Goal: Task Accomplishment & Management: Manage account settings

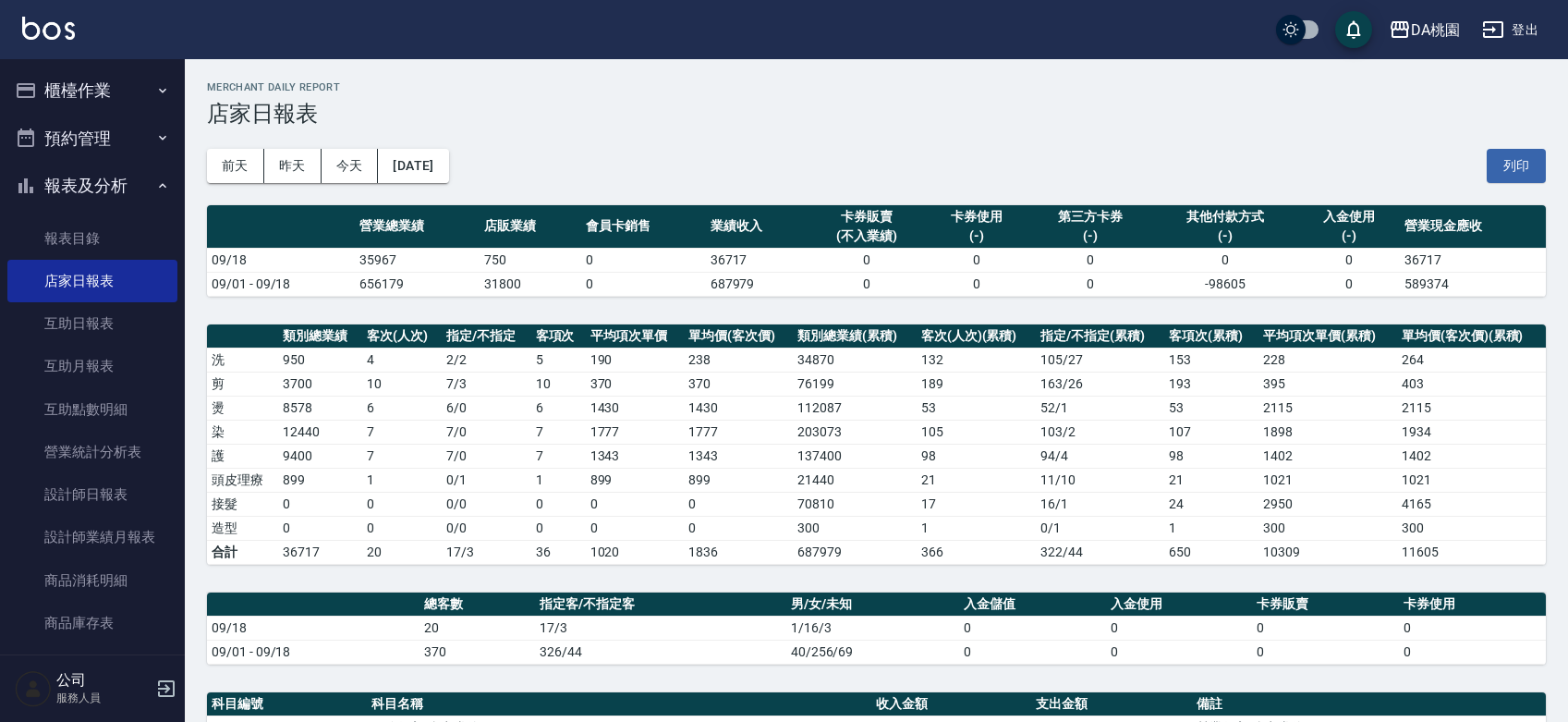
scroll to position [139, 0]
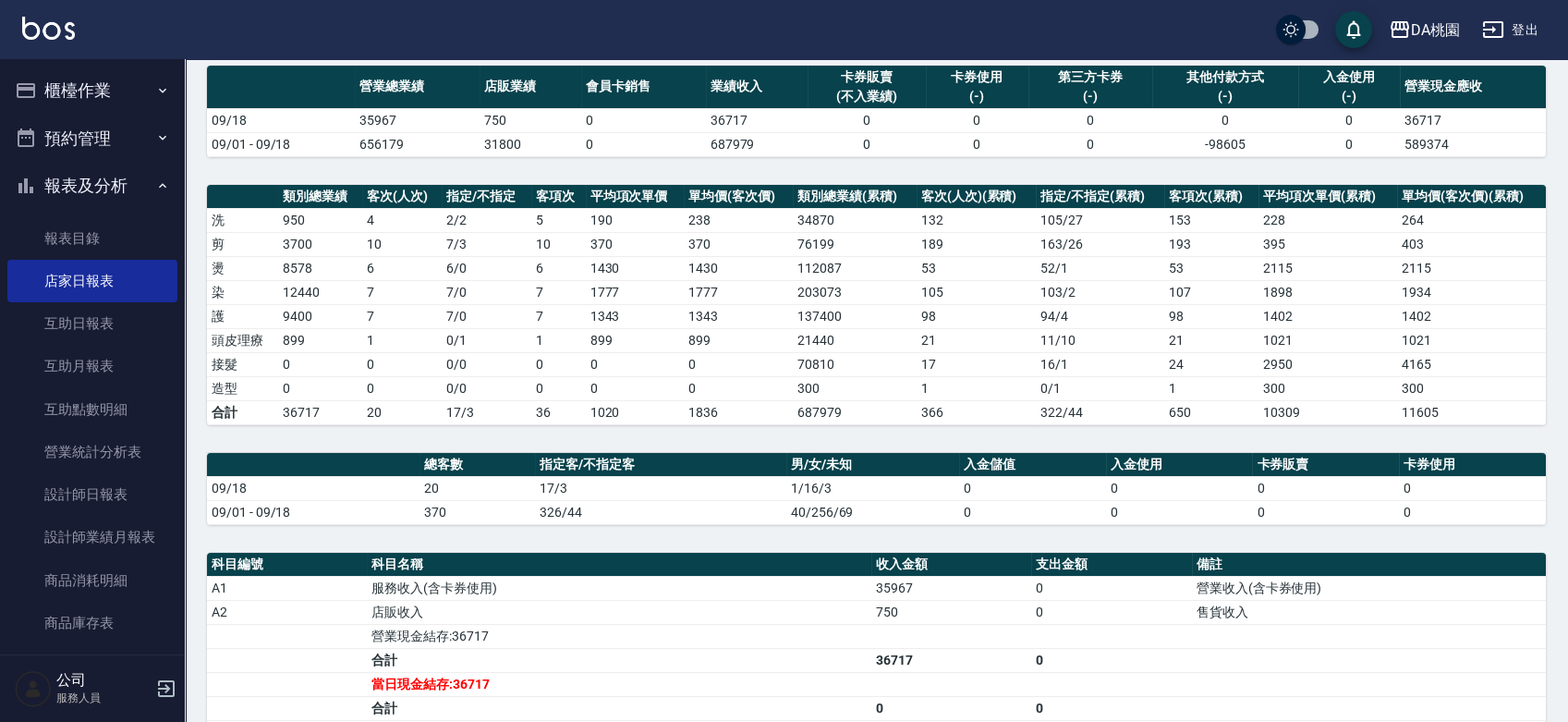
click at [52, 189] on button "報表及分析" at bounding box center [92, 185] width 170 height 48
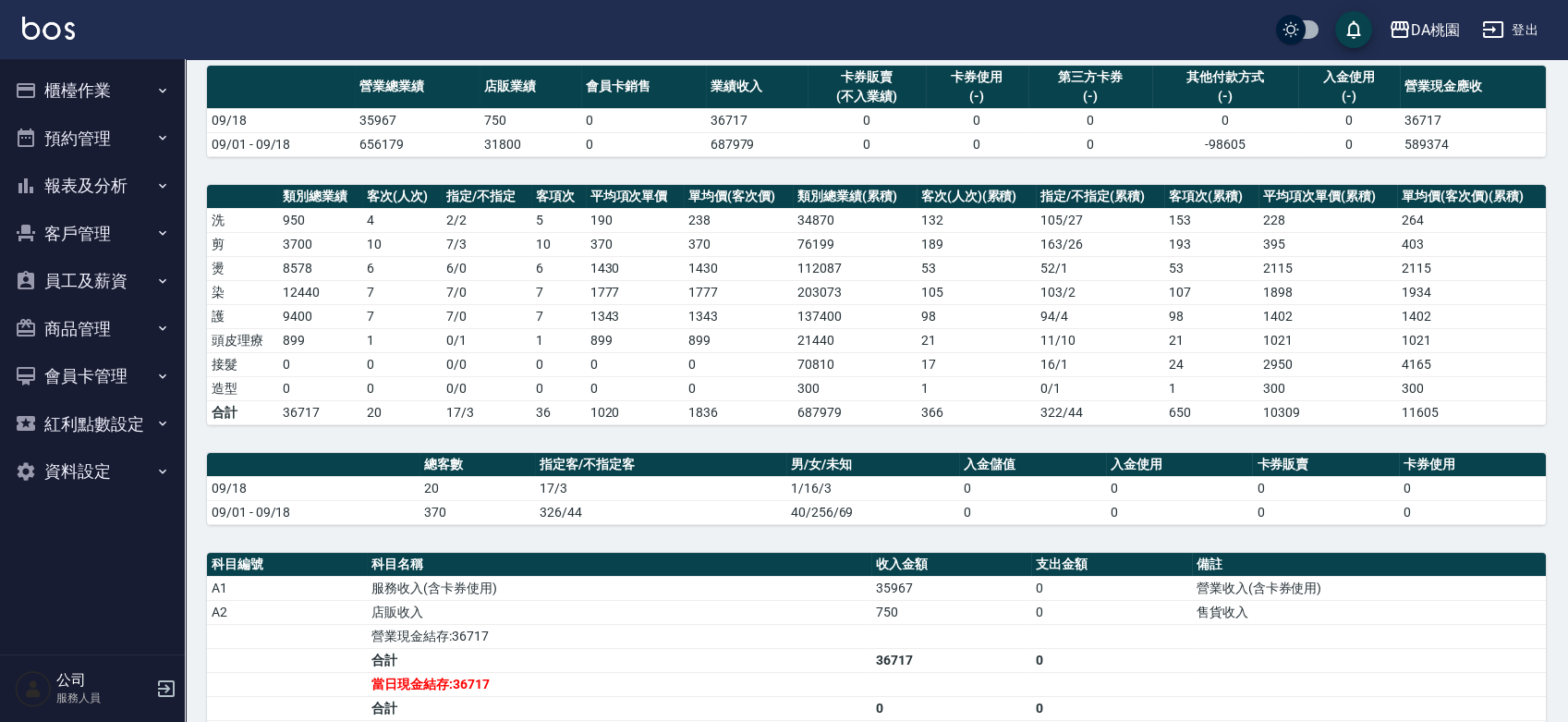
click at [71, 95] on button "櫃檯作業" at bounding box center [92, 91] width 170 height 48
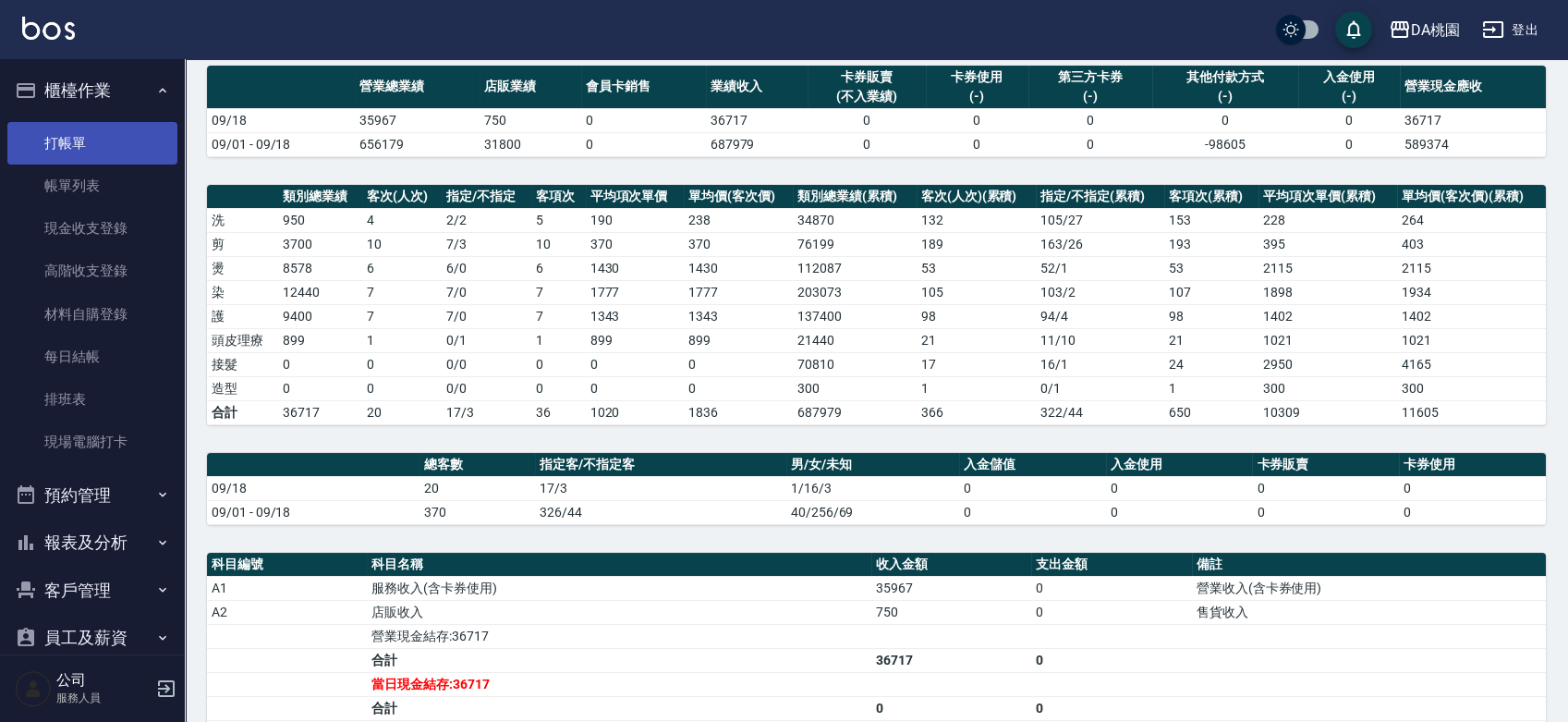
click at [71, 135] on link "打帳單" at bounding box center [92, 143] width 170 height 43
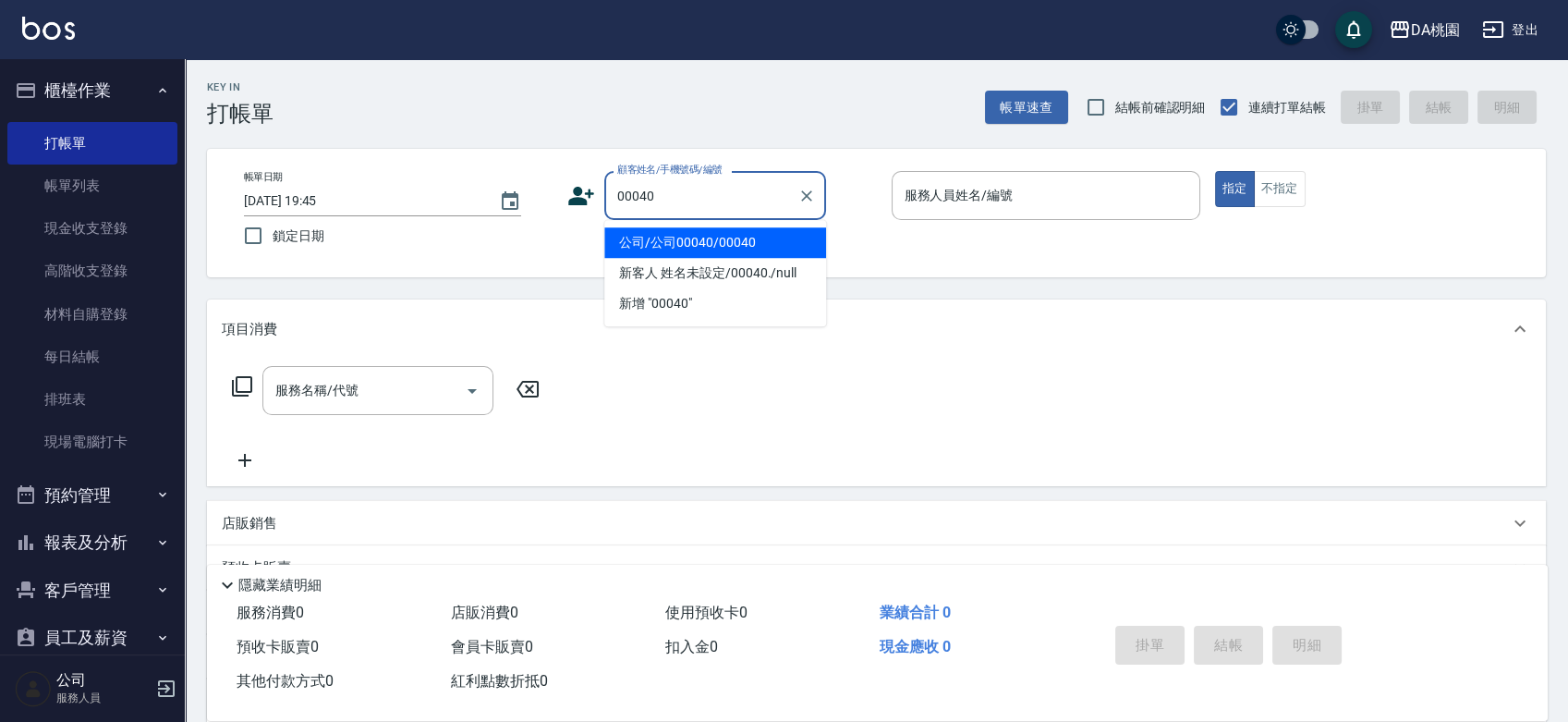
type input "公司/公司00040/00040"
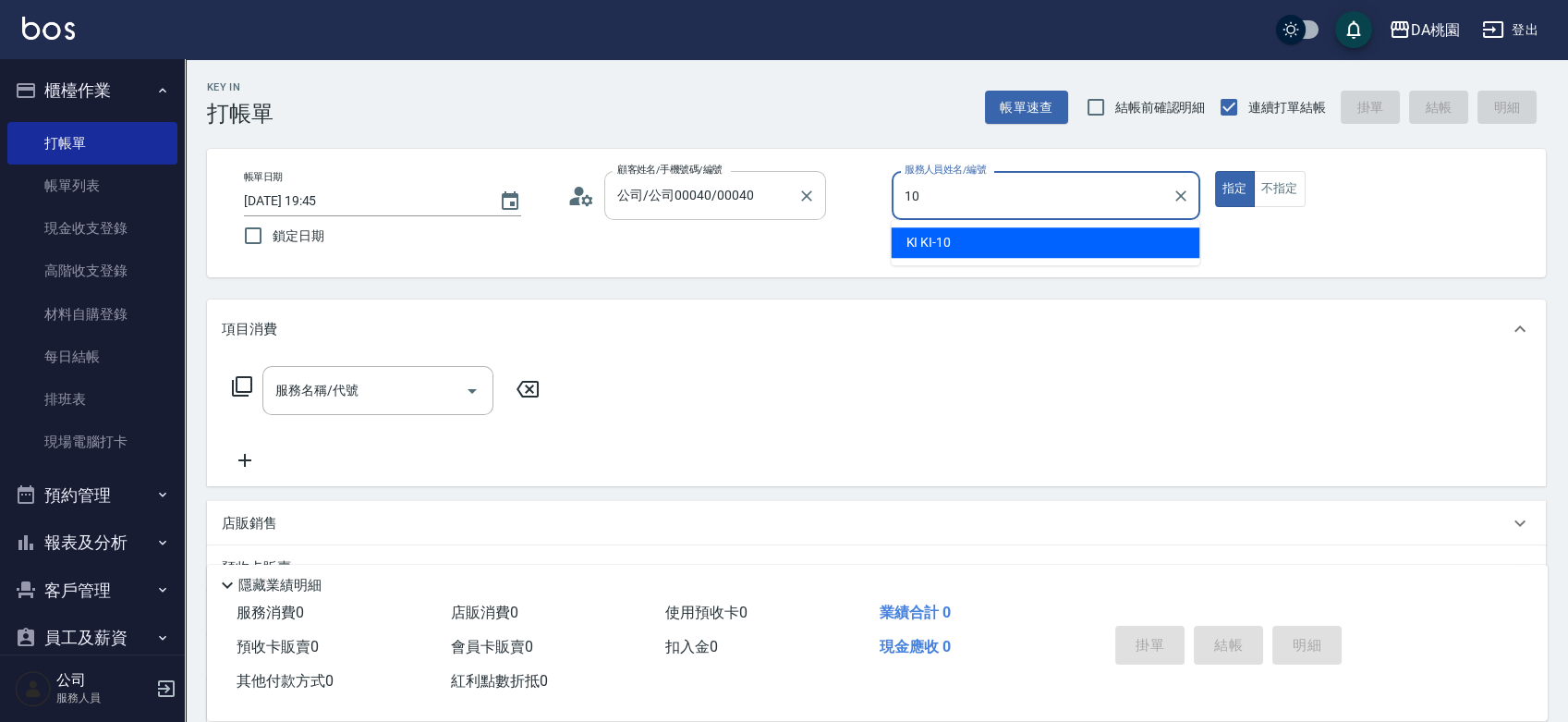
type input "KI KI -10"
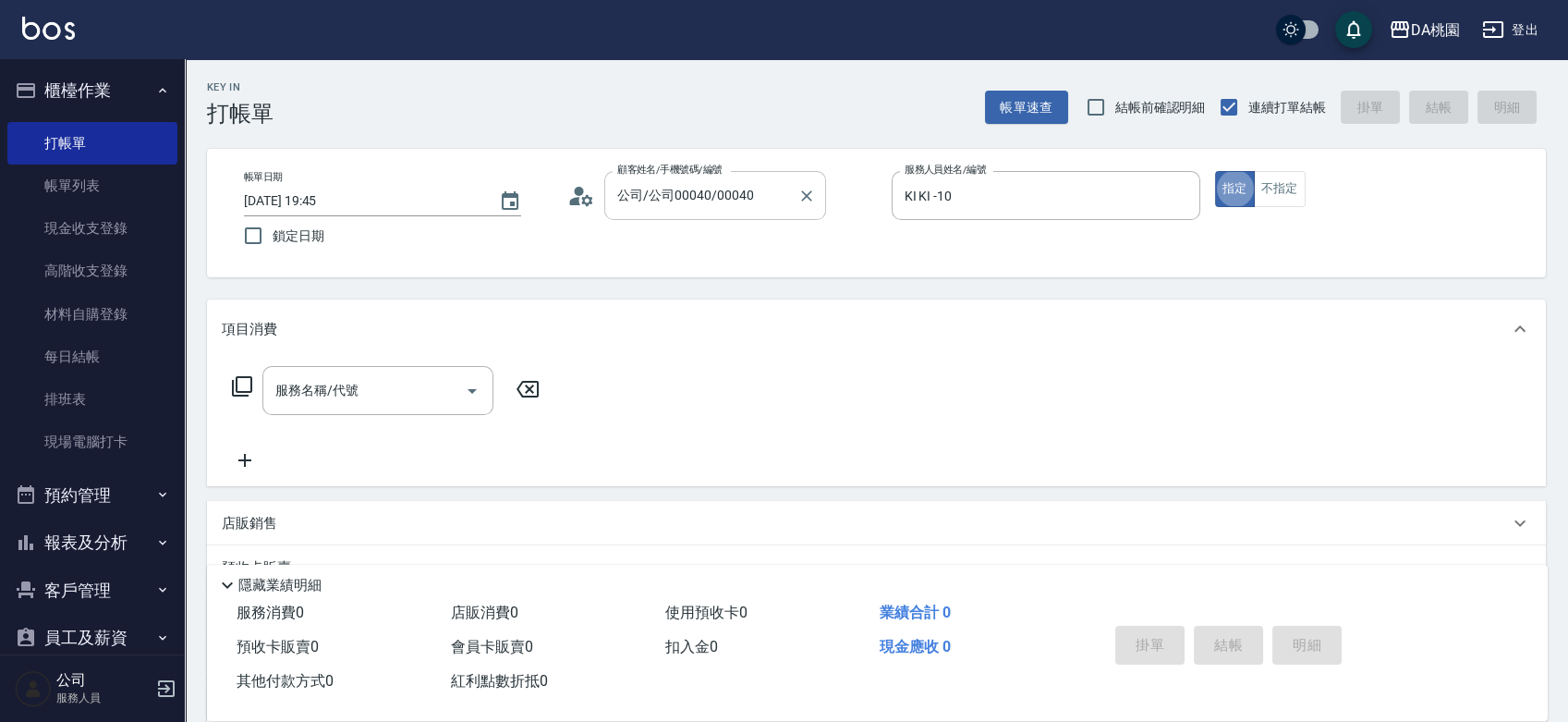
type button "true"
type input "400"
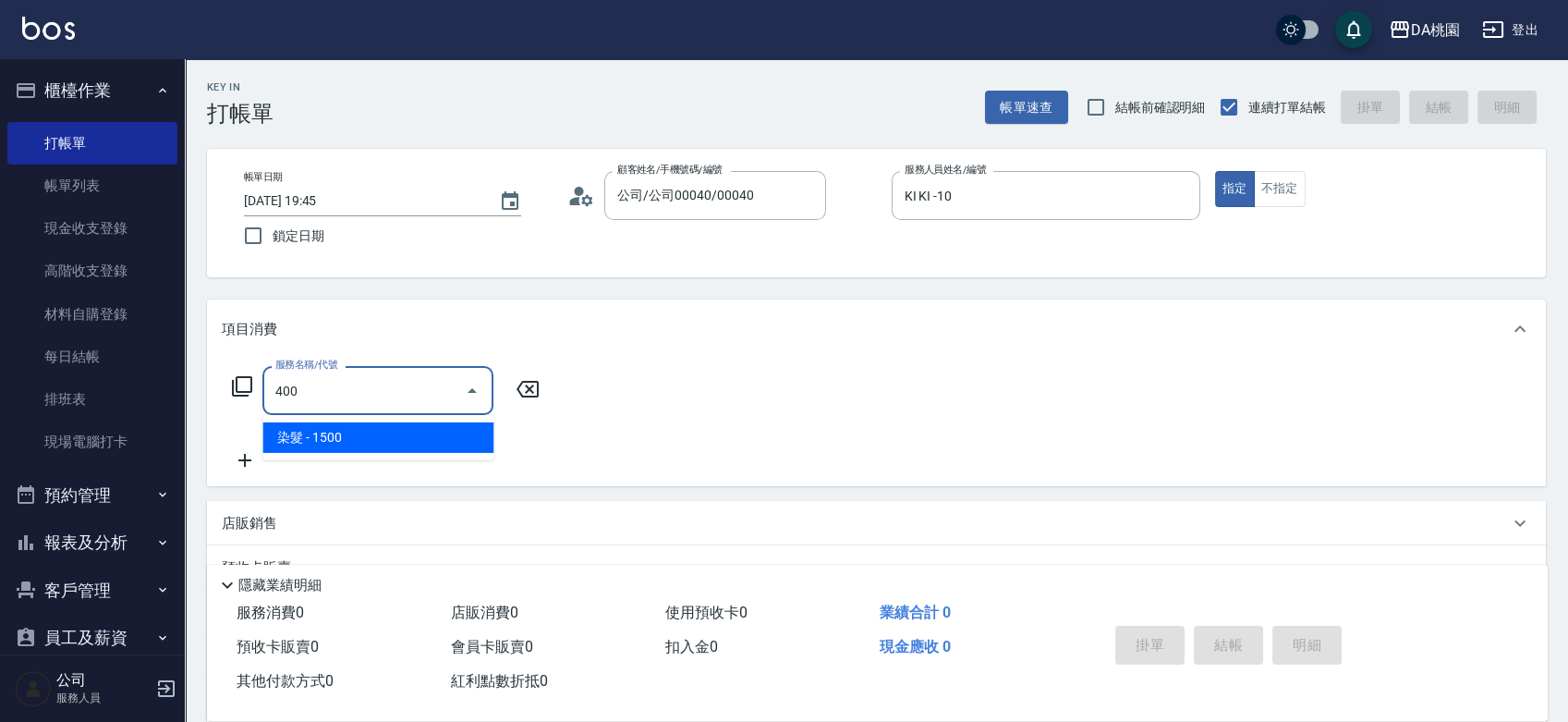
type input "150"
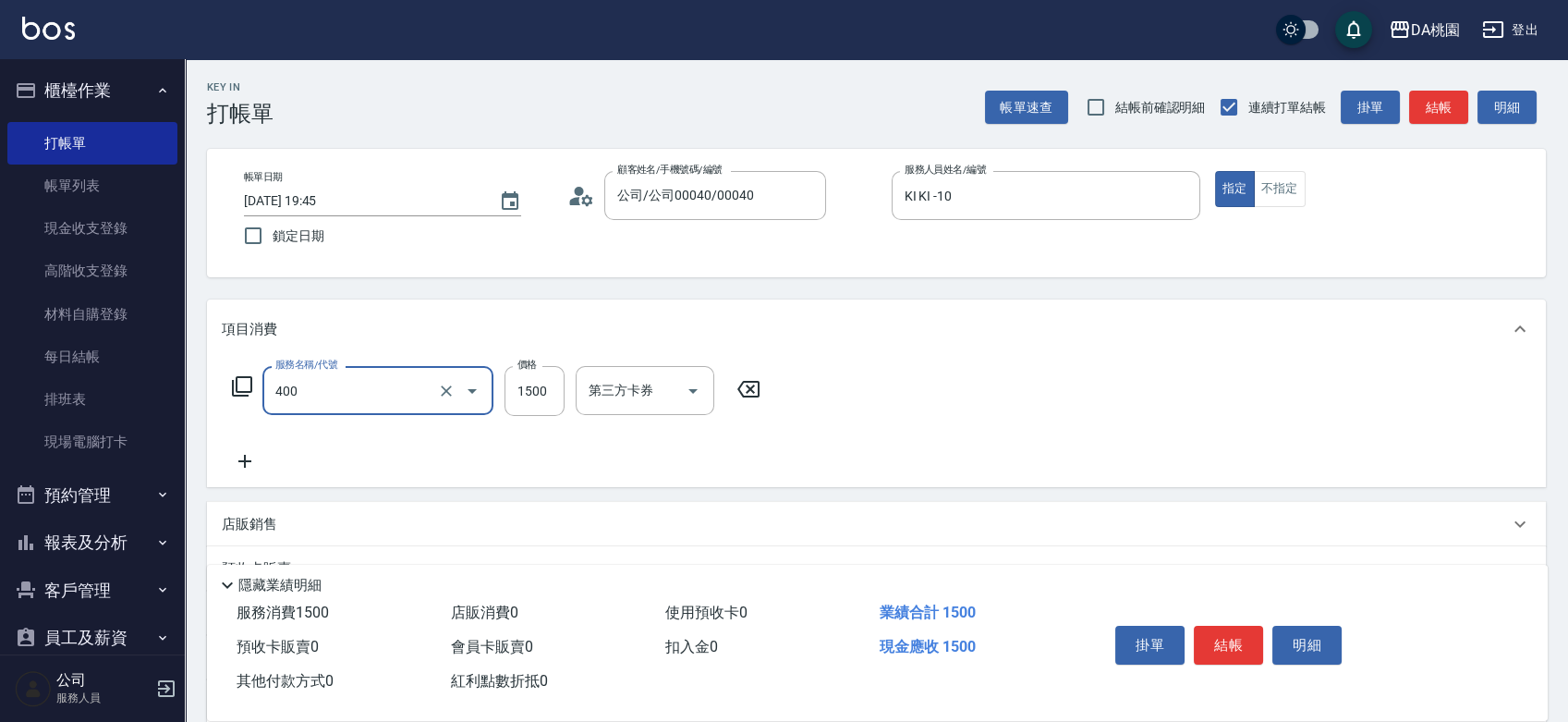
type input "染髮(400)"
type input "1"
type input "0"
type input "150"
type input "10"
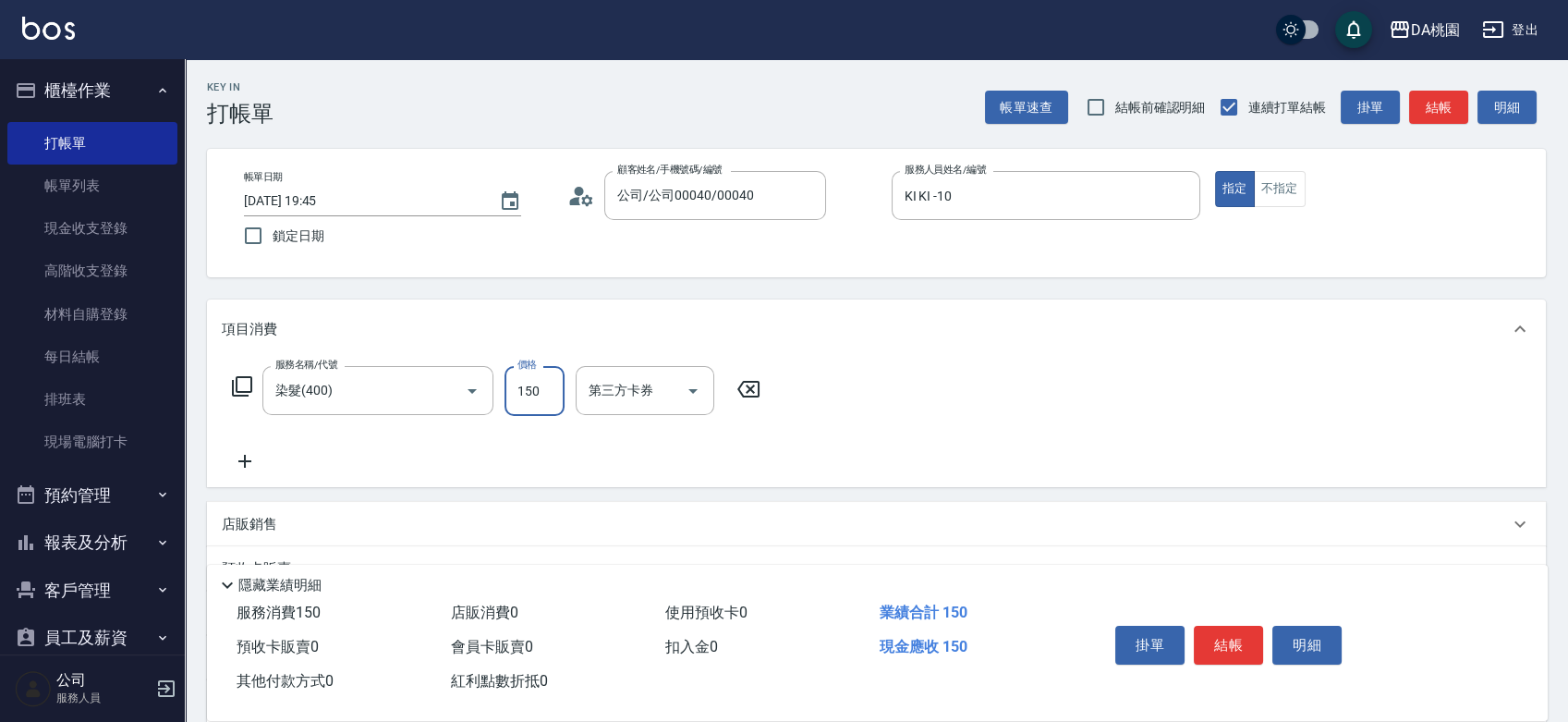
type input "1500"
type input "150"
click at [1213, 637] on button "結帳" at bounding box center [1229, 644] width 70 height 39
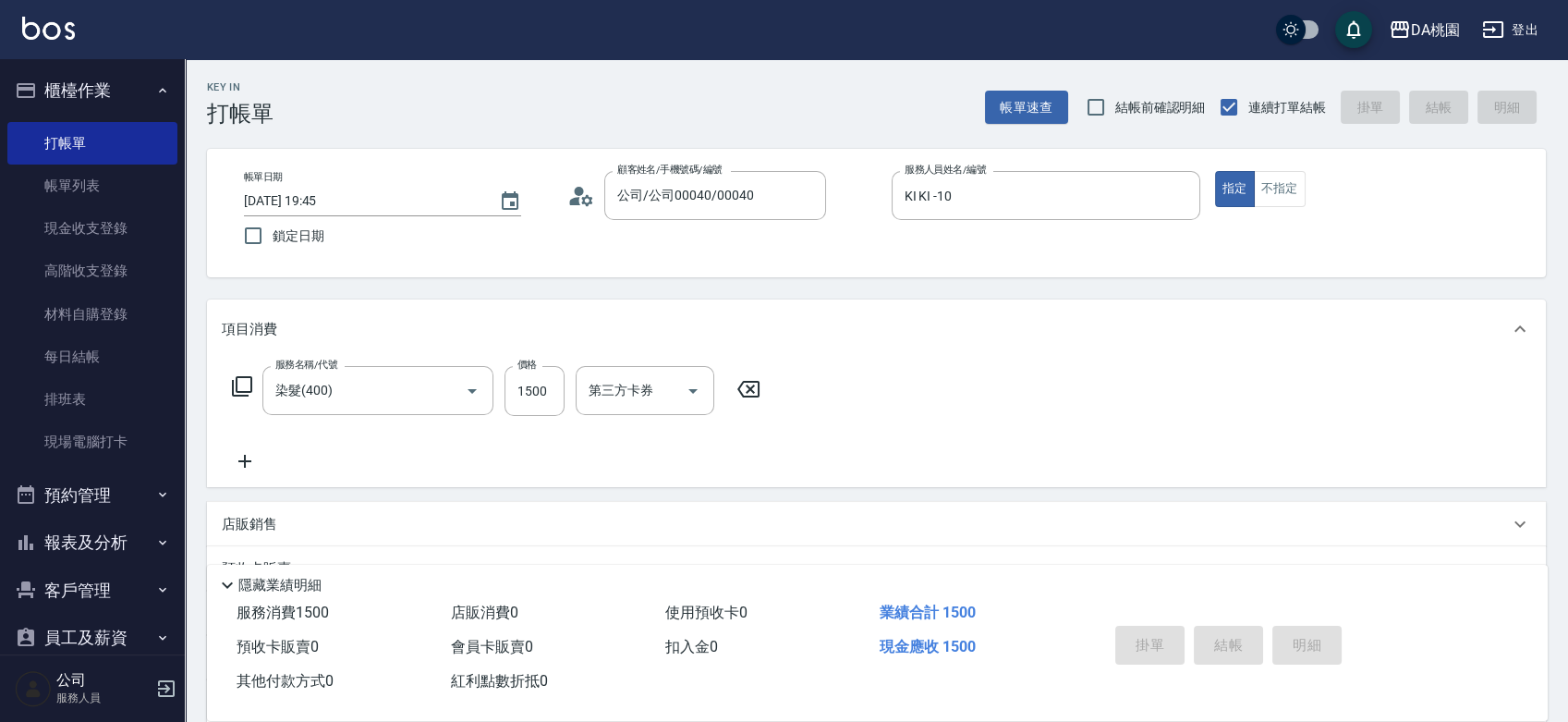
type input "0"
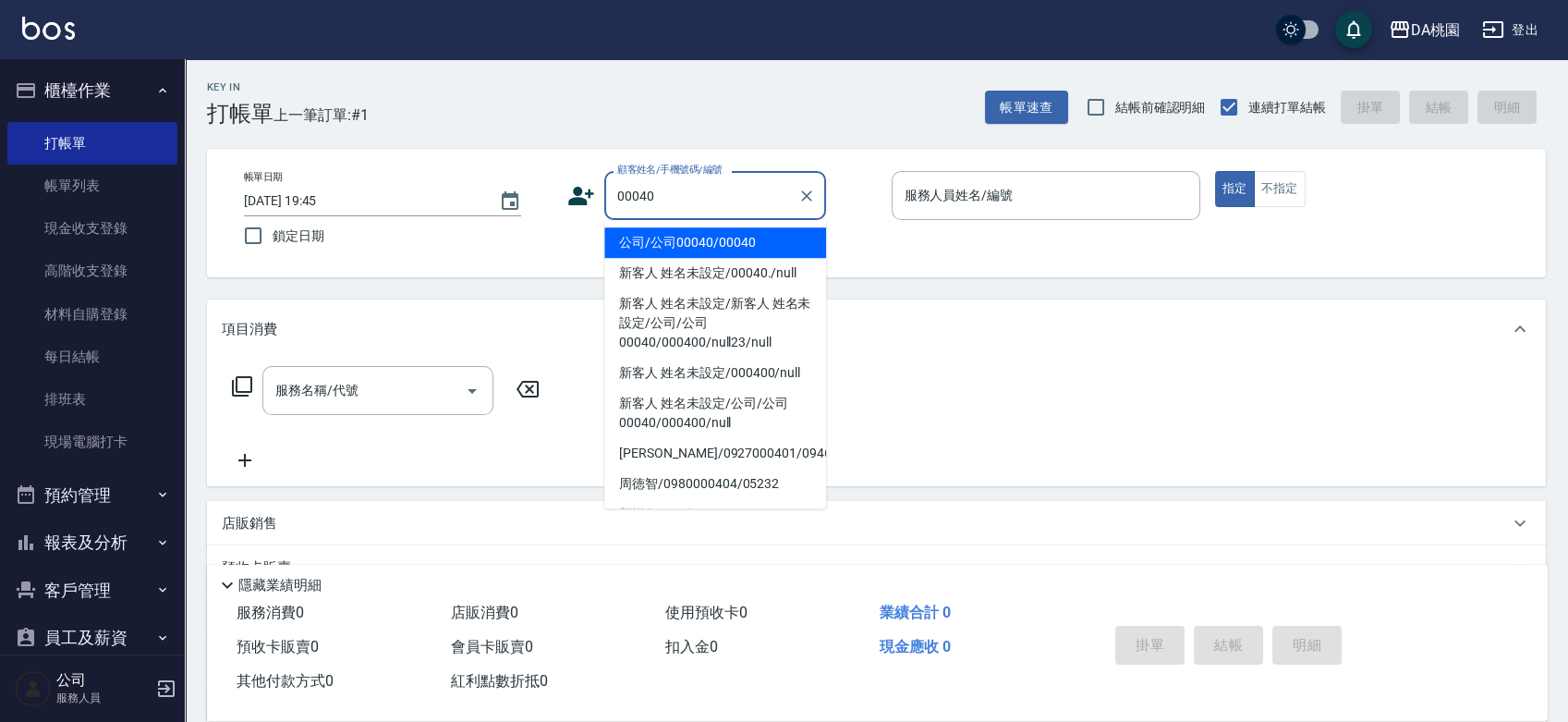
type input "公司/公司00040/00040"
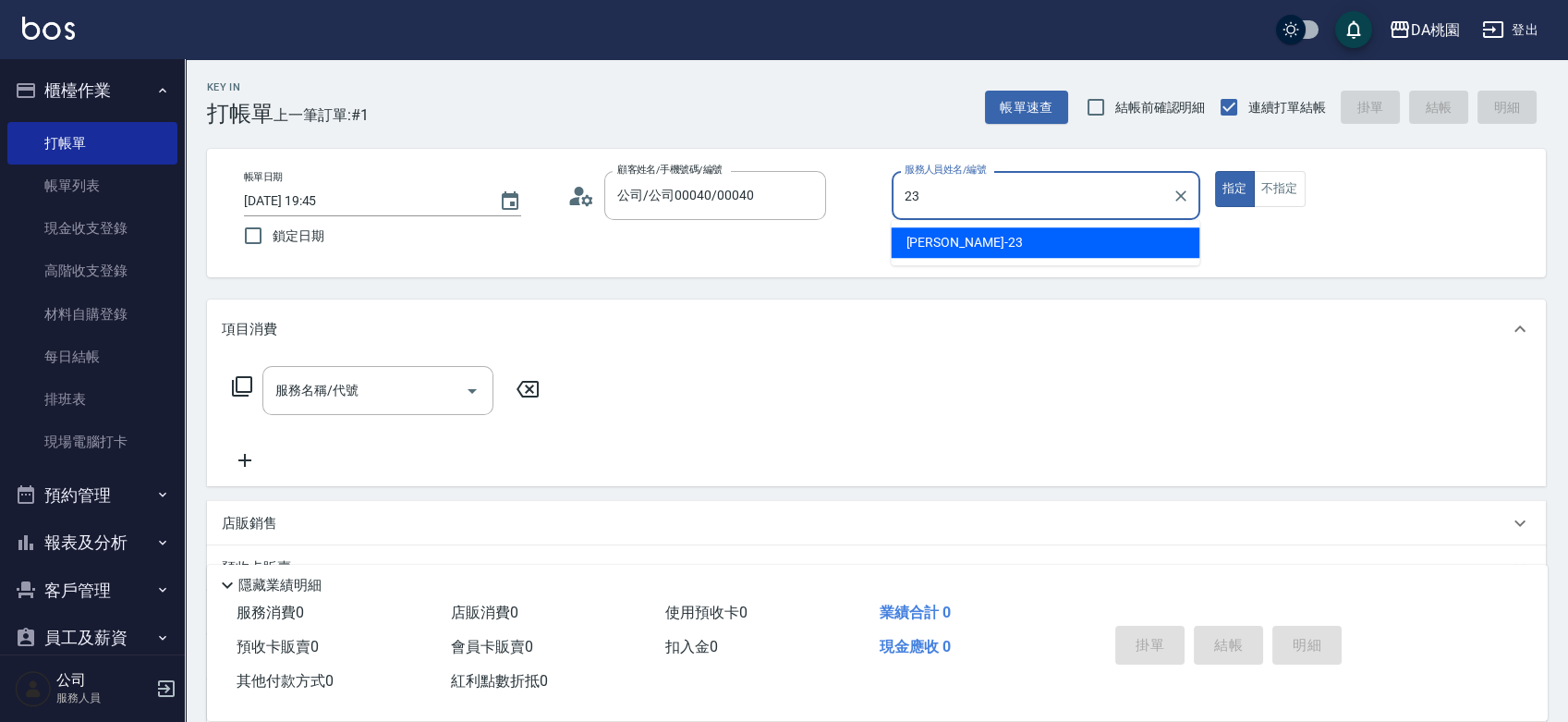
type input "亞瑟 -23"
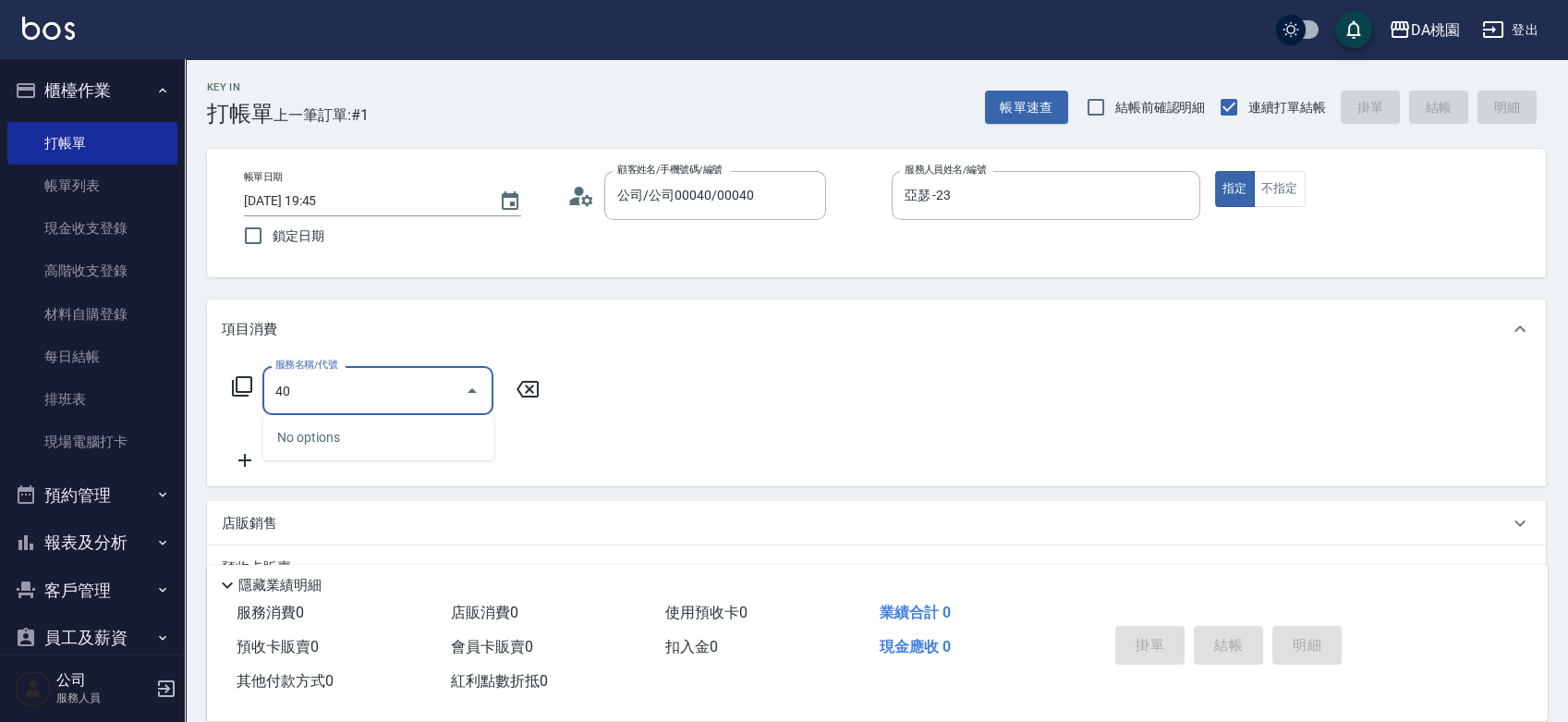
type input "400"
type input "150"
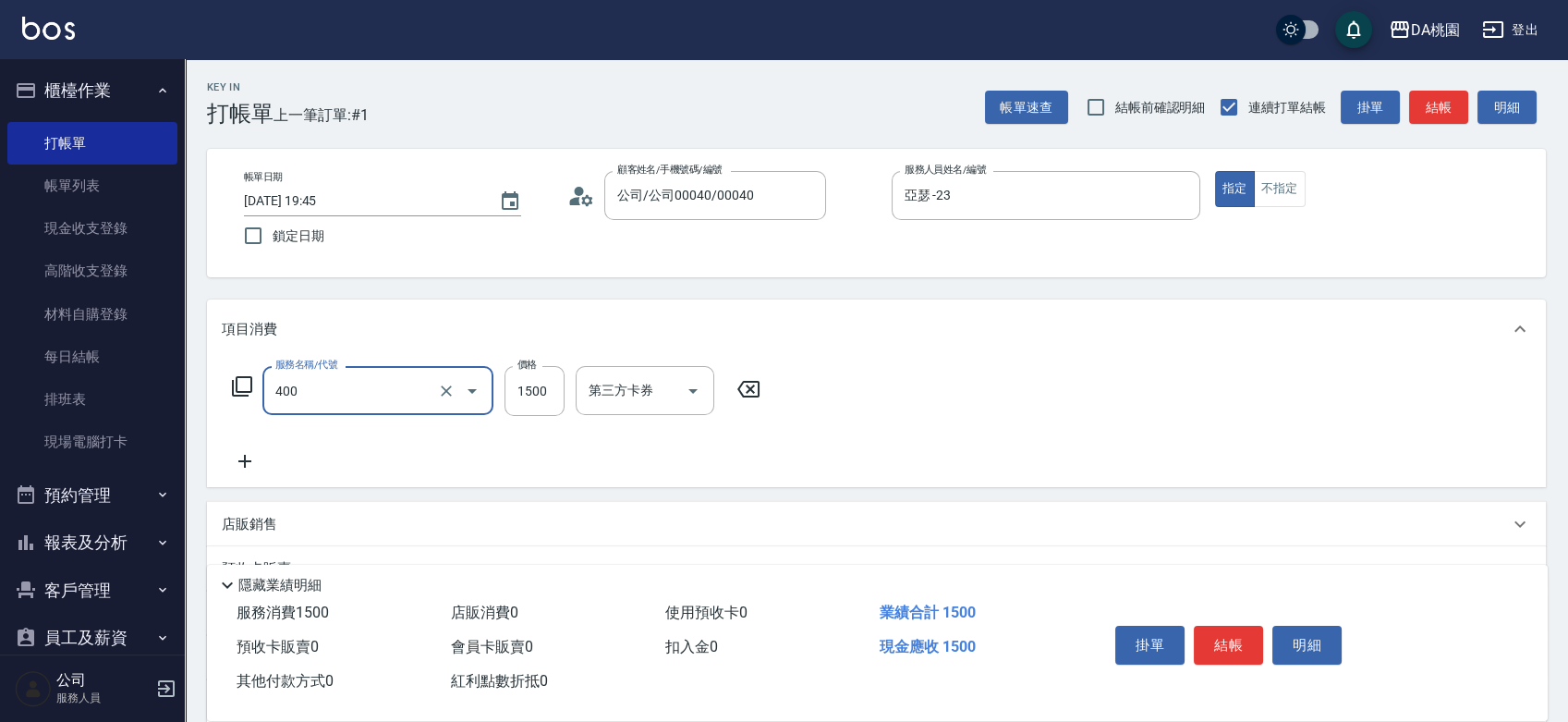
type input "染髮(400)"
type input "0"
type input "198"
type input "10"
type input "1980"
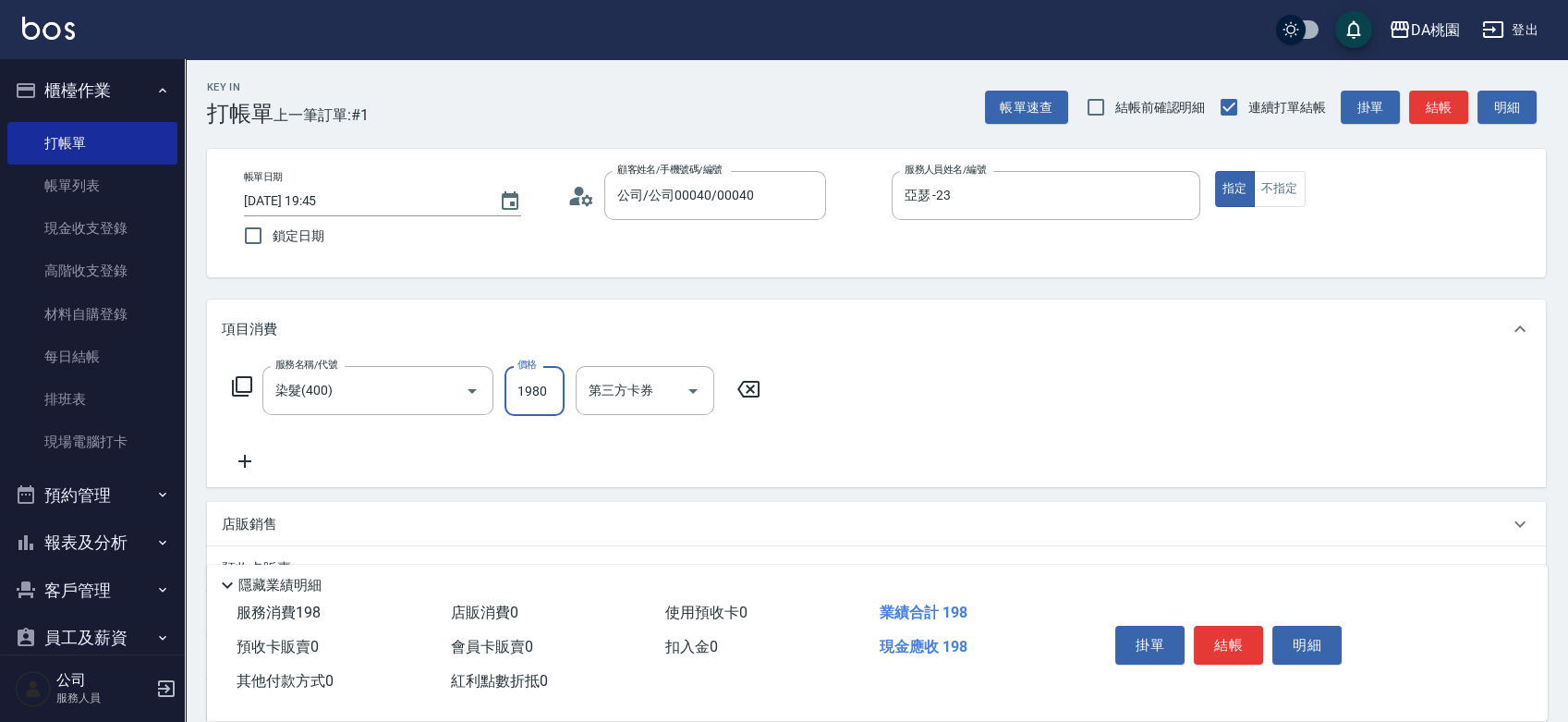
type input "190"
type input "1980"
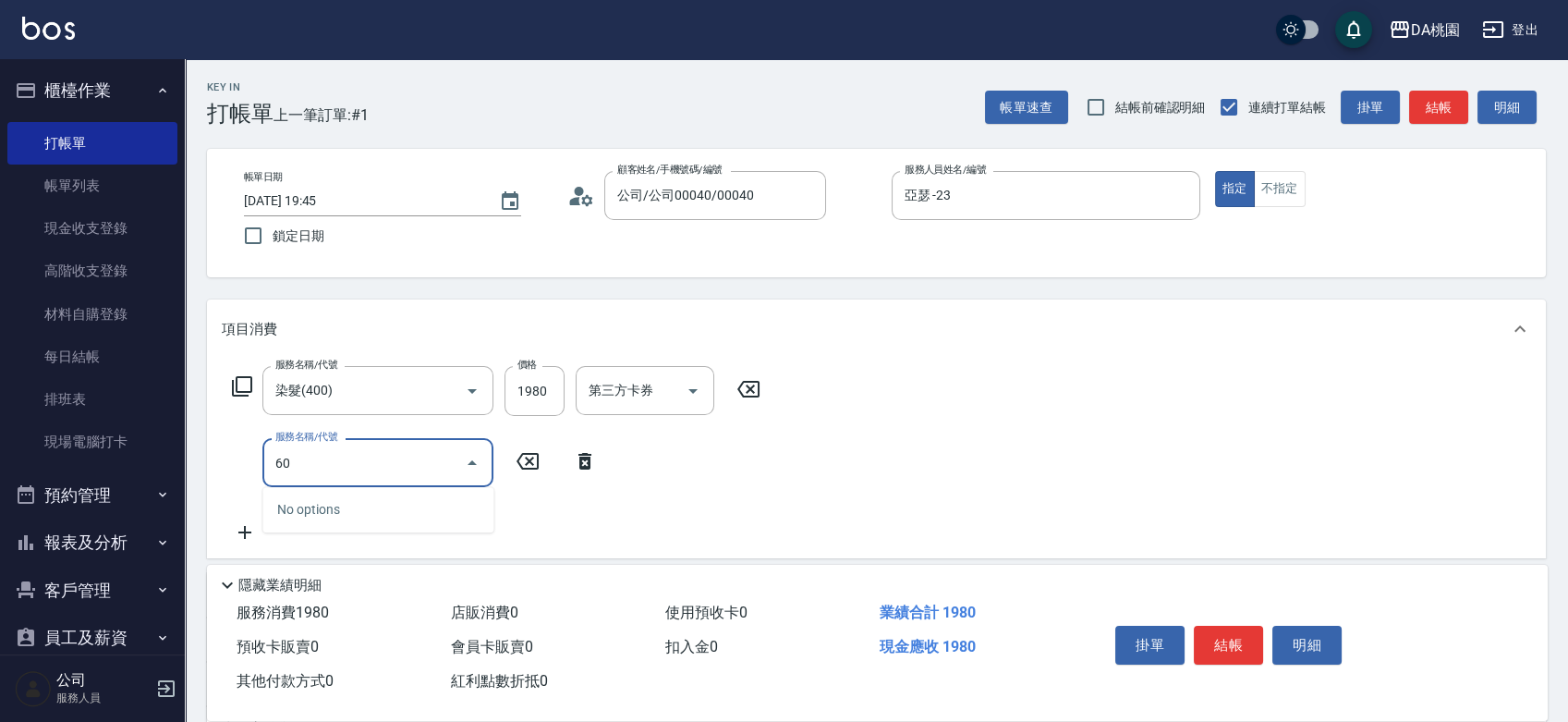
type input "608"
type input "310"
type input "鱗脂質護髮(608)"
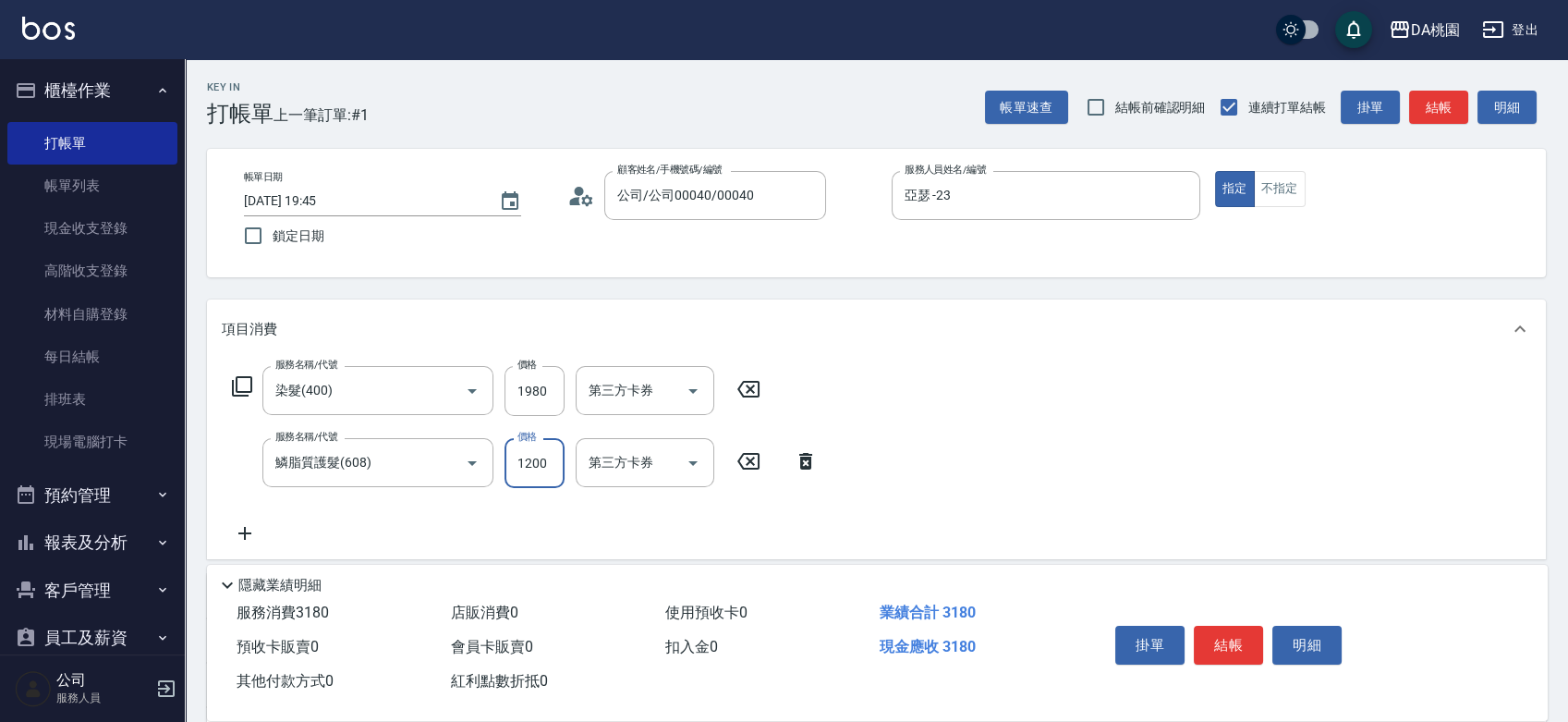
type input "190"
type input "20"
type input "200"
type input "210"
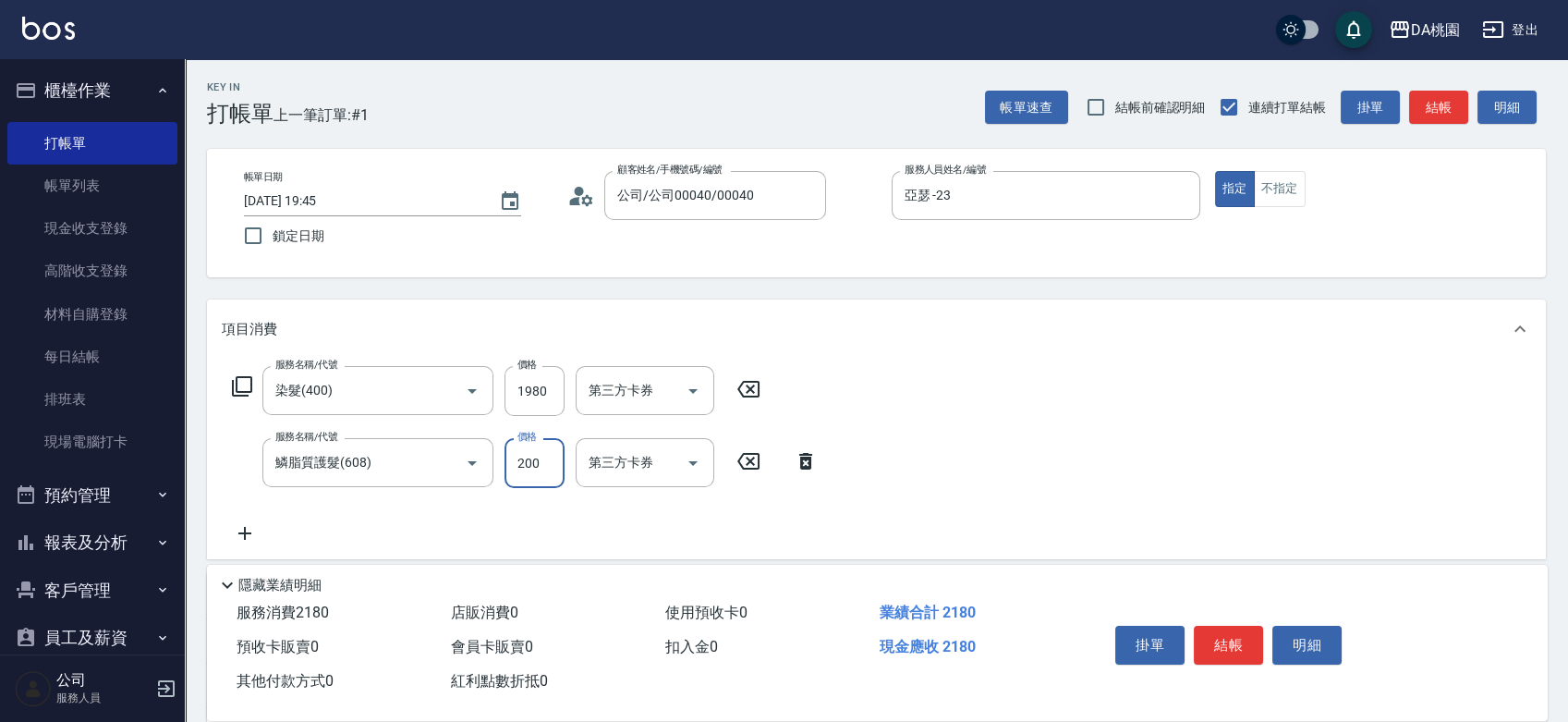
type input "2000"
type input "390"
type input "2000"
click at [1228, 640] on button "結帳" at bounding box center [1229, 644] width 70 height 39
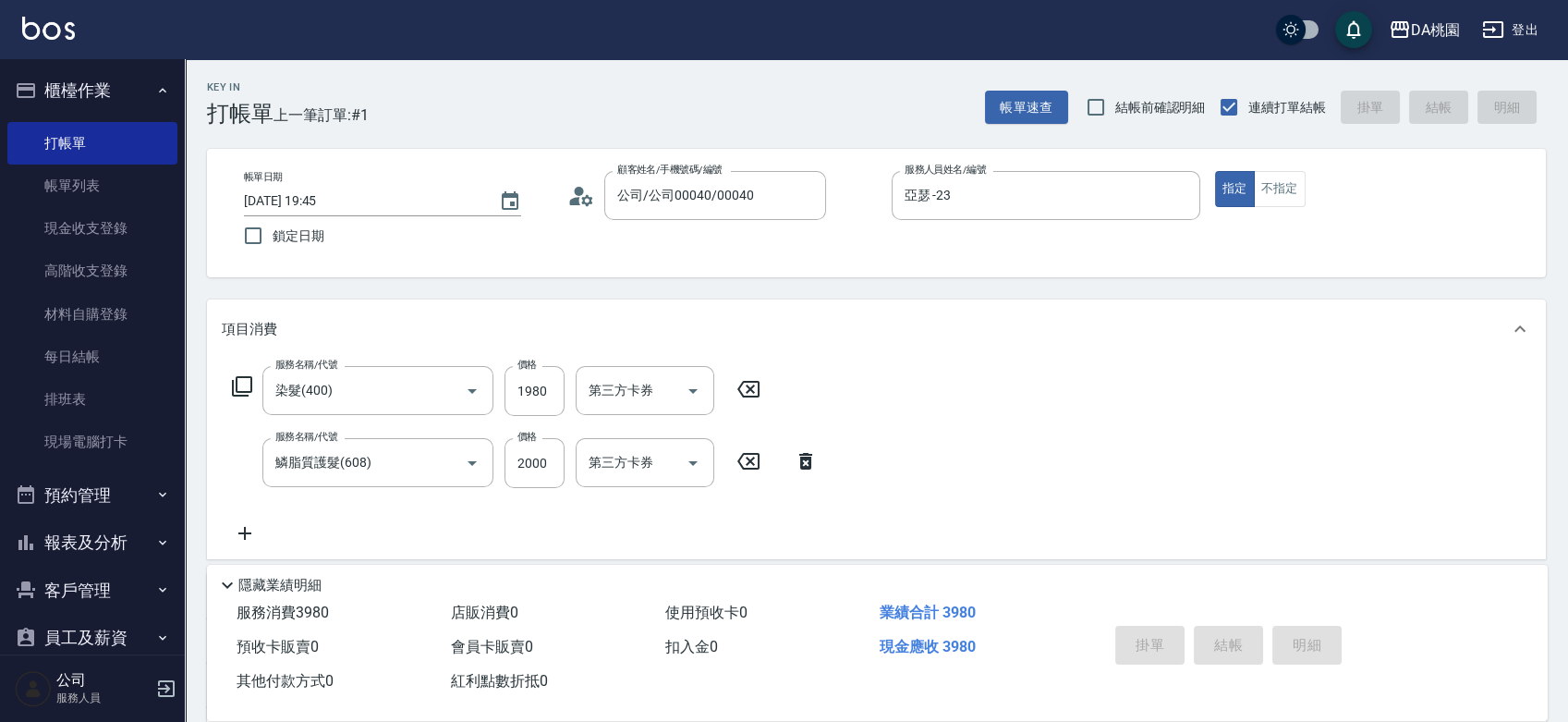
type input "0"
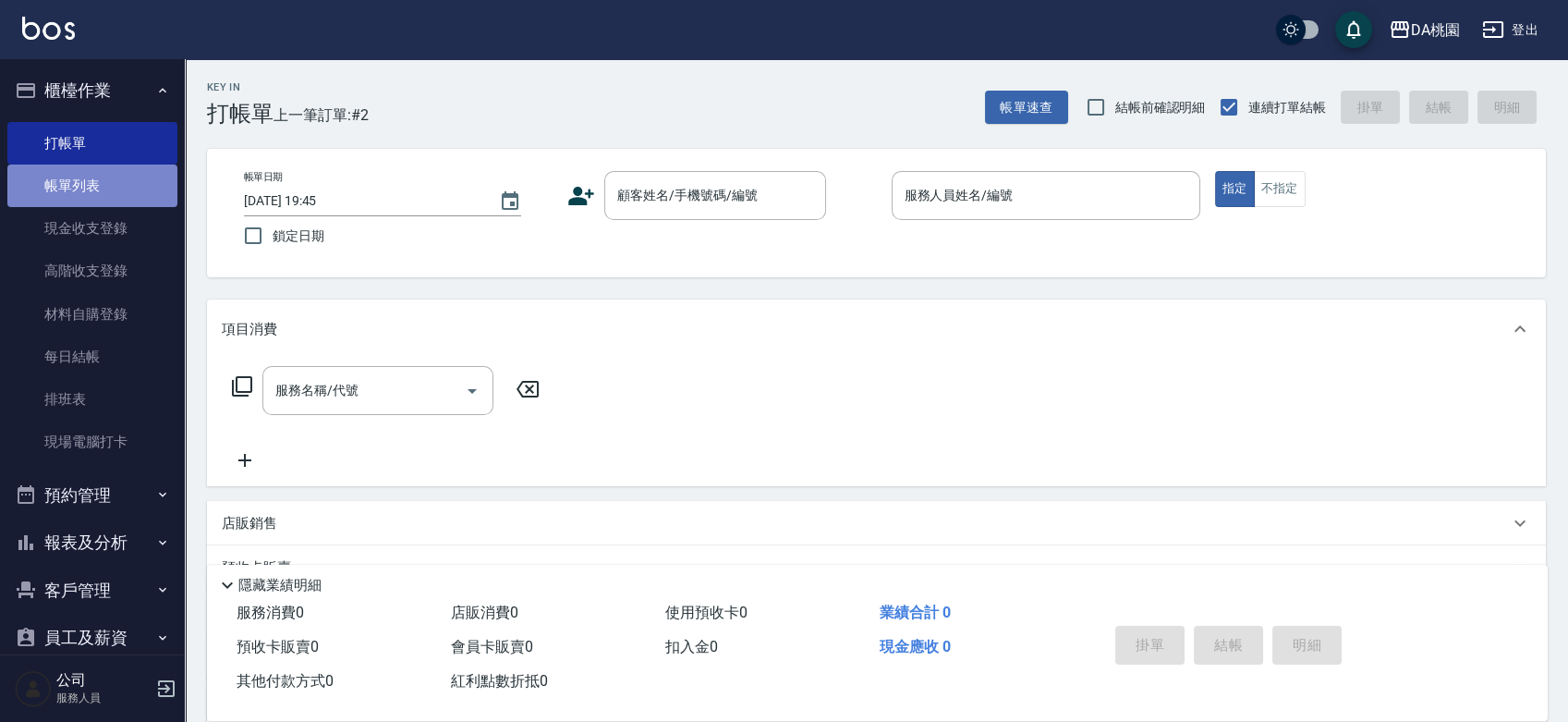
click at [93, 174] on link "帳單列表" at bounding box center [92, 185] width 170 height 43
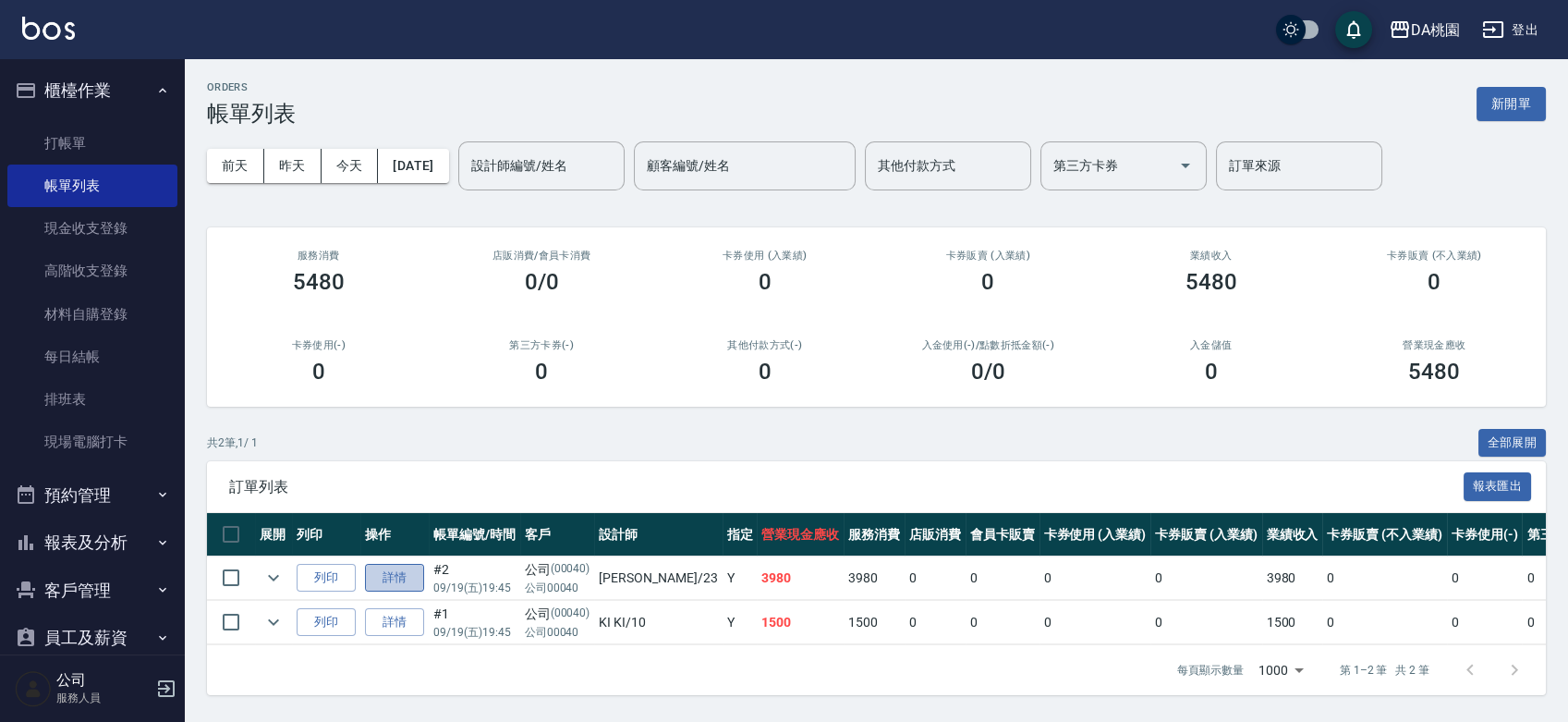
click at [399, 568] on link "詳情" at bounding box center [394, 578] width 59 height 29
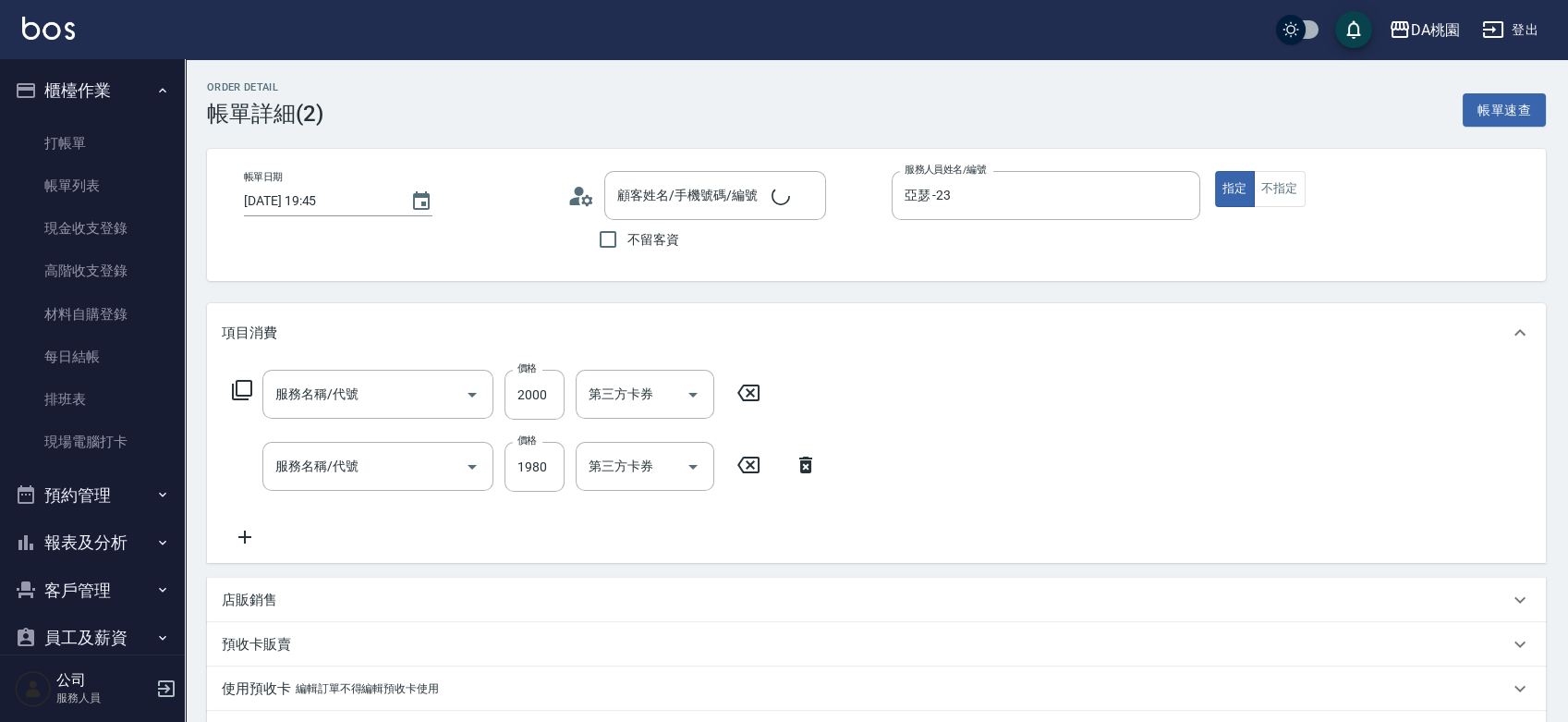
type input "[DATE] 19:45"
type input "亞瑟 -23"
type input "390"
type input "公司/公司00040/00040"
type input "鱗脂質護髮(608)"
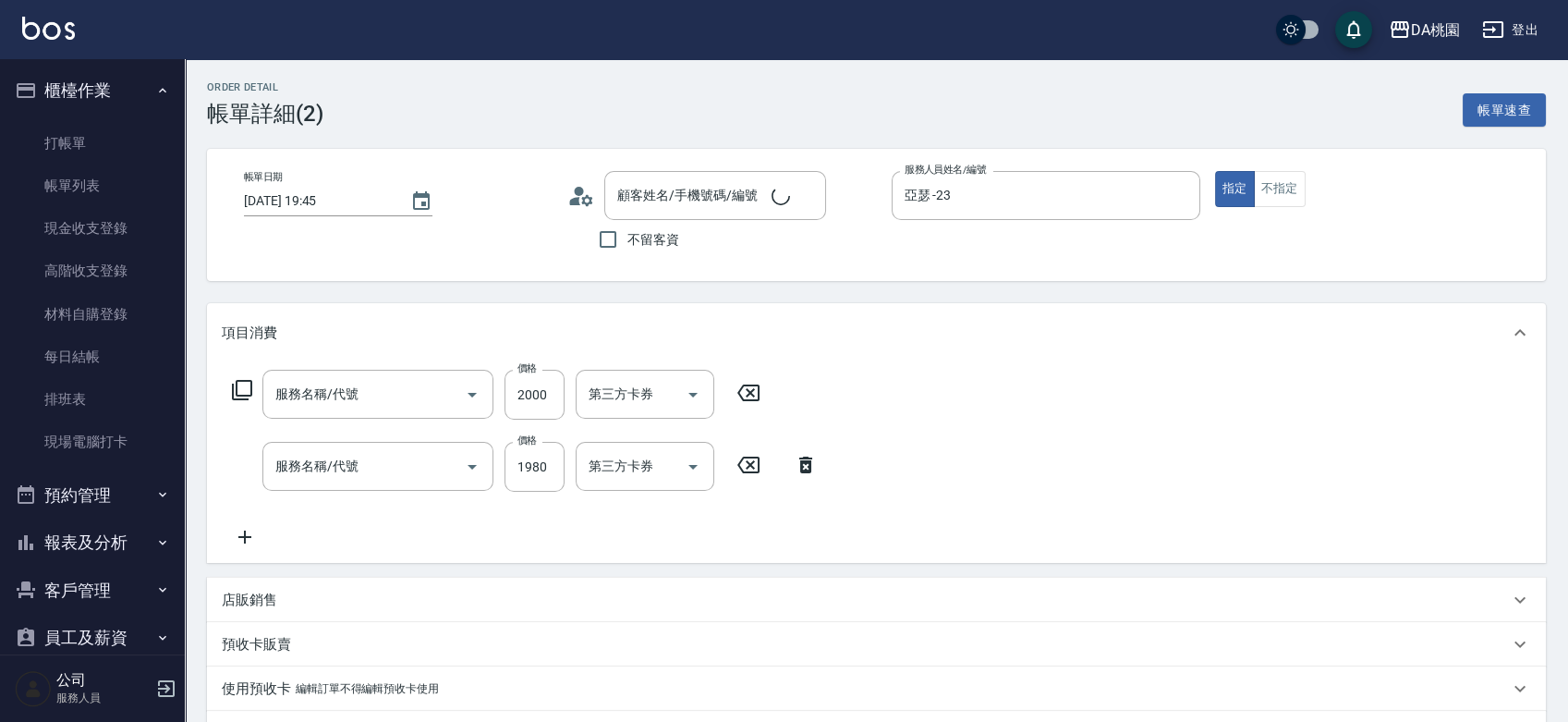
type input "染髮(400)"
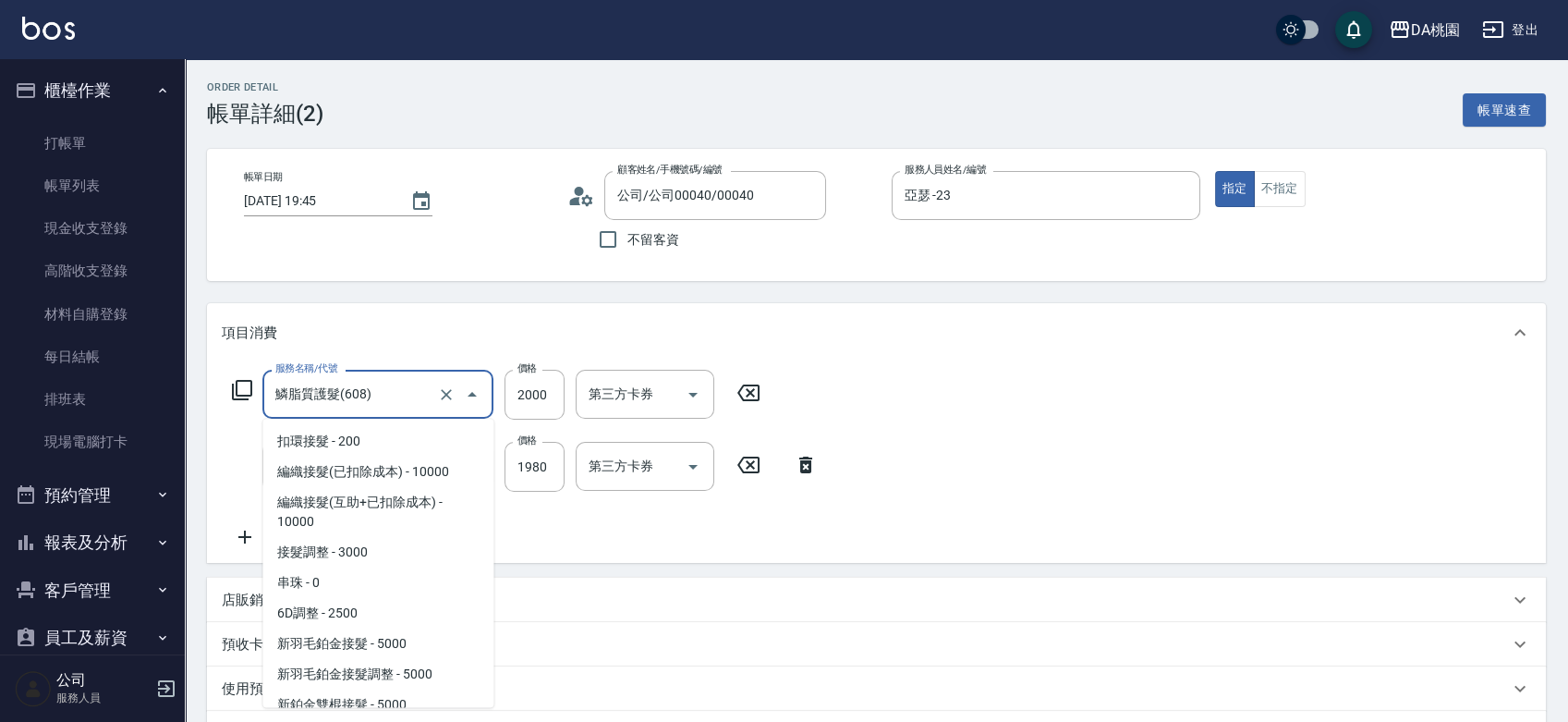
click at [399, 393] on input "鱗脂質護髮(608)" at bounding box center [351, 394] width 162 height 32
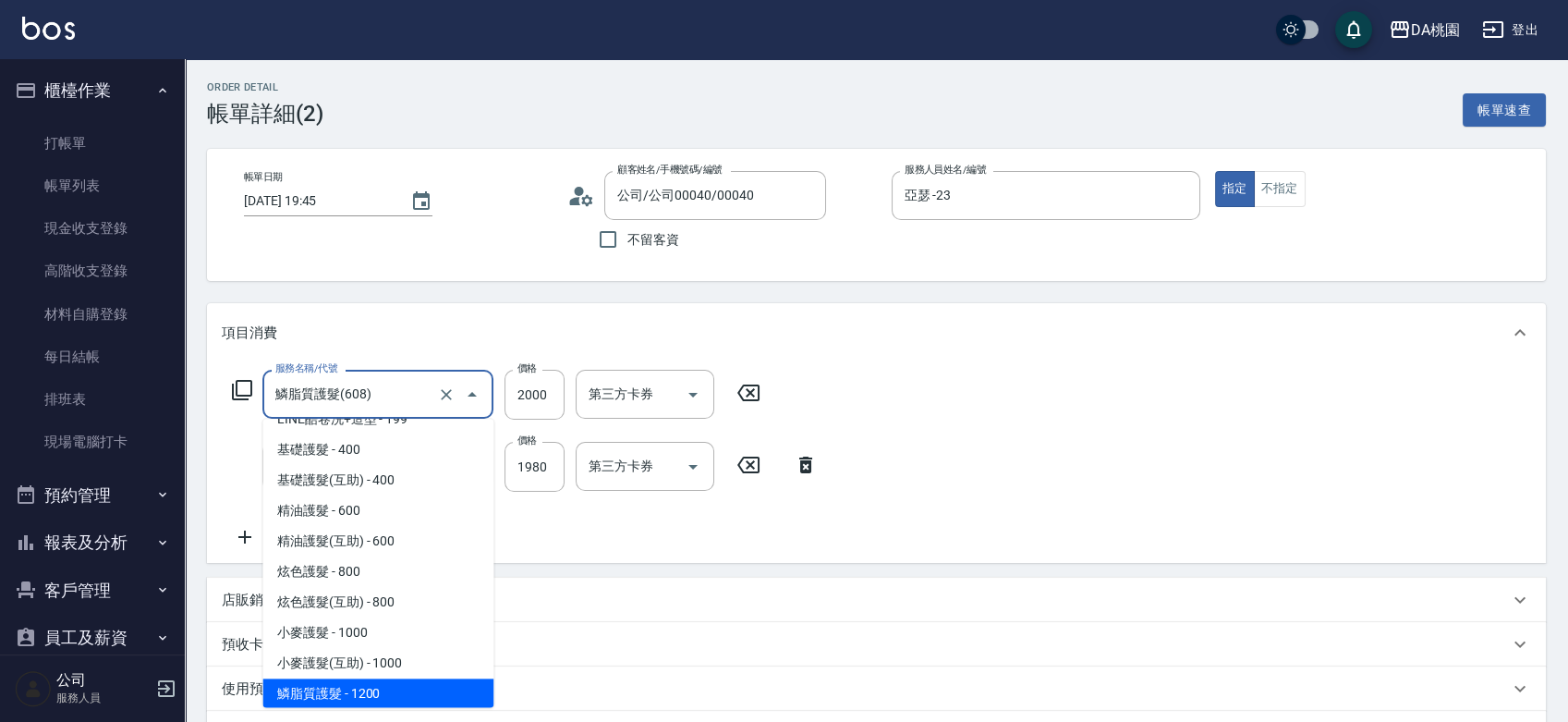
type input "6"
type input "190"
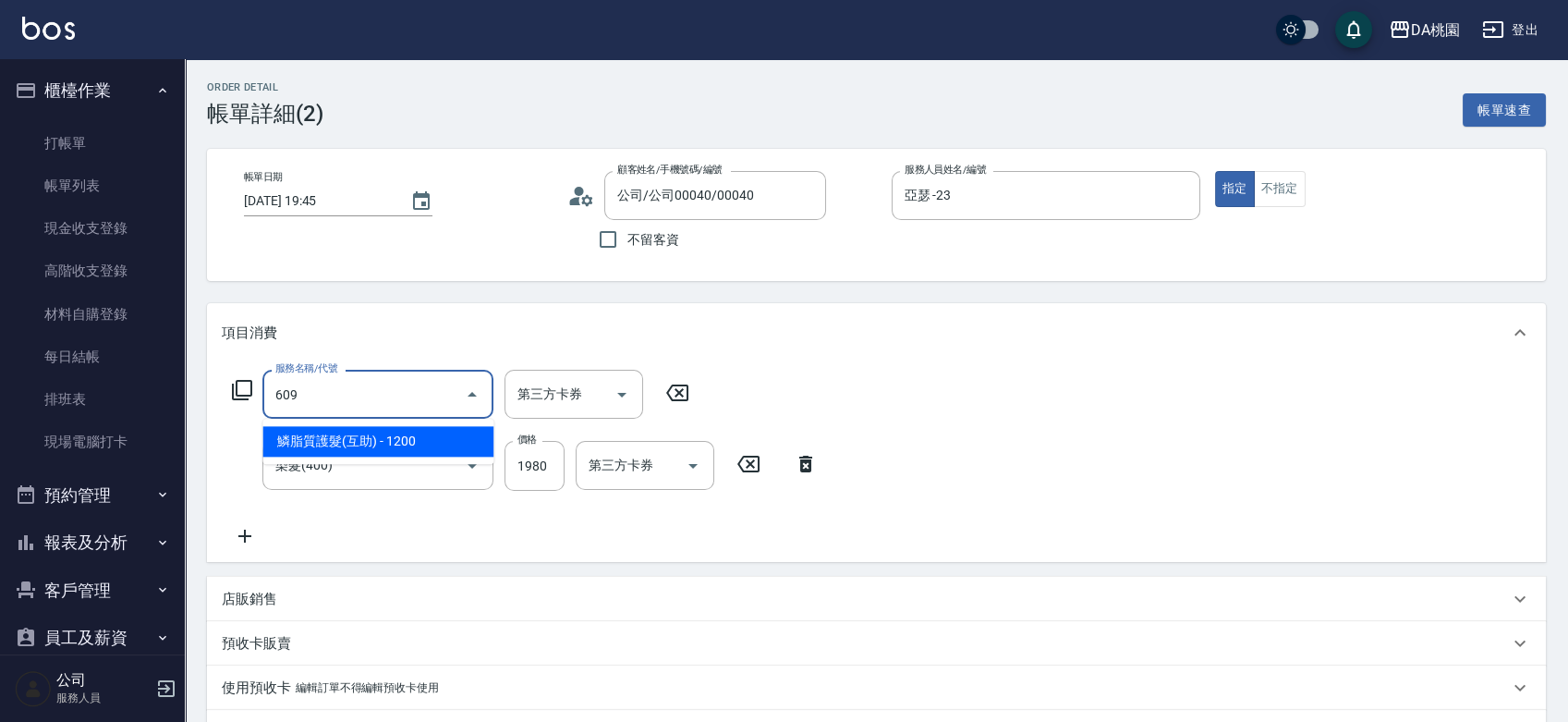
type input "609"
type input "310"
type input "鱗脂質護髮(互助)(609)"
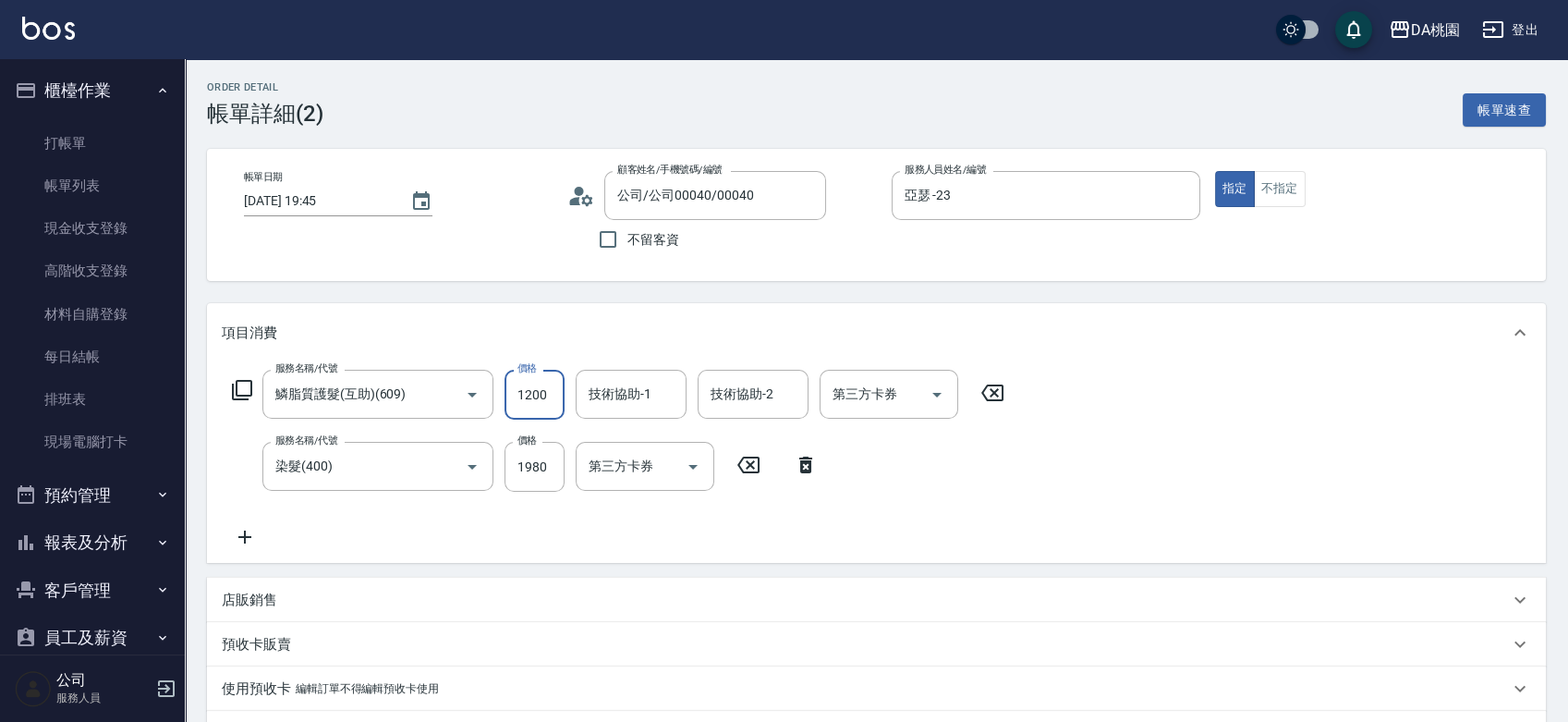
click at [513, 402] on input "1200" at bounding box center [535, 394] width 60 height 50
type input "190"
type input "20"
type input "200"
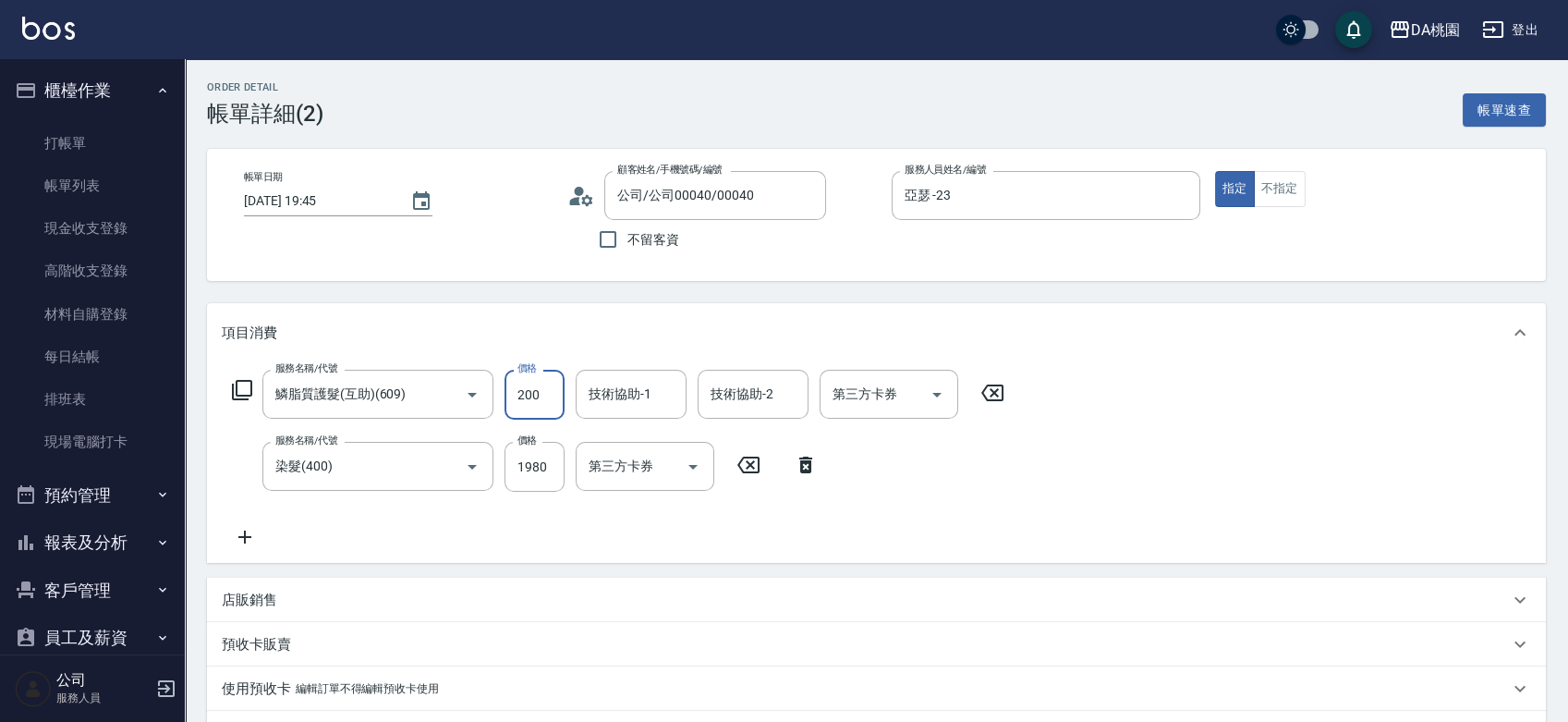
type input "210"
type input "2000"
type input "390"
type input "2000"
type input "C C-29"
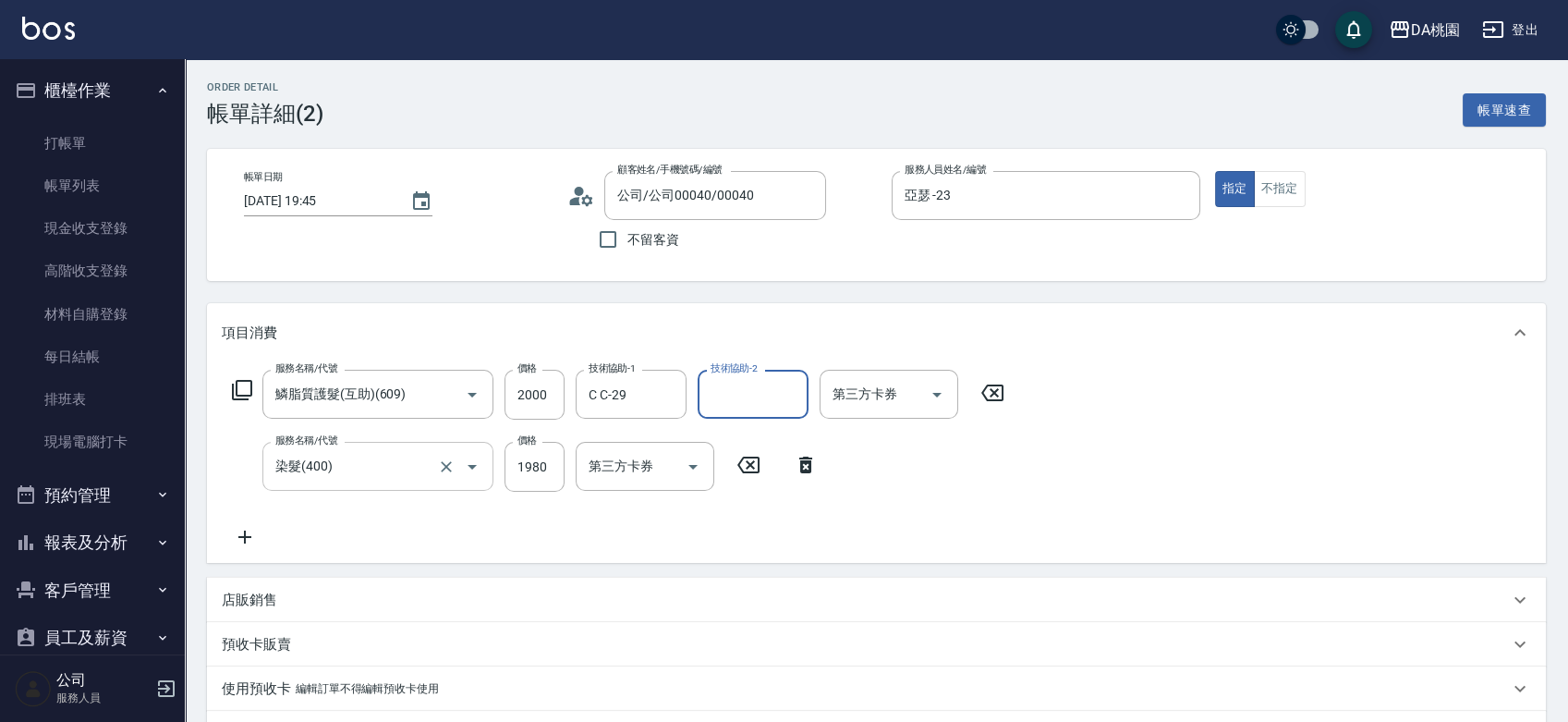
click at [392, 470] on input "染髮(400)" at bounding box center [351, 466] width 162 height 32
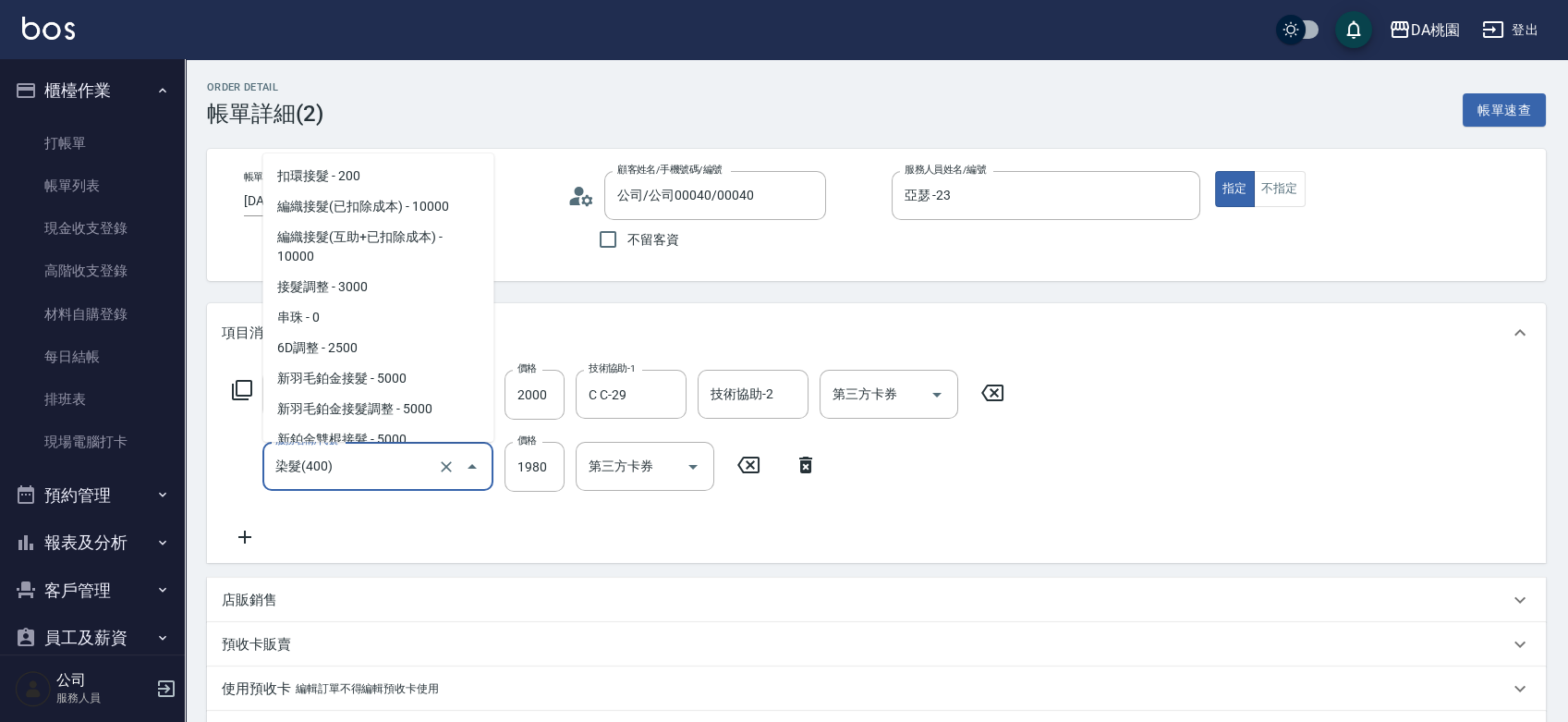
scroll to position [1477, 0]
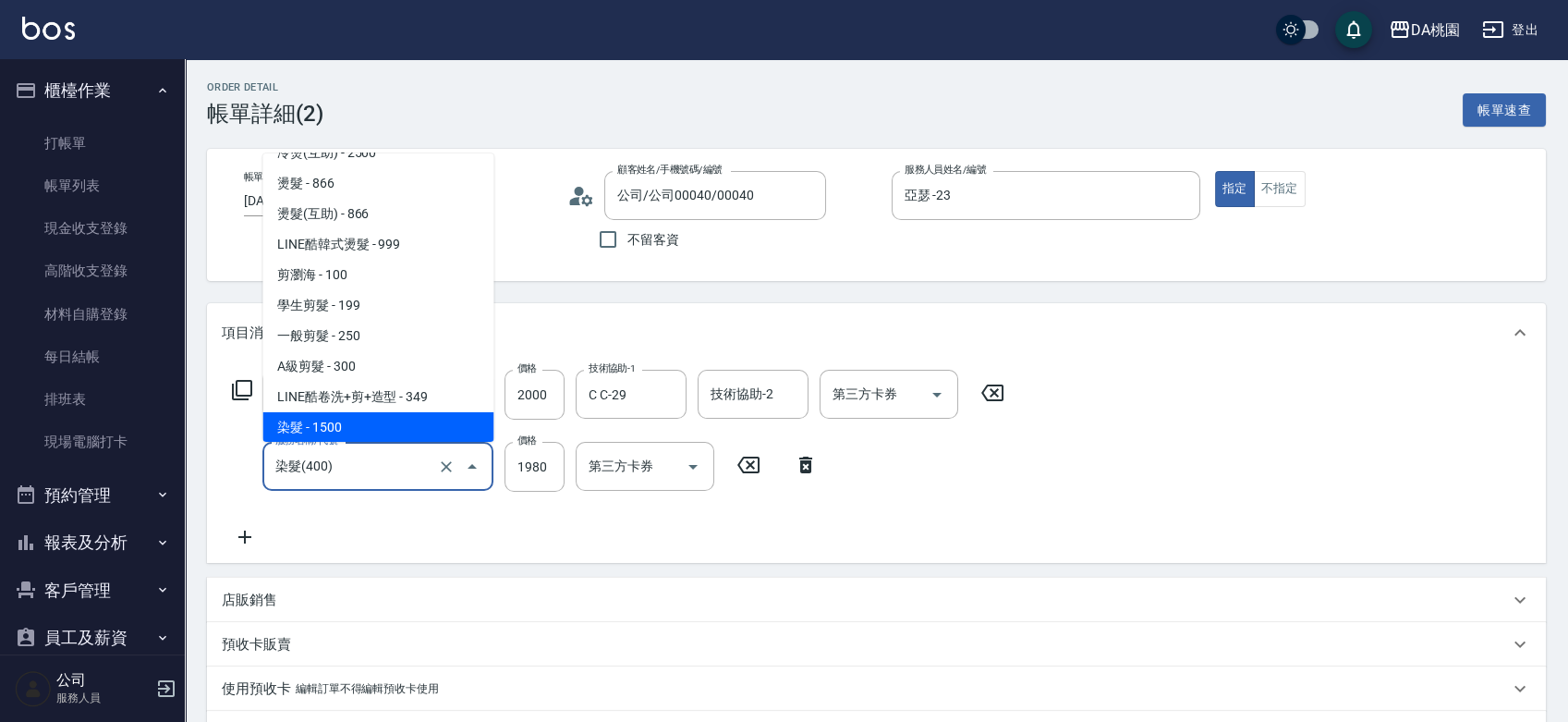
type input "4"
type input "200"
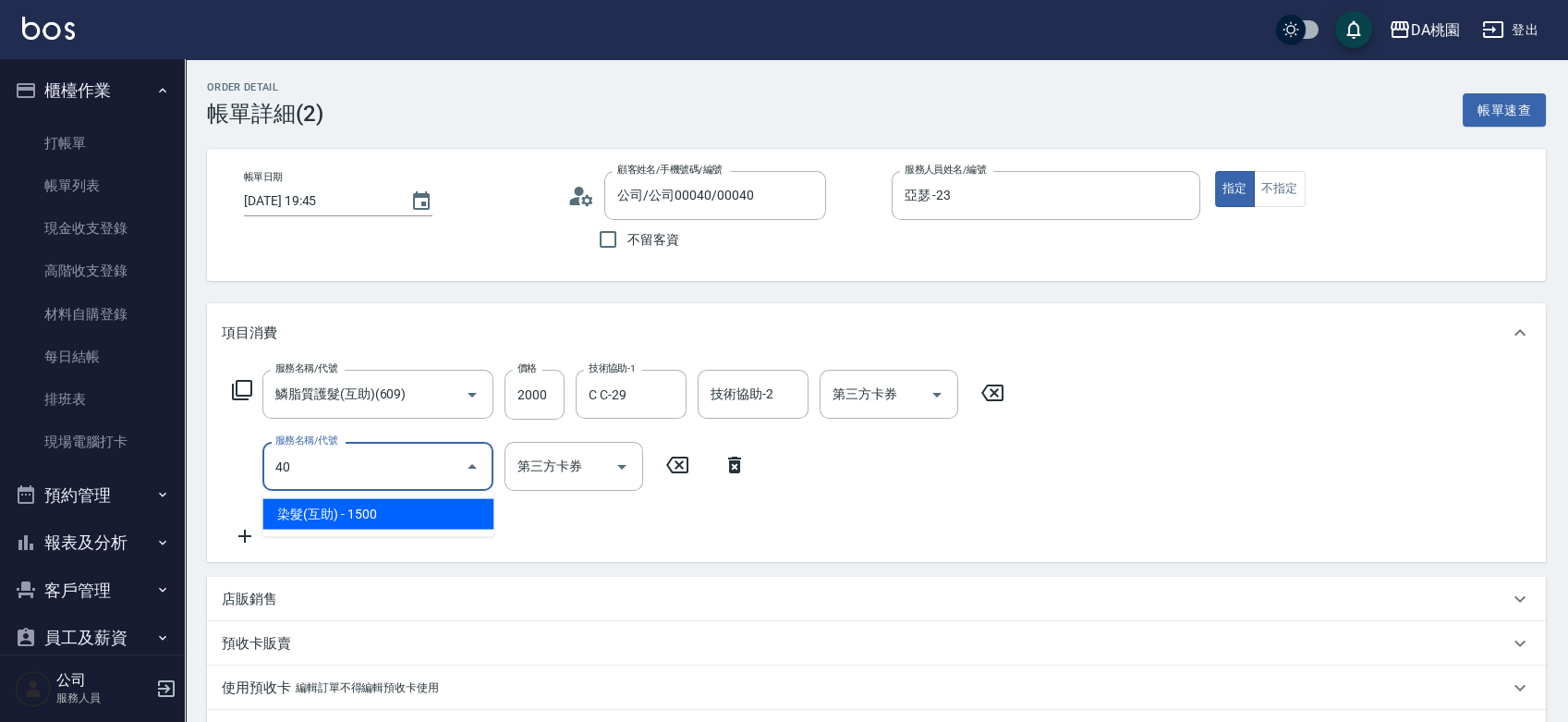
type input "401"
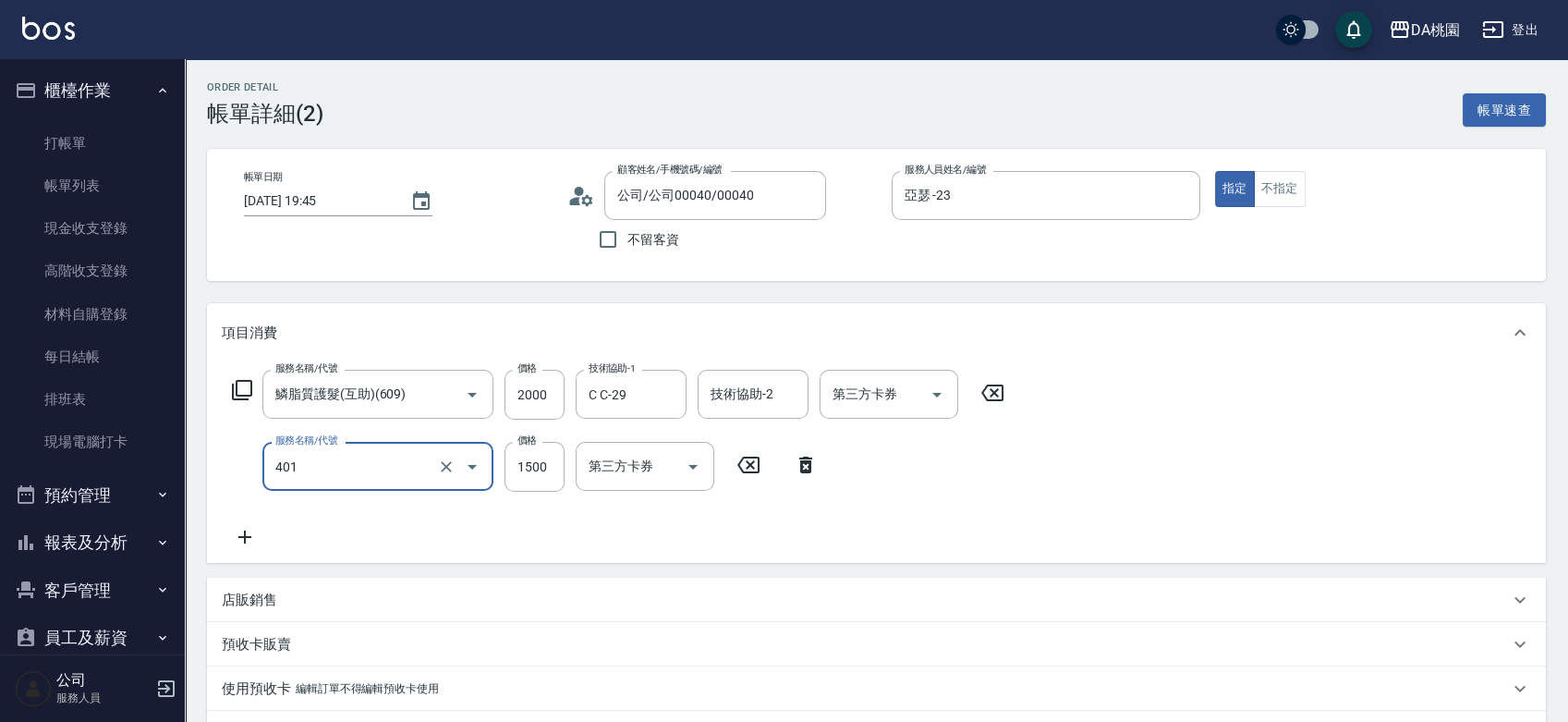
type input "350"
type input "染髮(互助)(401)"
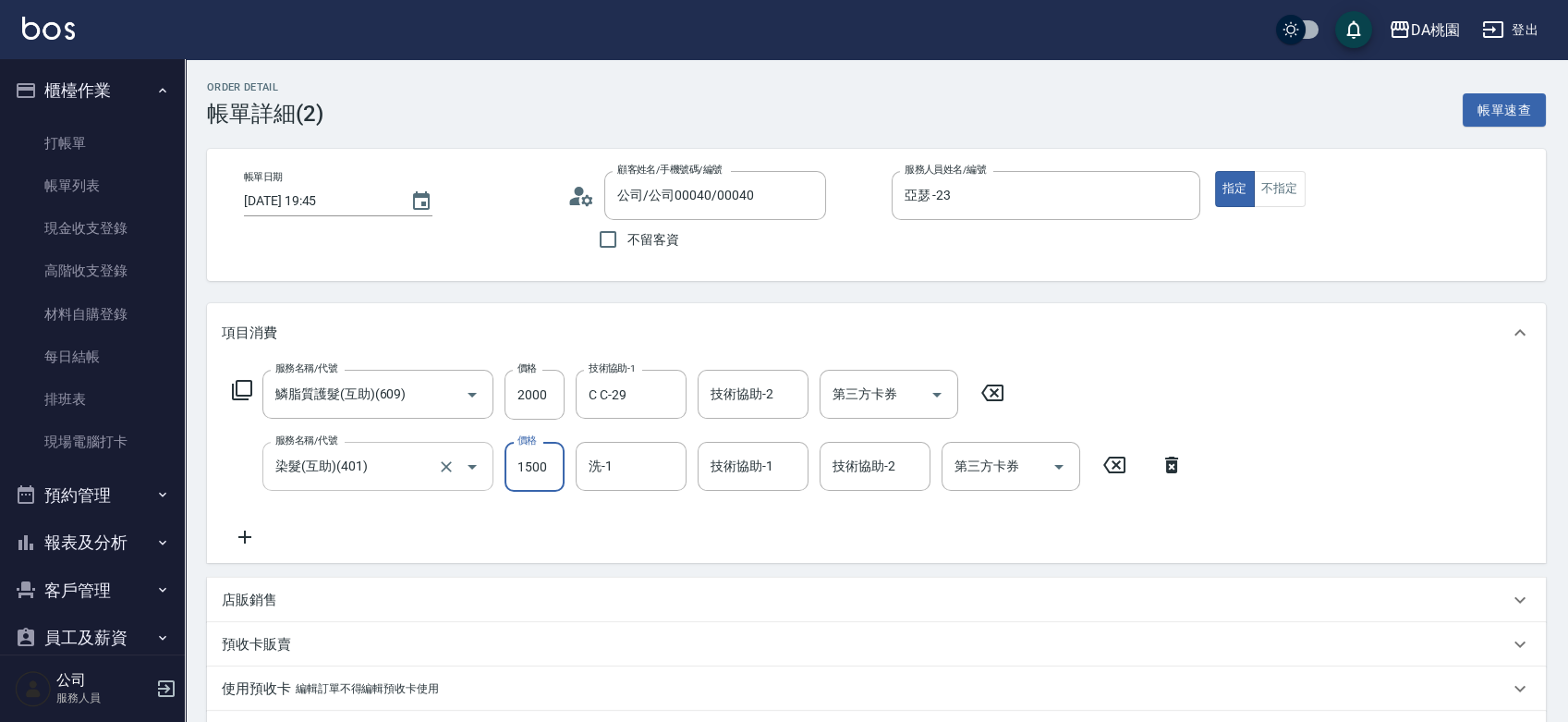
type input "200"
type input "198"
type input "390"
type input "1980"
type input "C C-29"
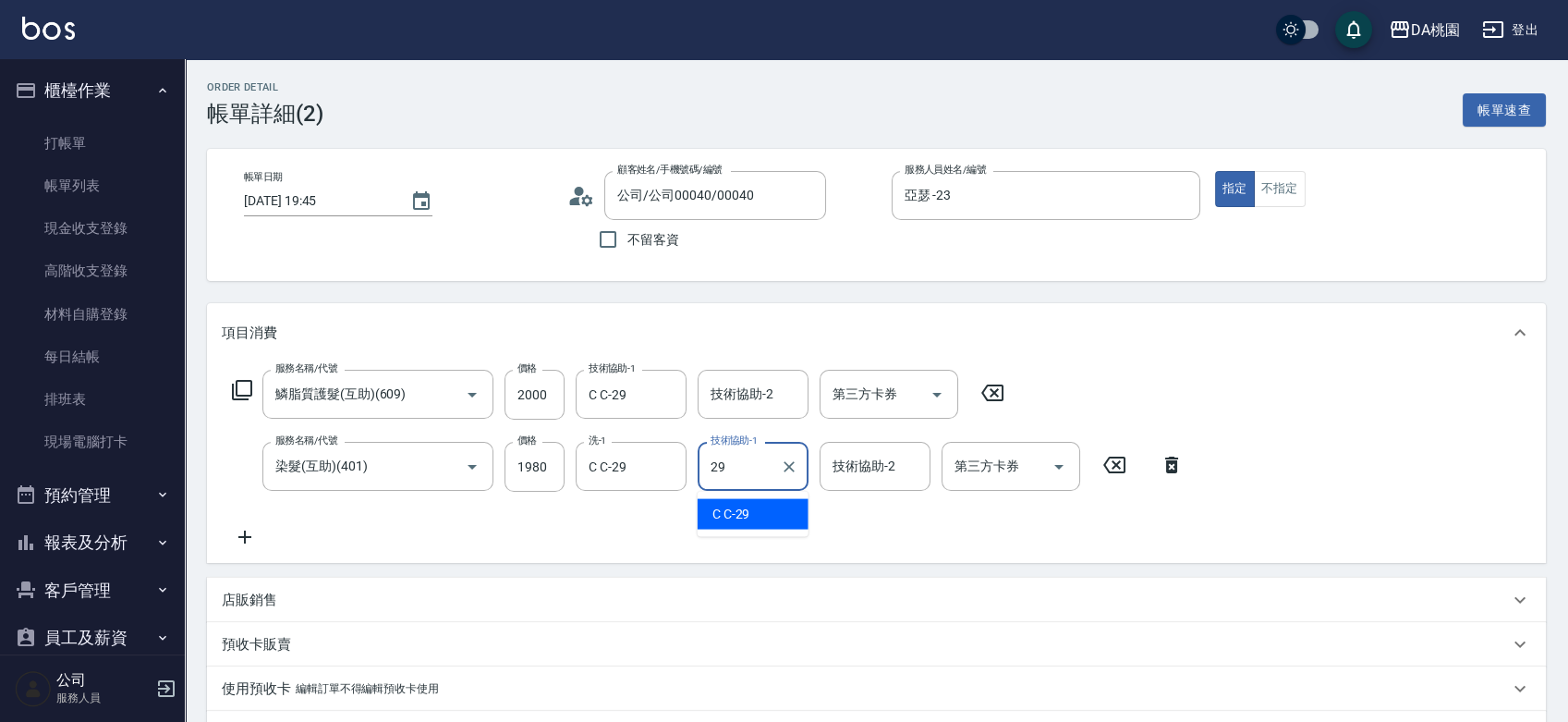
type input "C C-29"
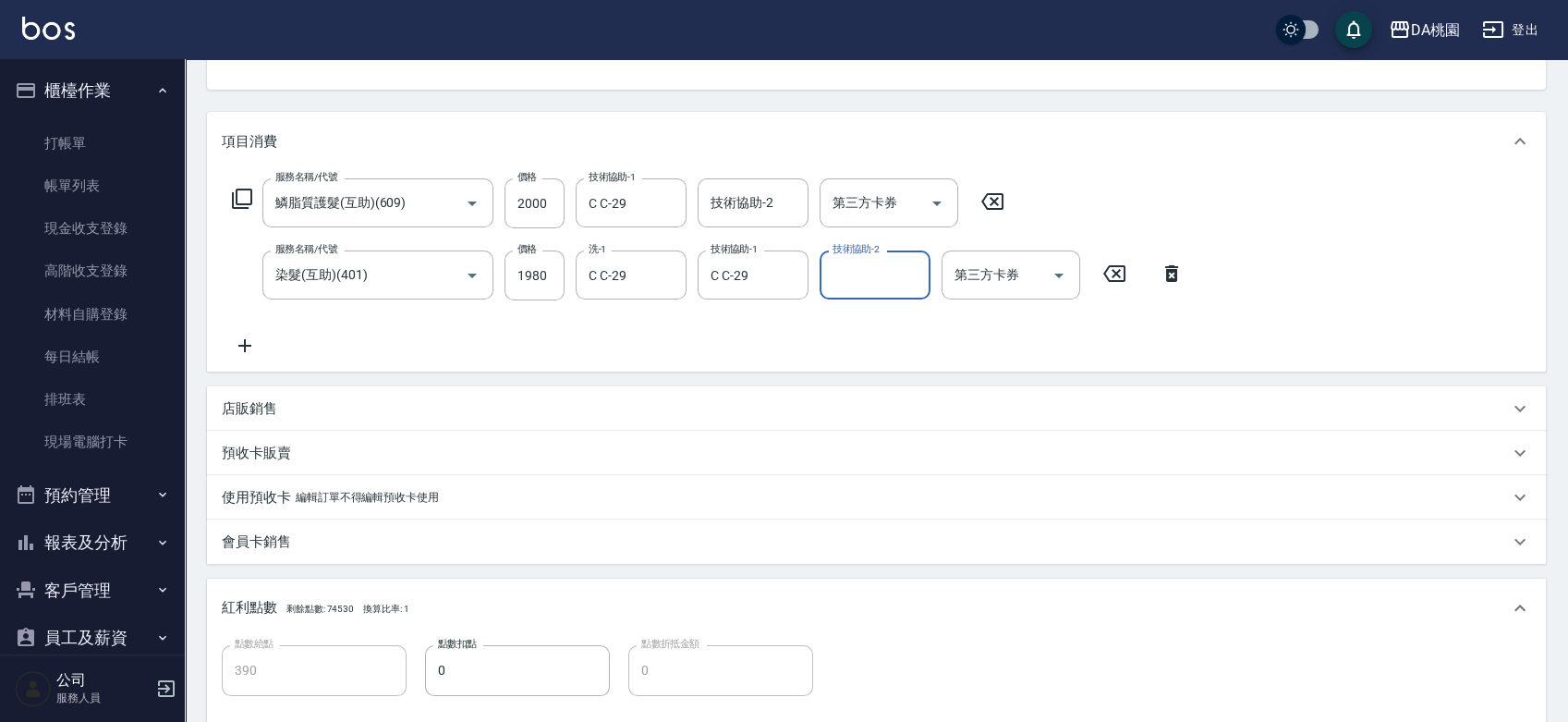
scroll to position [502, 0]
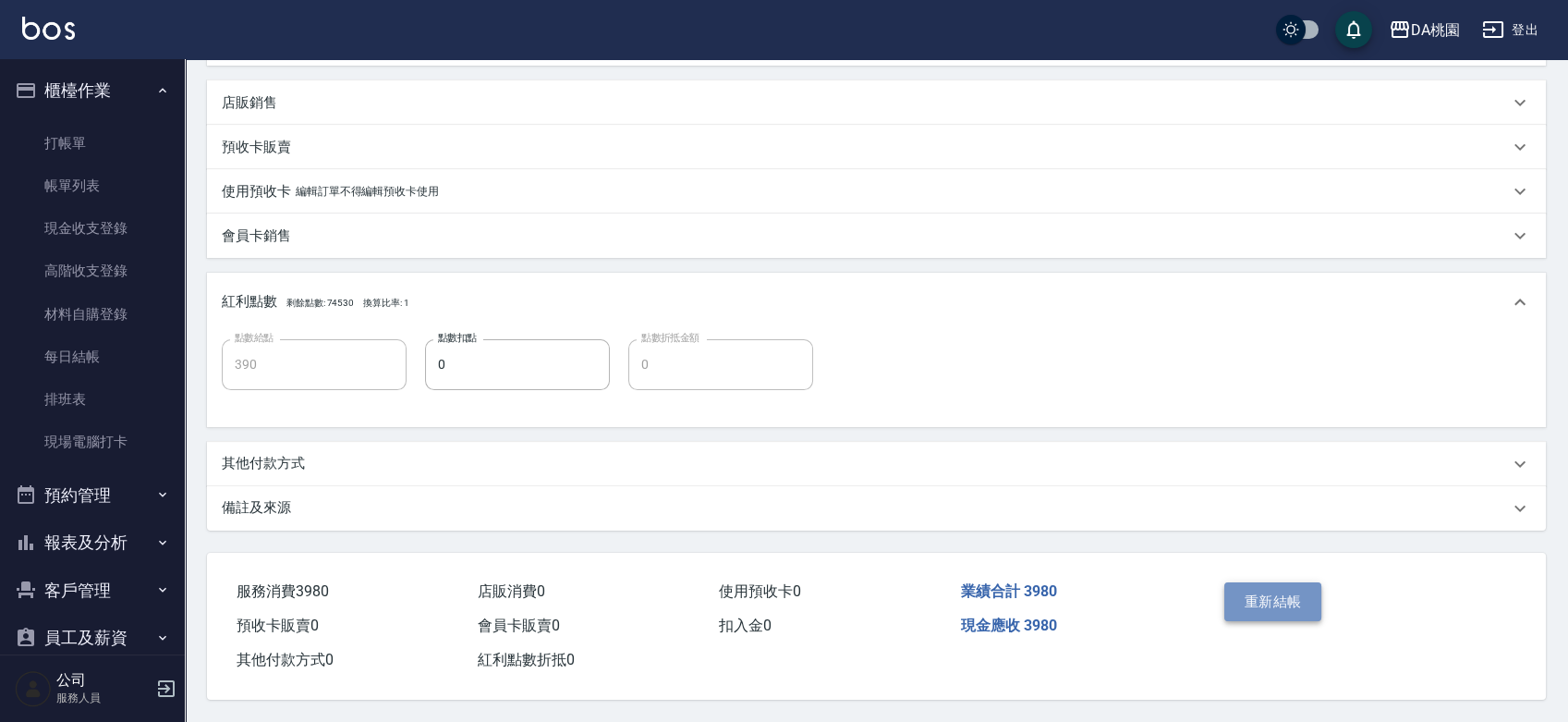
click at [1265, 597] on button "重新結帳" at bounding box center [1273, 602] width 98 height 39
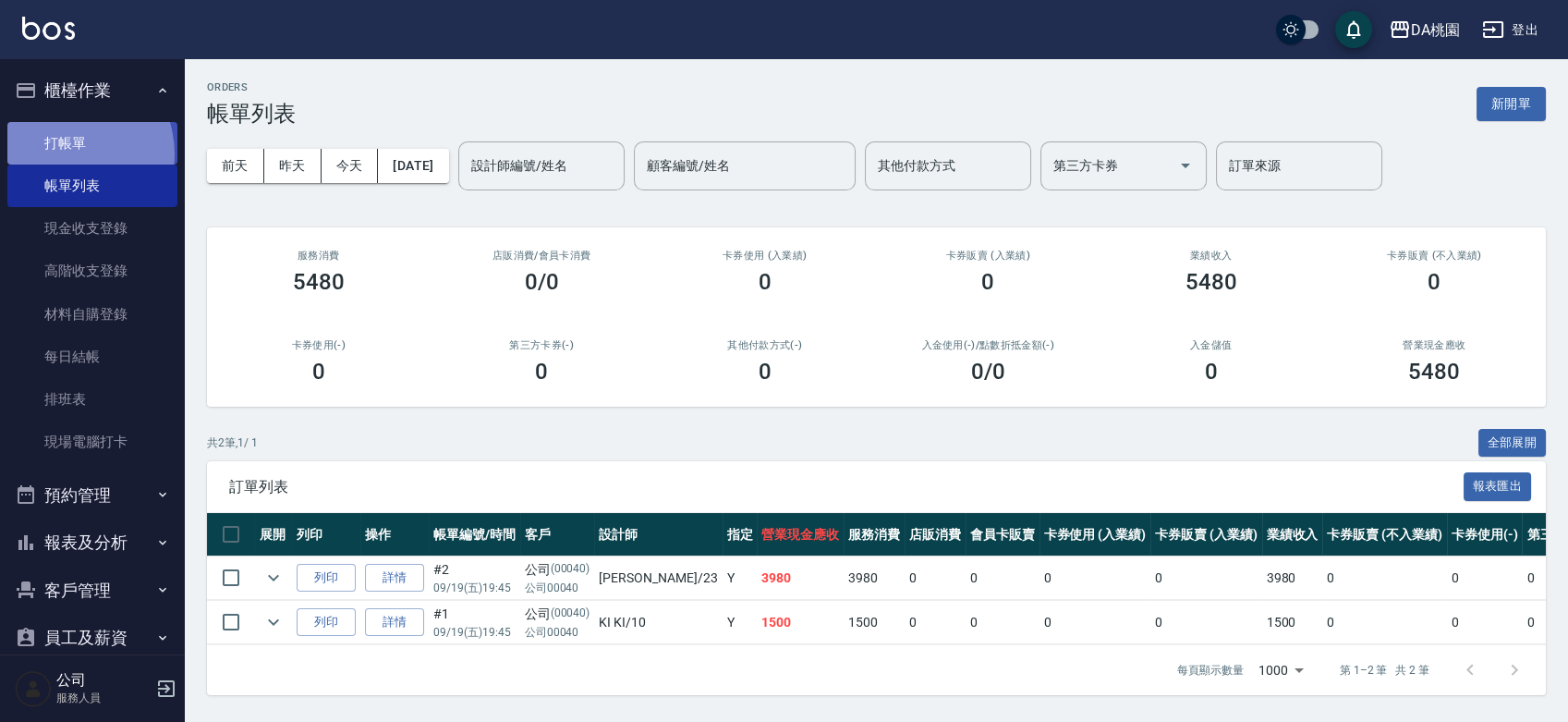
click at [65, 153] on link "打帳單" at bounding box center [92, 143] width 170 height 43
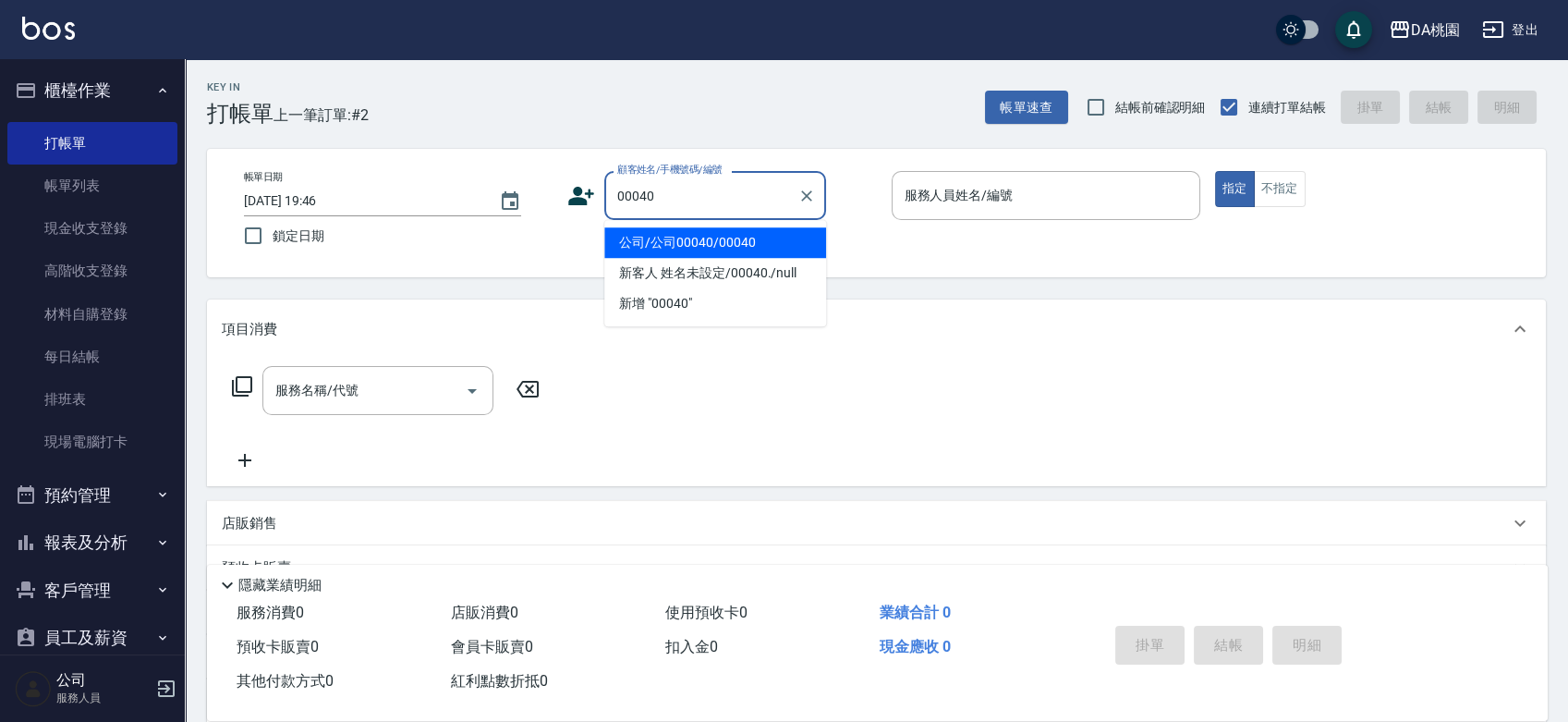
type input "公司/公司00040/00040"
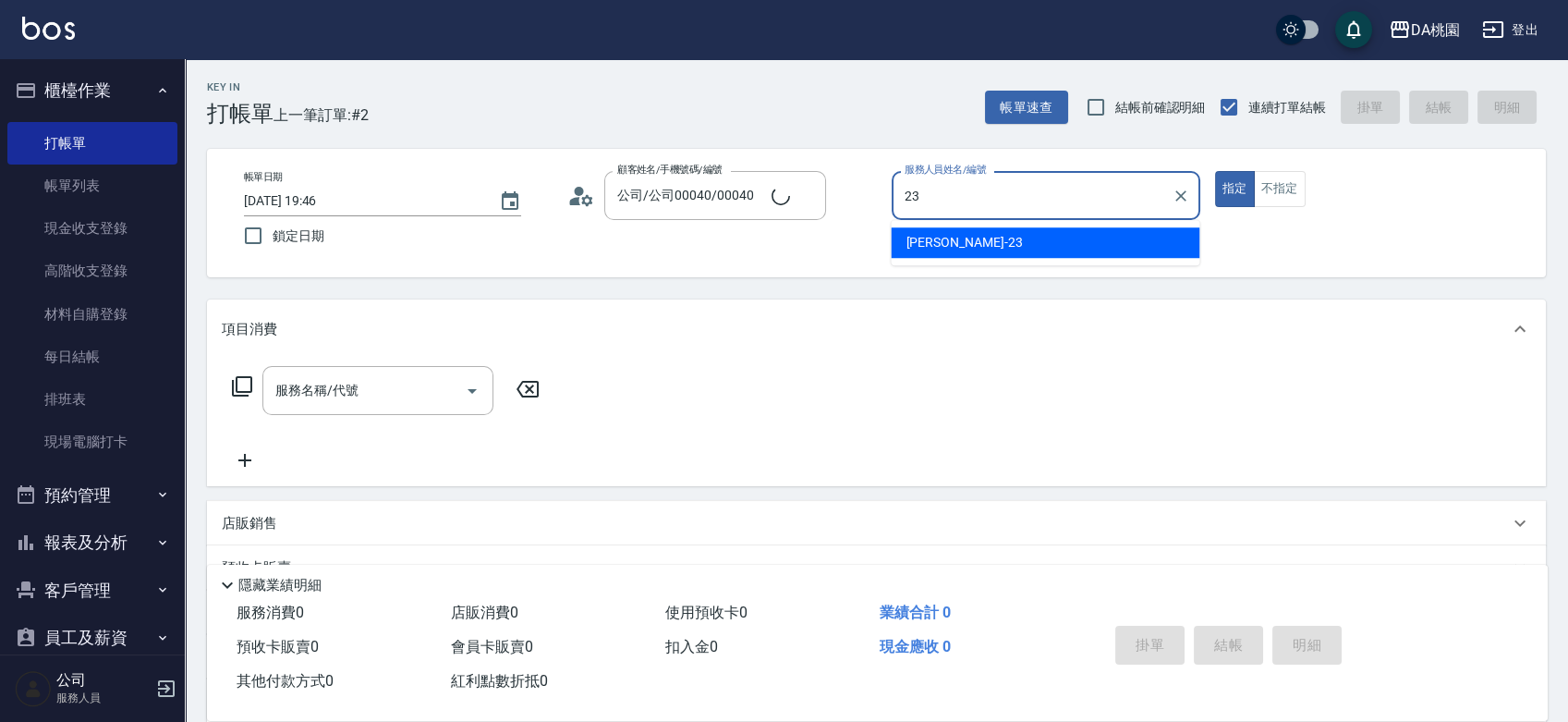
type input "亞瑟 -23"
type button "true"
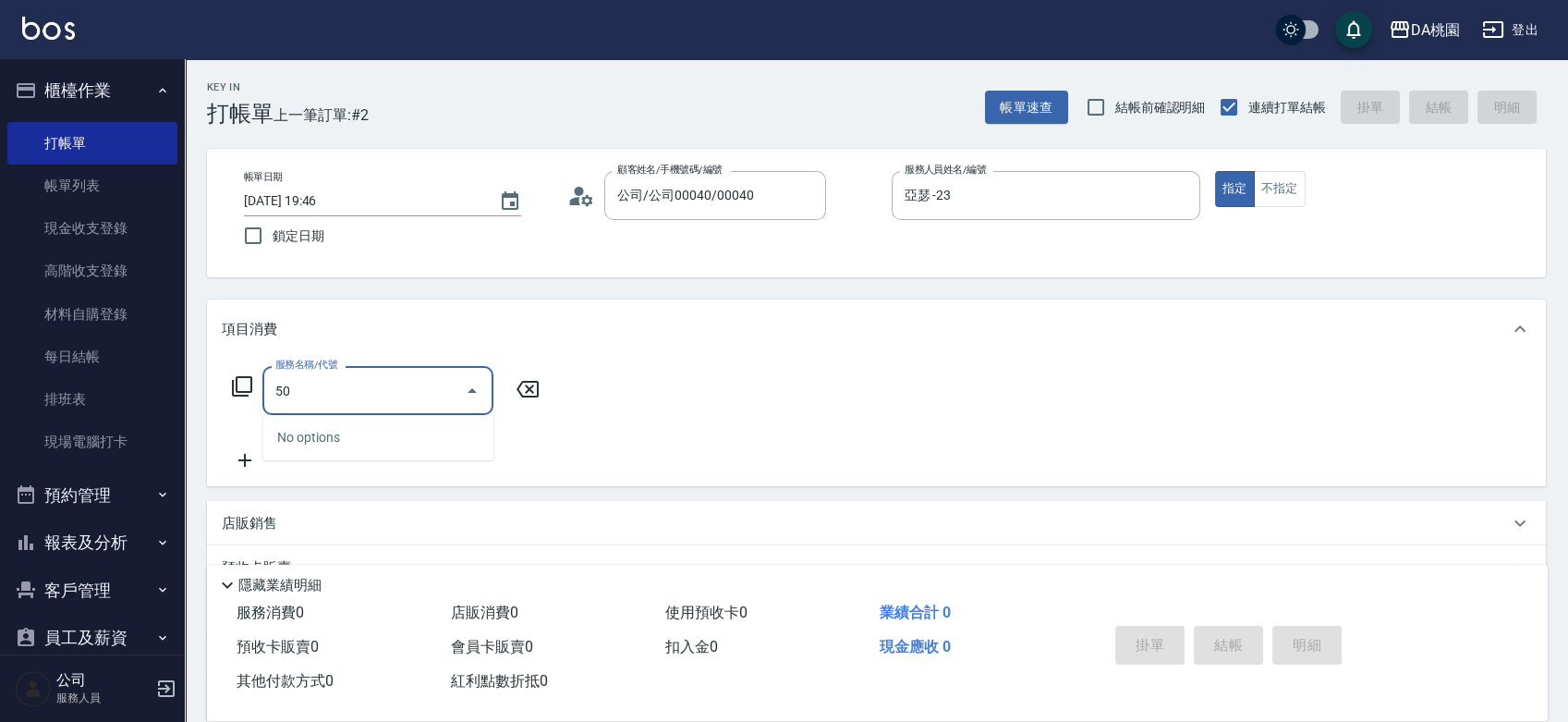
type input "500"
type input "20"
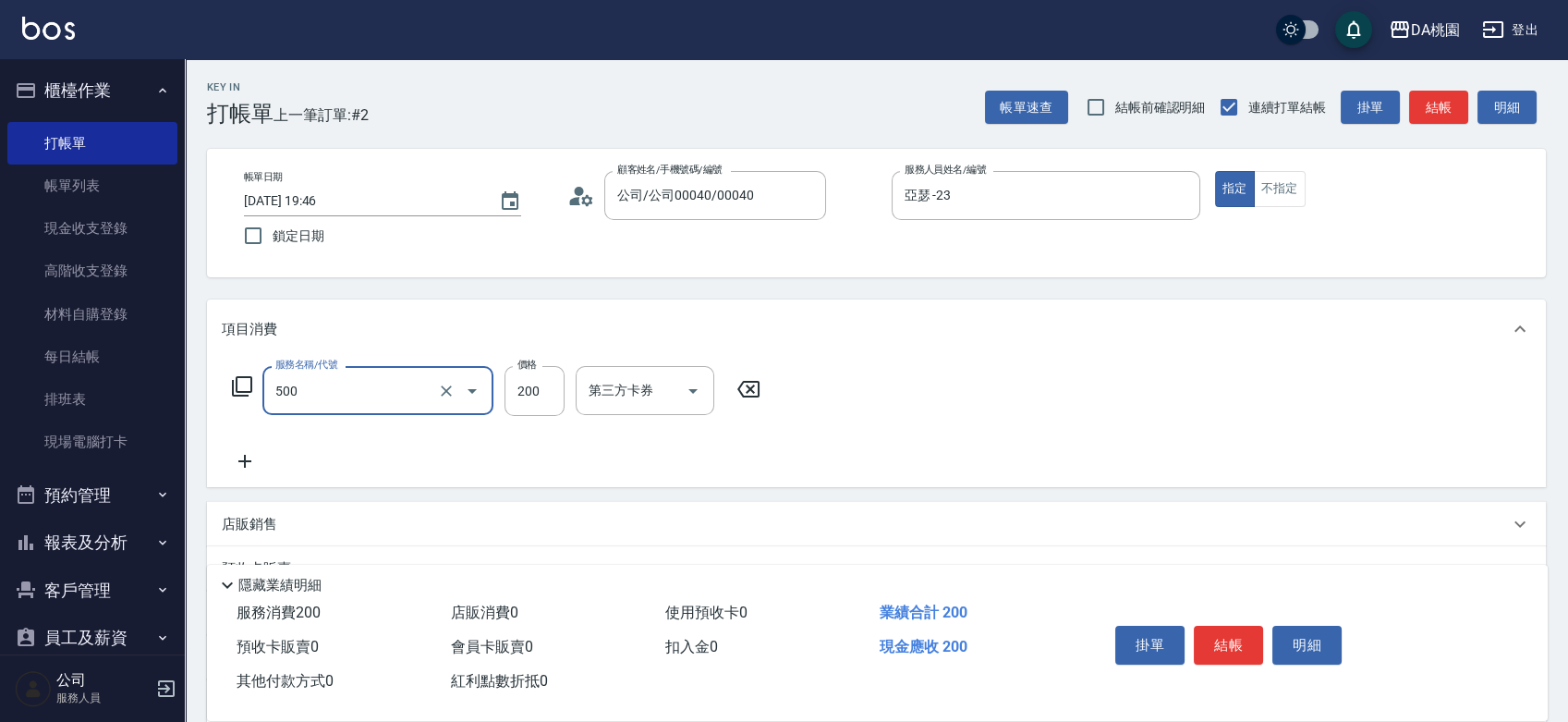
type input "洗髮(500)"
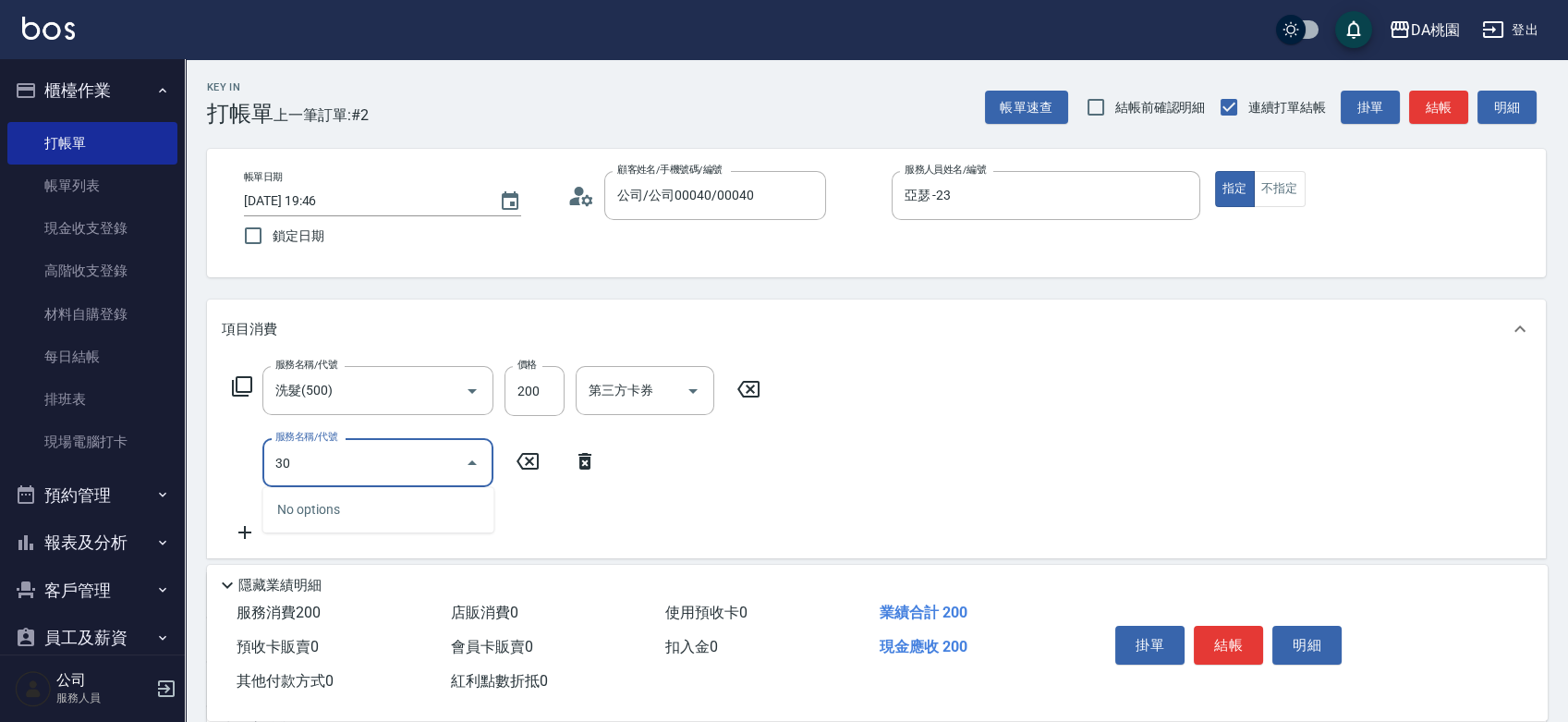
type input "303"
type input "50"
type input "A級剪髮(303)"
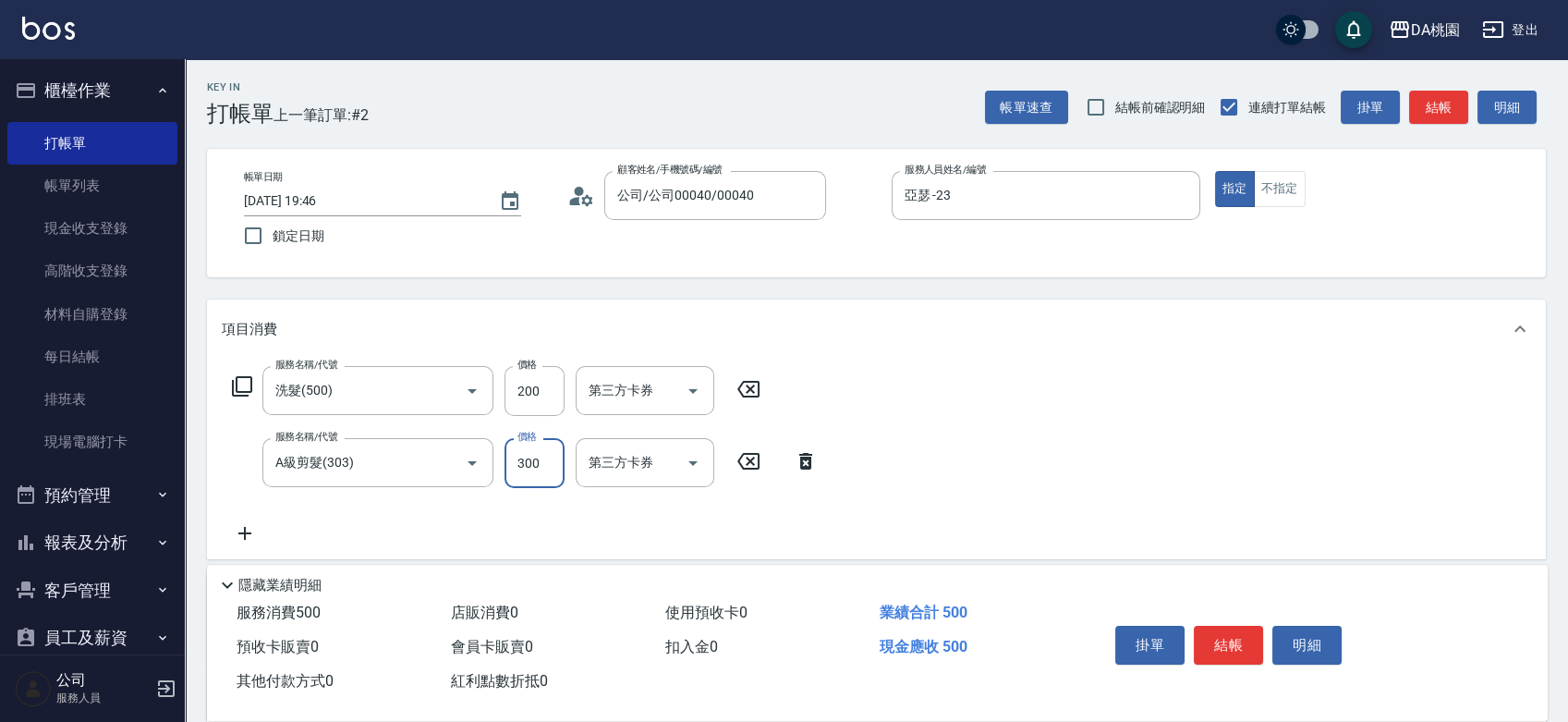
type input "20"
type input "500"
type input "70"
type input "500"
click at [1205, 642] on button "結帳" at bounding box center [1229, 644] width 70 height 39
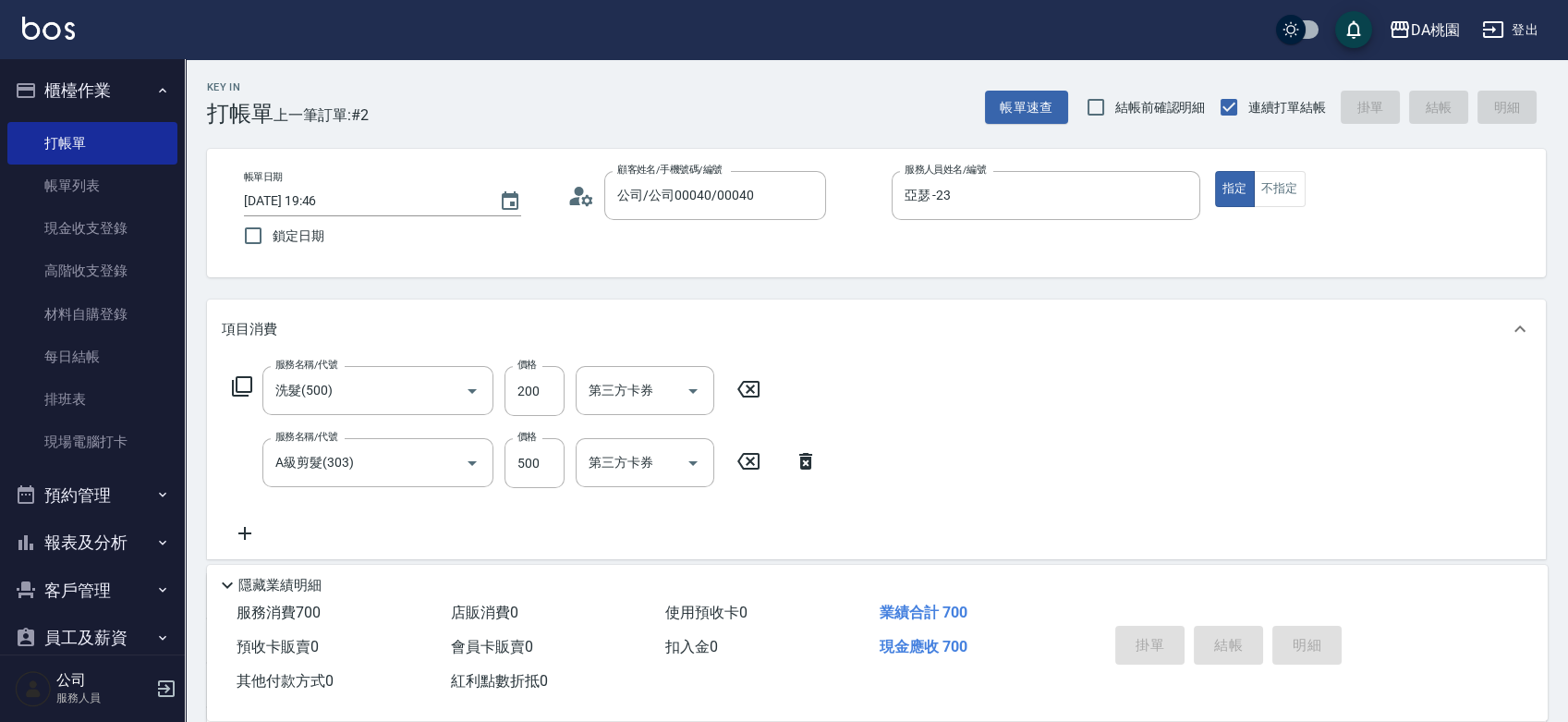
type input "0"
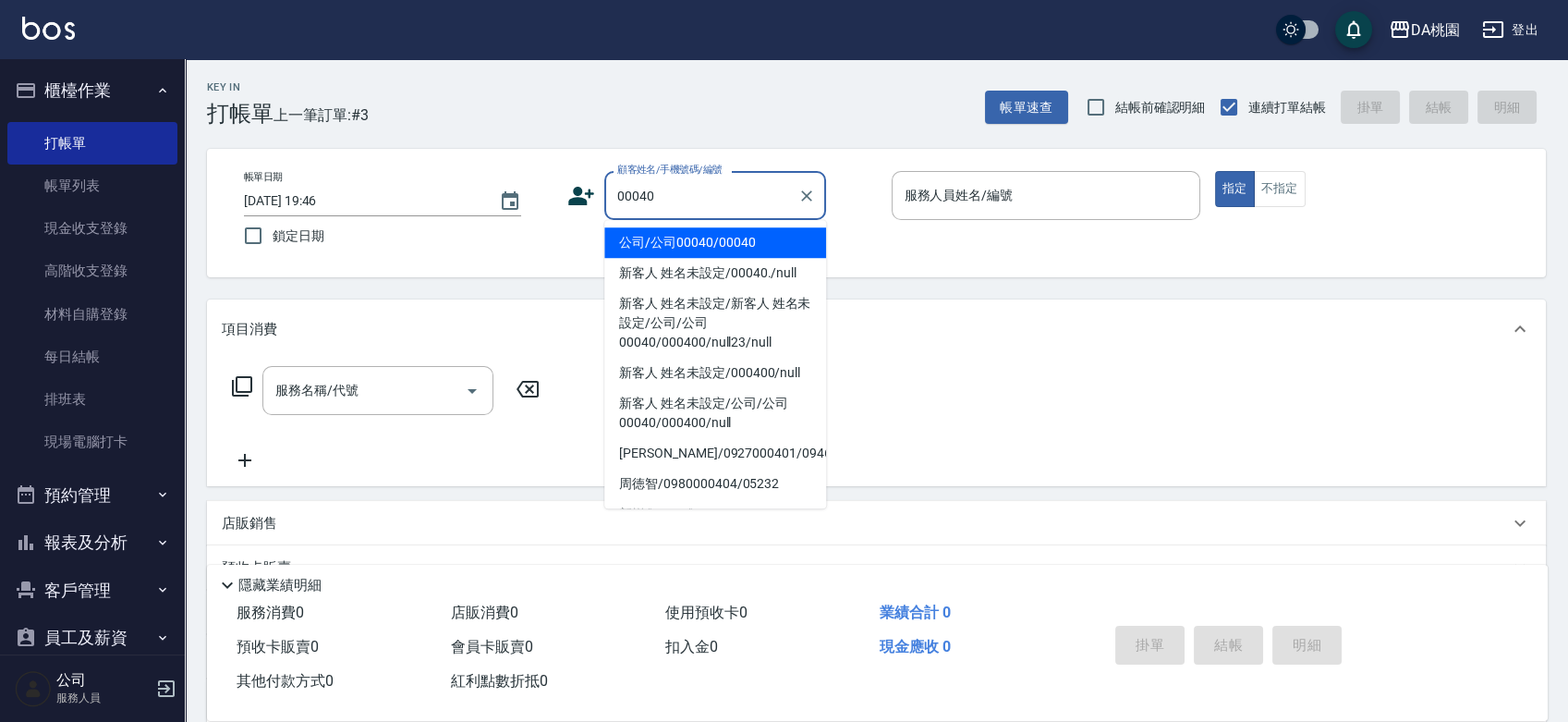
type input "公司/公司00040/00040"
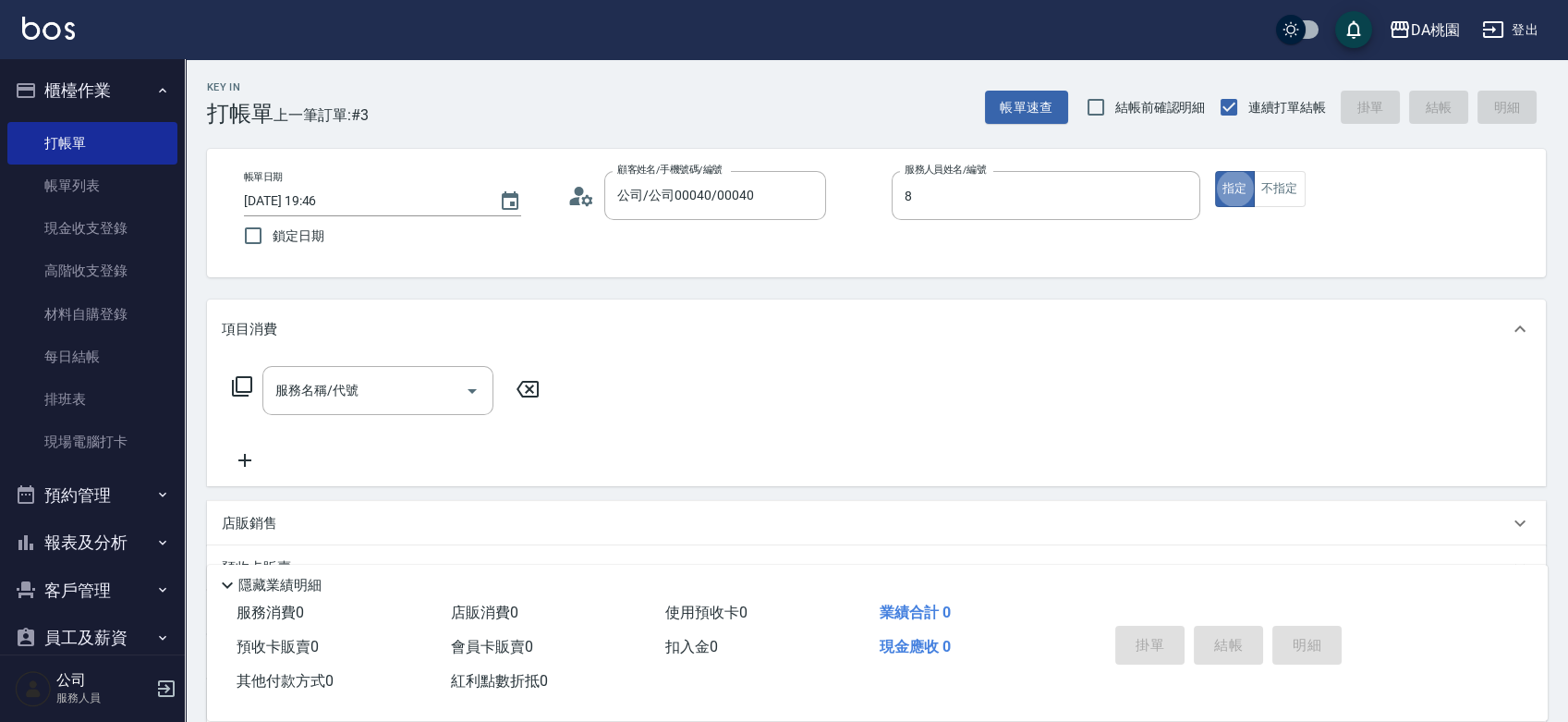
type input "[PERSON_NAME]-8"
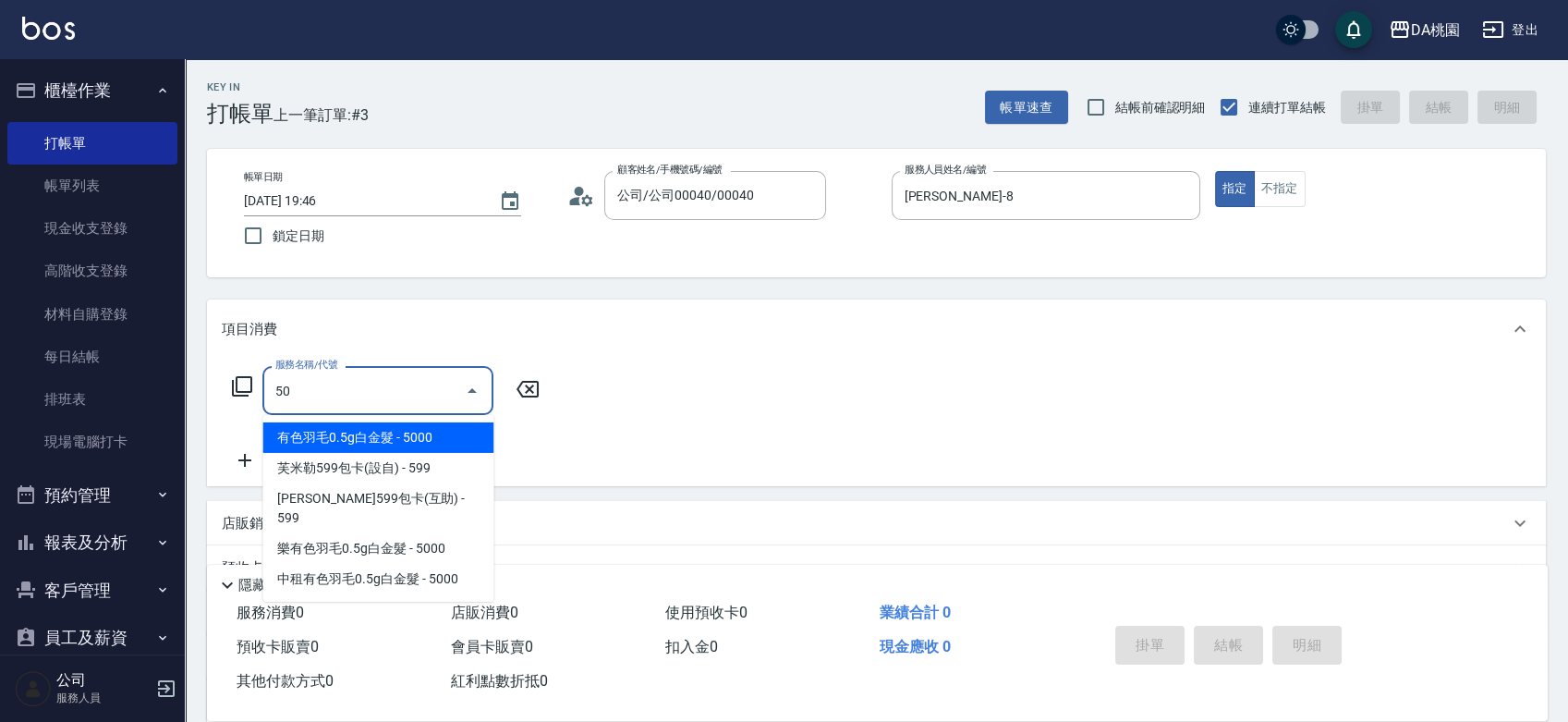
type input "500"
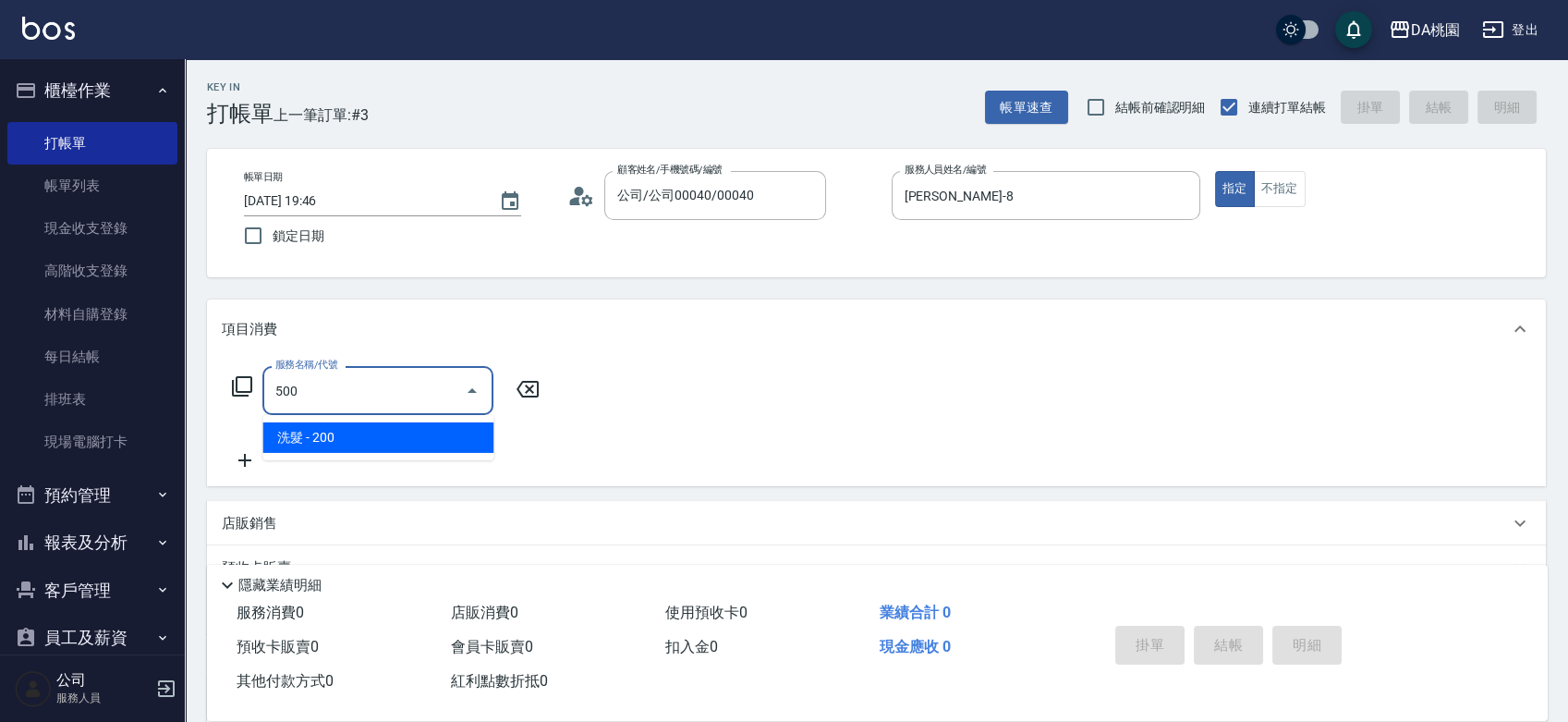
type input "20"
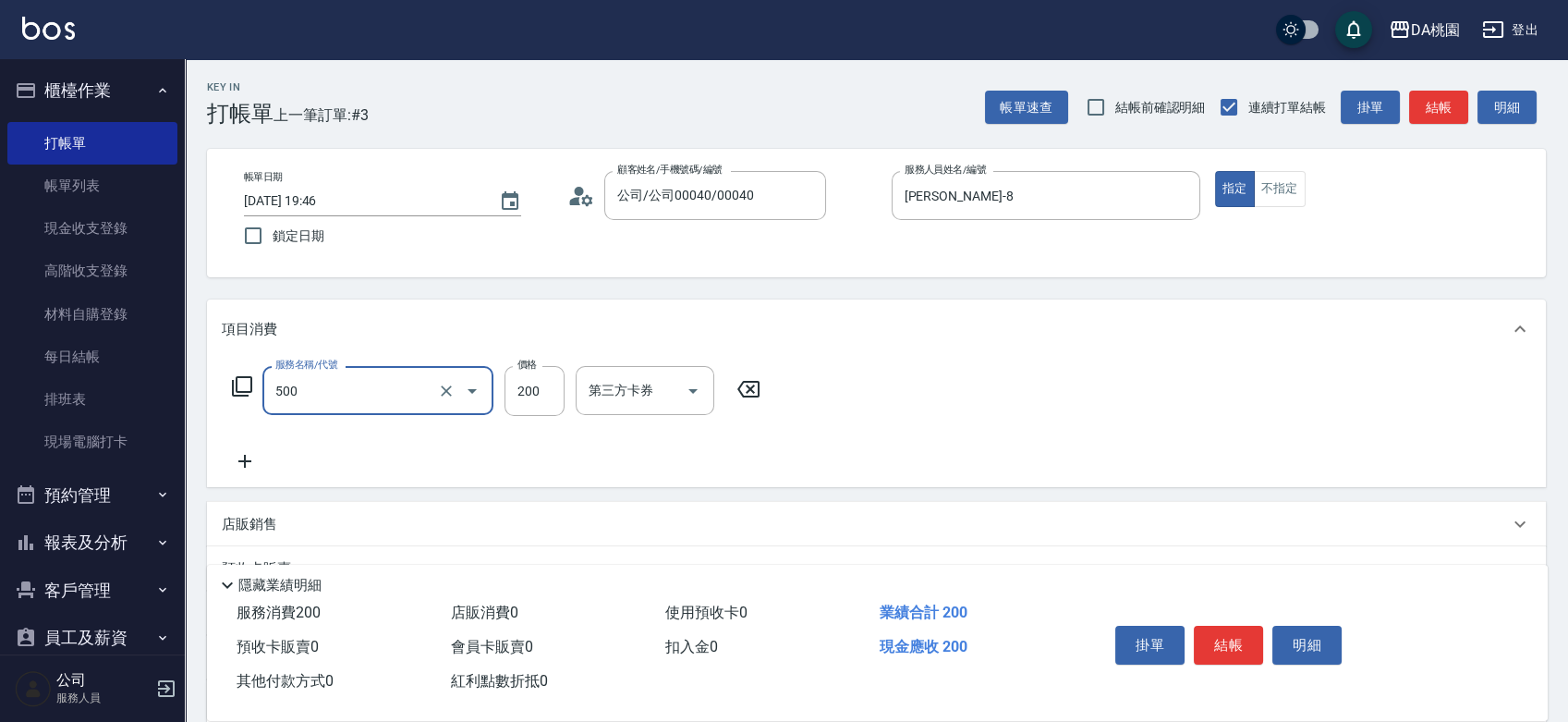
type input "洗髮(500)"
type input "2"
type input "0"
type input "25"
type input "20"
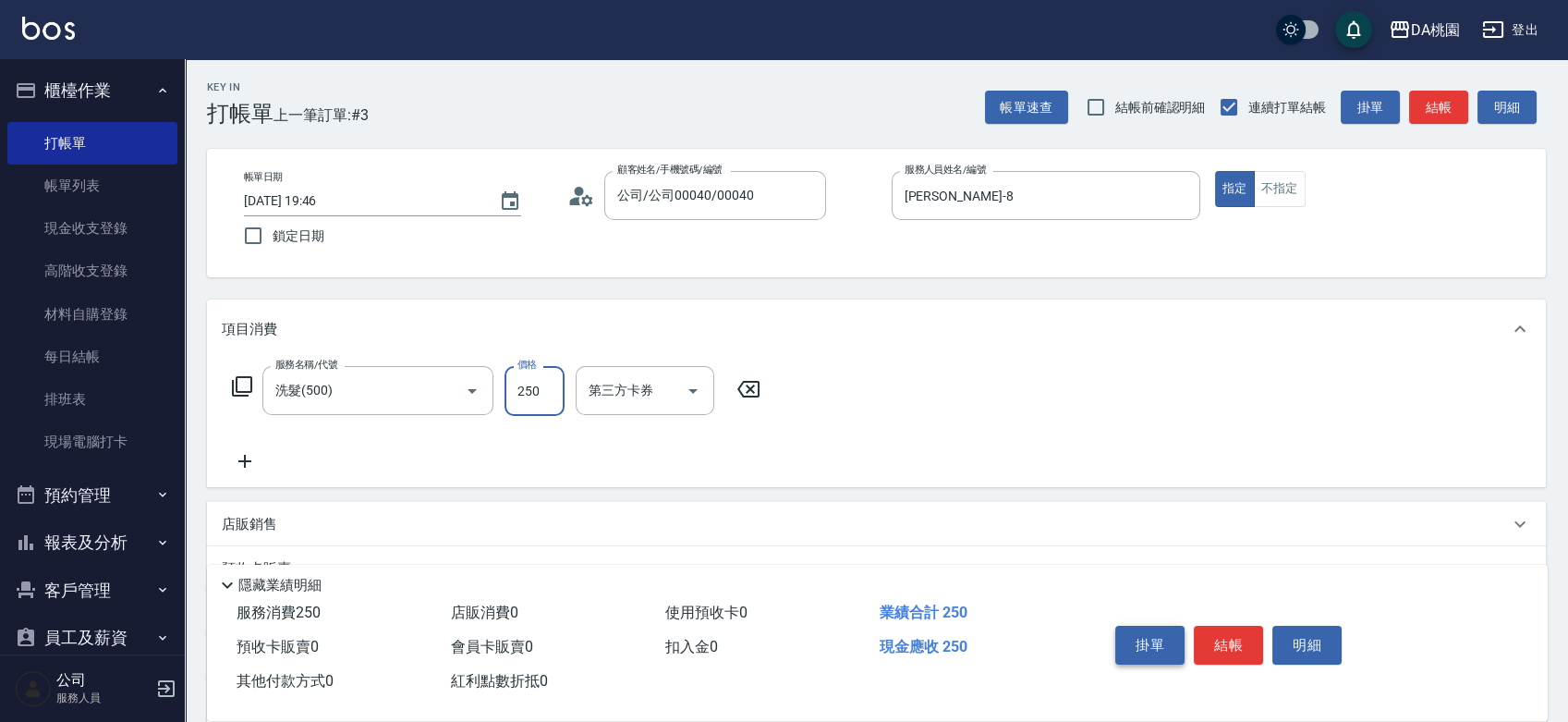
type input "250"
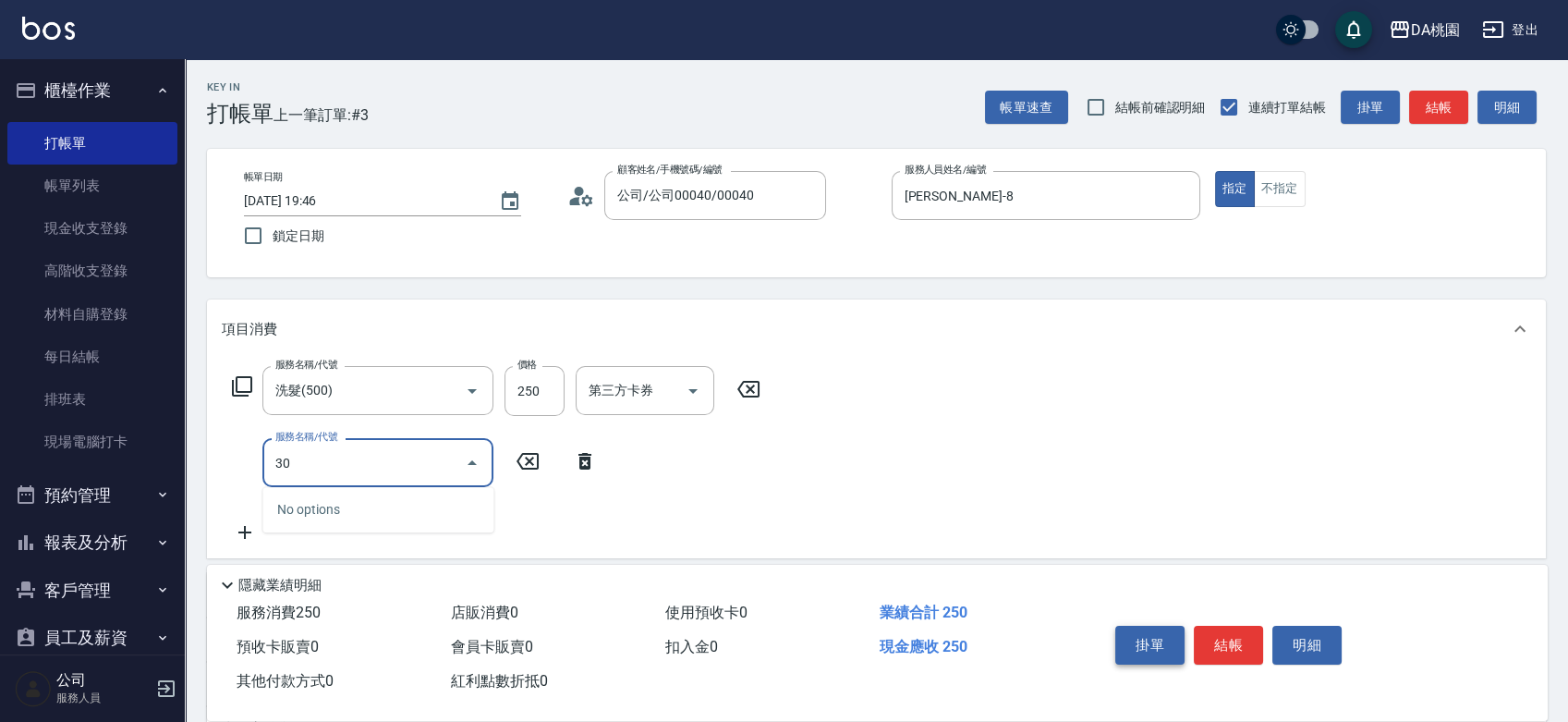
type input "303"
type input "50"
type input "A級剪髮(303)"
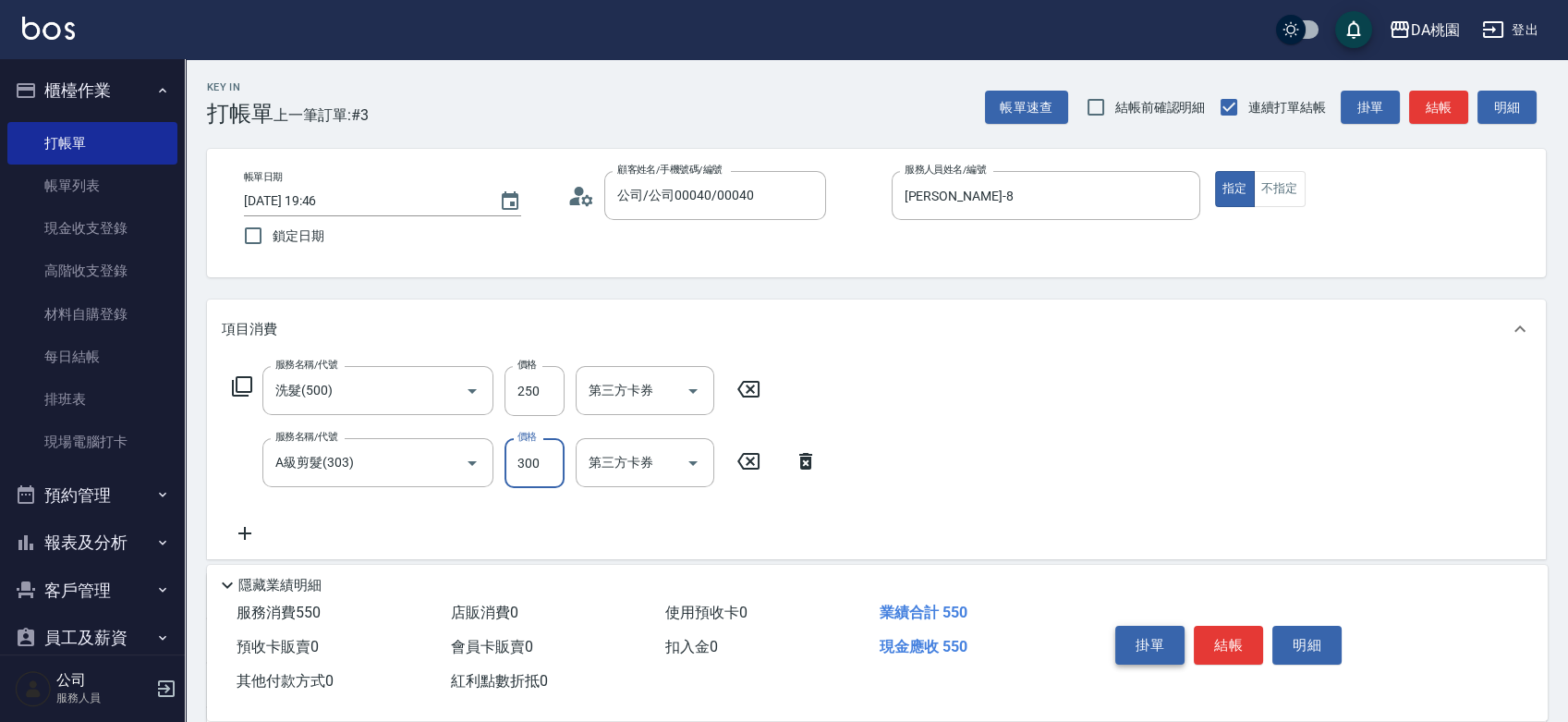
type input "3"
type input "20"
type input "35"
type input "60"
type input "350"
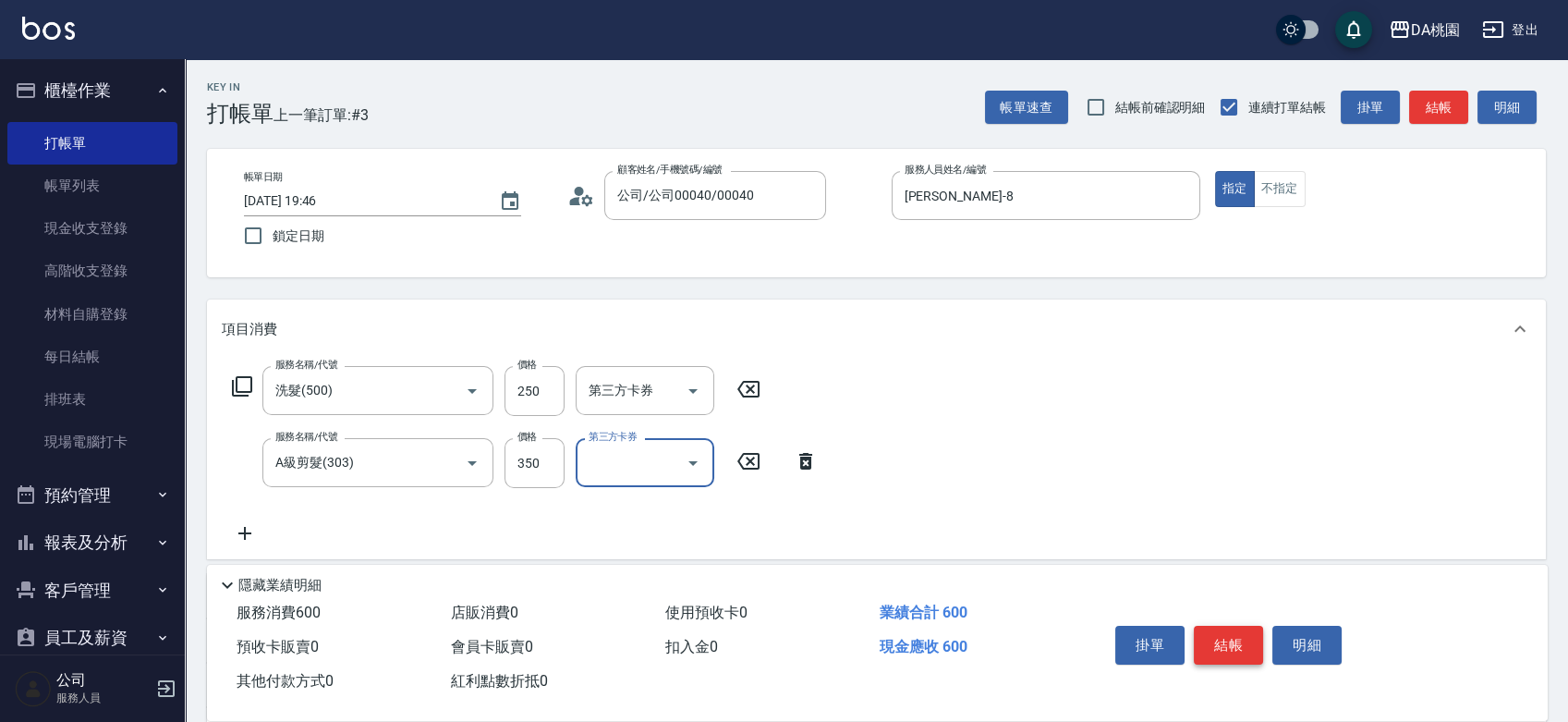
click at [1246, 643] on button "結帳" at bounding box center [1229, 644] width 70 height 39
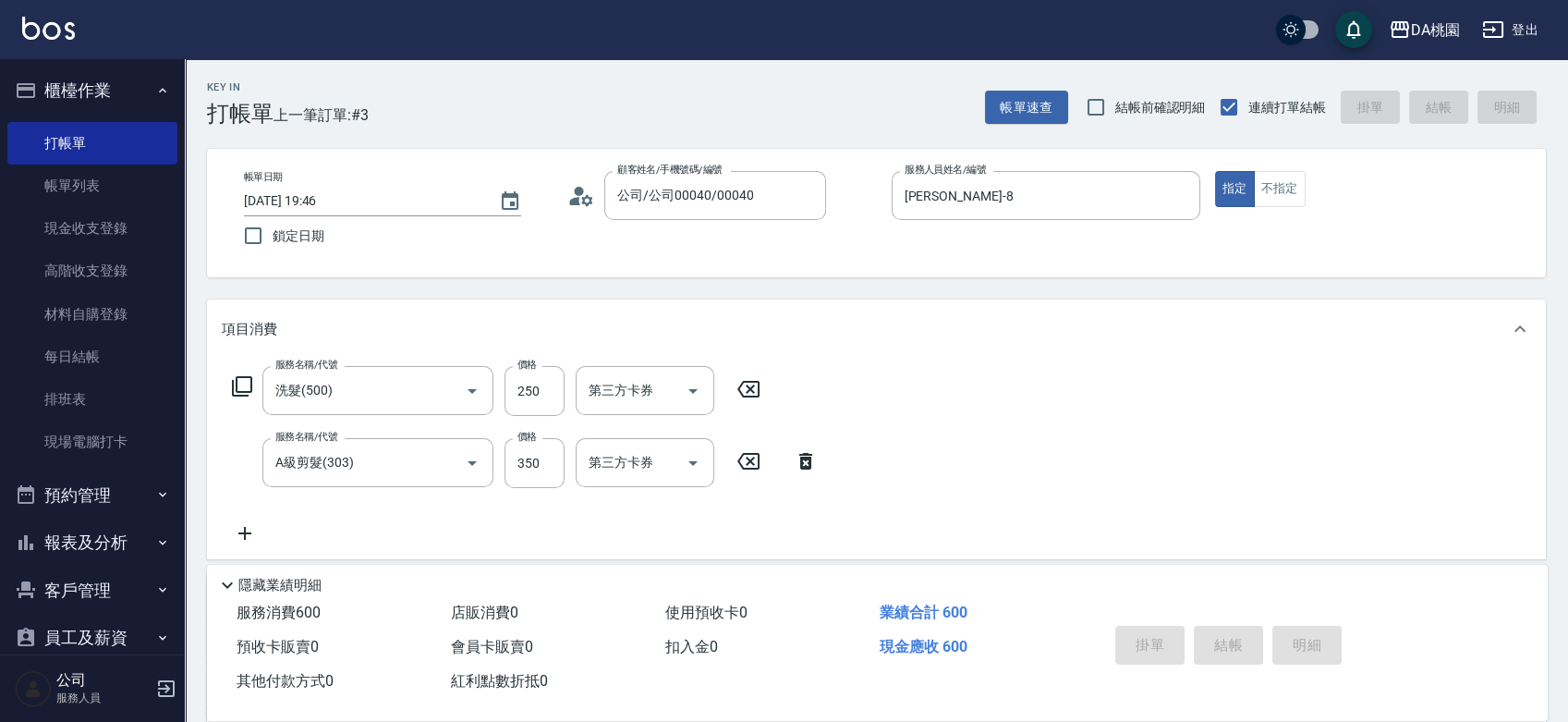
type input "0"
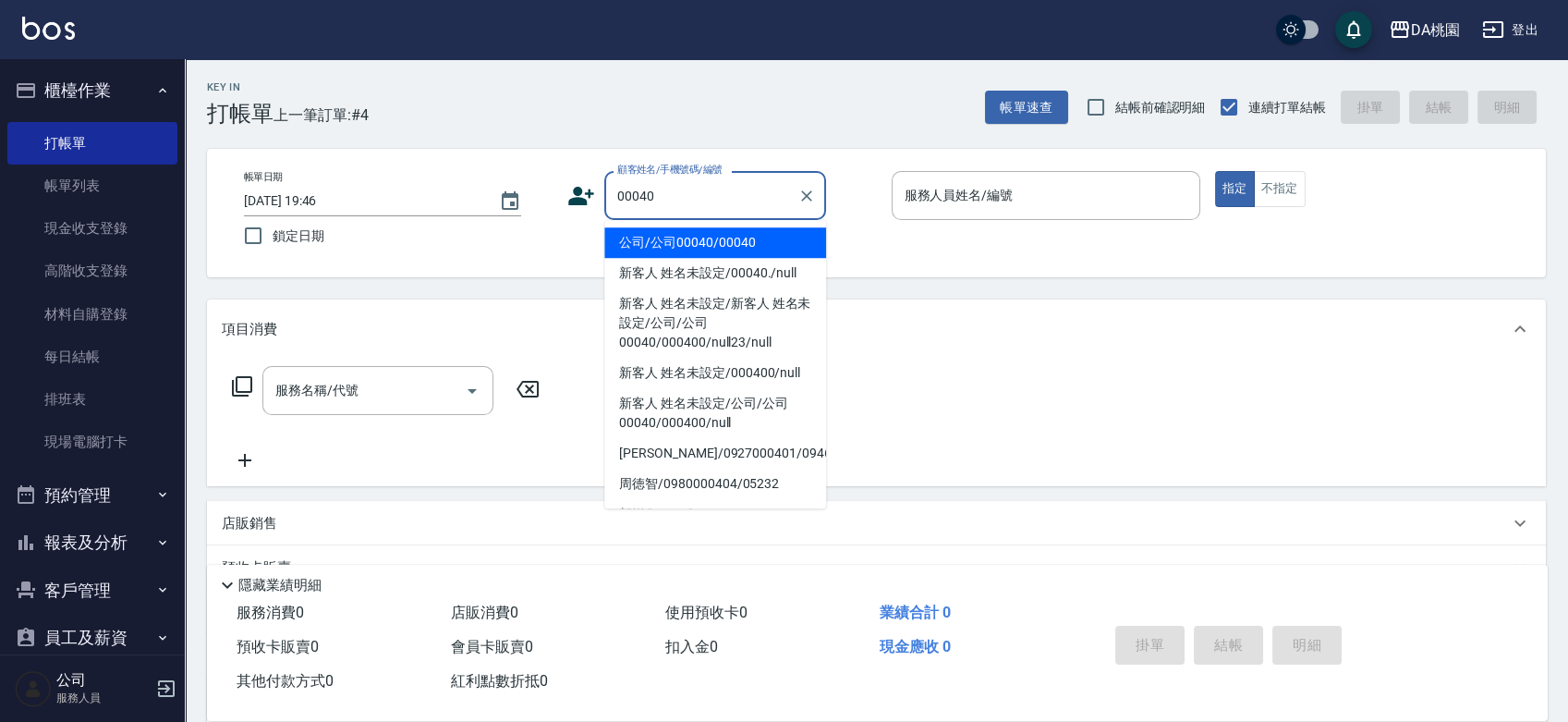
type input "公司/公司00040/00040"
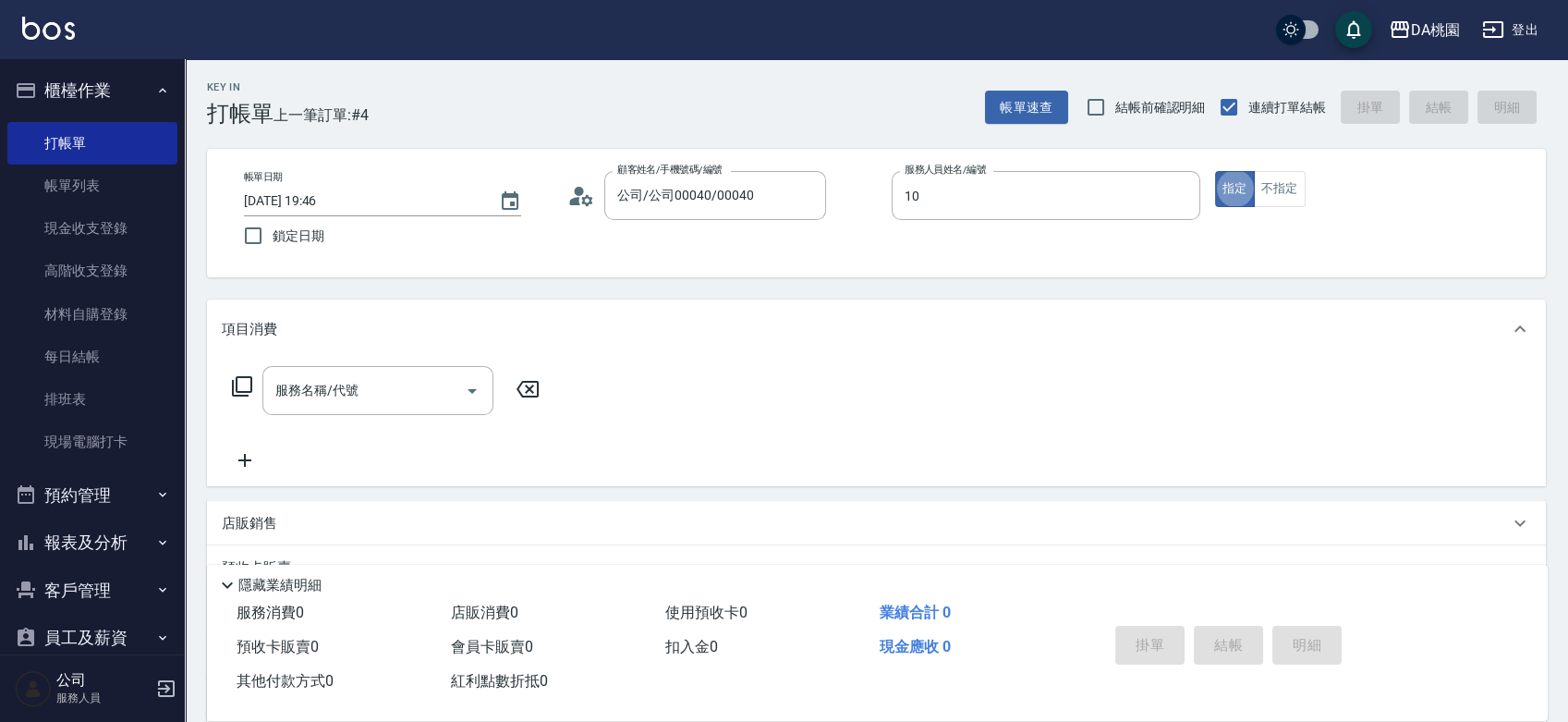
type input "KI KI -10"
type input "200"
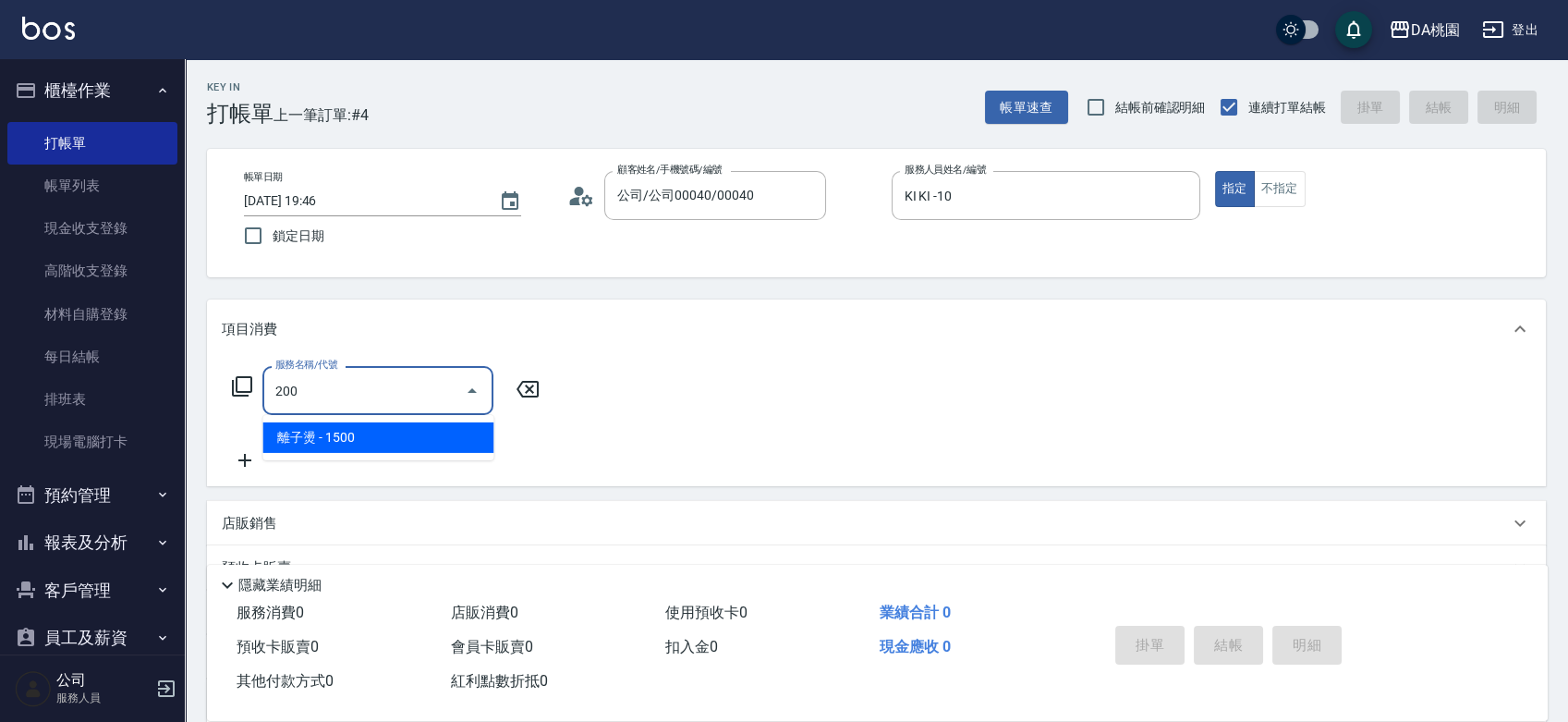
type input "150"
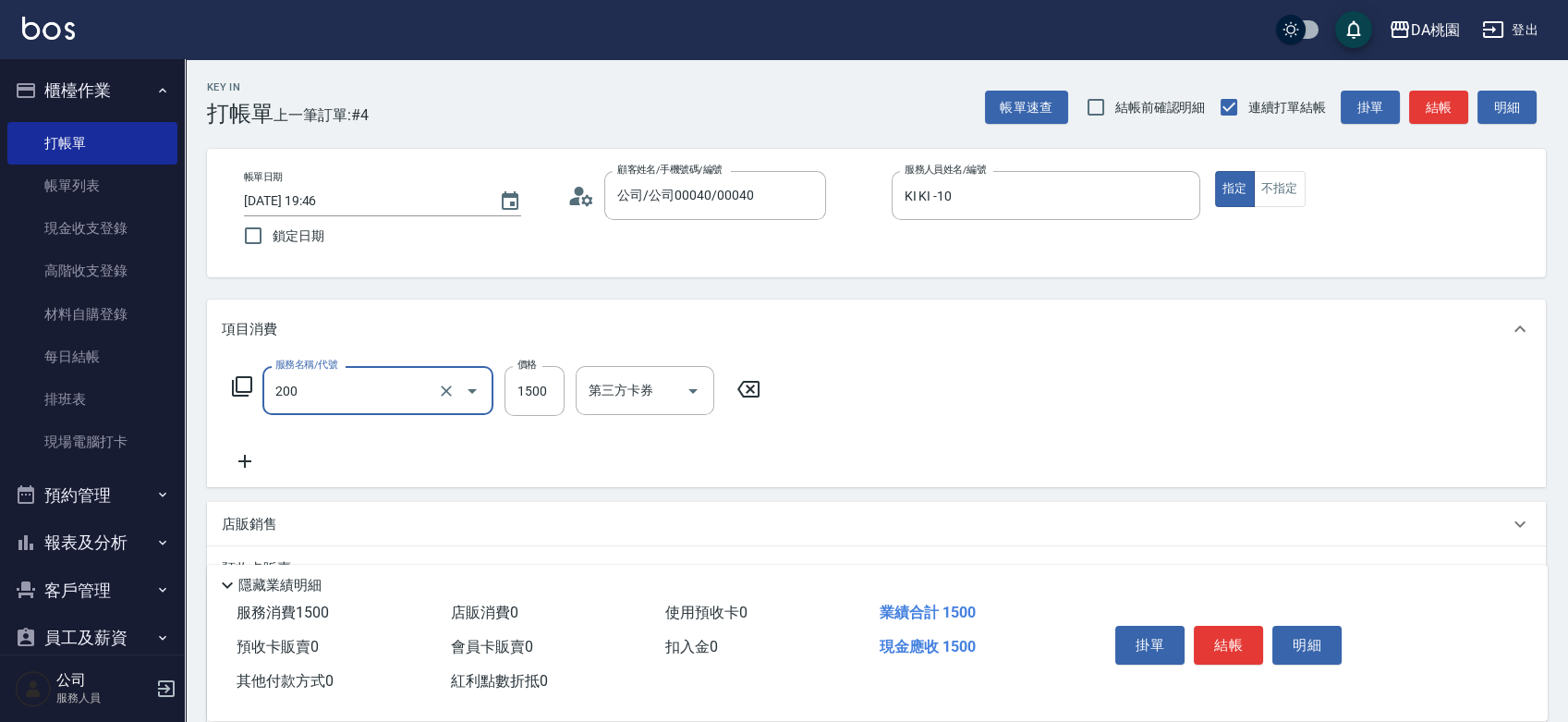
type input "離子燙(200)"
type input "0"
type input "18"
type input "10"
type input "1800"
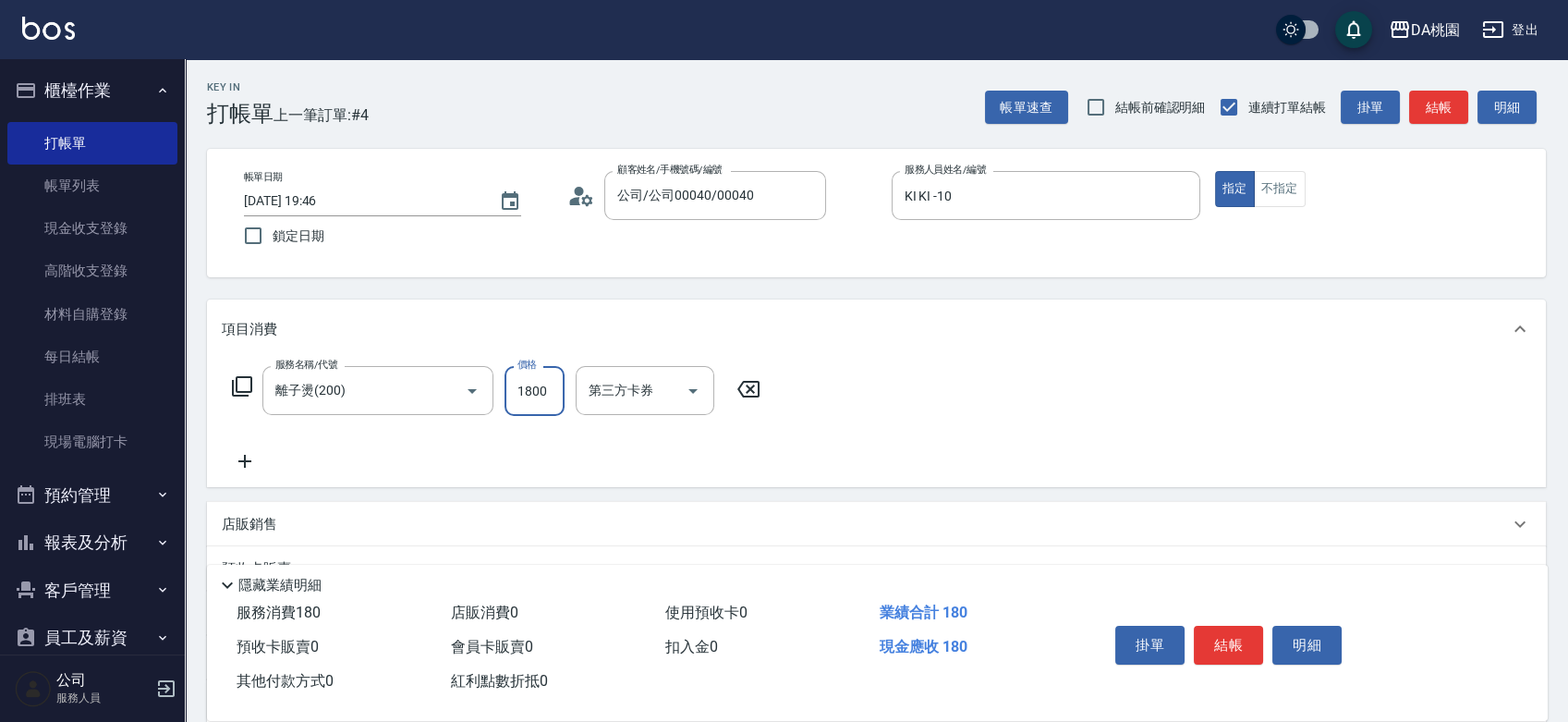
type input "180"
type input "1800"
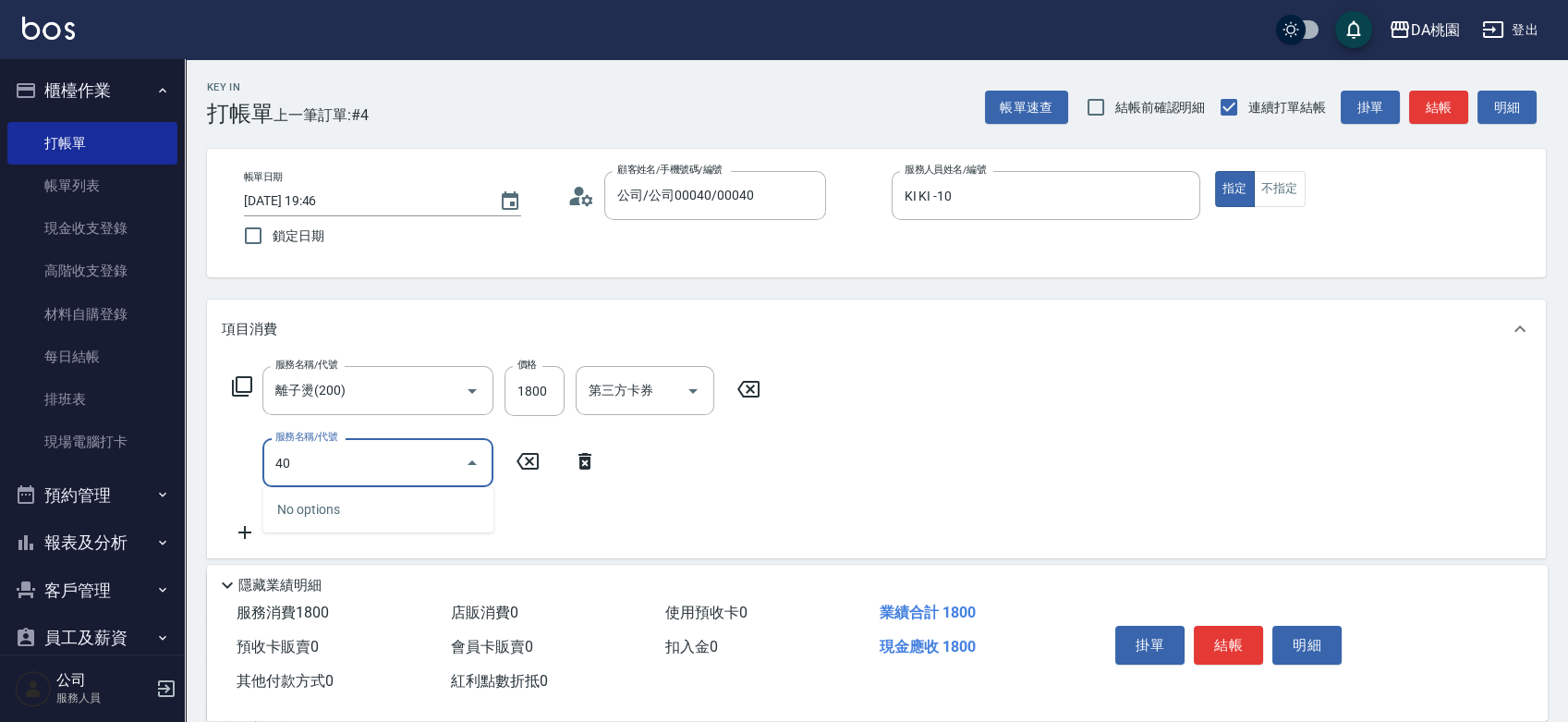
type input "400"
type input "330"
type input "染髮(400)"
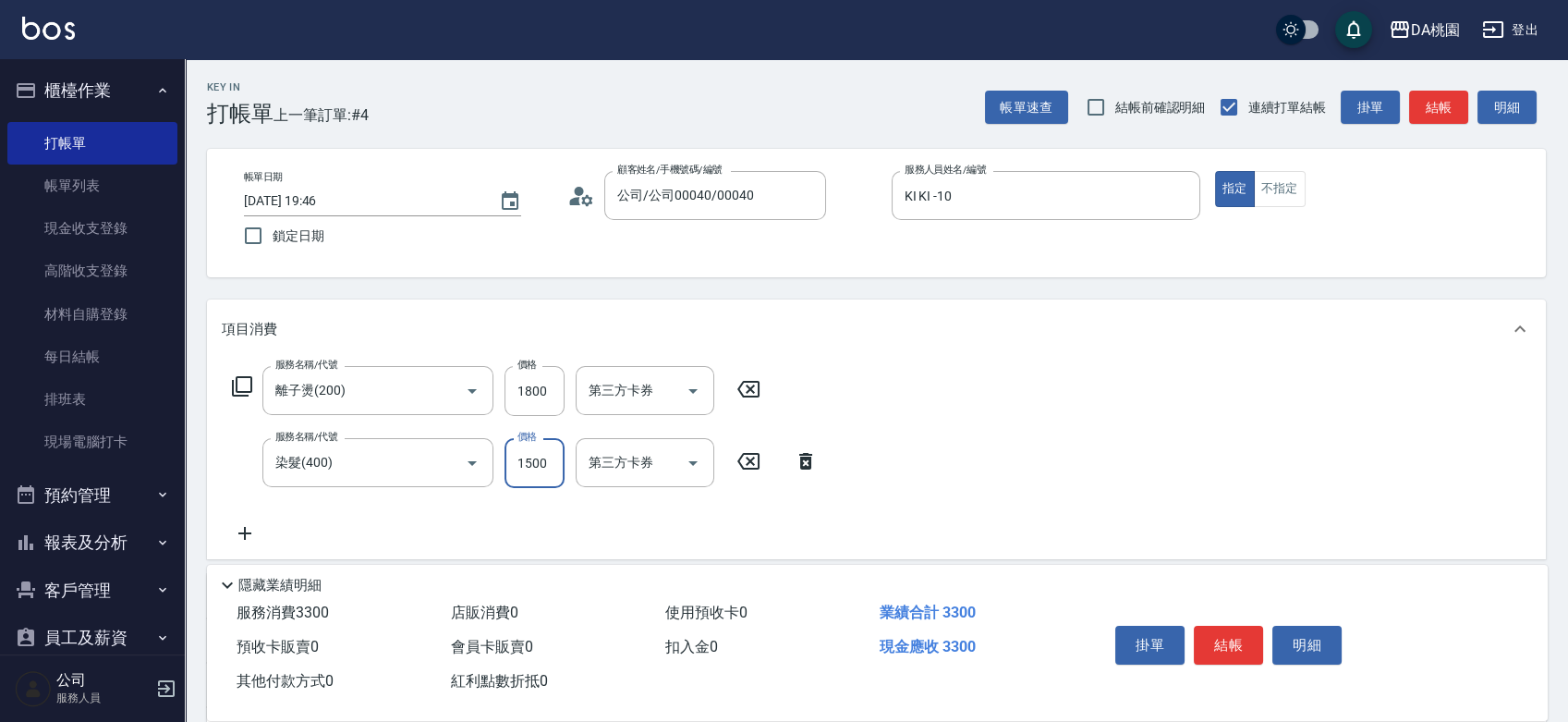
type input "180"
type input "200"
type input "2000"
type input "380"
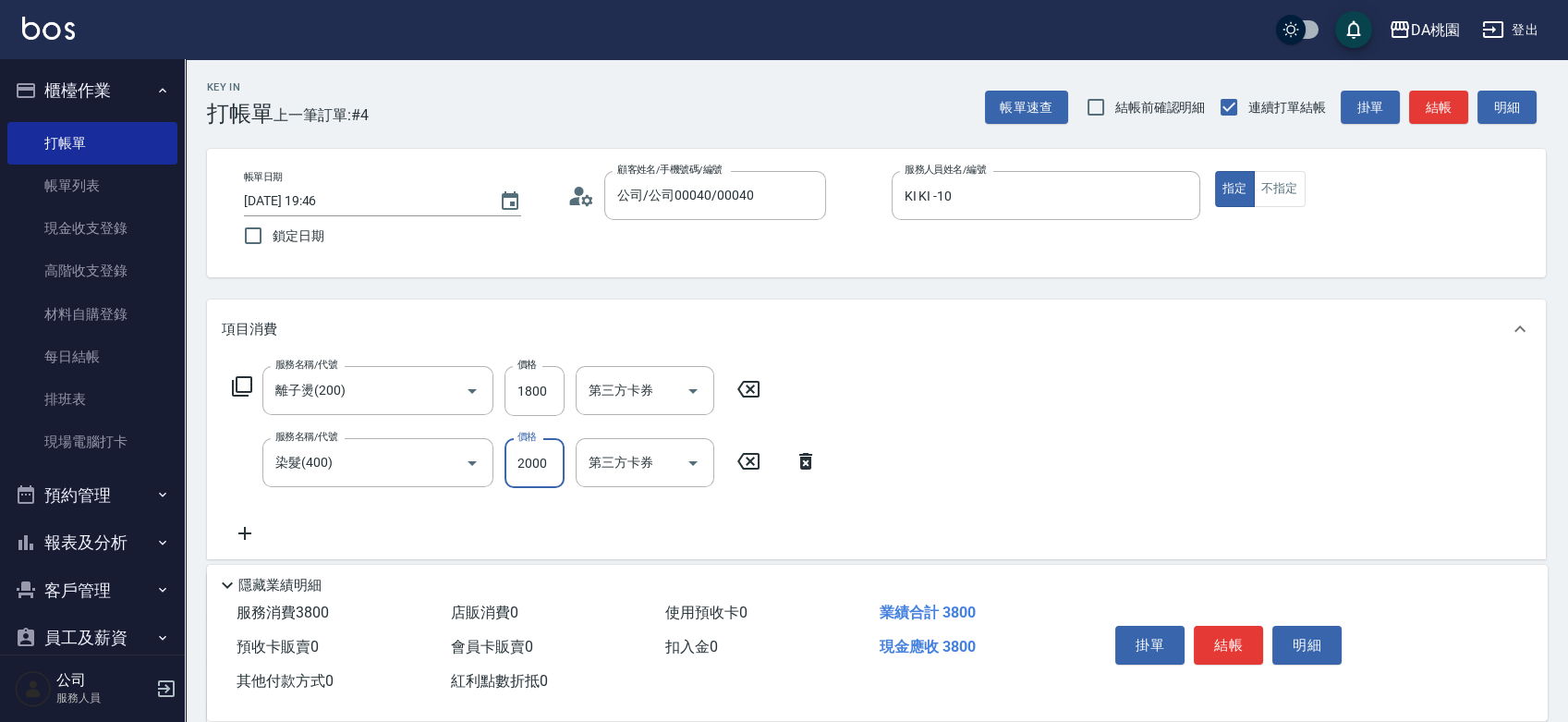
type input "2000"
type input "608"
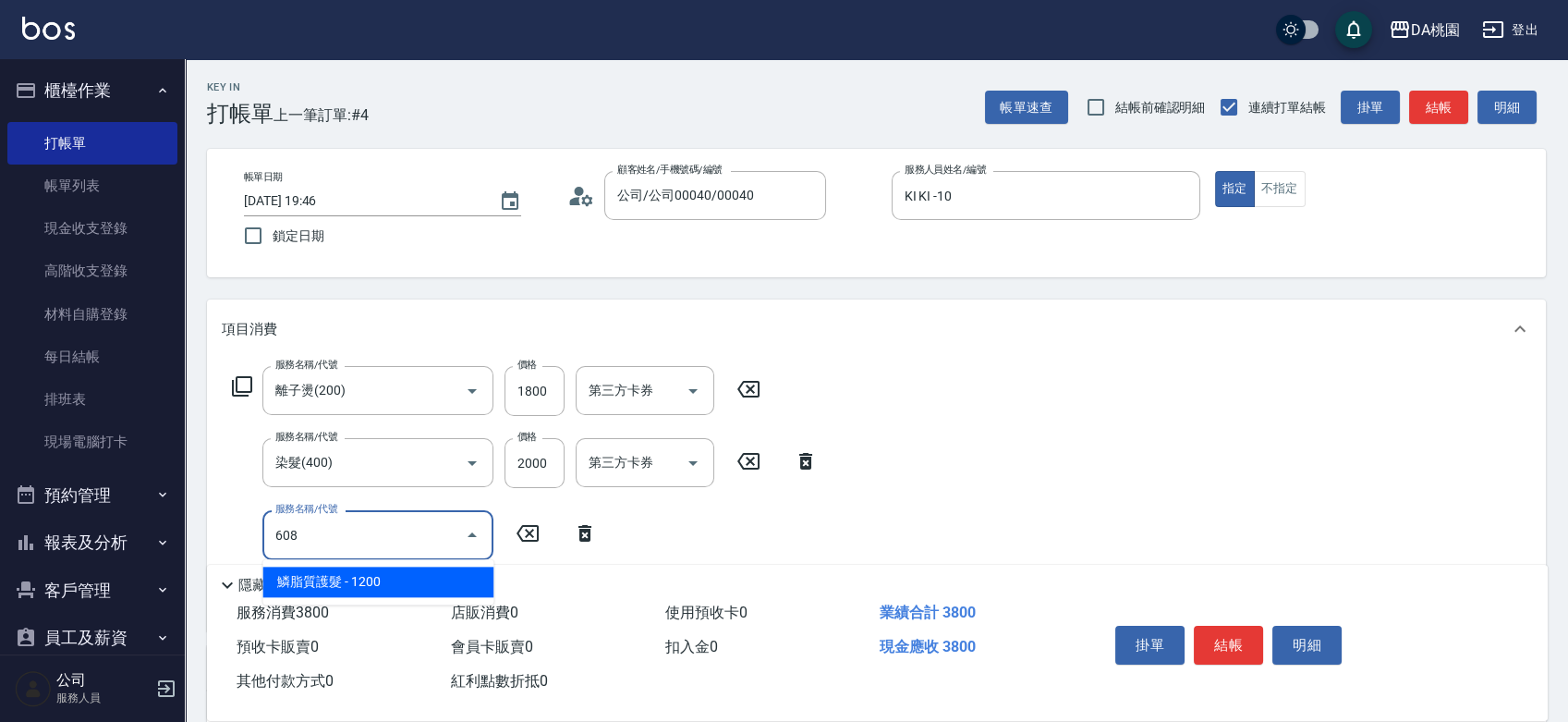
type input "500"
type input "鱗脂質護髮(608)"
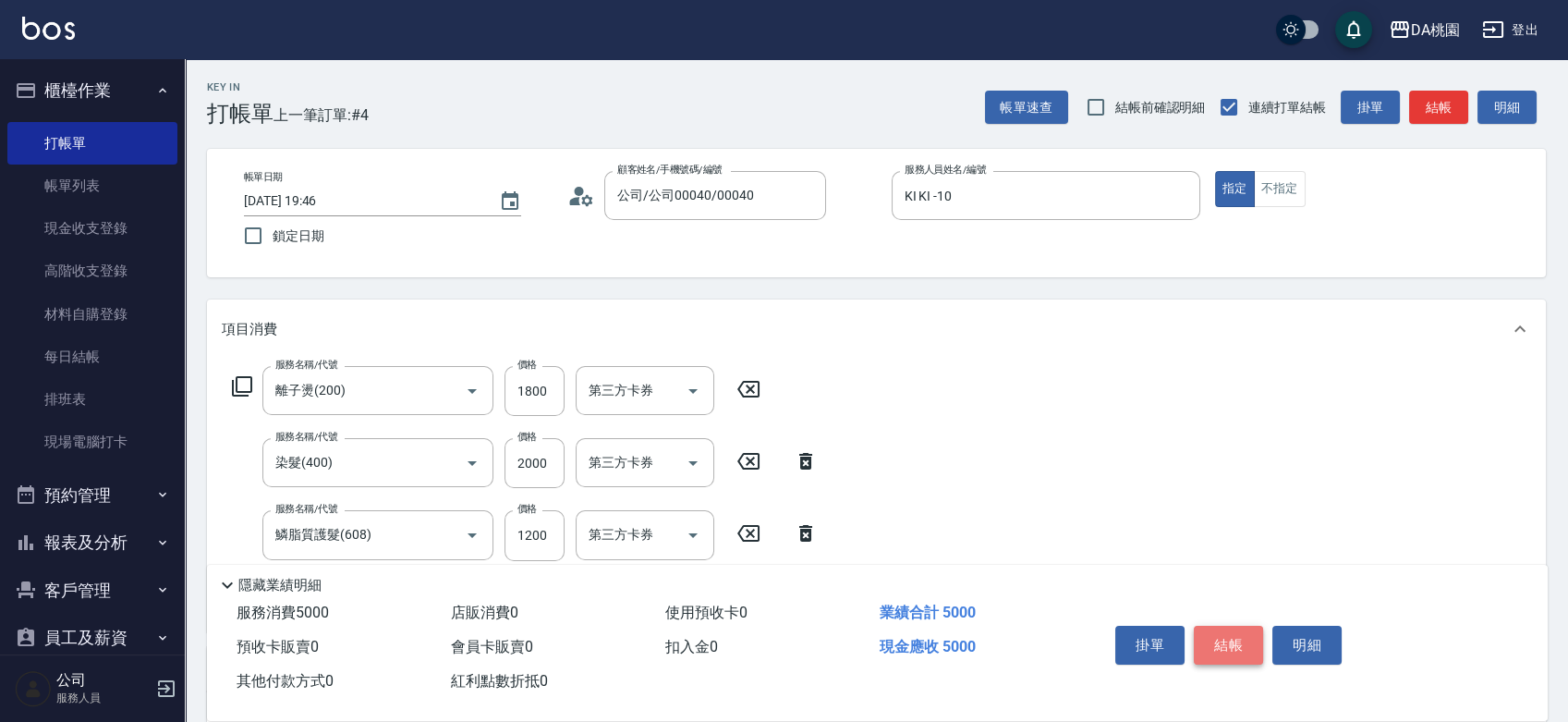
click at [1244, 638] on button "結帳" at bounding box center [1229, 644] width 70 height 39
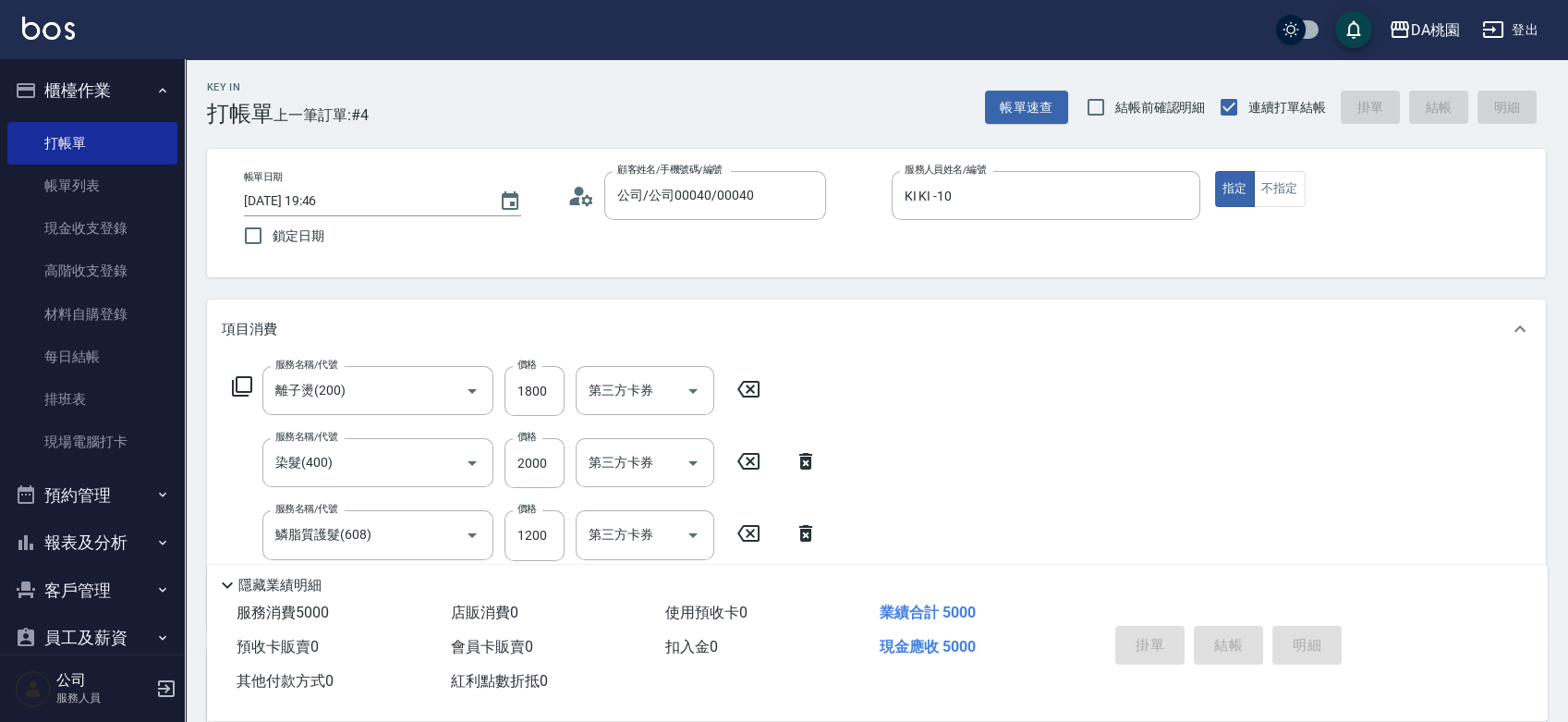
type input "[DATE] 19:47"
type input "0"
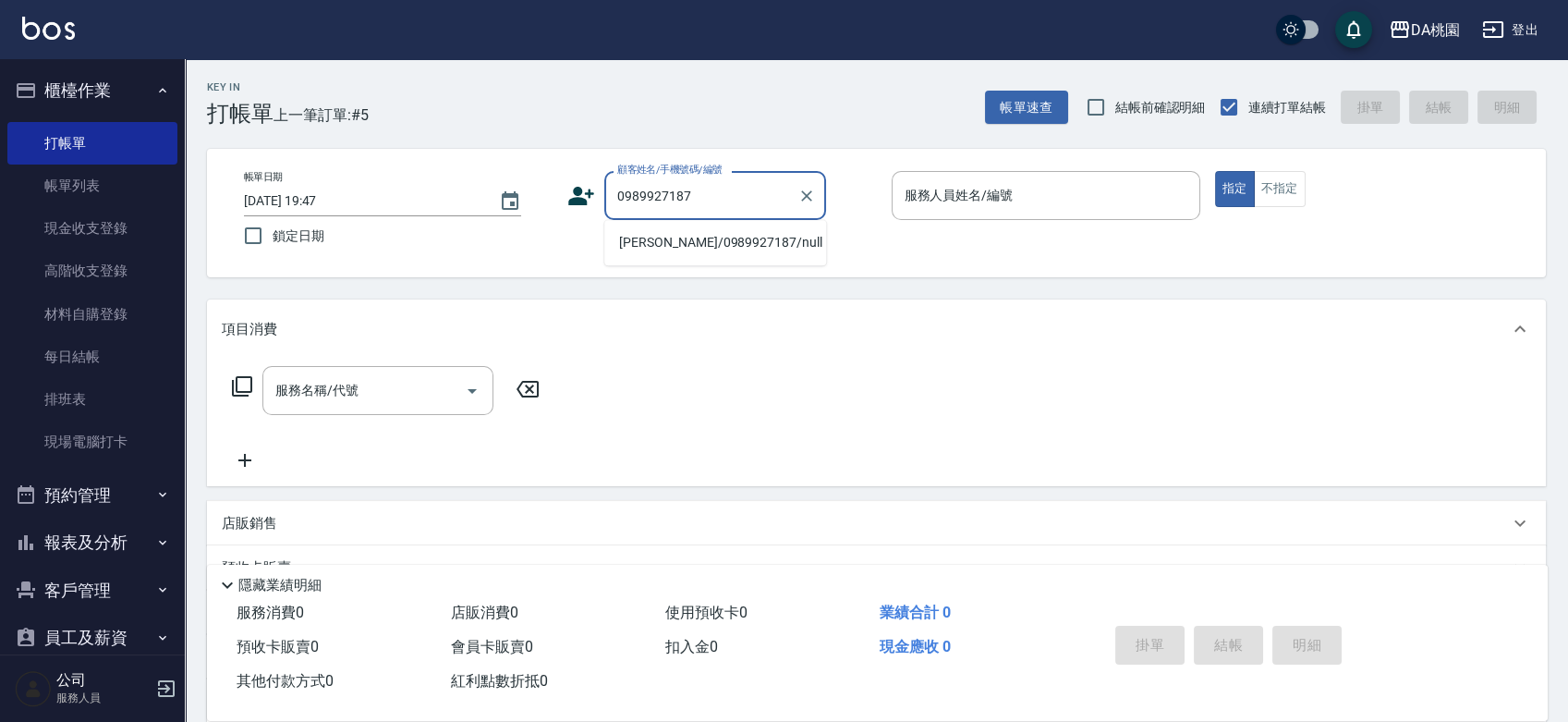
type input "[PERSON_NAME]/0989927187/null"
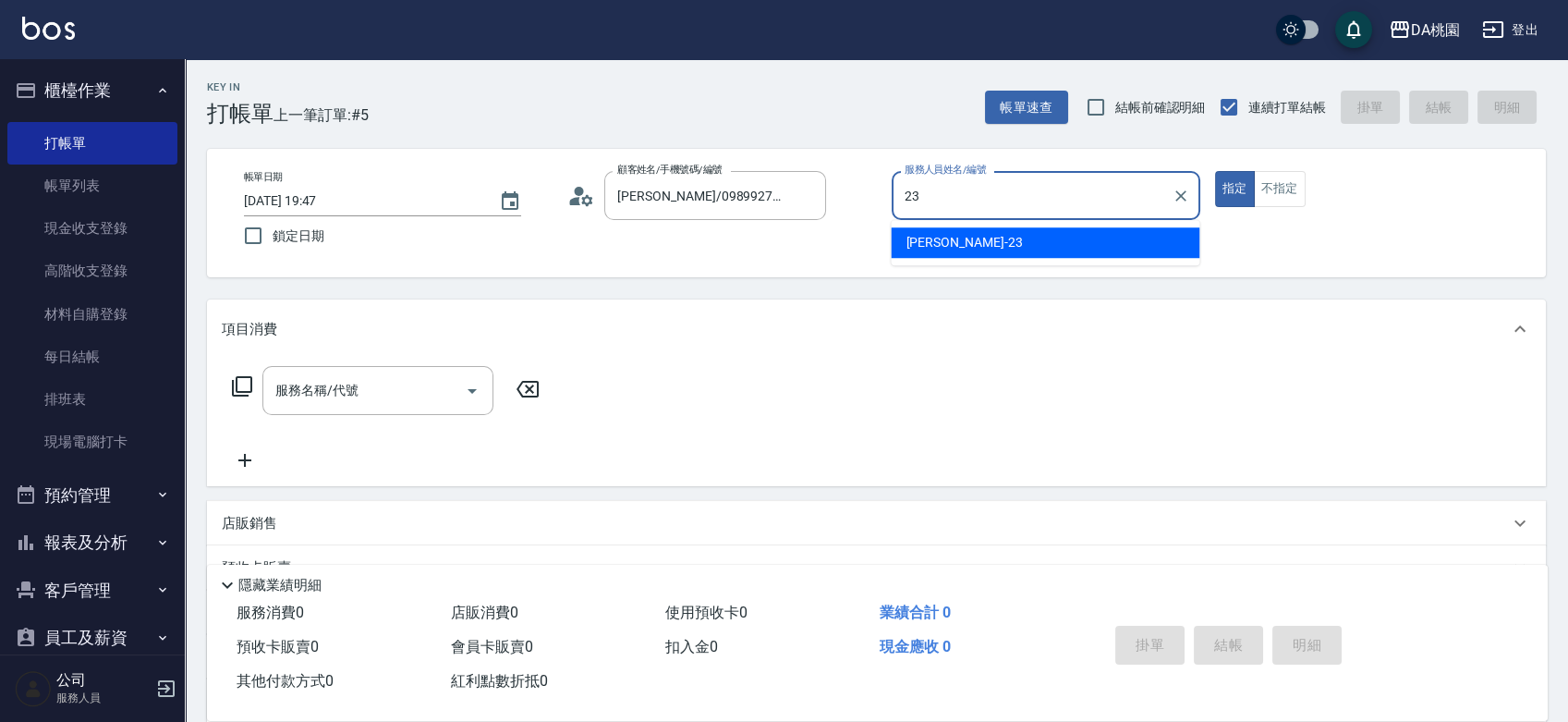
type input "亞瑟 -23"
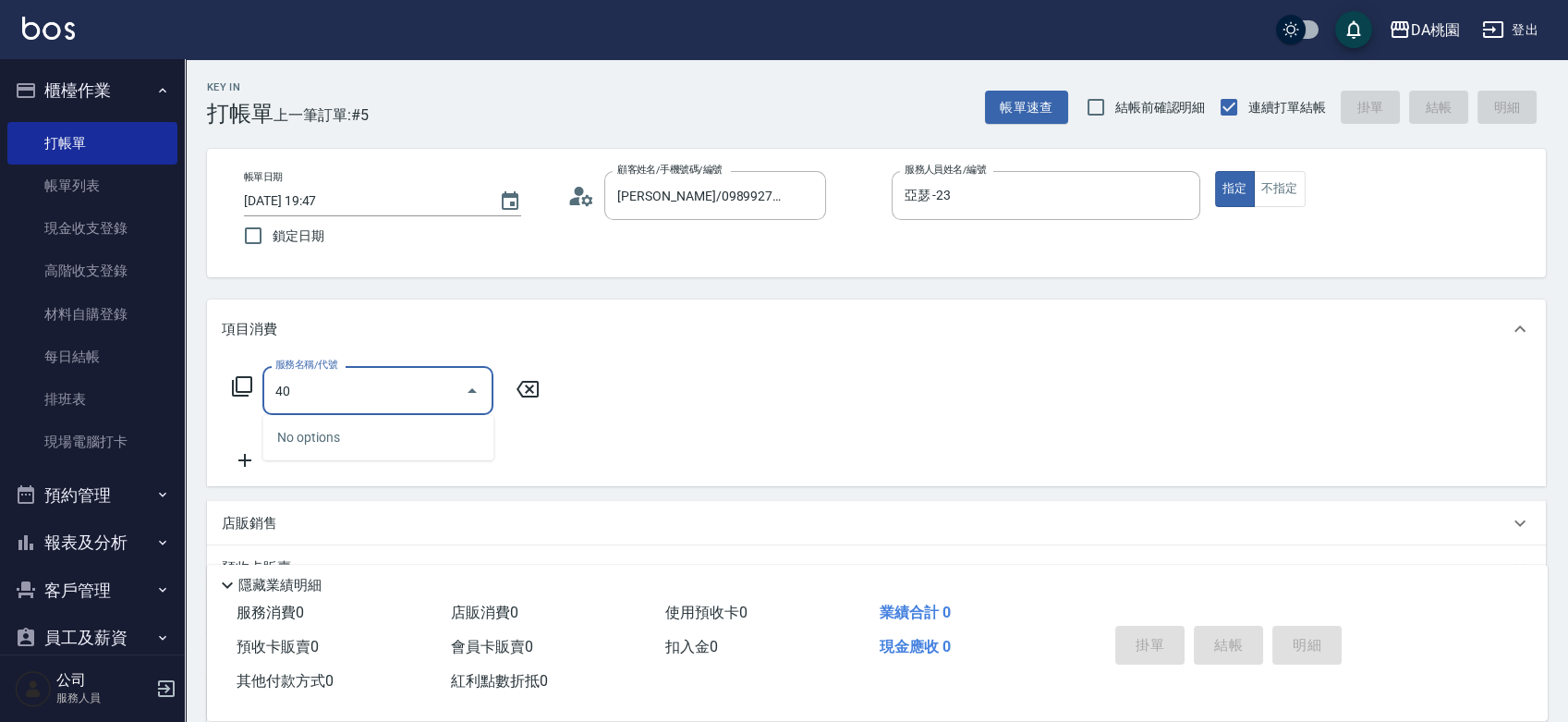
type input "401"
type input "150"
type input "染髮(互助)(401)"
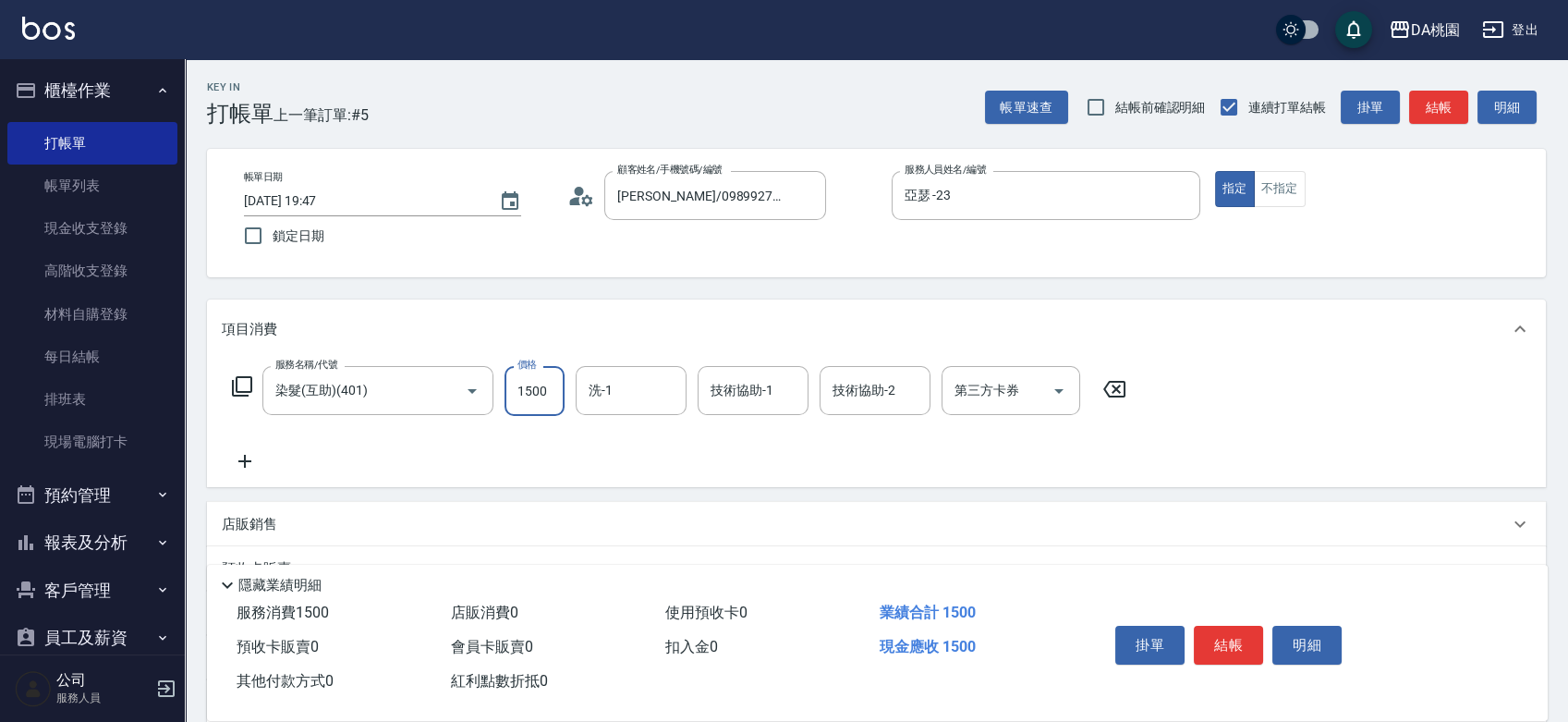
type input "2"
type input "0"
type input "298"
type input "20"
type input "2980"
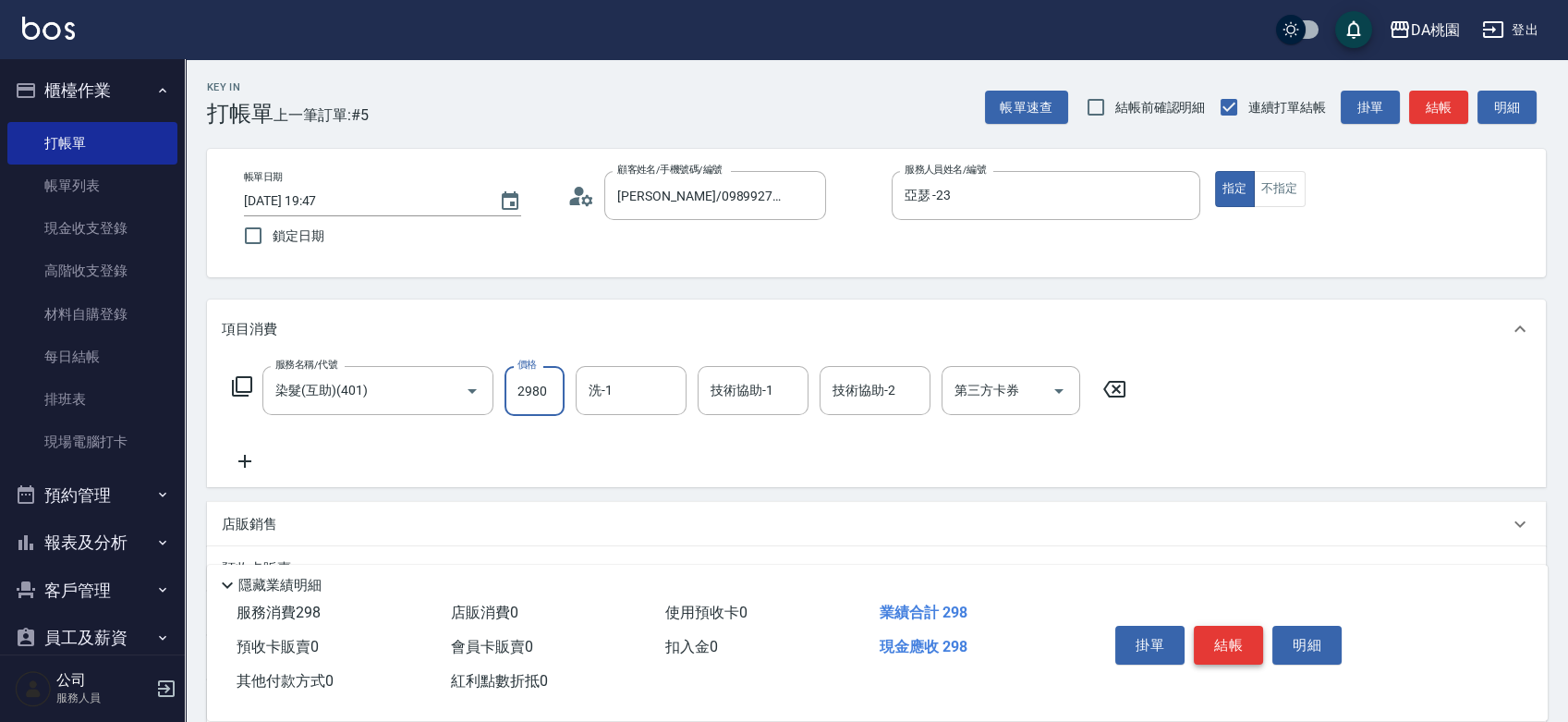
type input "290"
type input "2980"
type input "C C-29"
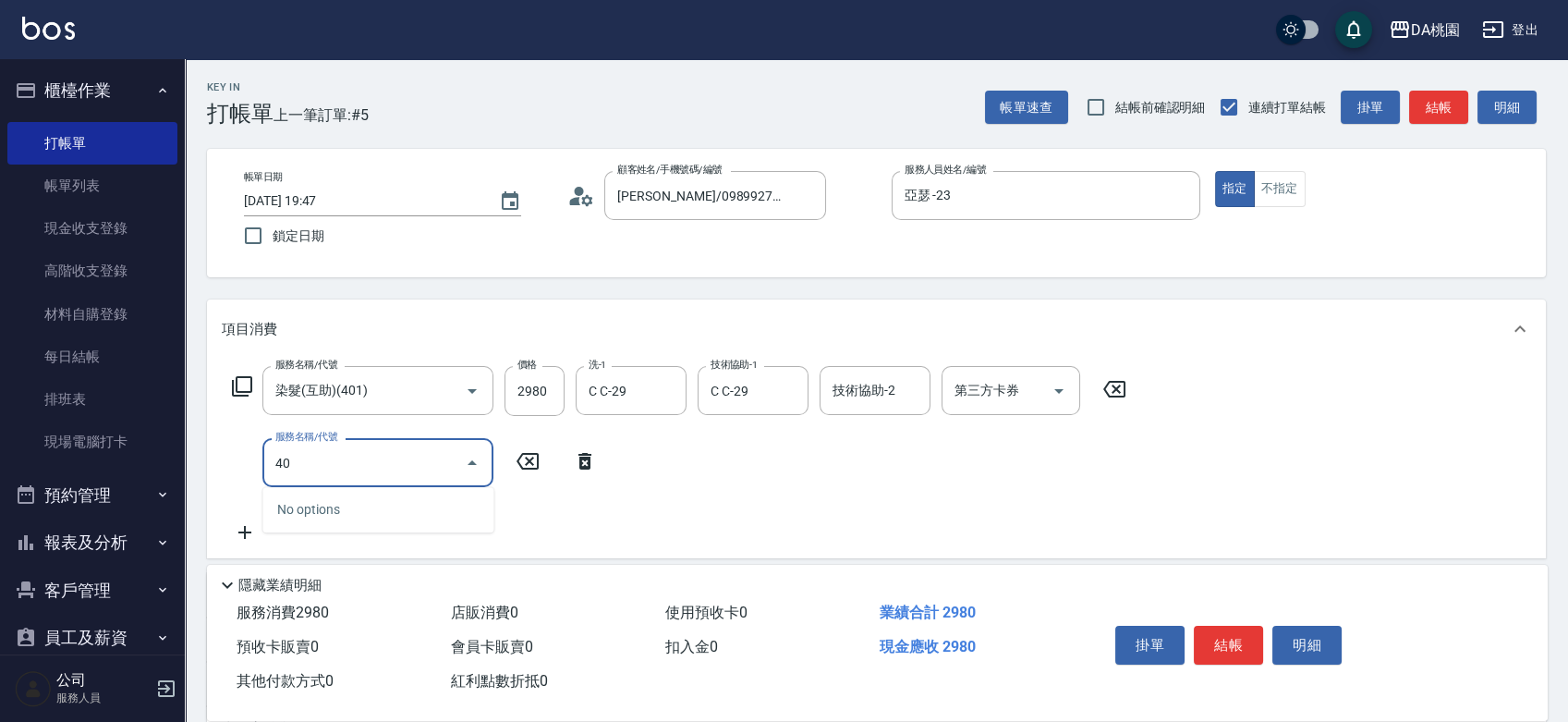
click at [397, 450] on input "40" at bounding box center [364, 462] width 187 height 32
type input "609"
type input "410"
type input "鱗脂質護髮(互助)(609)"
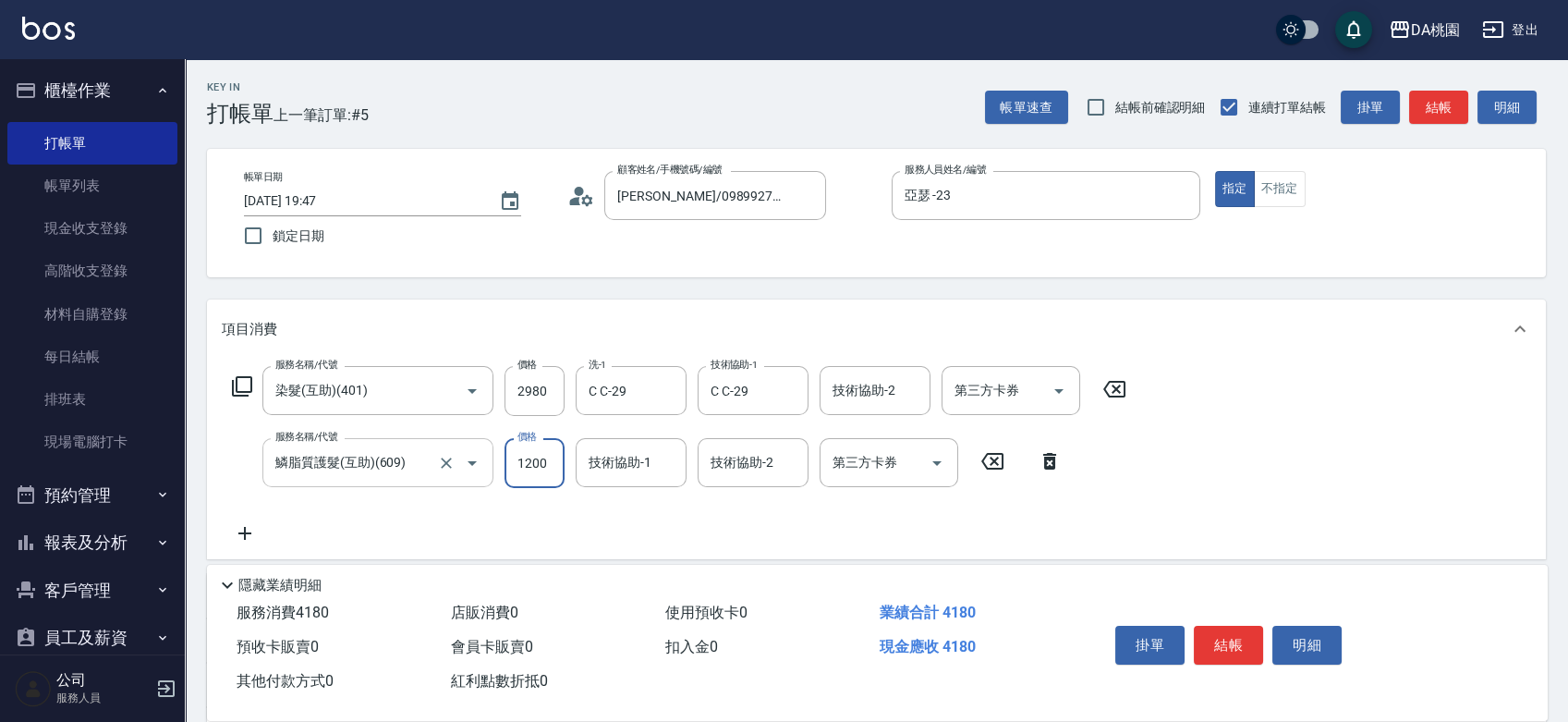
type input "290"
type input "24"
type input "300"
type input "240"
type input "320"
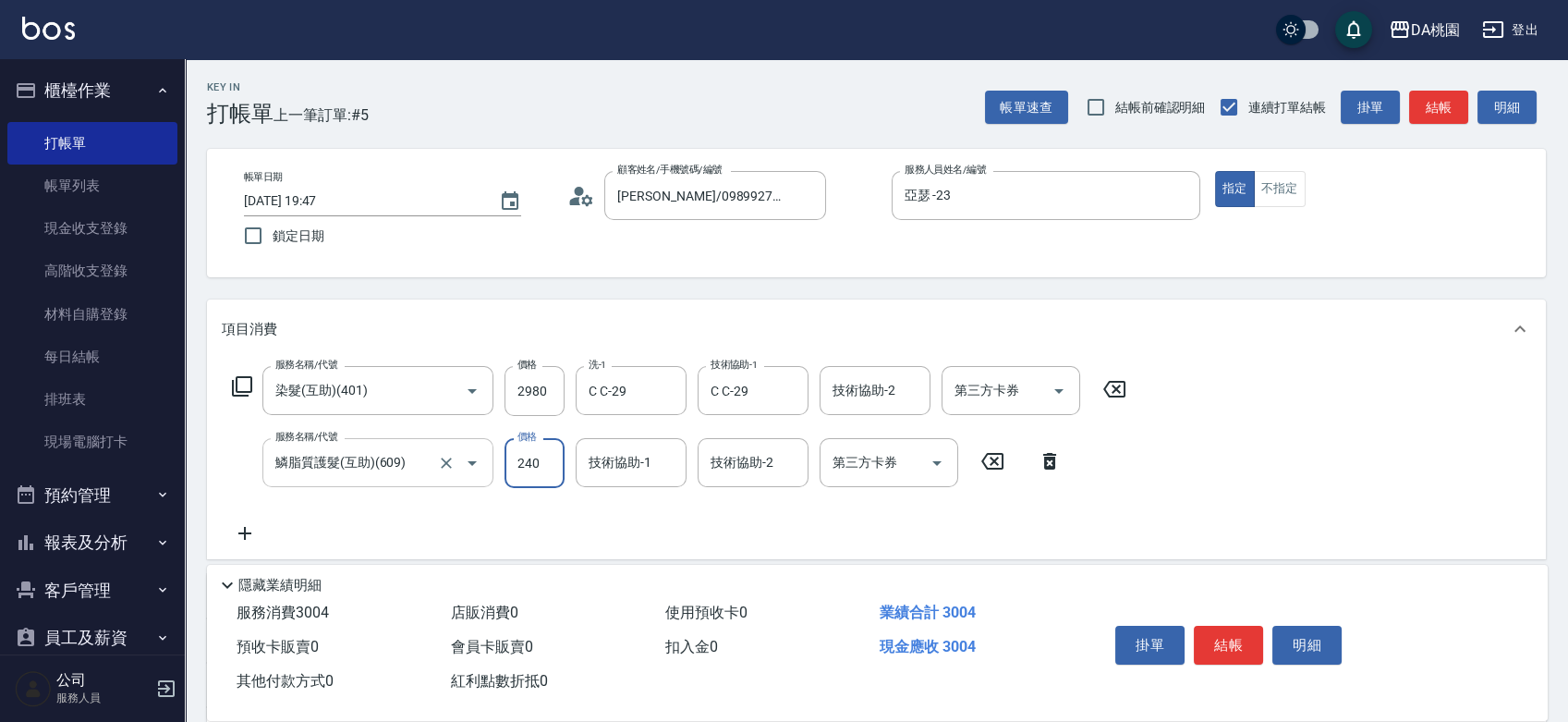
type input "2400"
type input "530"
type input "2400"
type input "C C-29"
click at [1221, 651] on button "結帳" at bounding box center [1229, 644] width 70 height 39
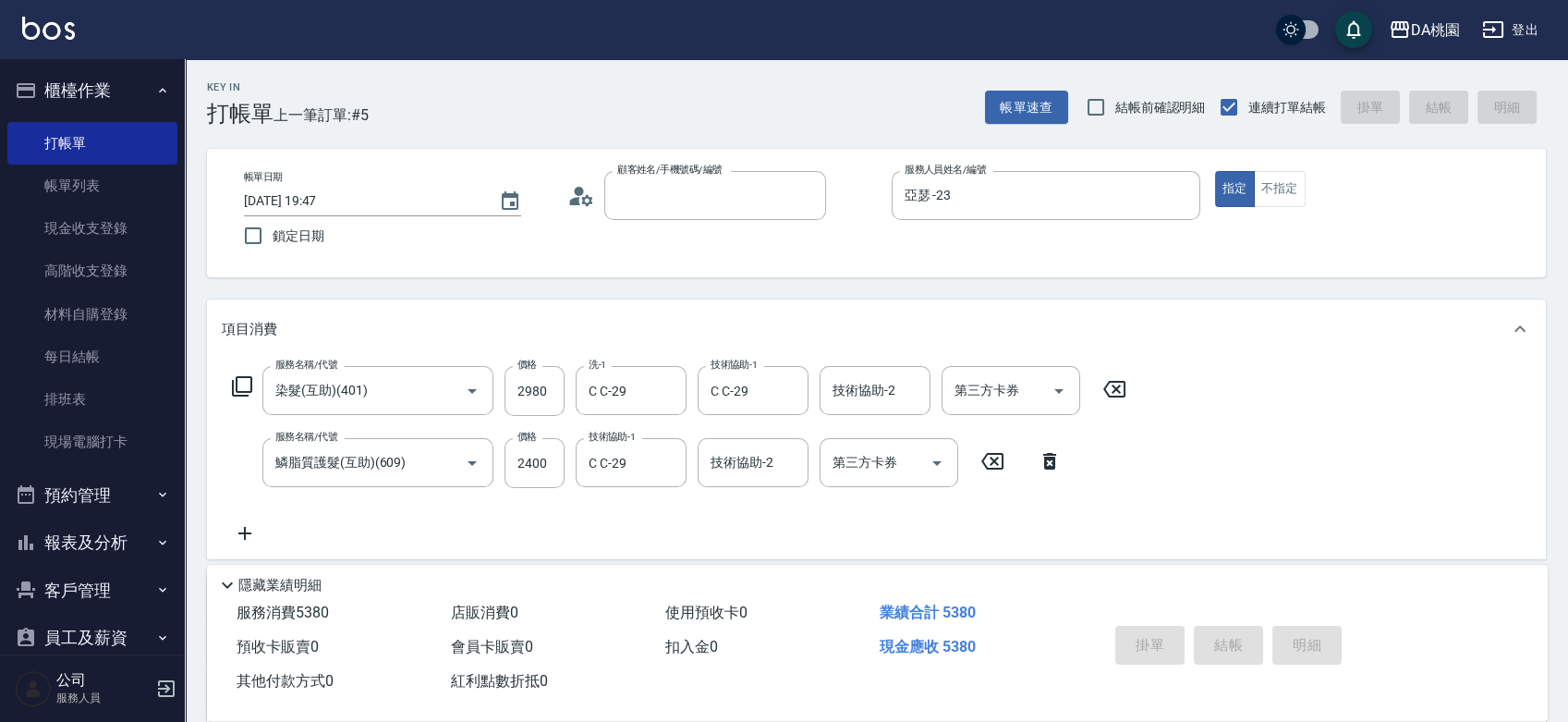
type input "0"
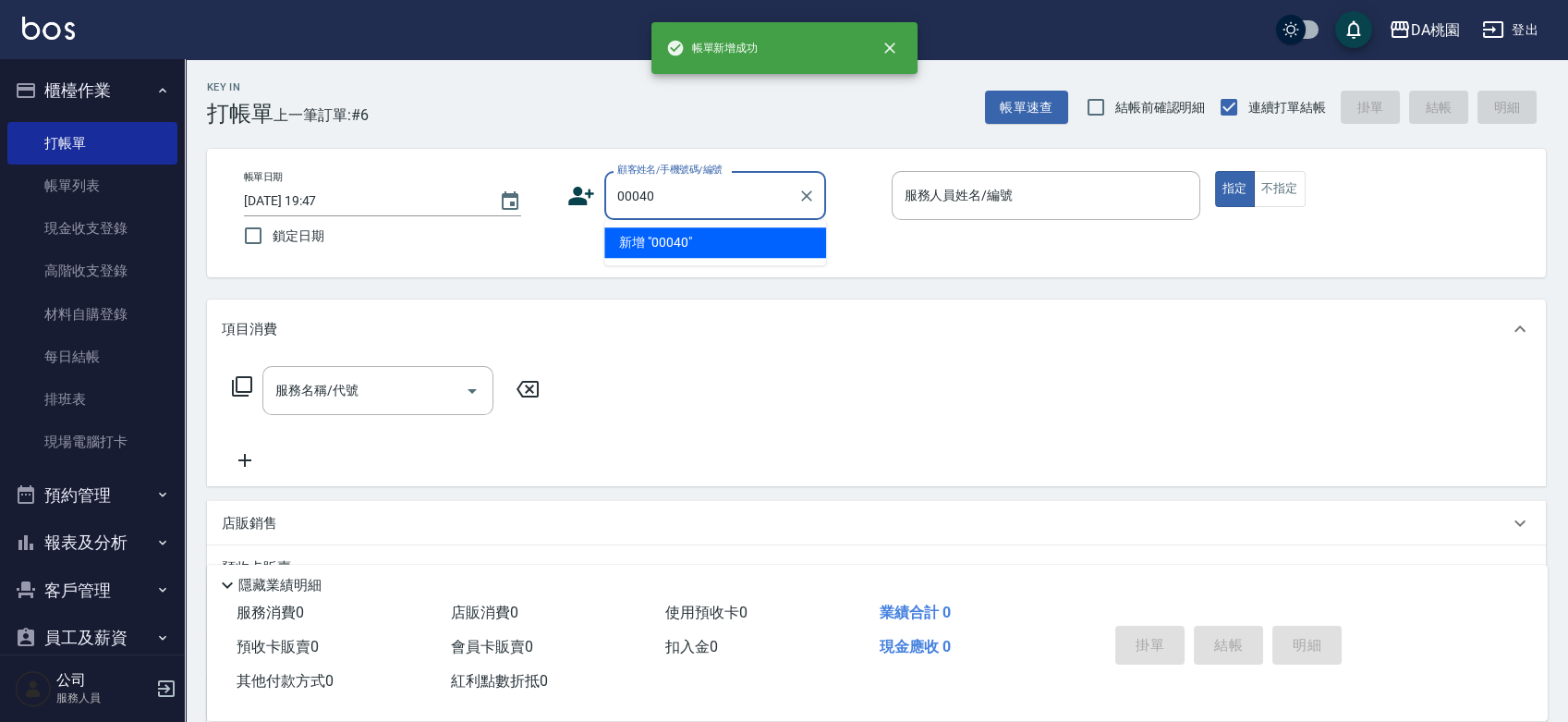
type input "00040"
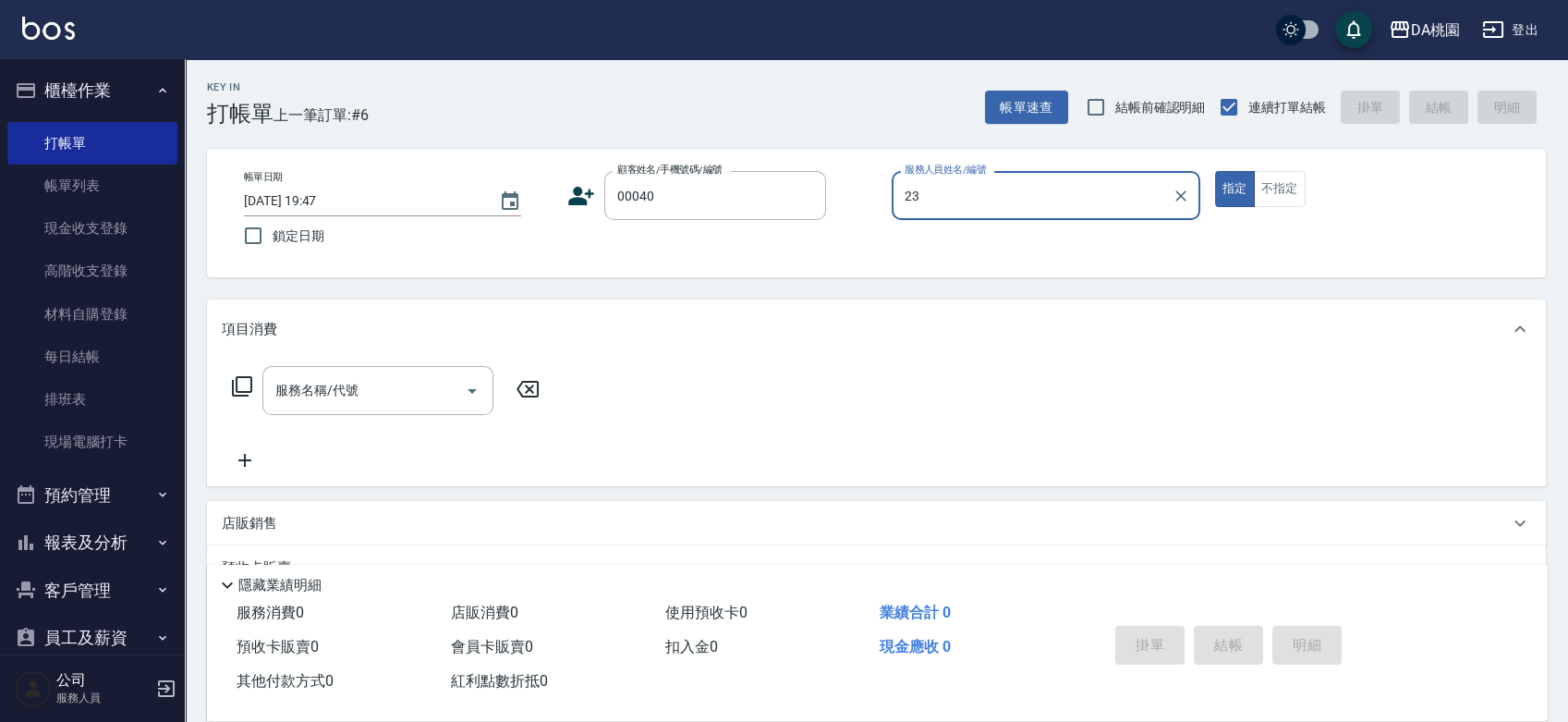
type input "23"
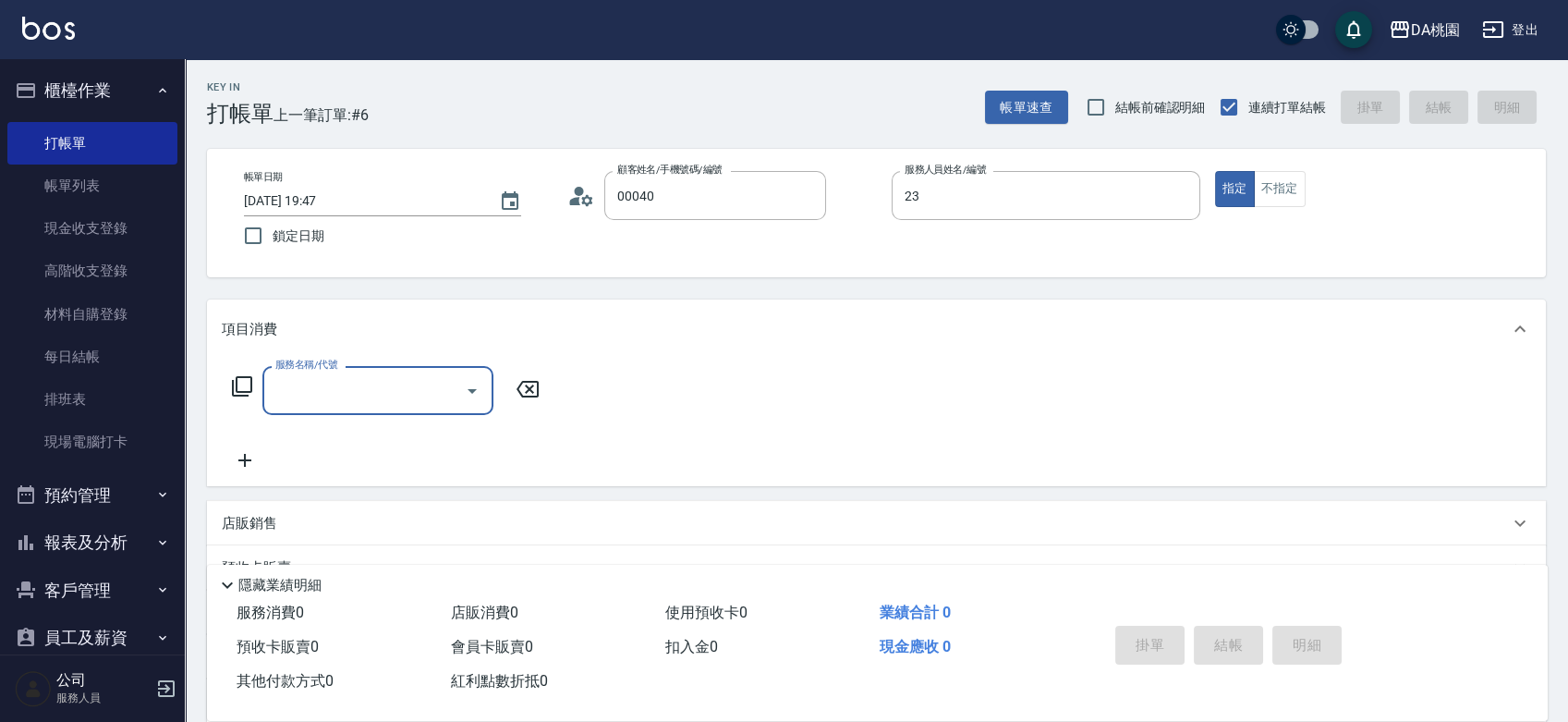
type input "公司/公司00040/00040"
type input "亞瑟 -23"
type input "303"
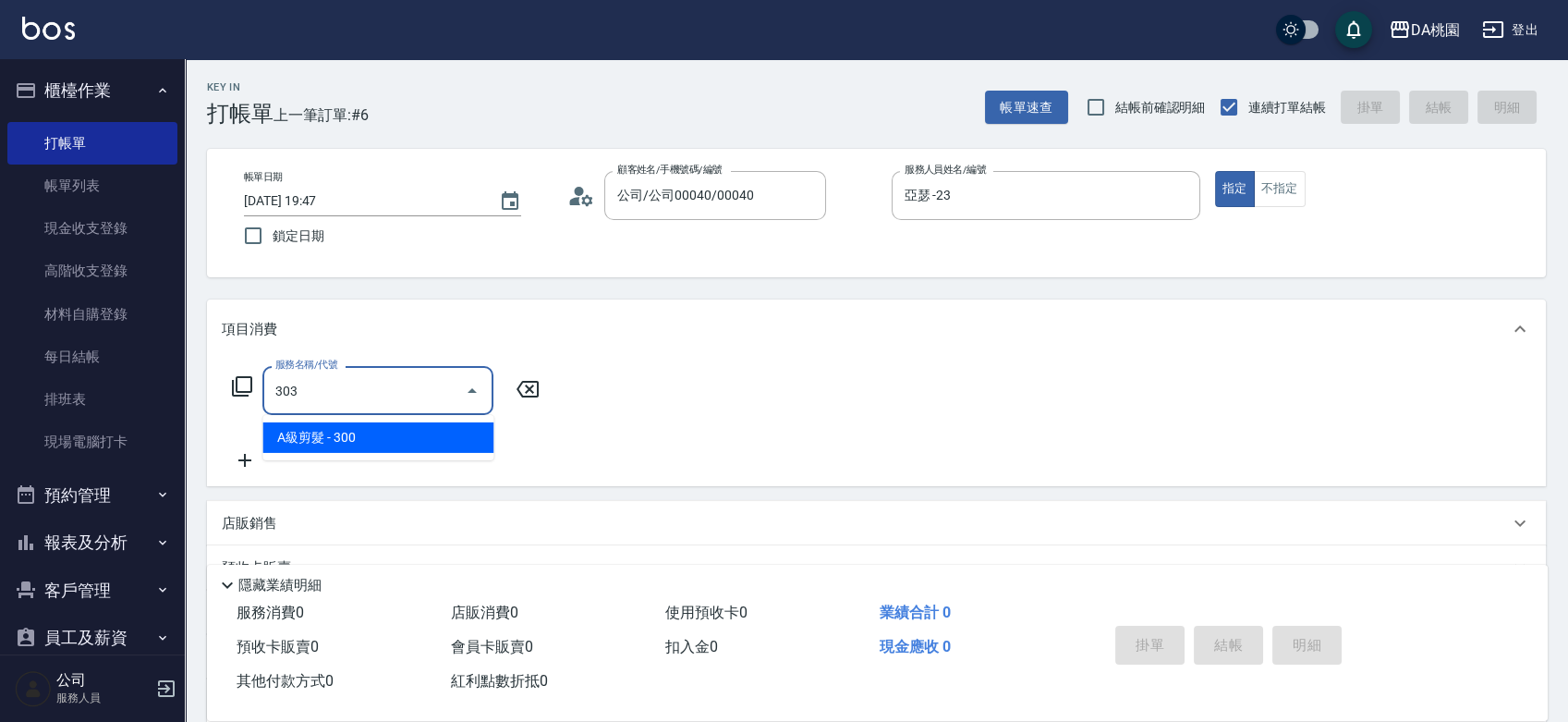
type input "30"
type input "A級剪髮(303)"
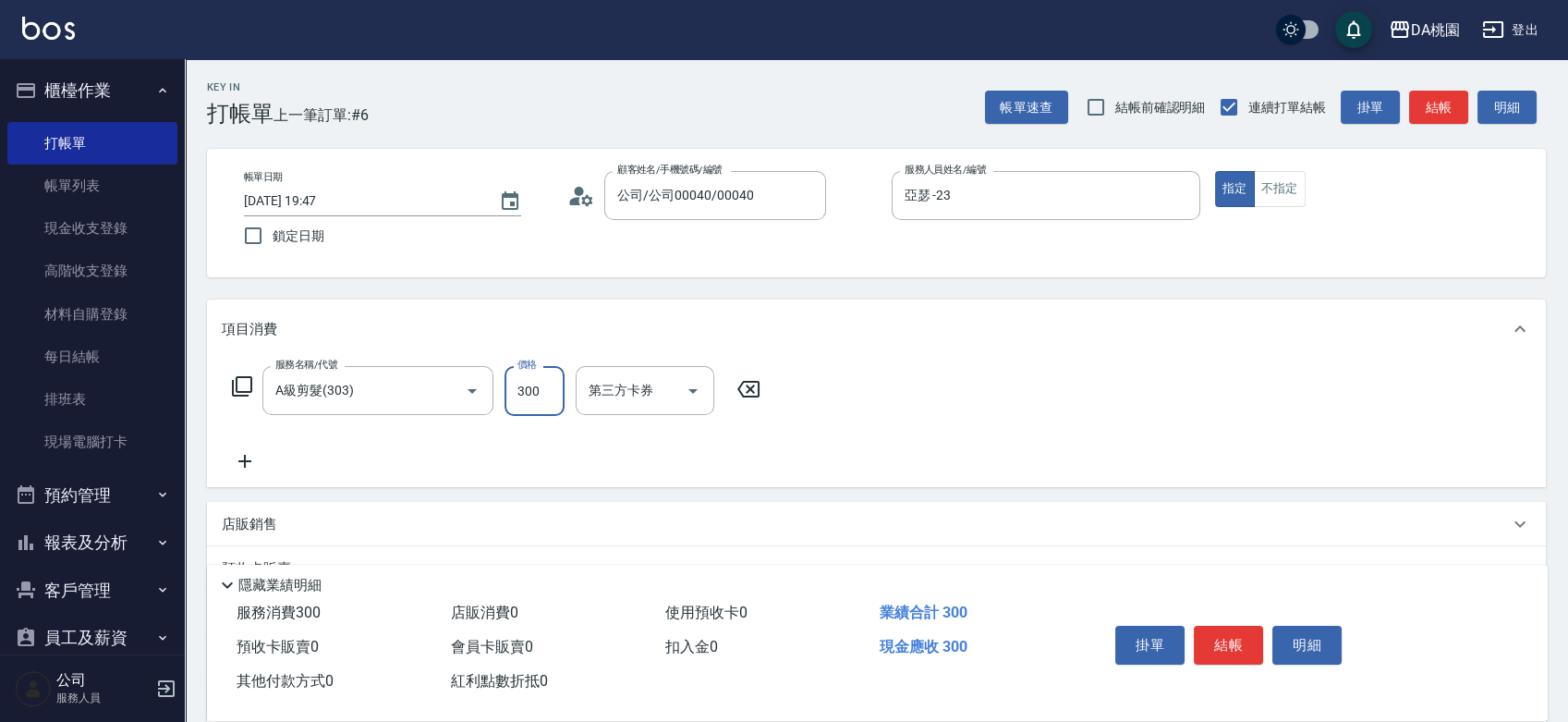
type input "0"
type input "500"
type input "50"
type input "500"
click at [1222, 638] on button "結帳" at bounding box center [1229, 644] width 70 height 39
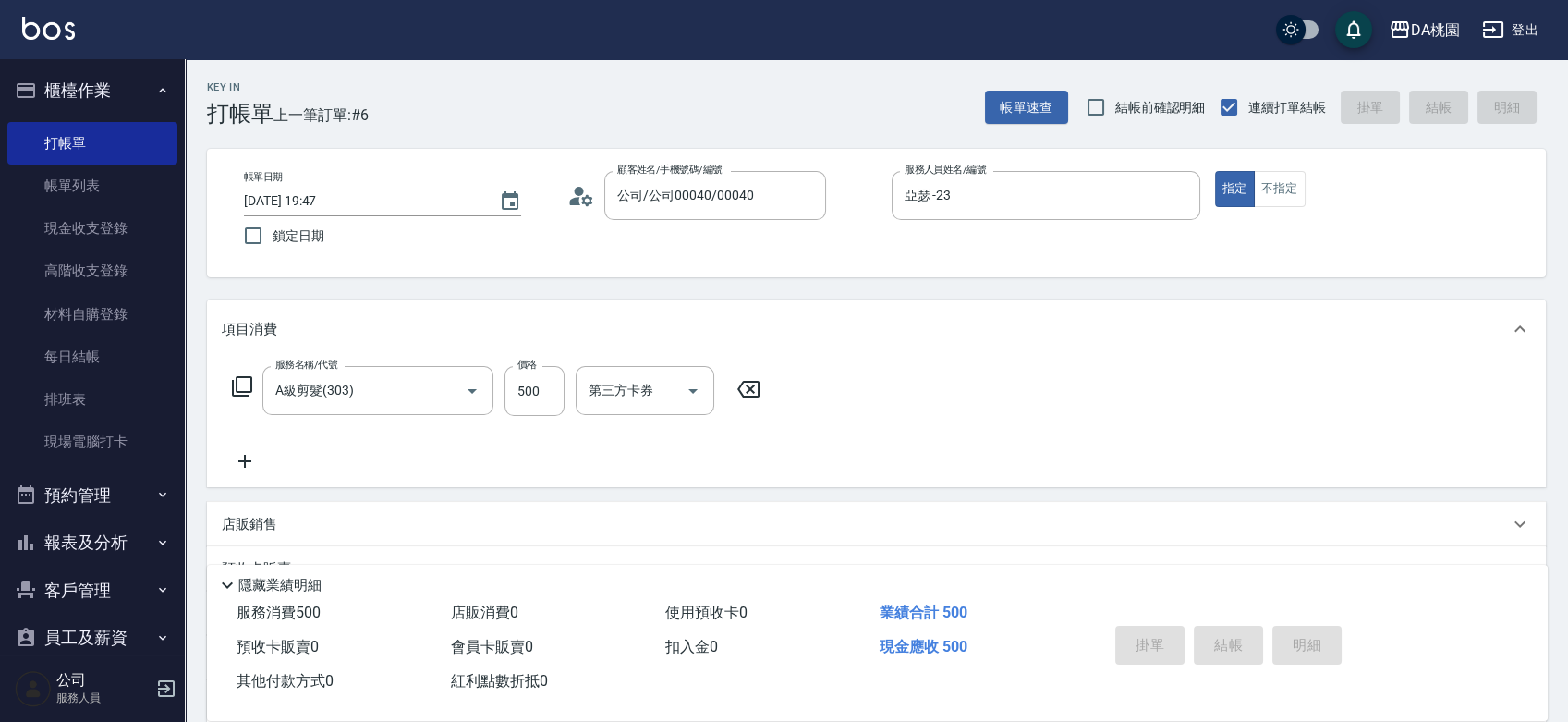
type input "0"
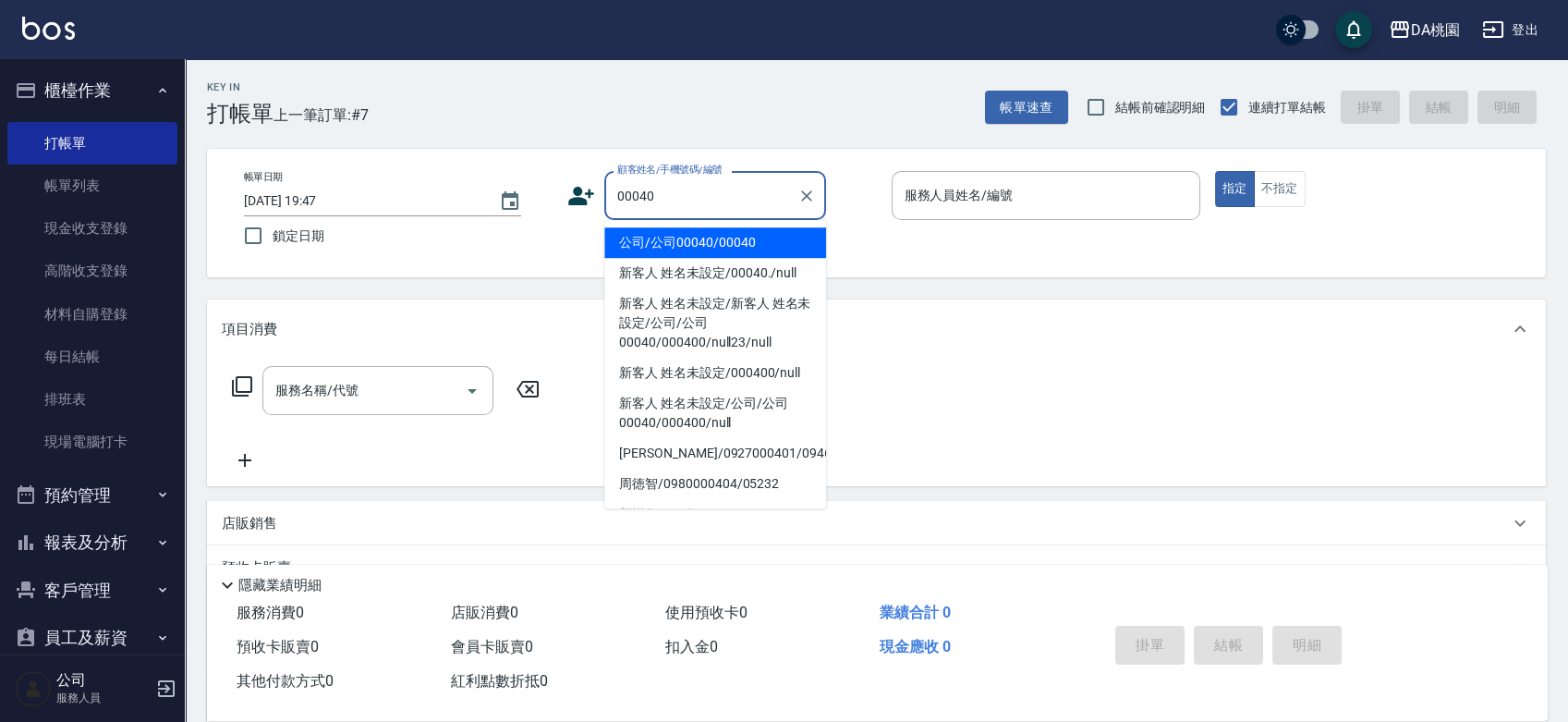
type input "公司/公司00040/00040"
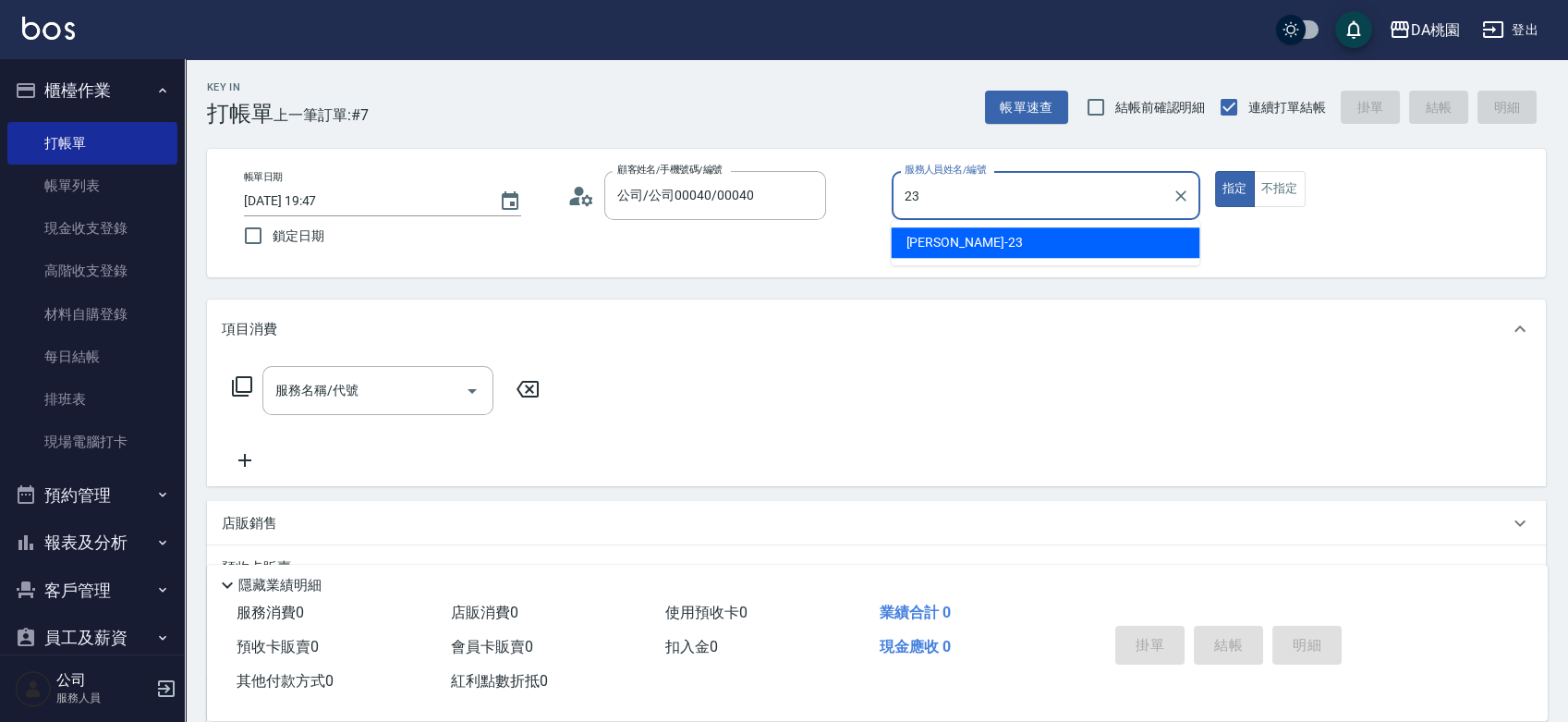
type input "亞瑟 -23"
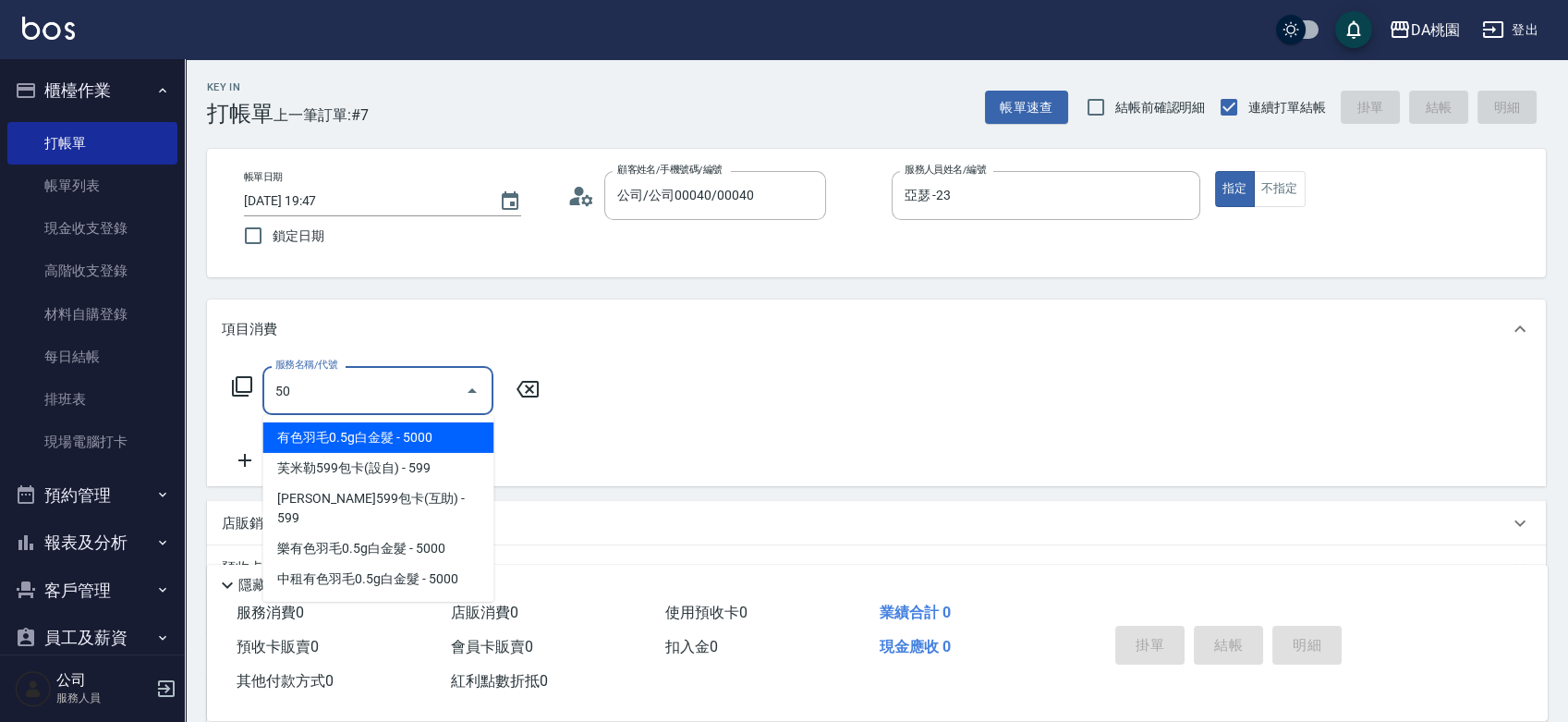
type input "500"
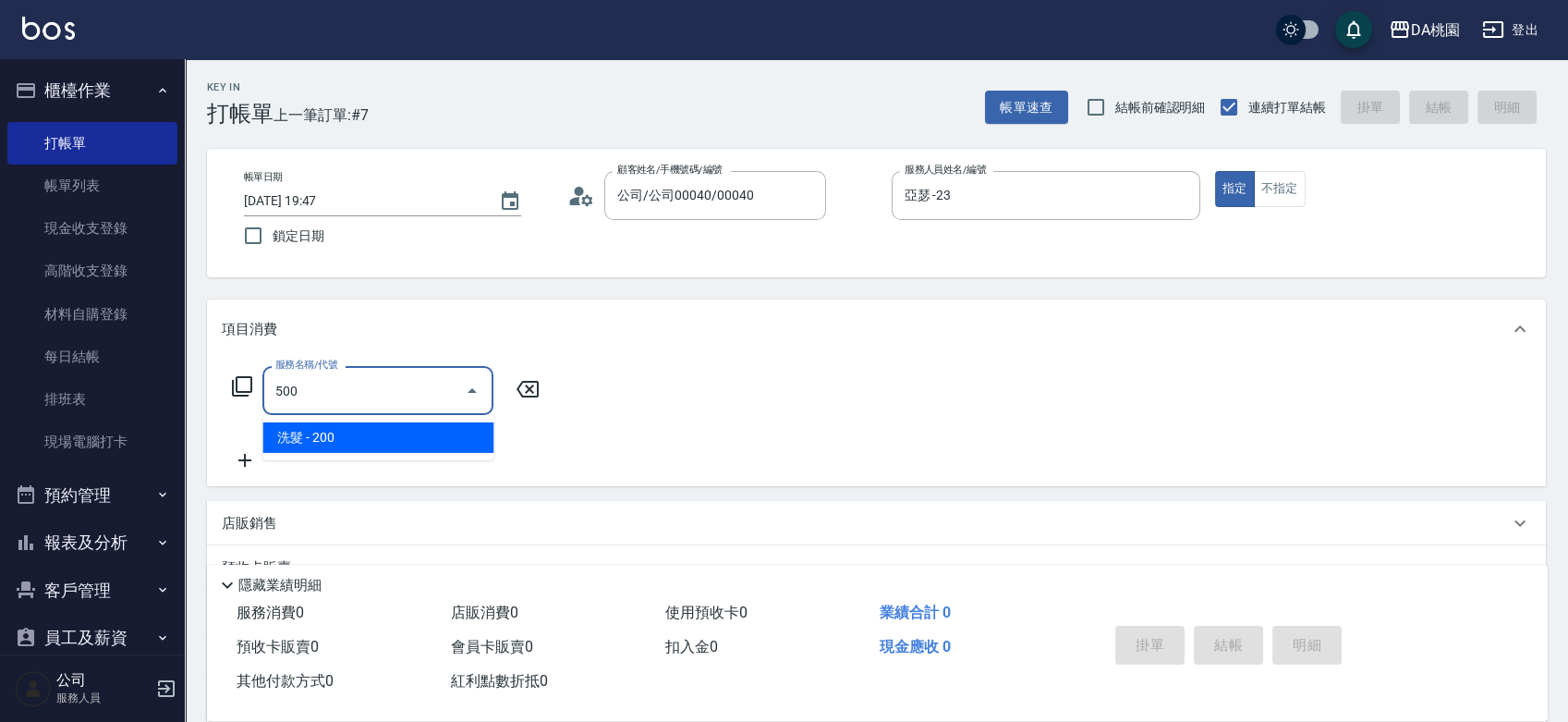
type input "20"
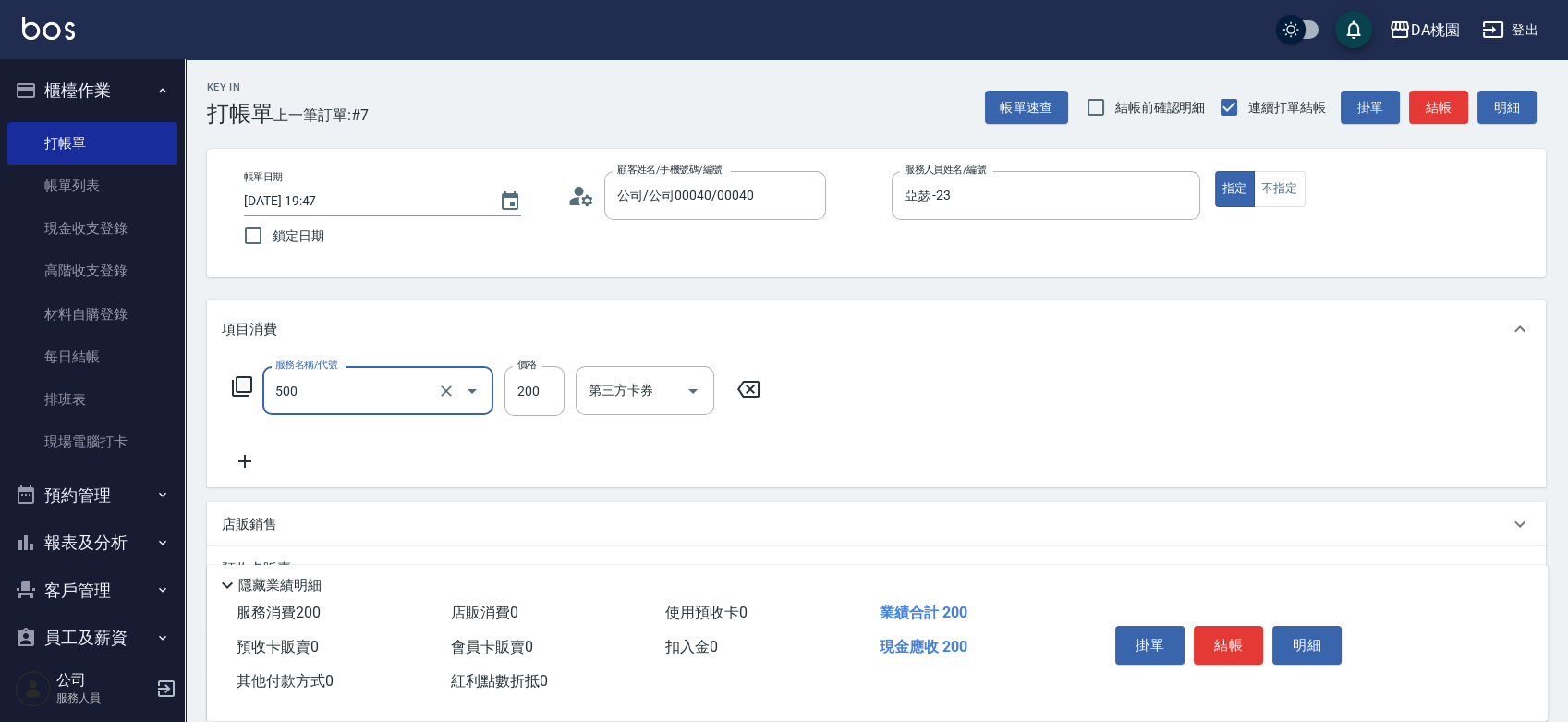
type input "洗髮(500)"
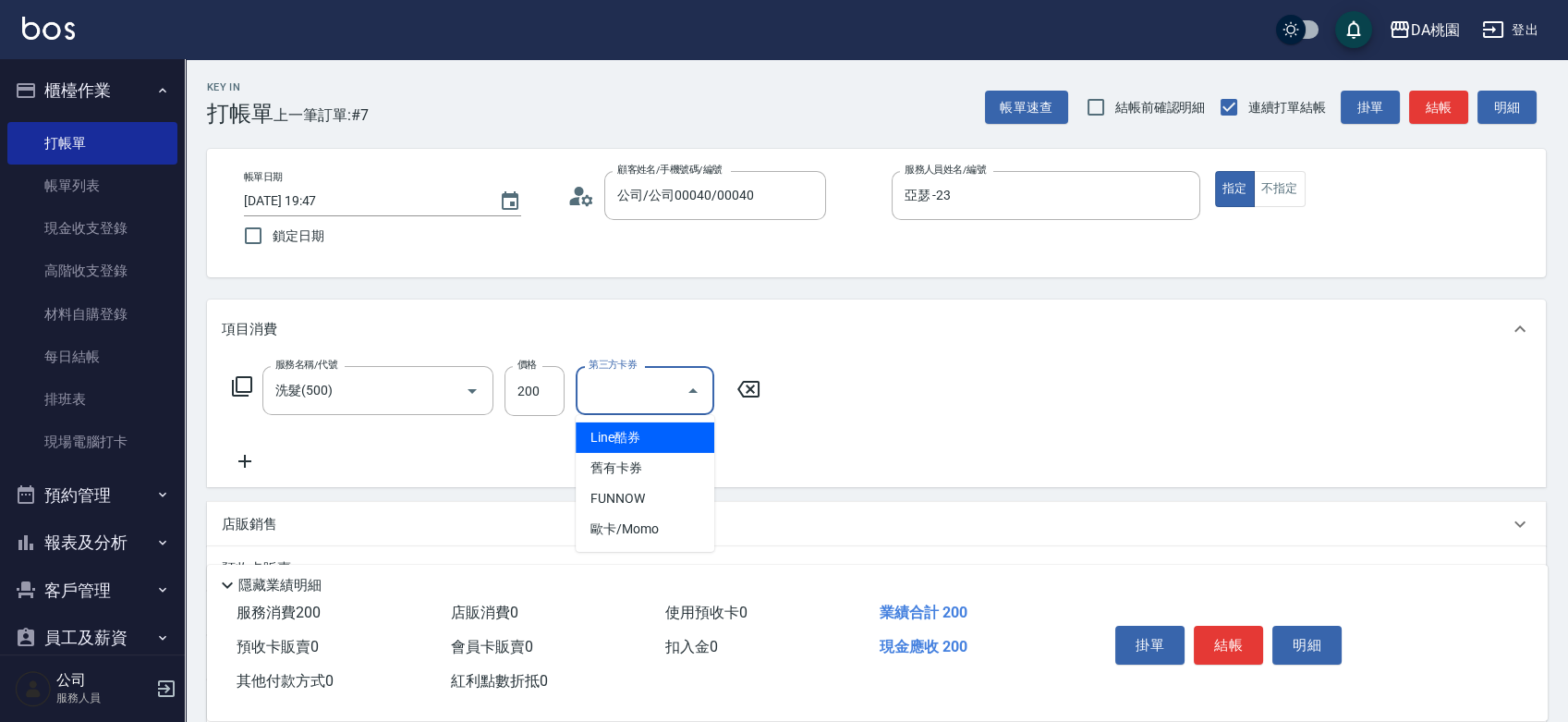
type input "Line酷券"
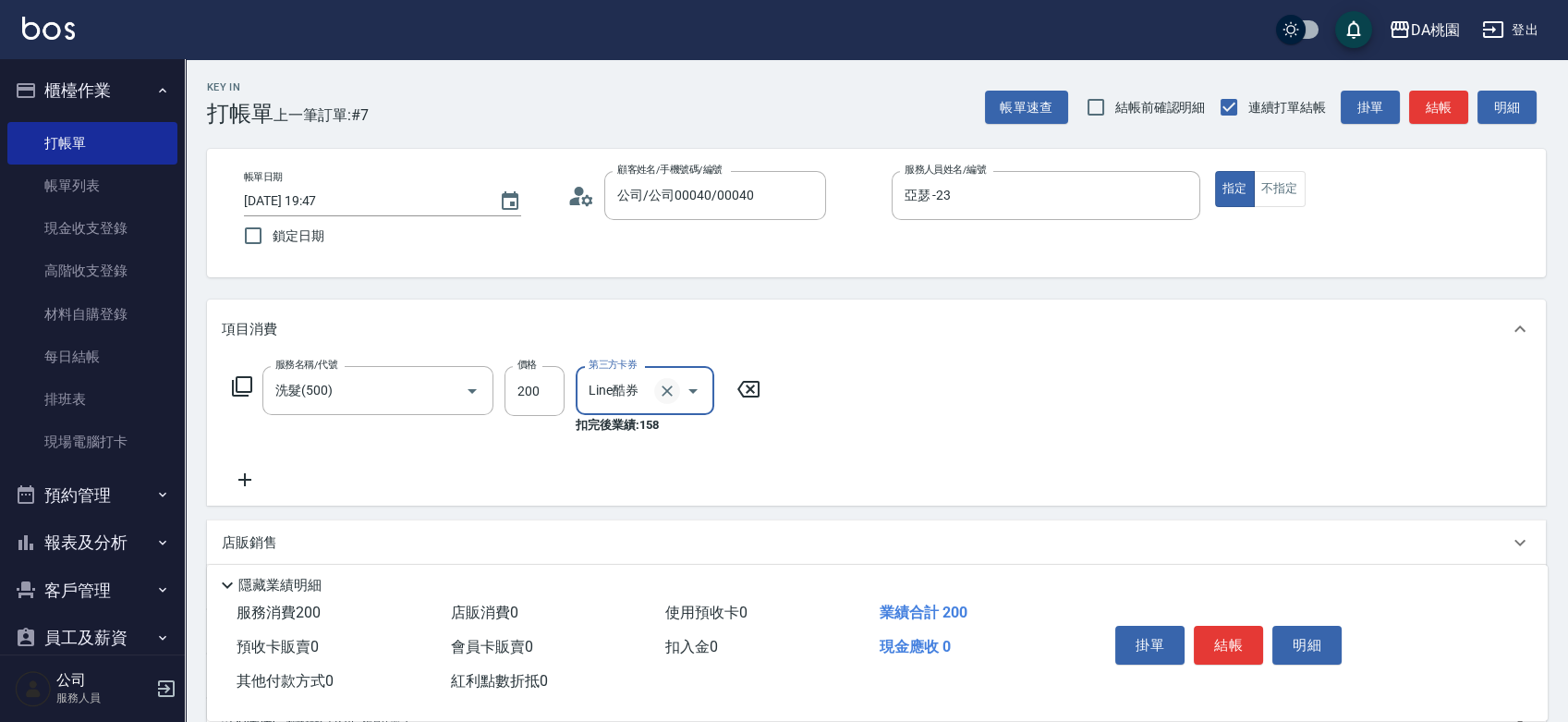
click at [671, 397] on icon "Clear" at bounding box center [667, 390] width 19 height 19
type input "20"
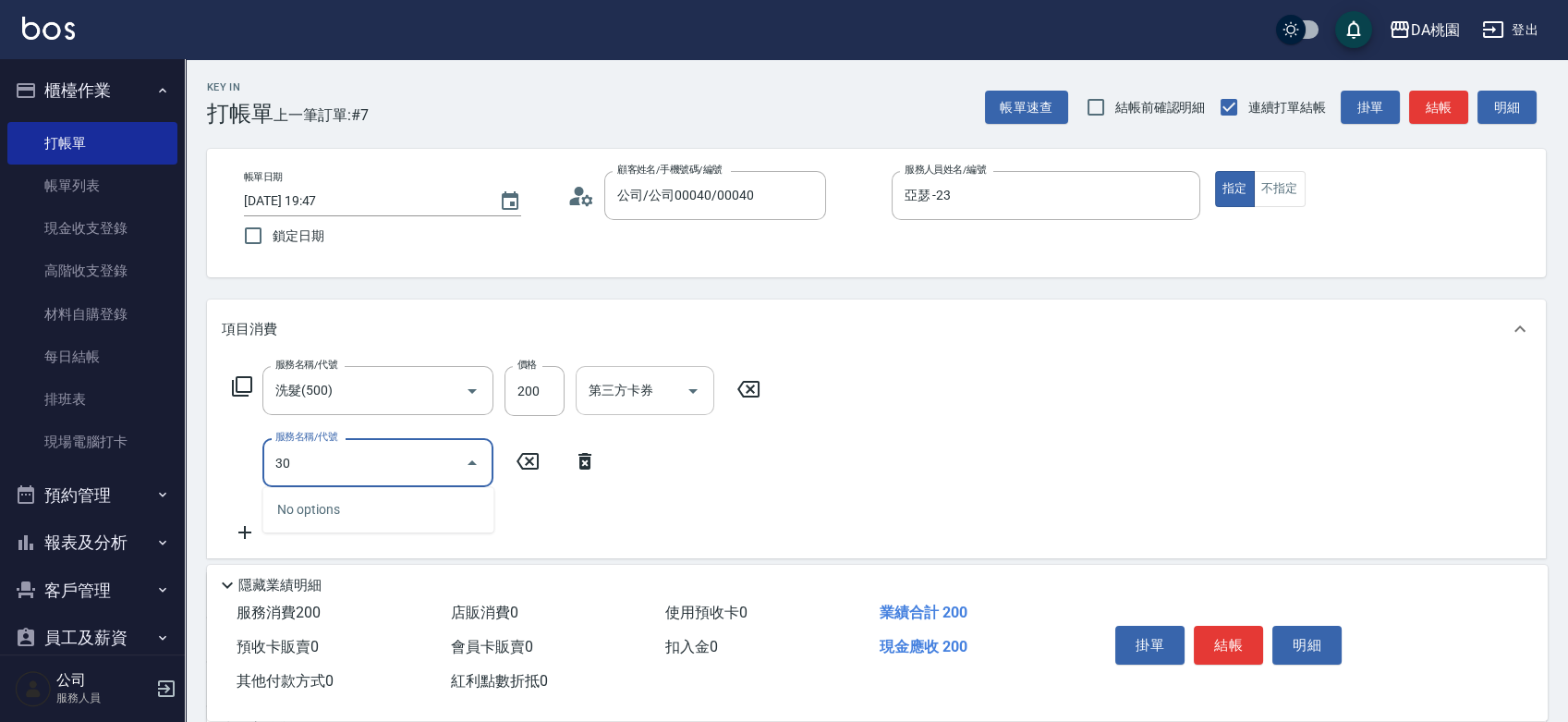
type input "303"
type input "50"
type input "A級剪髮(303)"
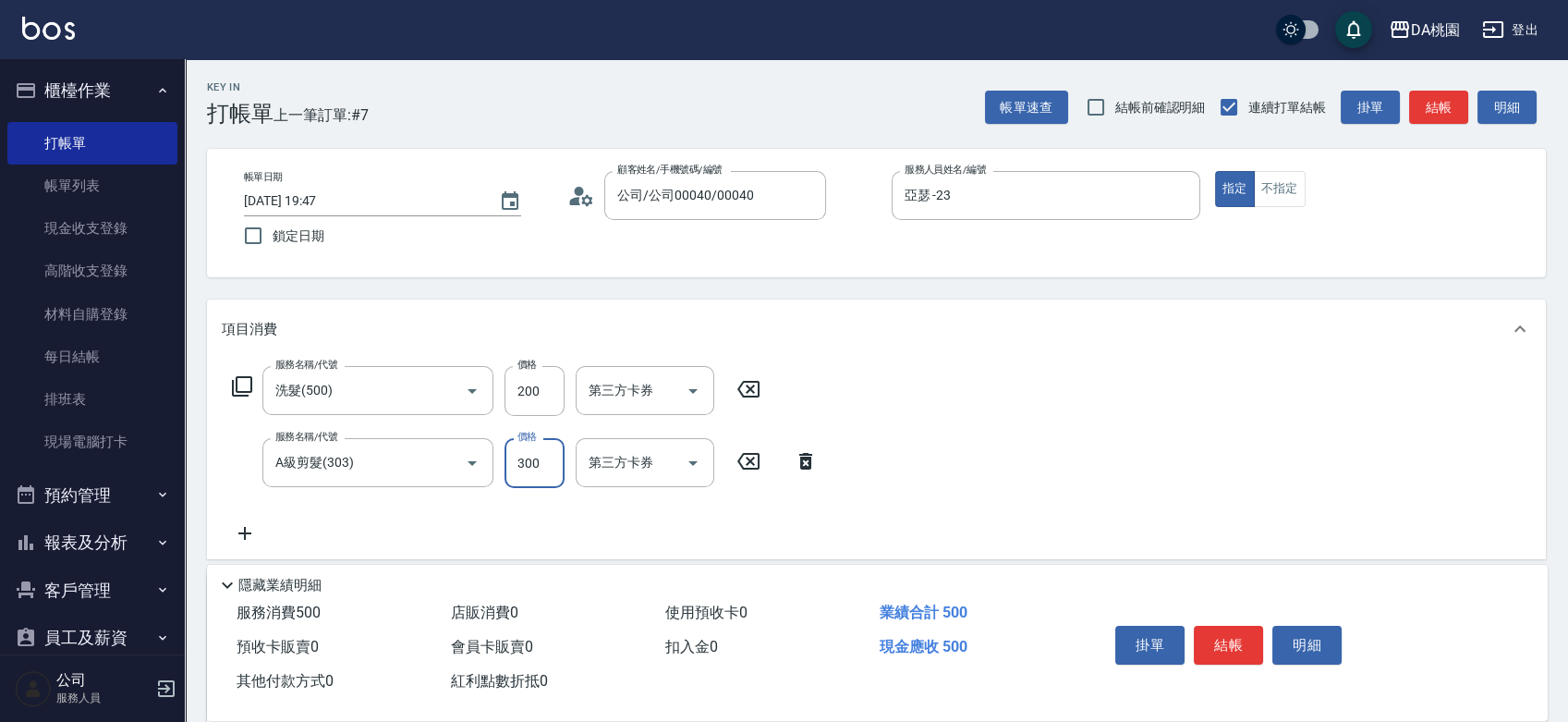
type input "5"
type input "20"
type input "500"
type input "70"
click at [1219, 639] on button "結帳" at bounding box center [1229, 644] width 70 height 39
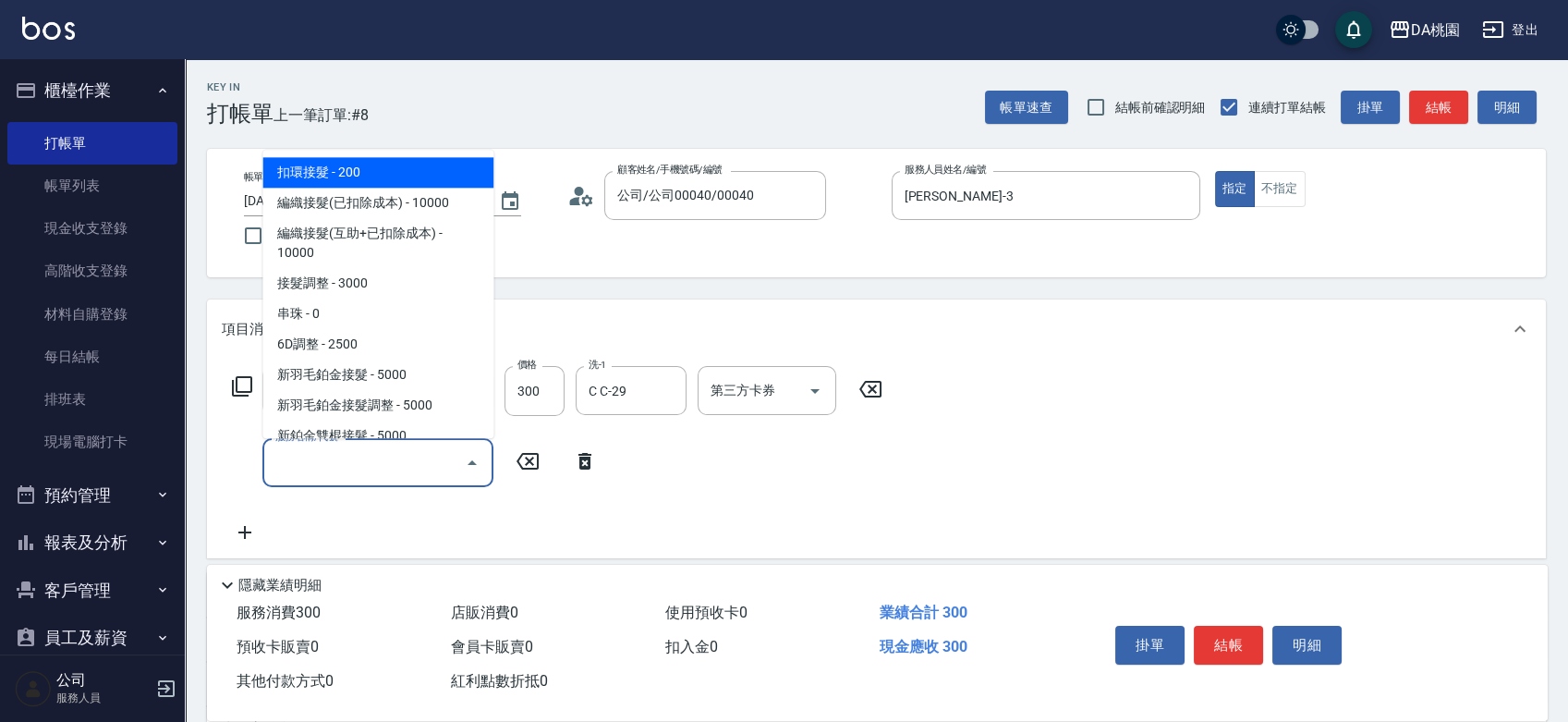
click at [352, 462] on input "服務名稱/代號" at bounding box center [364, 462] width 187 height 32
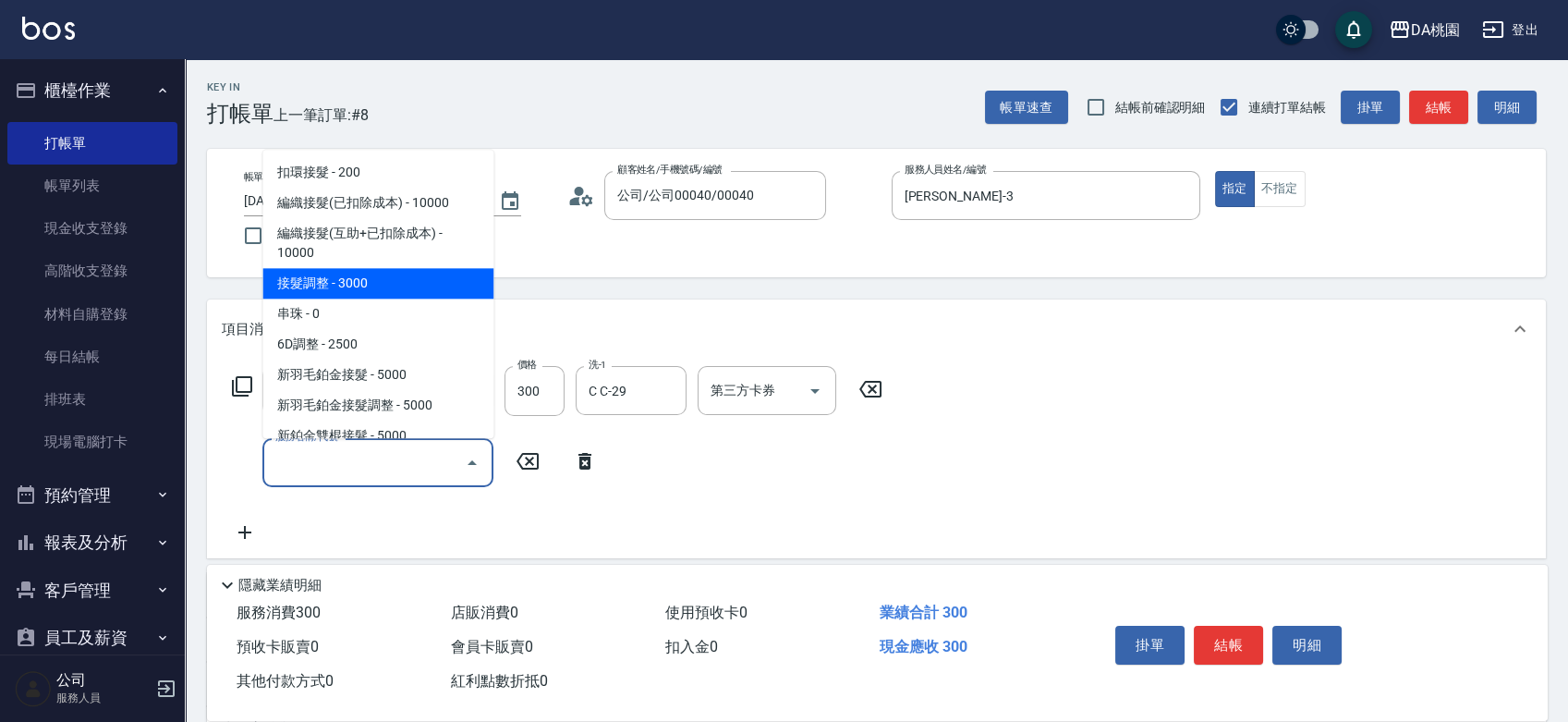
click at [337, 288] on span "接髮調整 - 3000" at bounding box center [378, 283] width 231 height 31
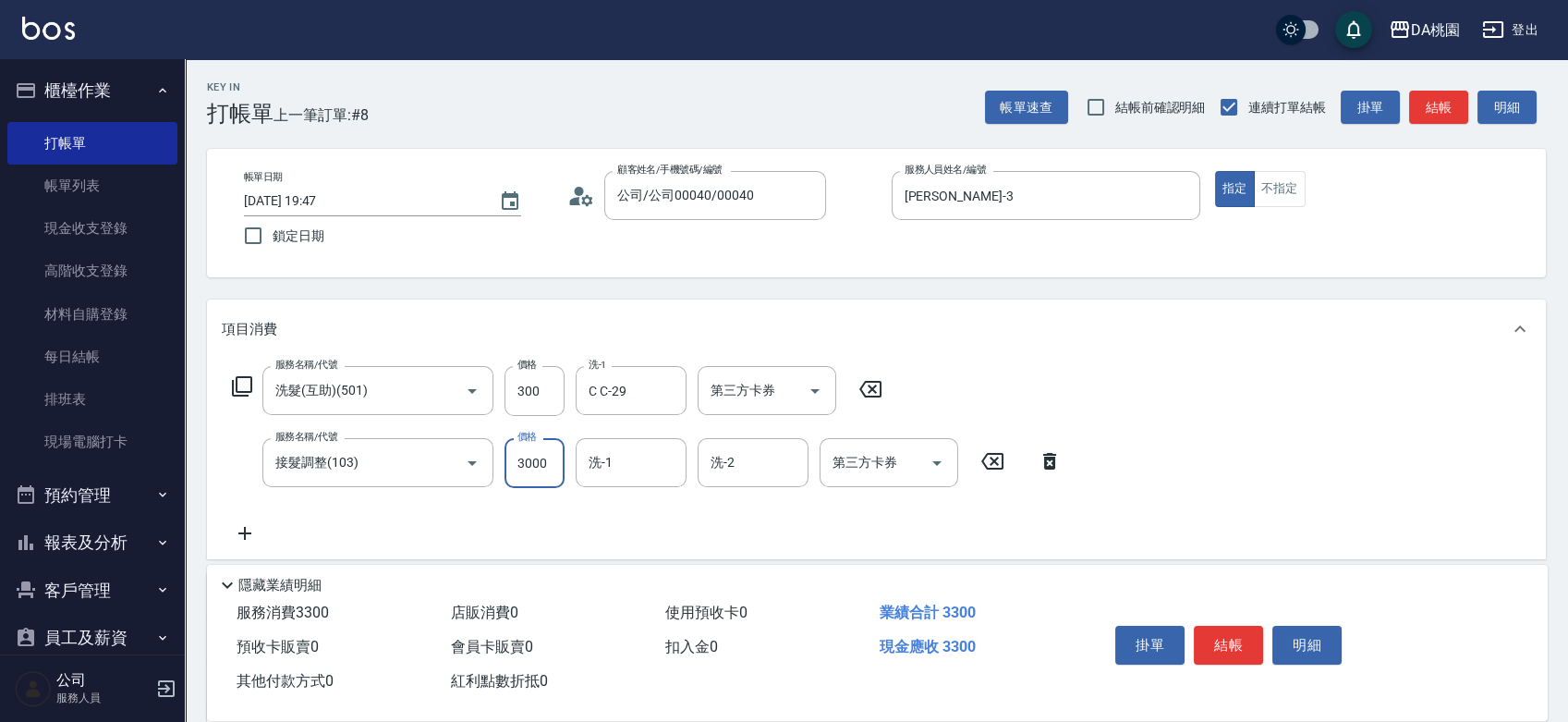
click at [510, 471] on input "3000" at bounding box center [535, 463] width 60 height 50
click at [1229, 654] on button "結帳" at bounding box center [1229, 644] width 70 height 39
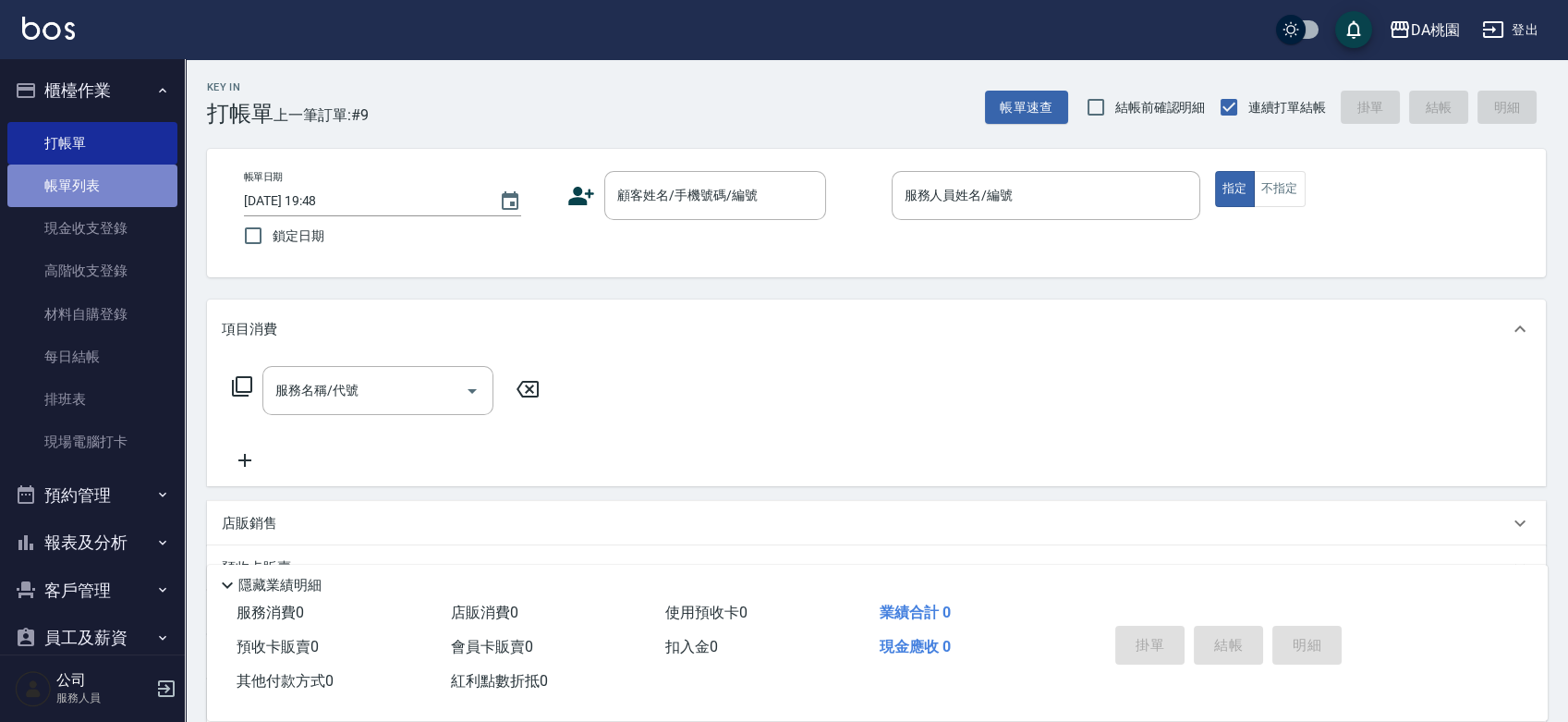
click at [110, 186] on link "帳單列表" at bounding box center [92, 185] width 170 height 43
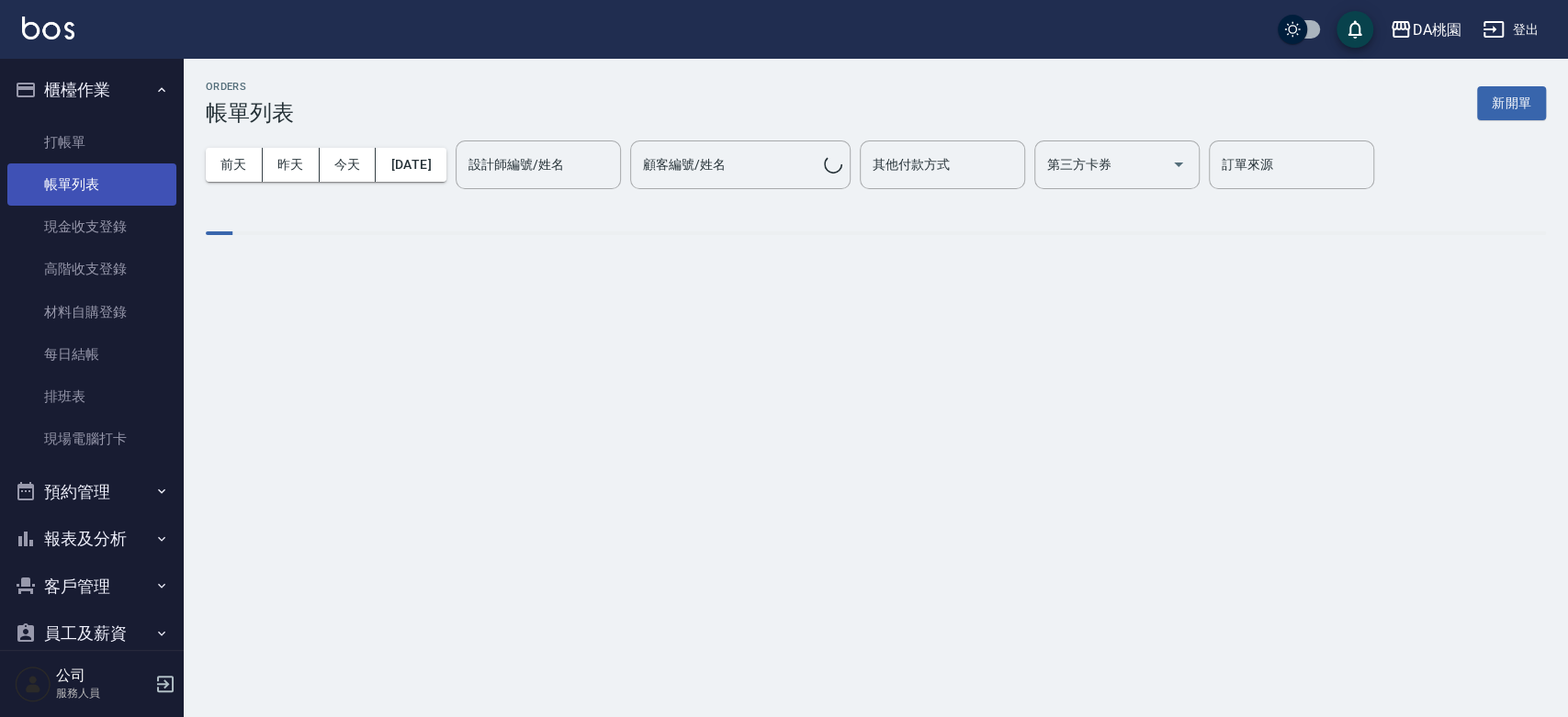
click at [109, 185] on link "帳單列表" at bounding box center [91, 184] width 169 height 43
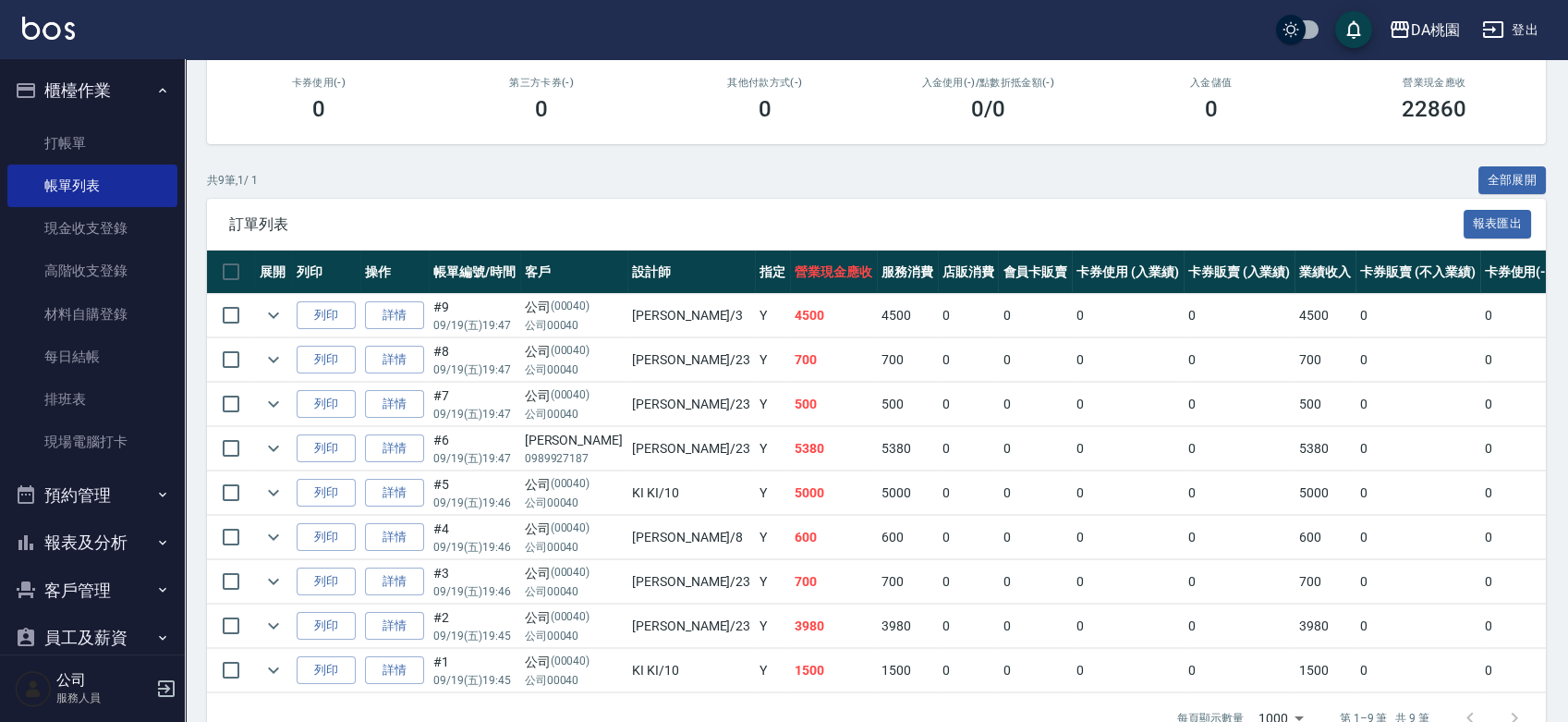
scroll to position [114, 0]
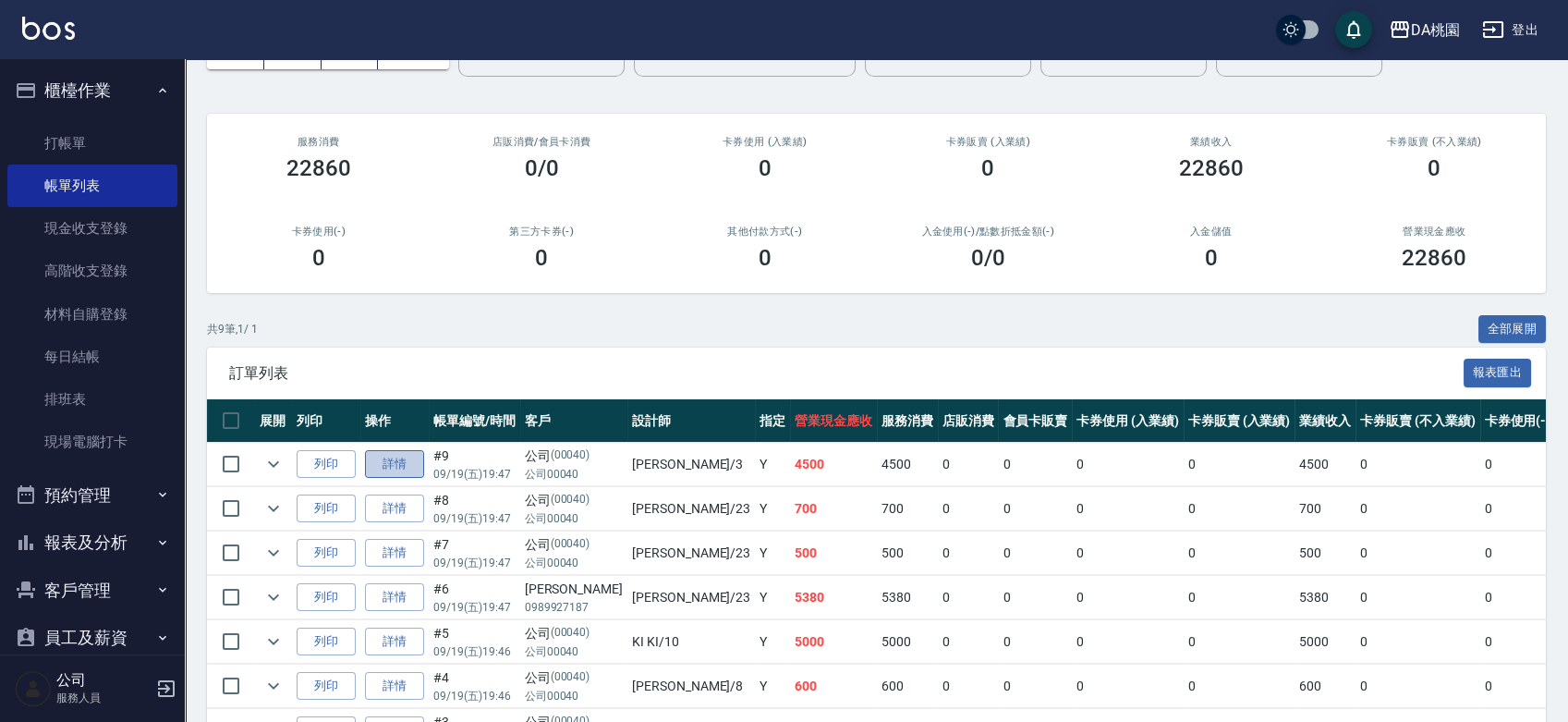
click at [391, 462] on link "詳情" at bounding box center [394, 464] width 59 height 29
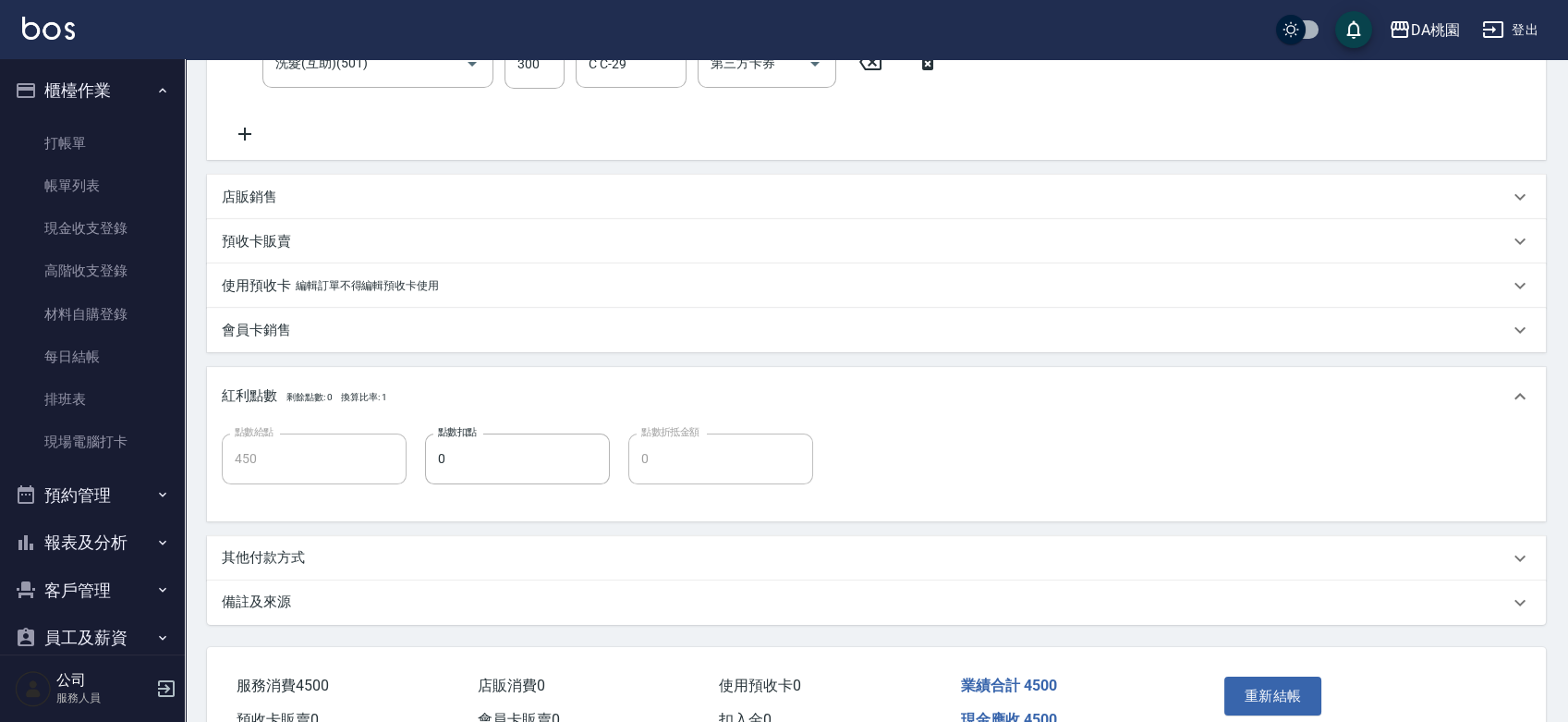
scroll to position [502, 0]
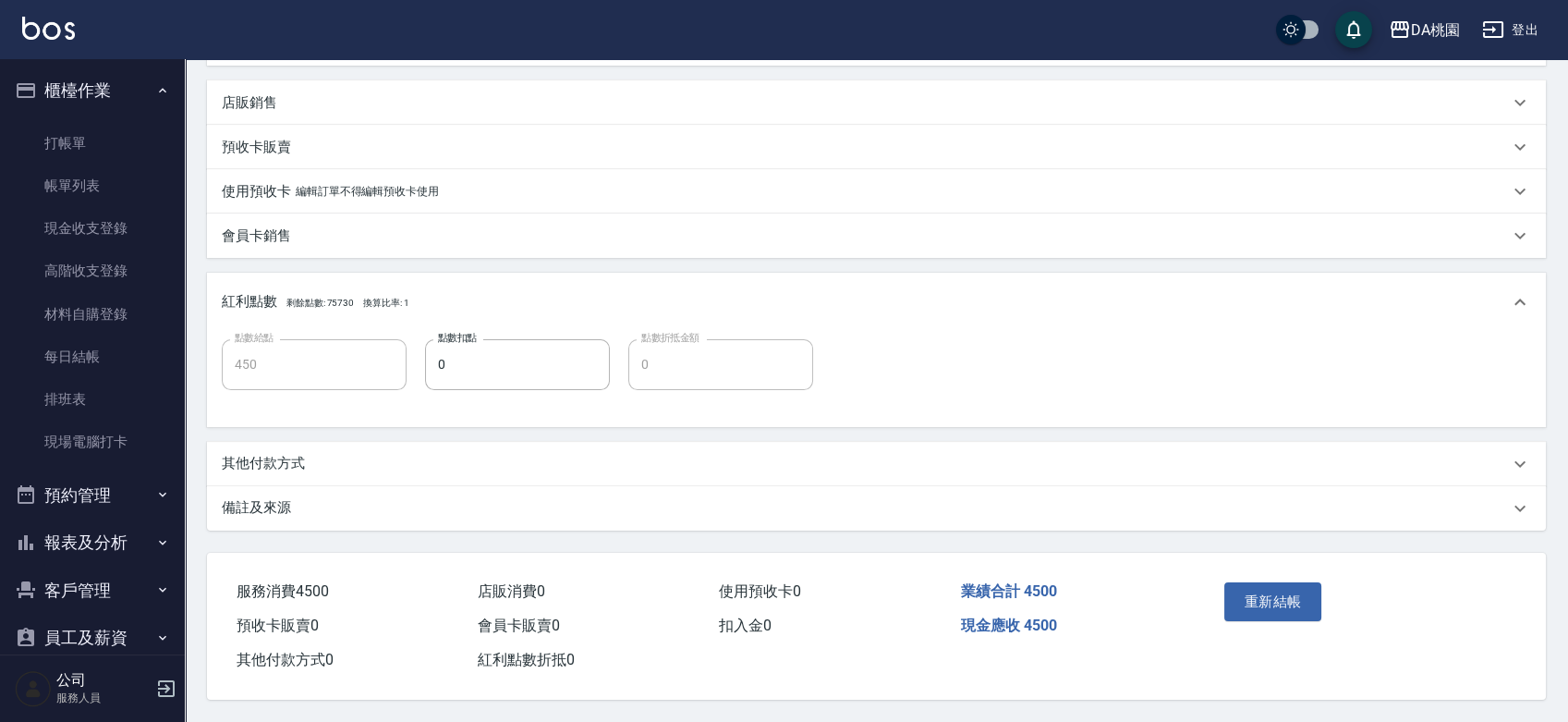
click at [270, 454] on p "其他付款方式" at bounding box center [264, 463] width 84 height 19
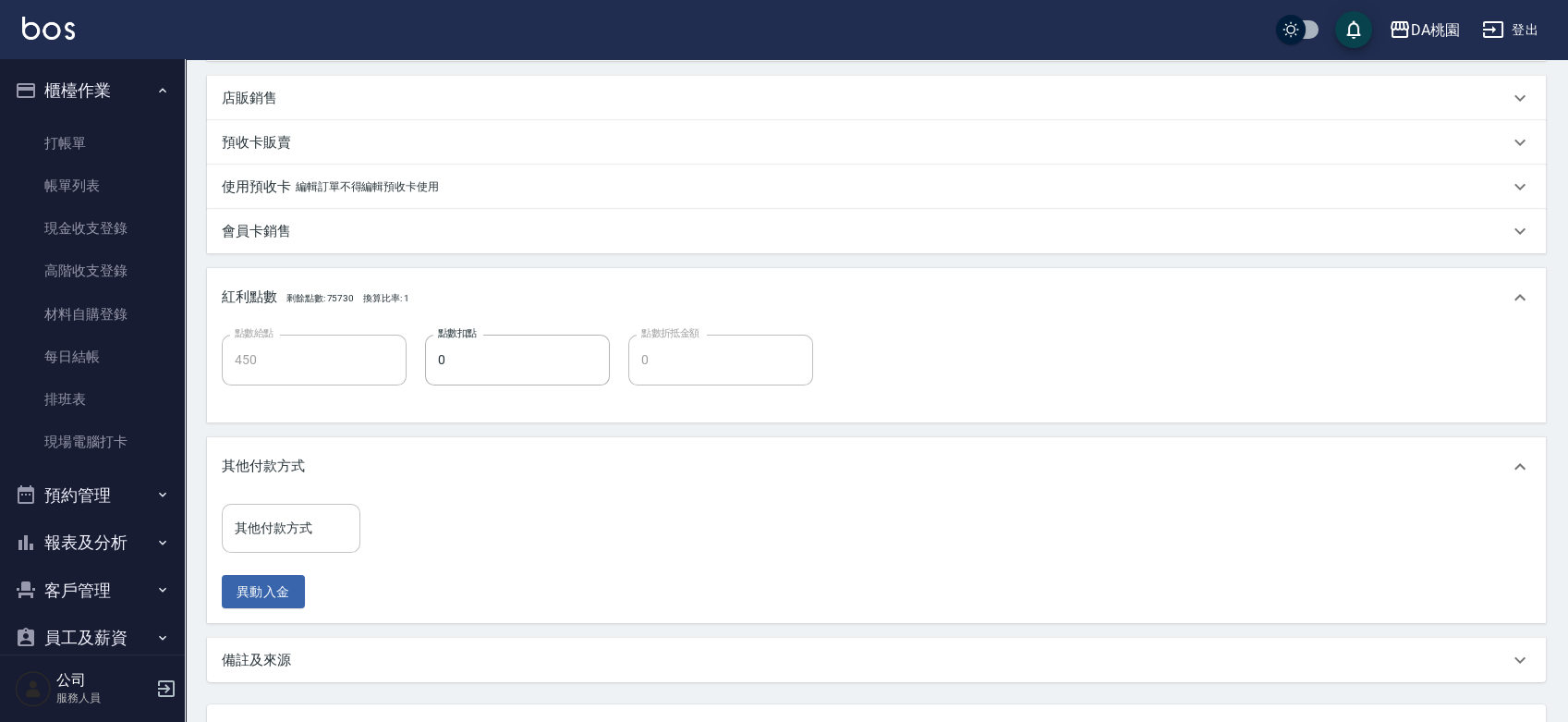
click at [256, 519] on input "其他付款方式" at bounding box center [291, 528] width 122 height 32
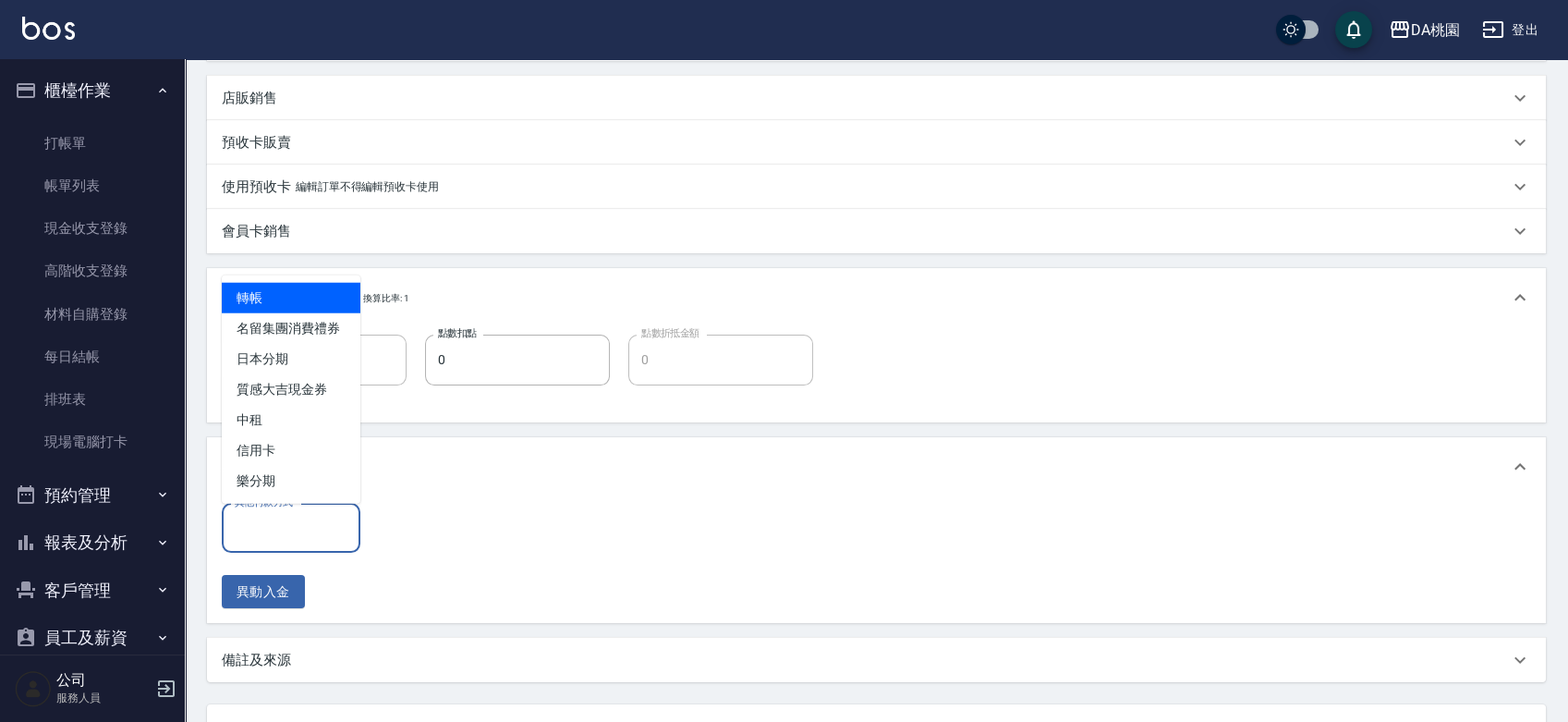
click at [289, 290] on span "轉帳" at bounding box center [291, 298] width 138 height 31
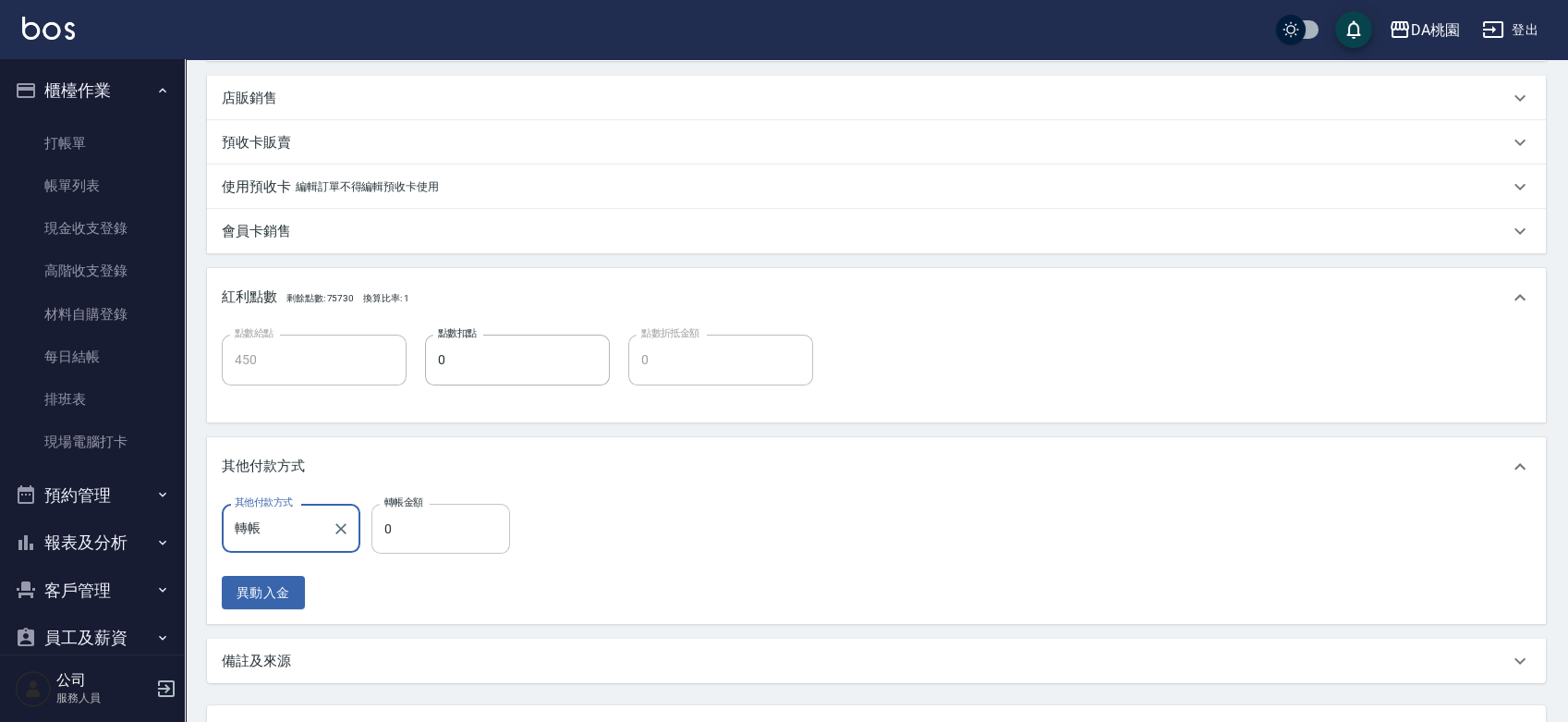
click at [411, 526] on input "0" at bounding box center [440, 529] width 138 height 50
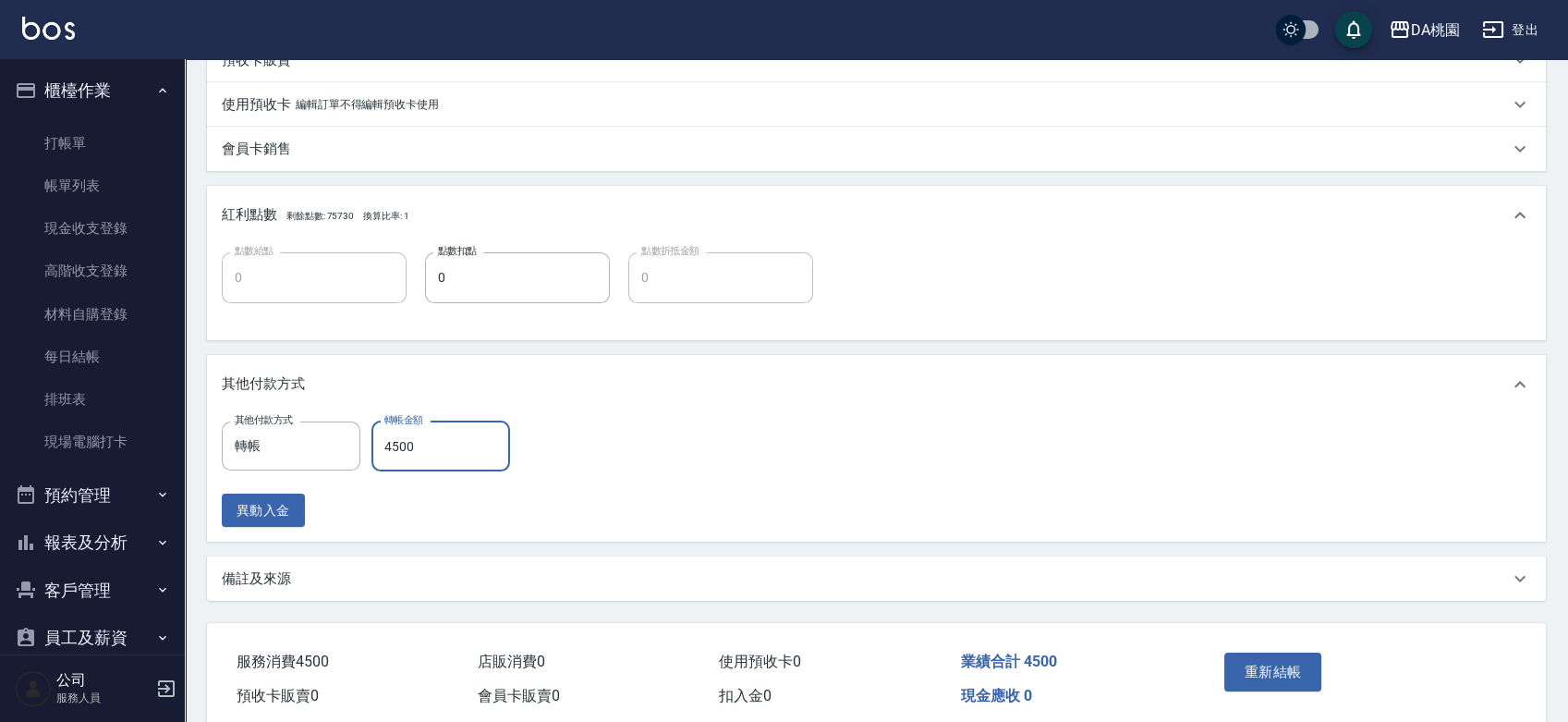
scroll to position [659, 0]
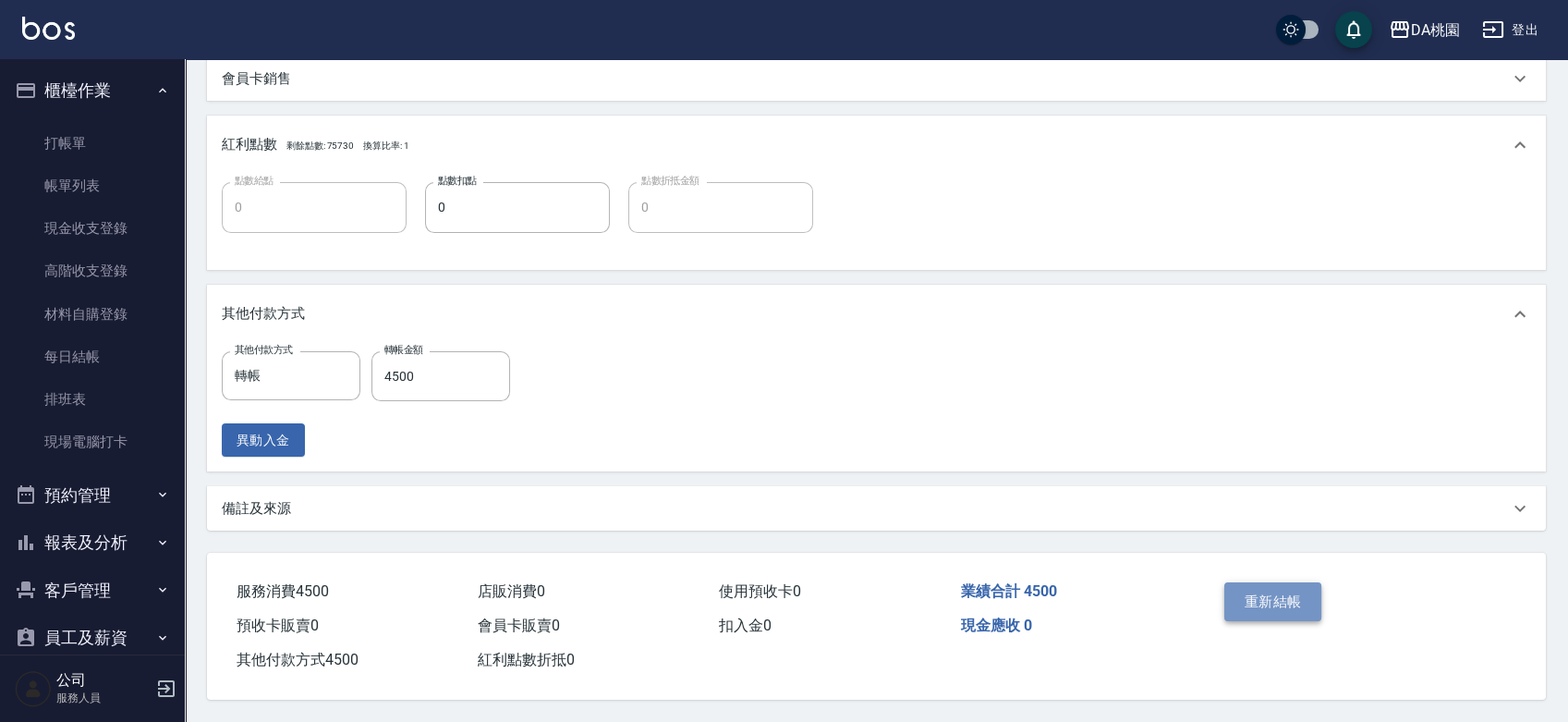
click at [1279, 607] on button "重新結帳" at bounding box center [1273, 602] width 98 height 39
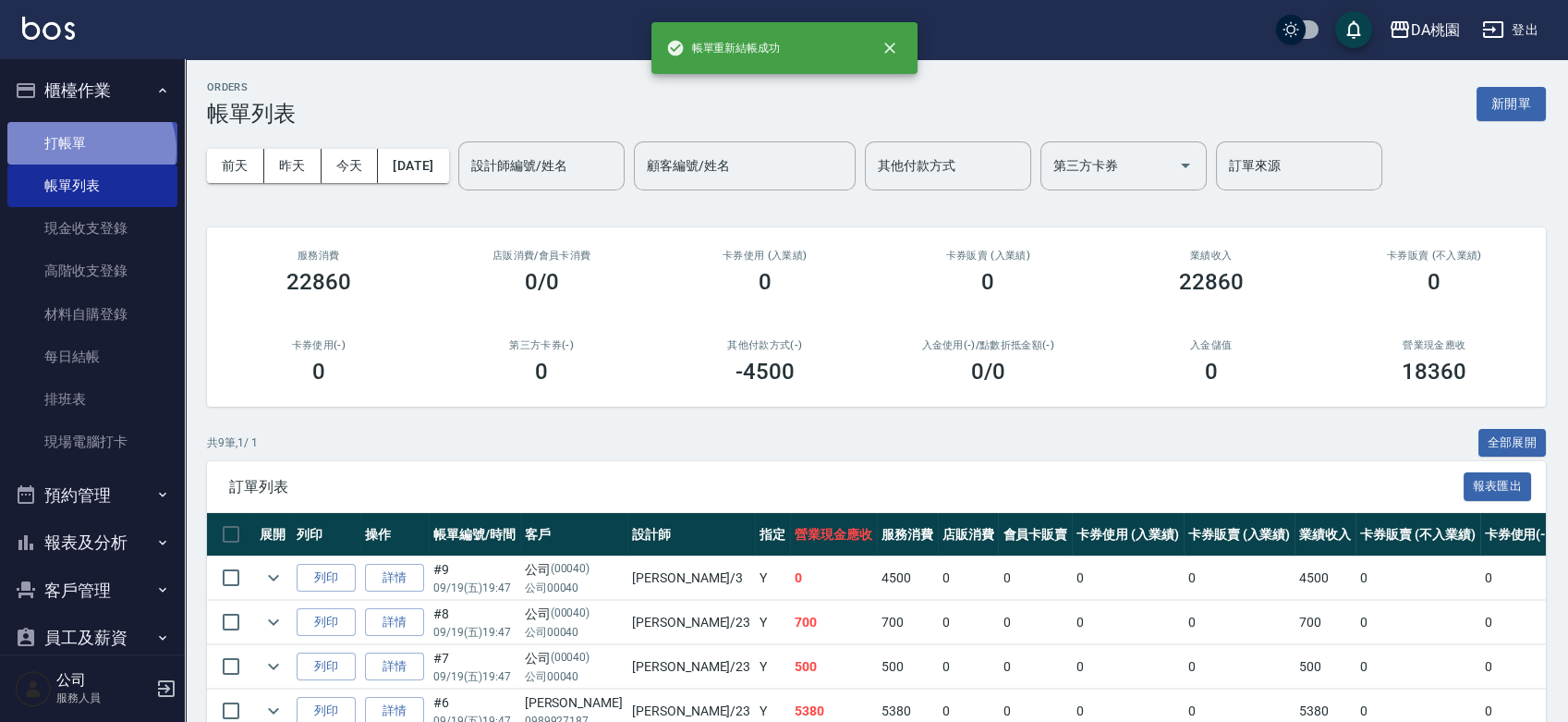
click at [89, 149] on link "打帳單" at bounding box center [92, 143] width 170 height 43
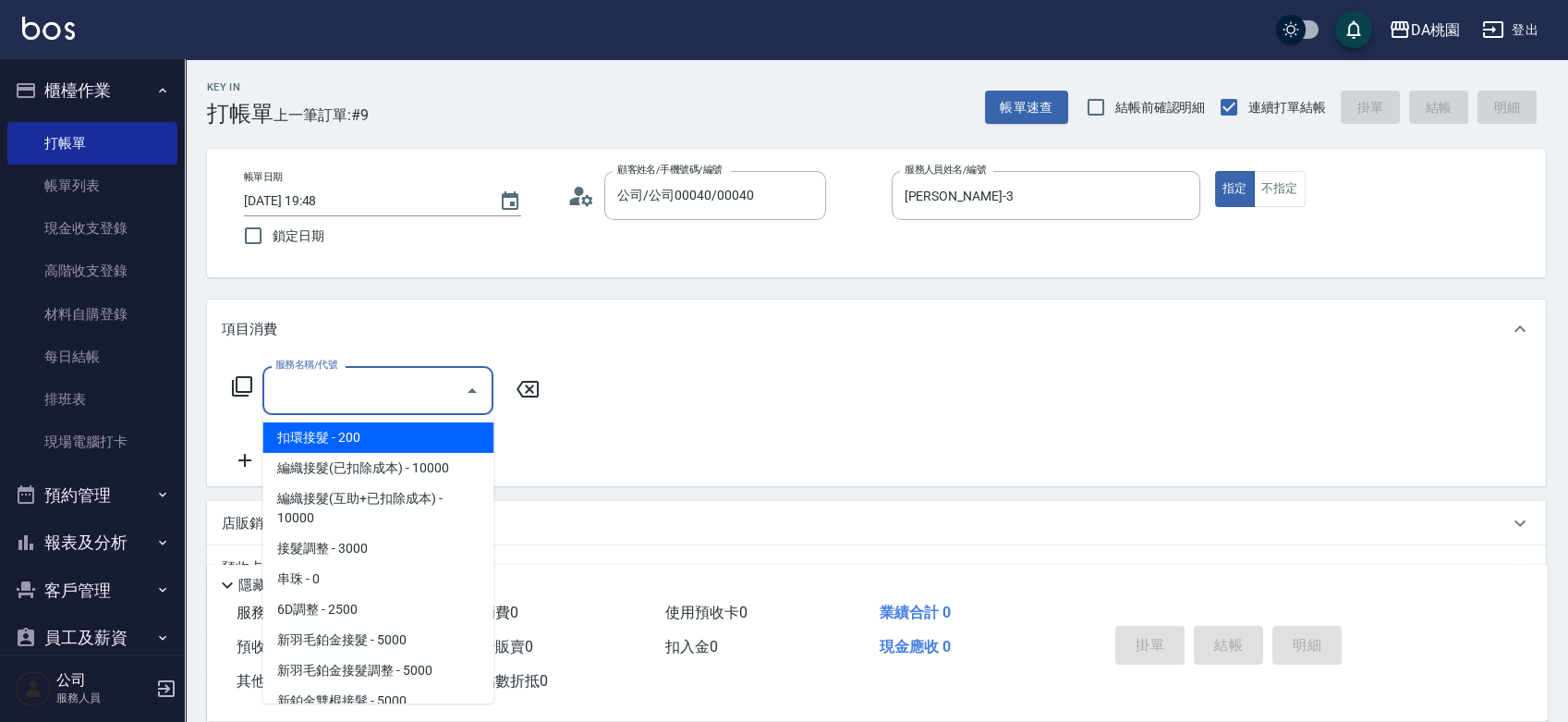
click at [308, 397] on input "服務名稱/代號" at bounding box center [364, 390] width 187 height 32
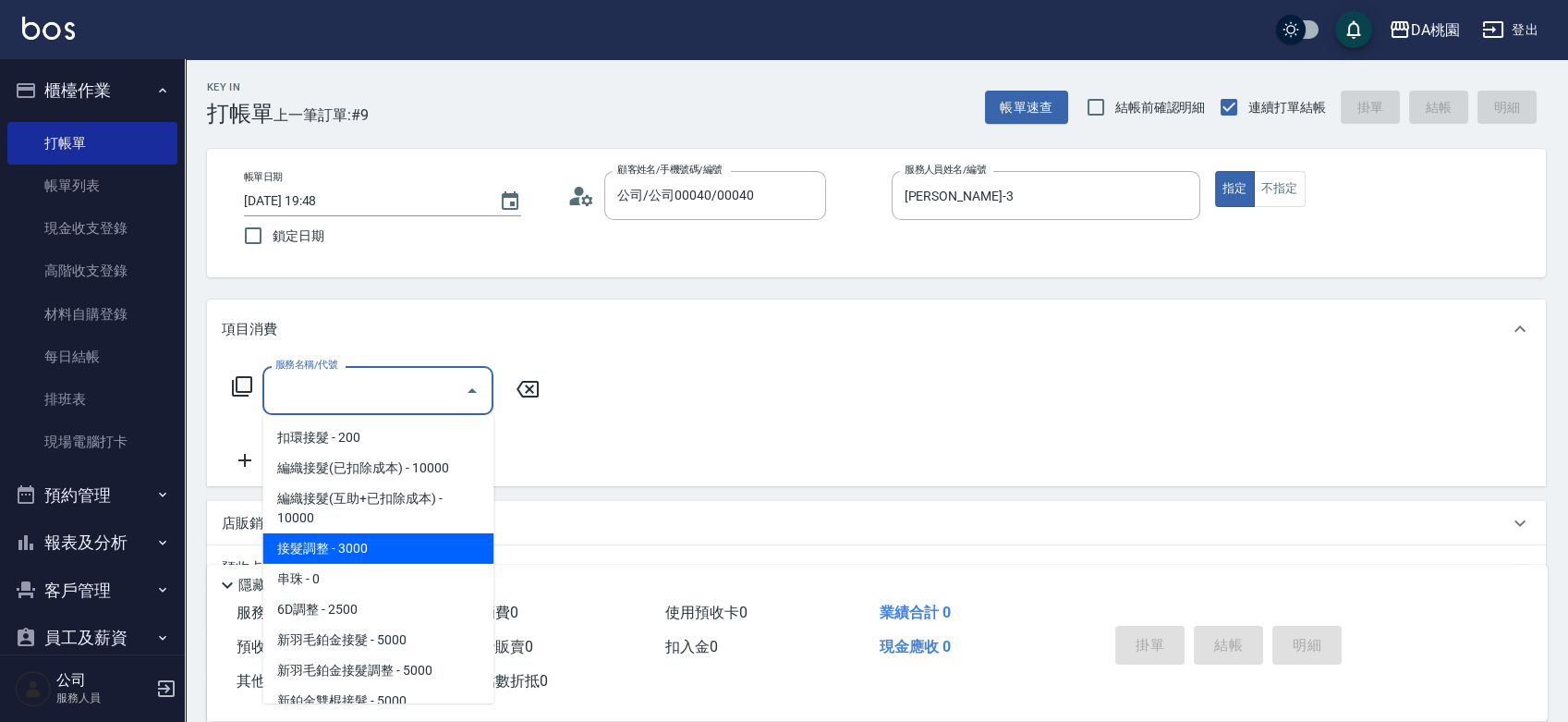
click at [335, 543] on span "接髮調整 - 3000" at bounding box center [378, 549] width 231 height 31
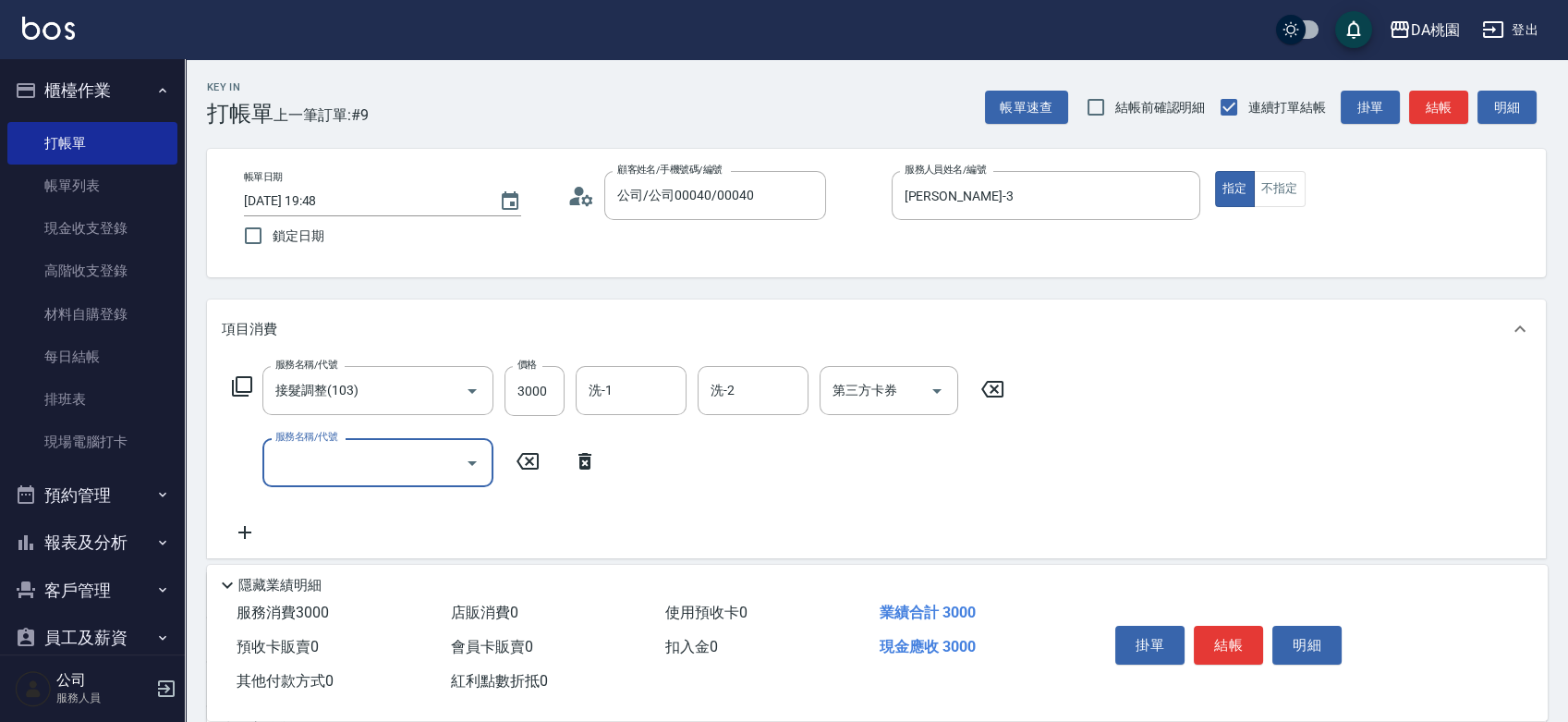
click at [365, 460] on input "服務名稱/代號" at bounding box center [364, 462] width 187 height 32
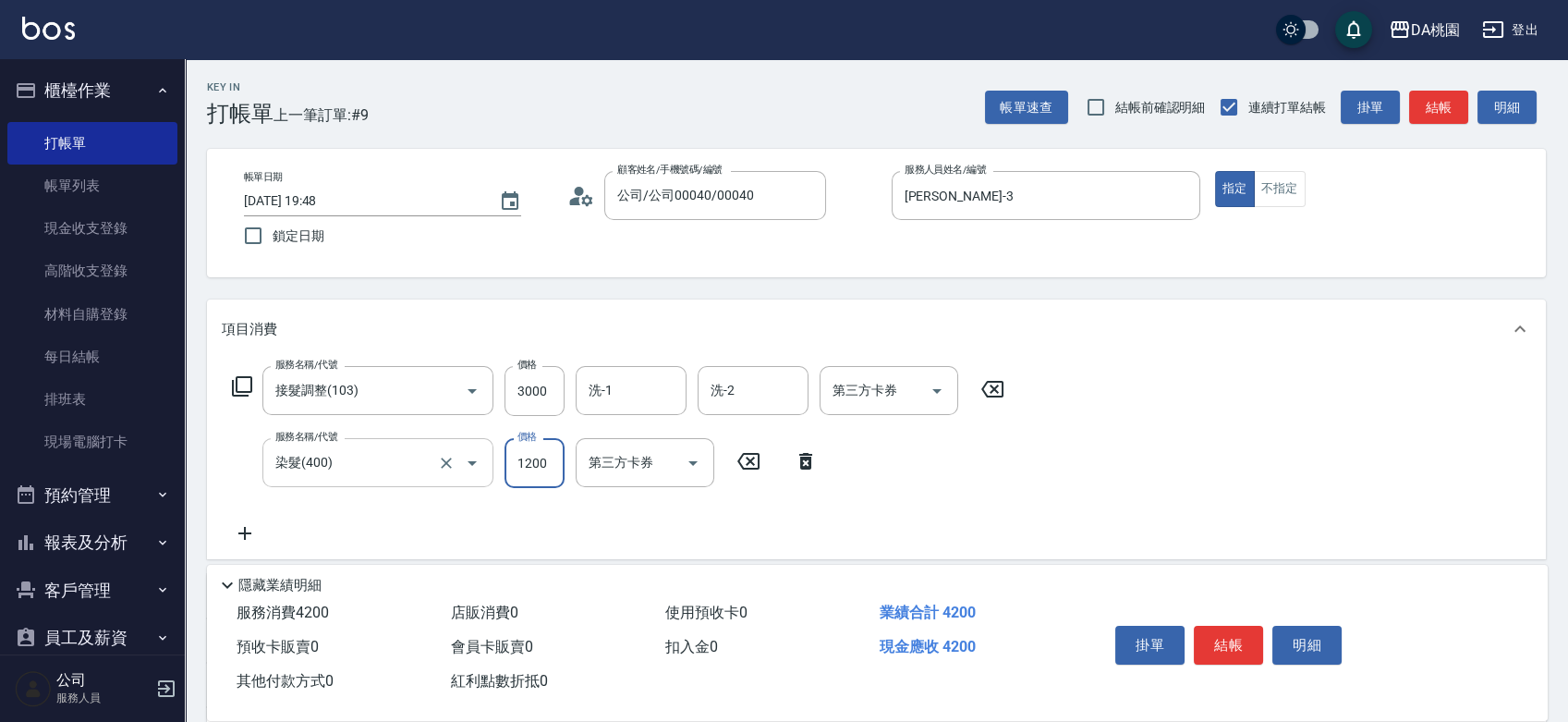
click at [369, 471] on input "染髮(400)" at bounding box center [351, 462] width 162 height 32
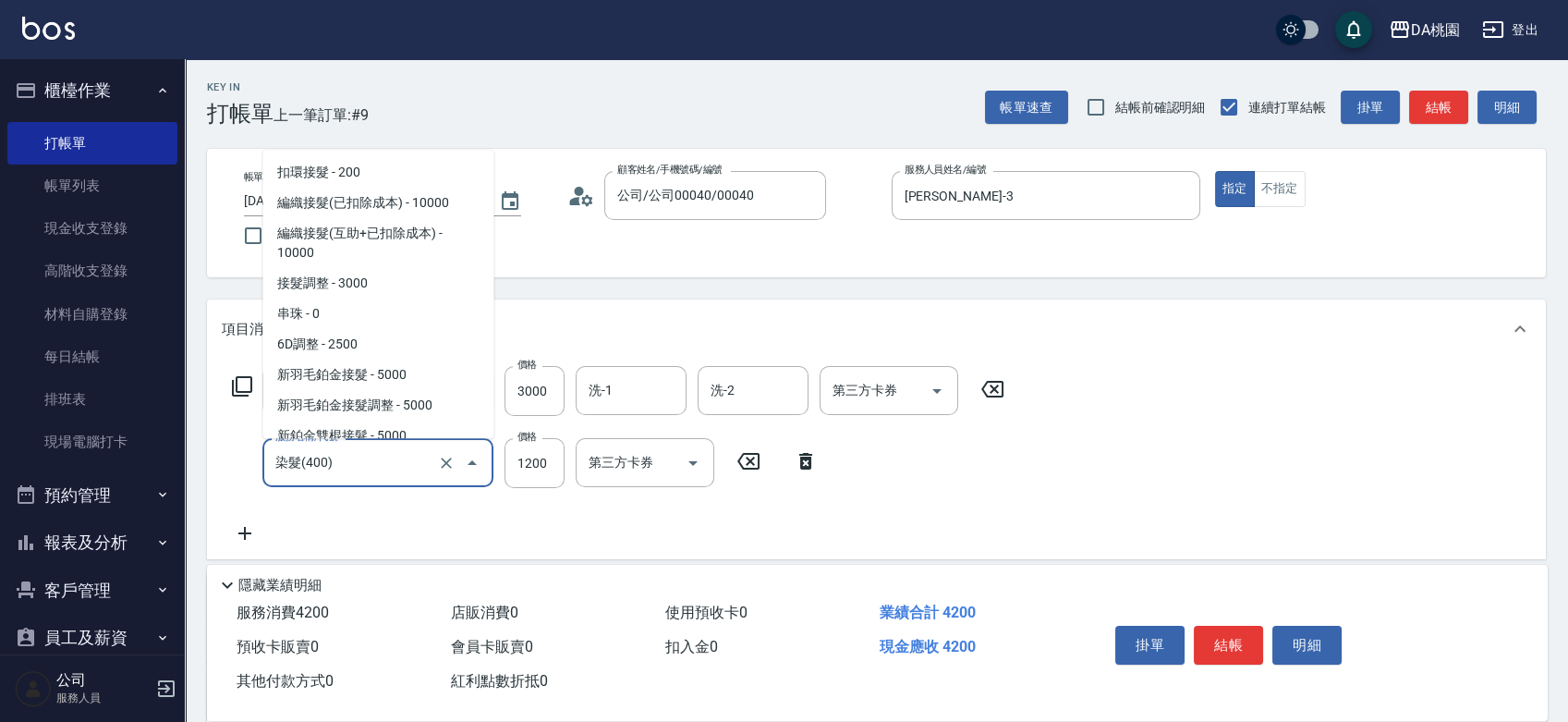
click at [369, 471] on input "染髮(400)" at bounding box center [351, 462] width 162 height 32
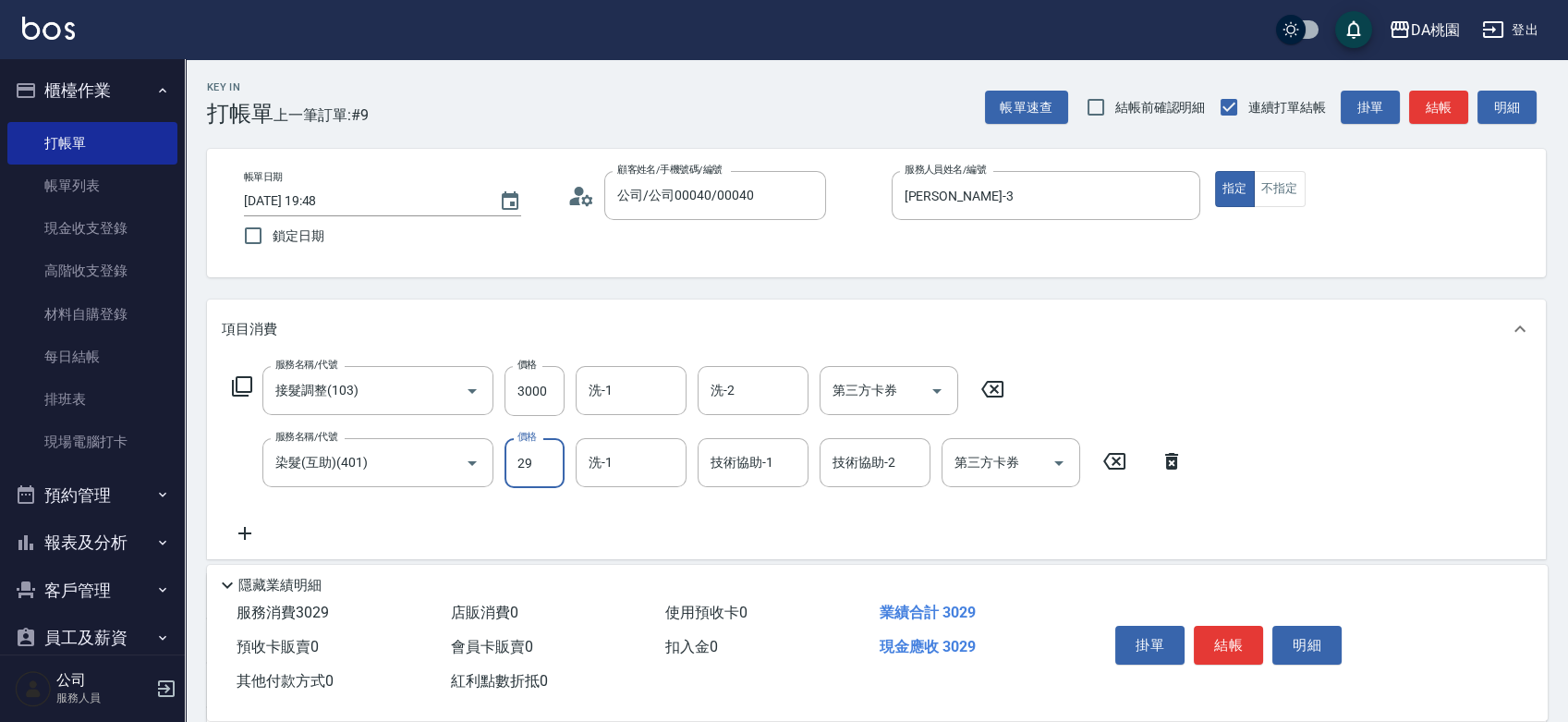
click at [543, 465] on input "29" at bounding box center [535, 463] width 60 height 50
click at [1209, 651] on button "結帳" at bounding box center [1229, 644] width 70 height 39
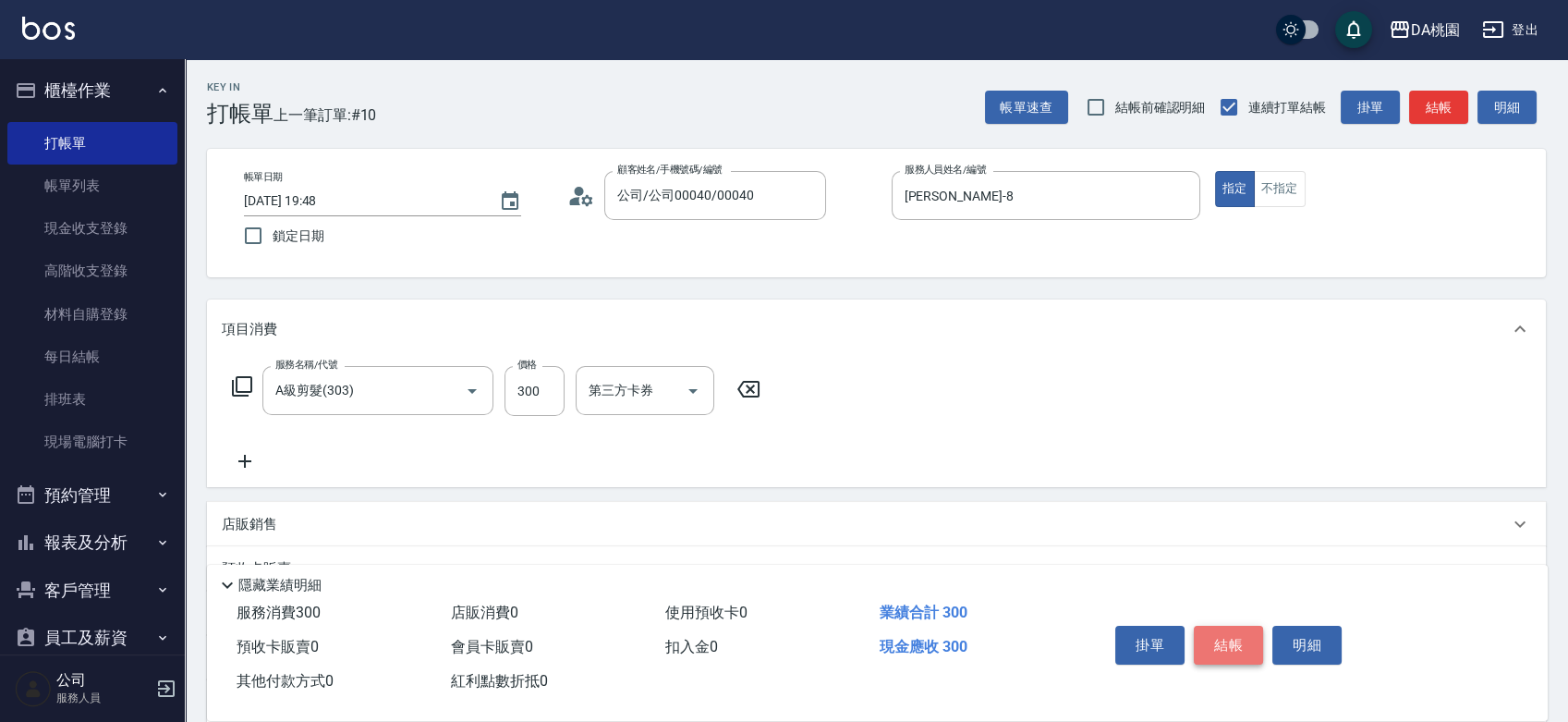
click at [1222, 638] on button "結帳" at bounding box center [1229, 644] width 70 height 39
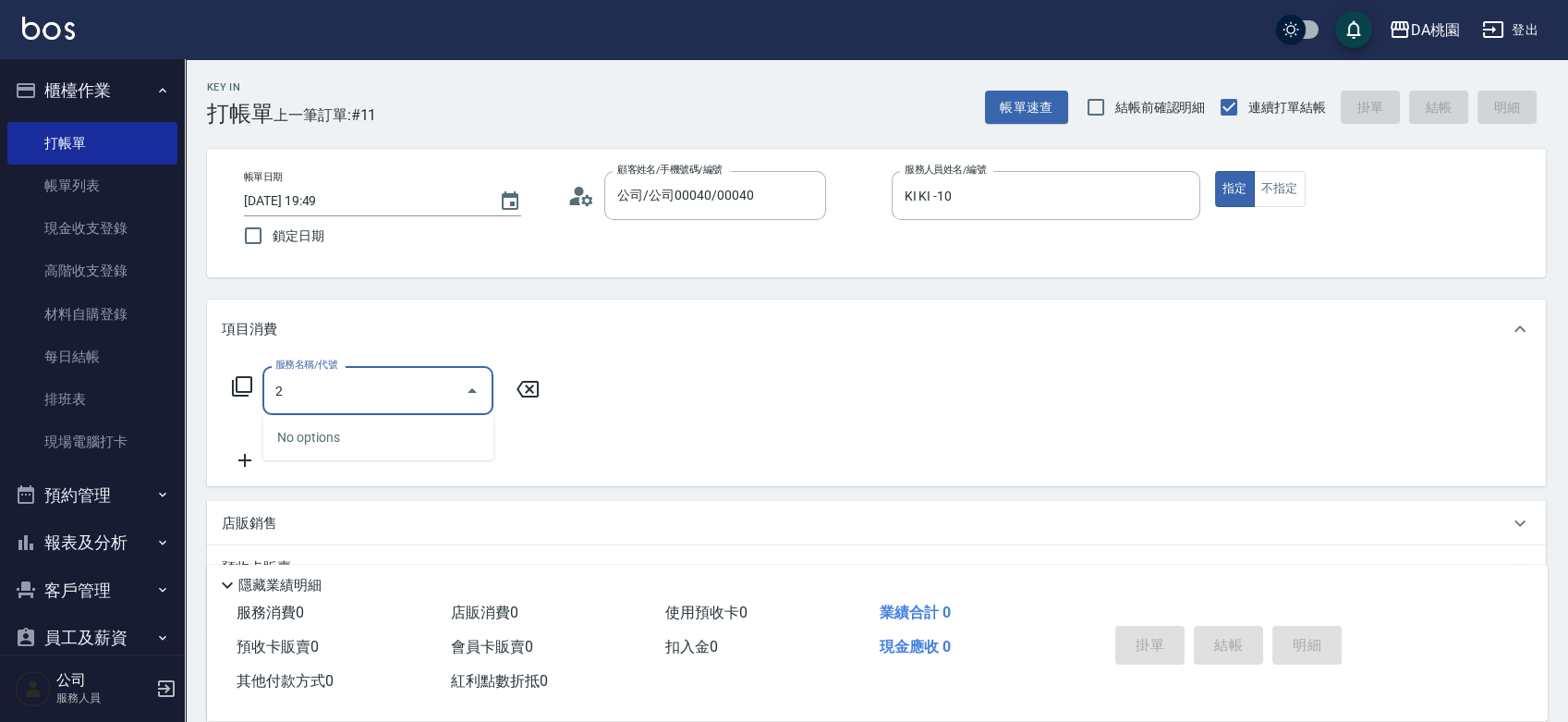
click at [421, 386] on input "2" at bounding box center [364, 390] width 187 height 32
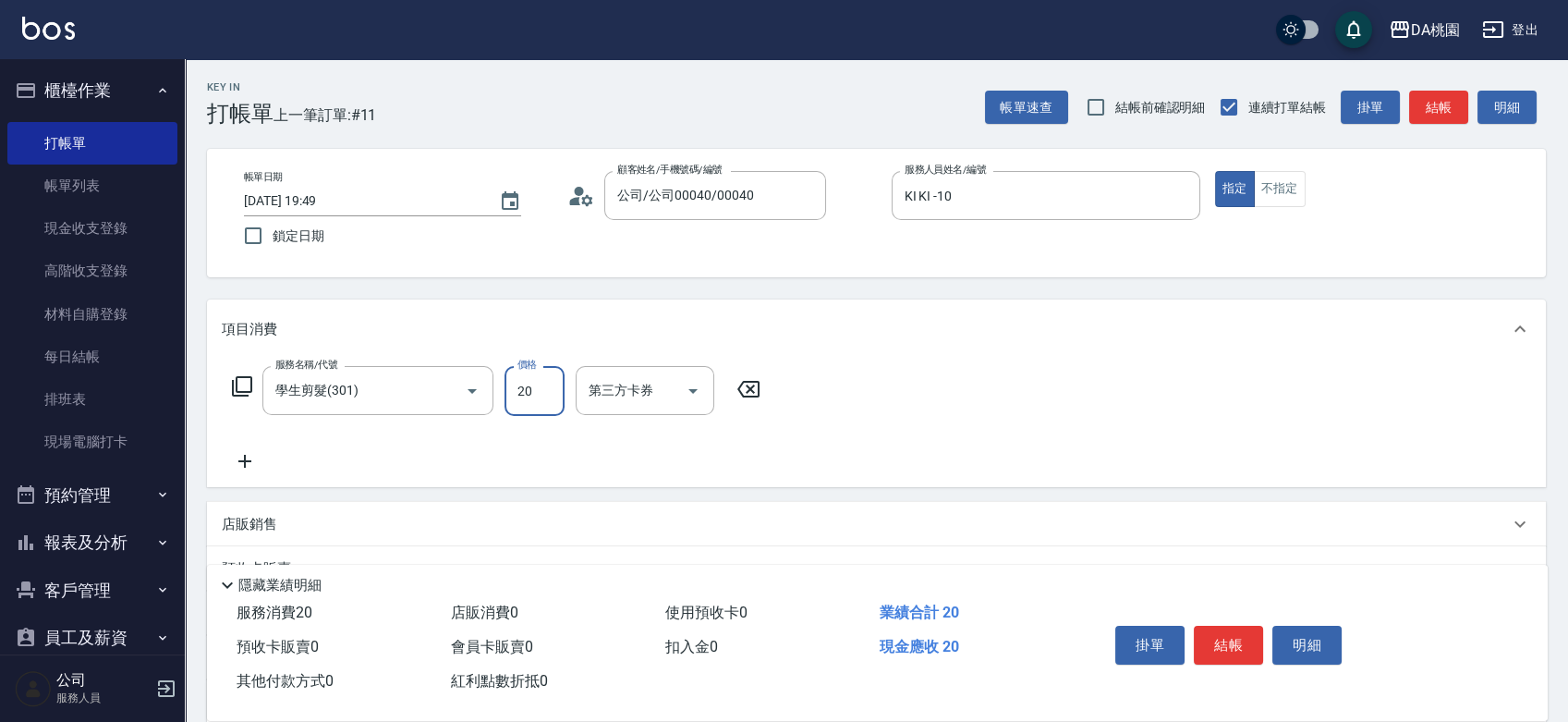
click at [516, 386] on input "20" at bounding box center [535, 391] width 60 height 50
click at [1215, 628] on button "結帳" at bounding box center [1229, 644] width 70 height 39
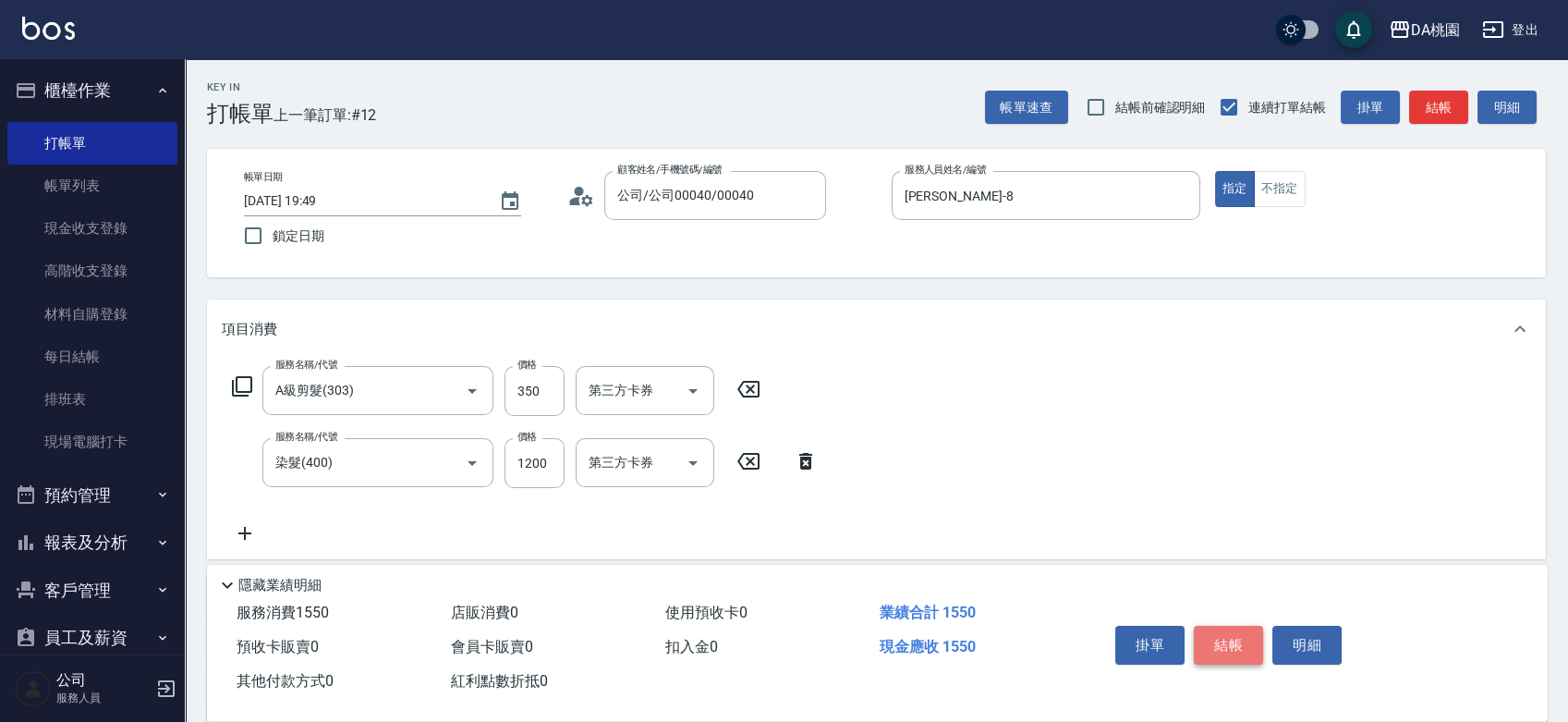
click at [1227, 651] on button "結帳" at bounding box center [1229, 644] width 70 height 39
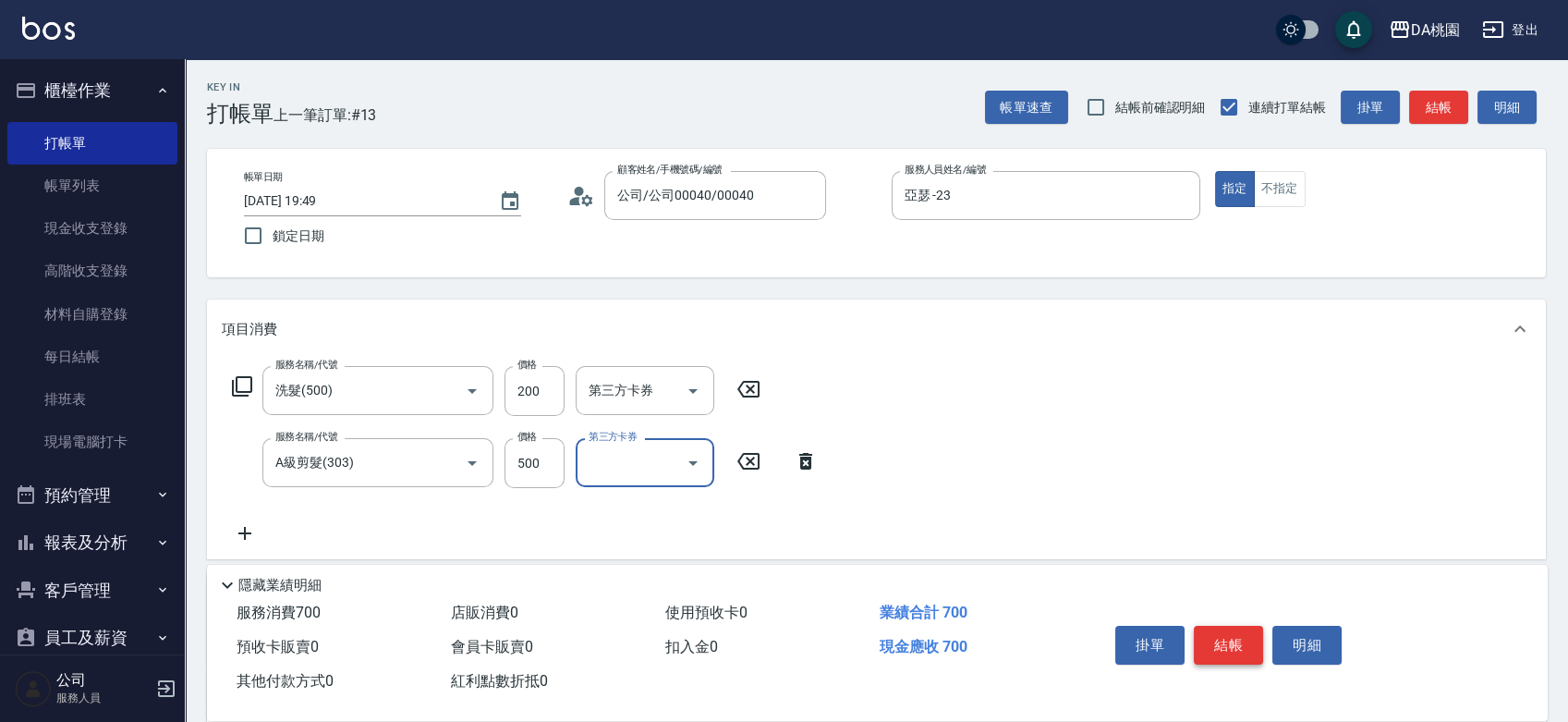
click at [1246, 638] on button "結帳" at bounding box center [1229, 644] width 70 height 39
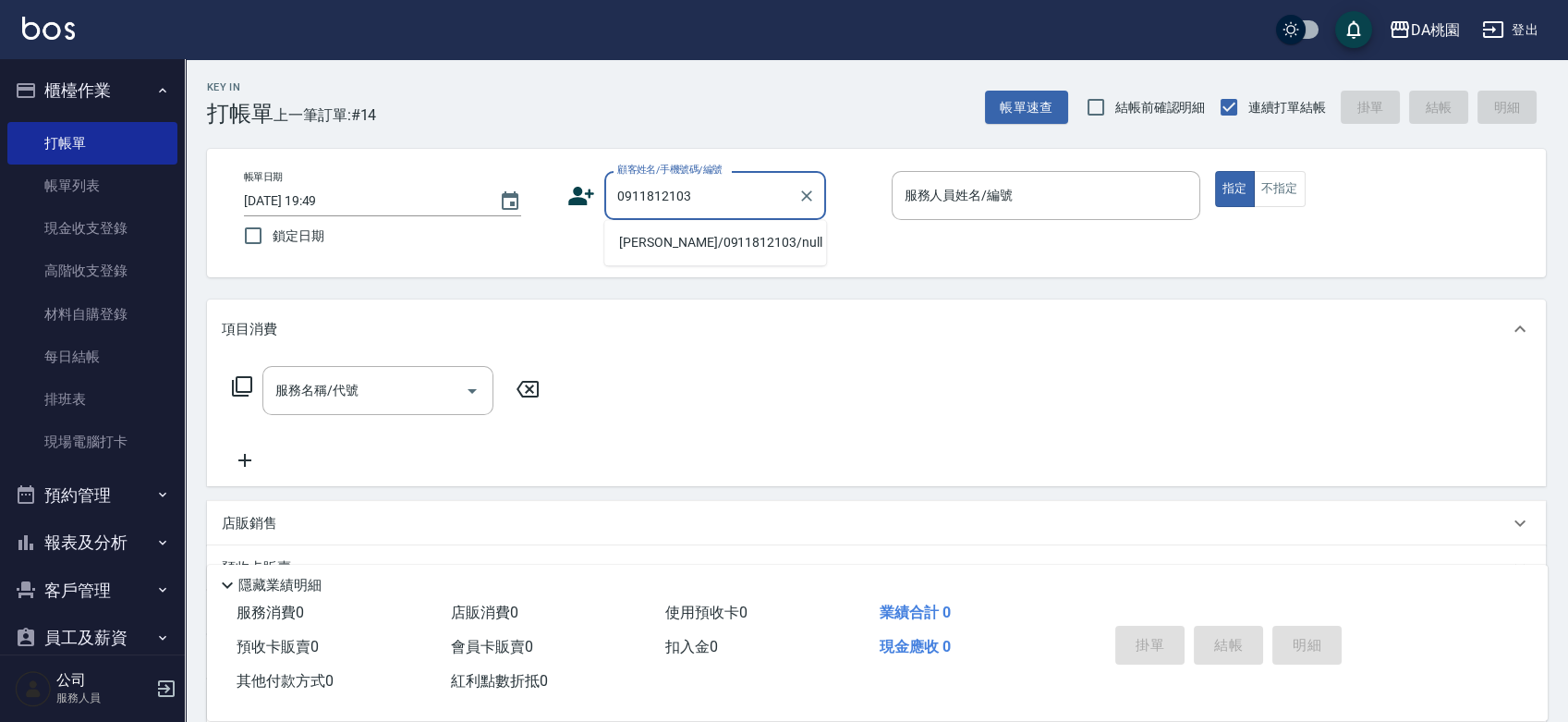
click at [688, 233] on li "[PERSON_NAME]/0911812103/null" at bounding box center [715, 242] width 222 height 31
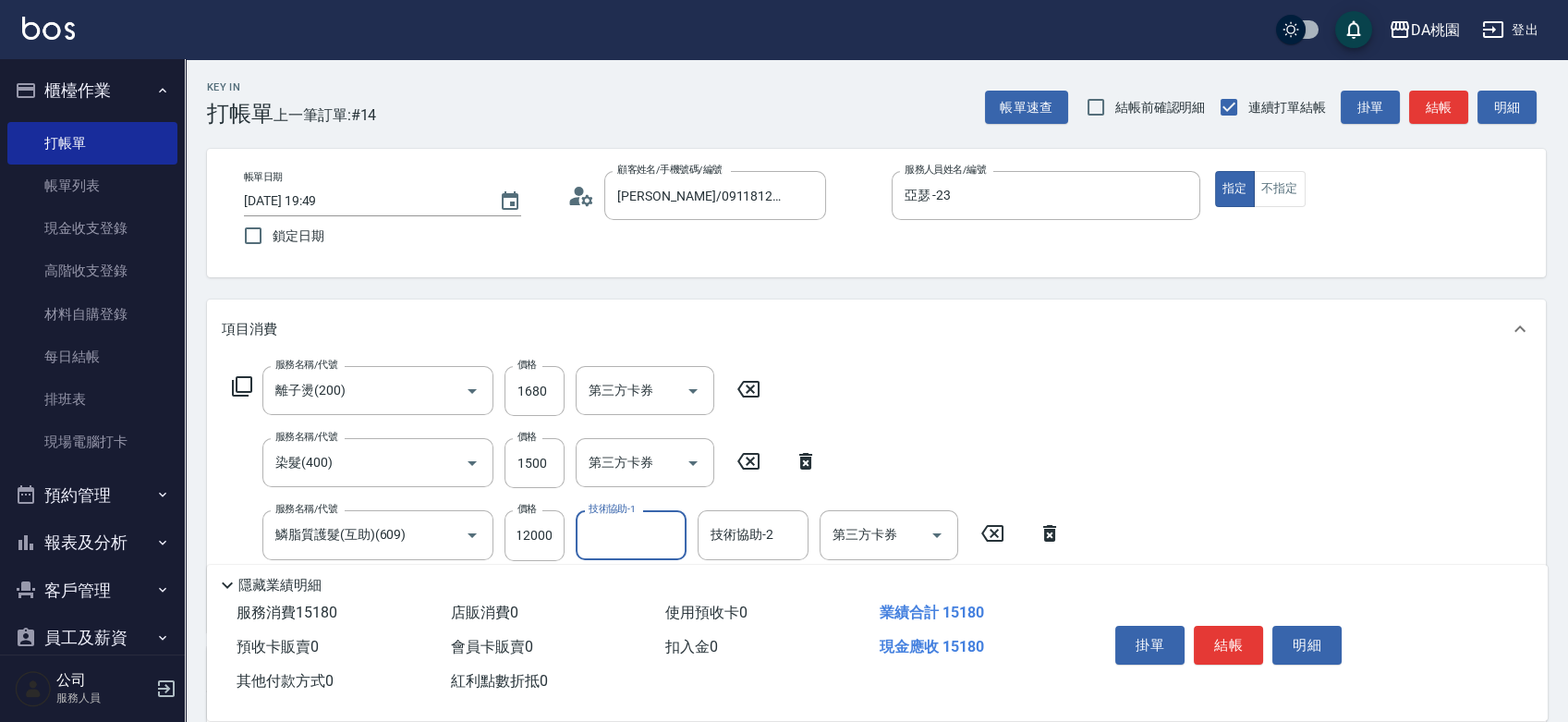
scroll to position [0, 0]
click at [553, 528] on input "12000" at bounding box center [535, 535] width 60 height 50
click at [1200, 638] on button "結帳" at bounding box center [1229, 644] width 70 height 39
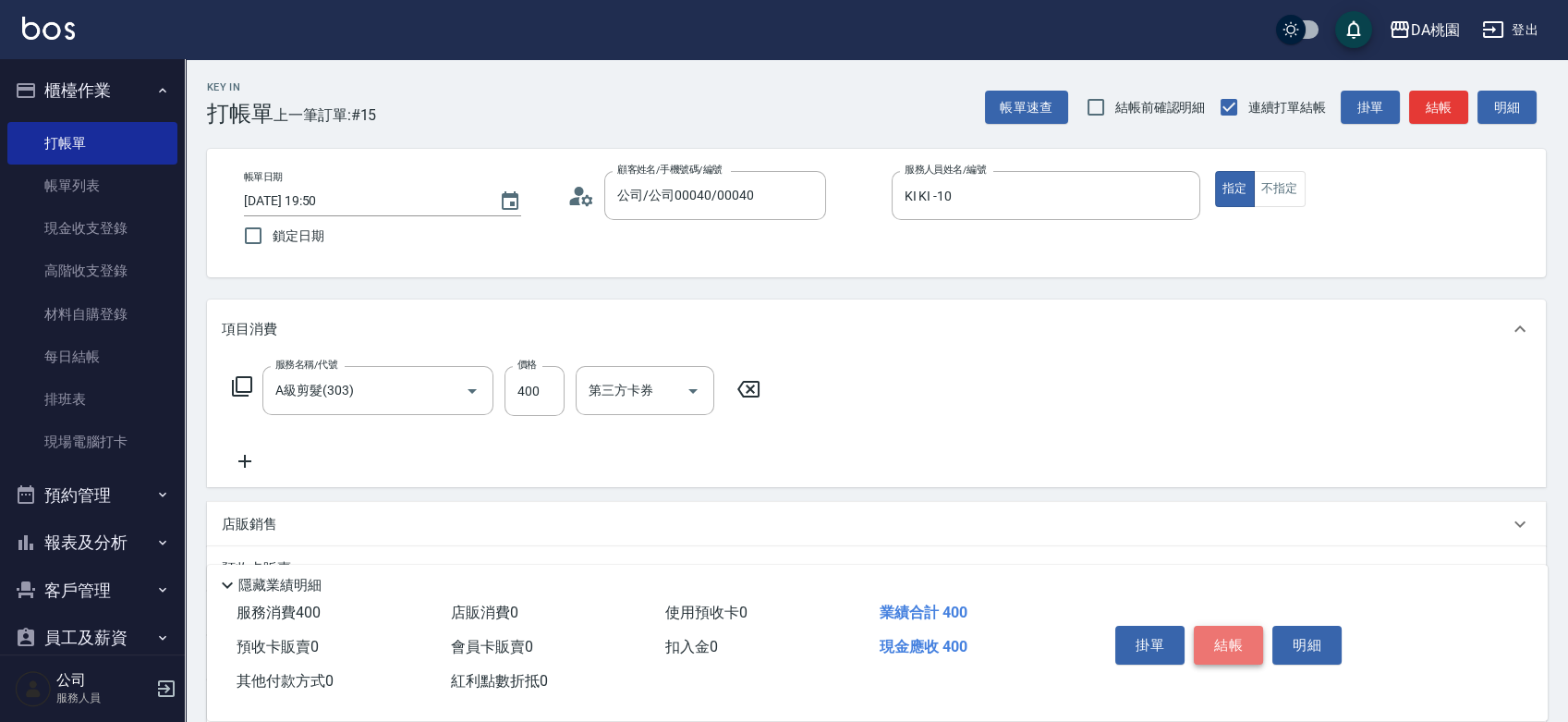
click at [1204, 629] on button "結帳" at bounding box center [1229, 644] width 70 height 39
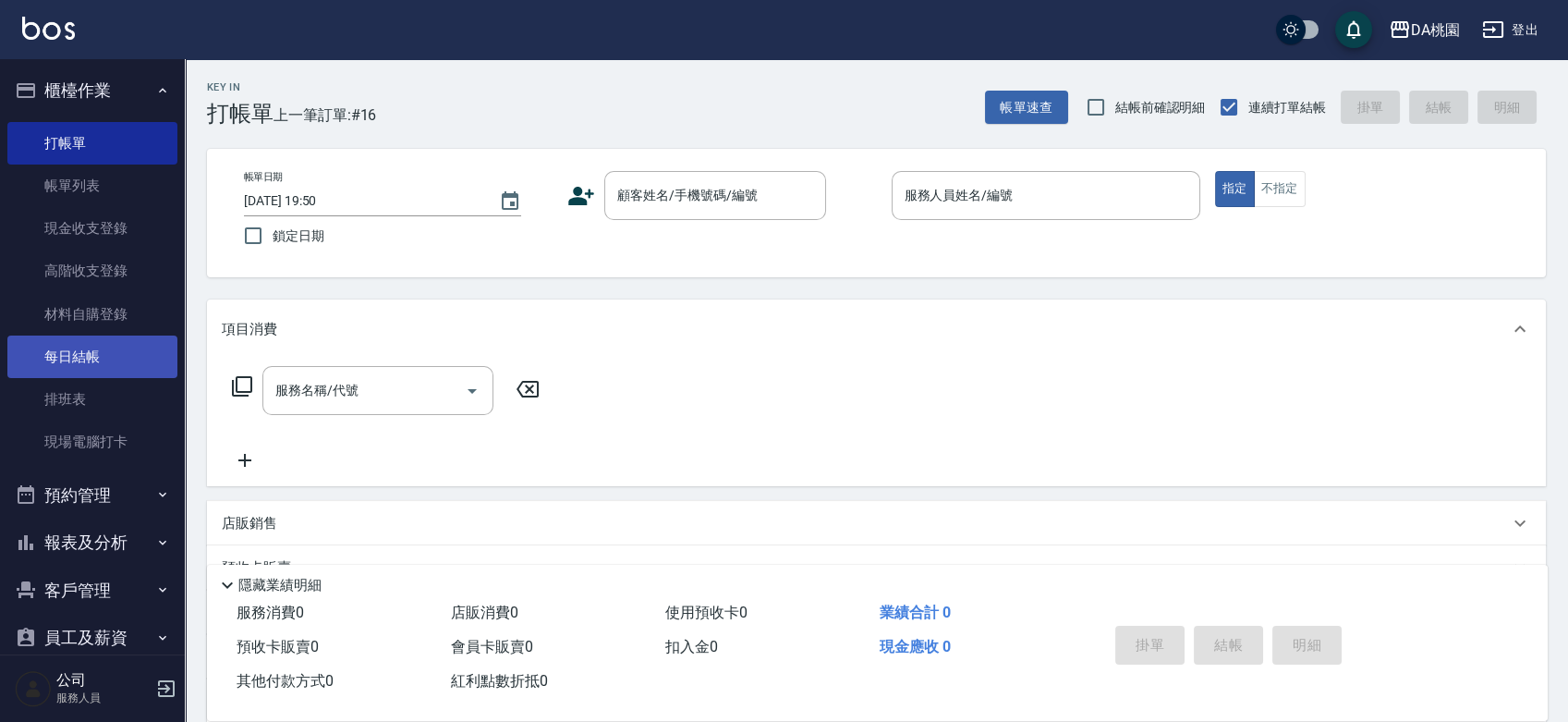
click at [64, 360] on link "每日結帳" at bounding box center [92, 357] width 170 height 43
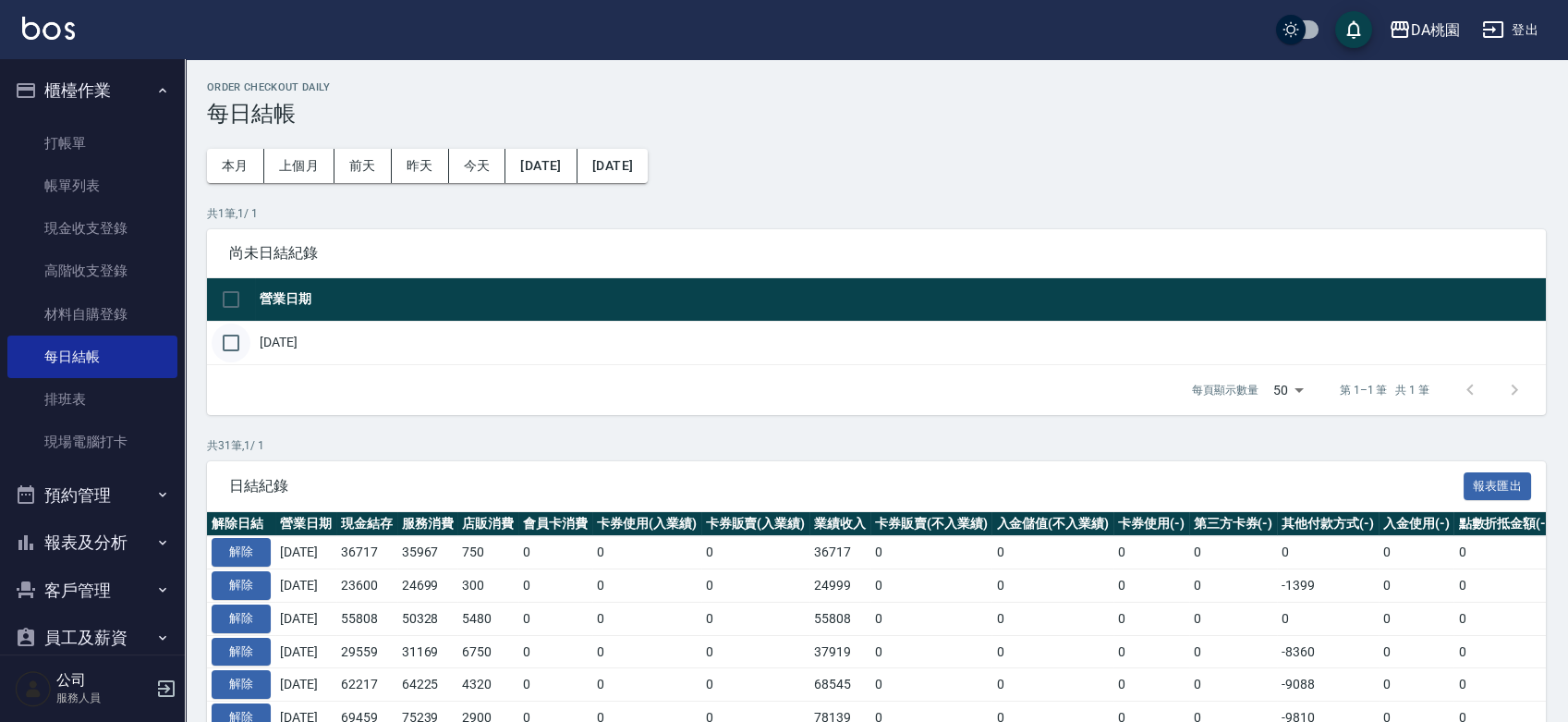
click at [237, 339] on input "checkbox" at bounding box center [231, 343] width 39 height 39
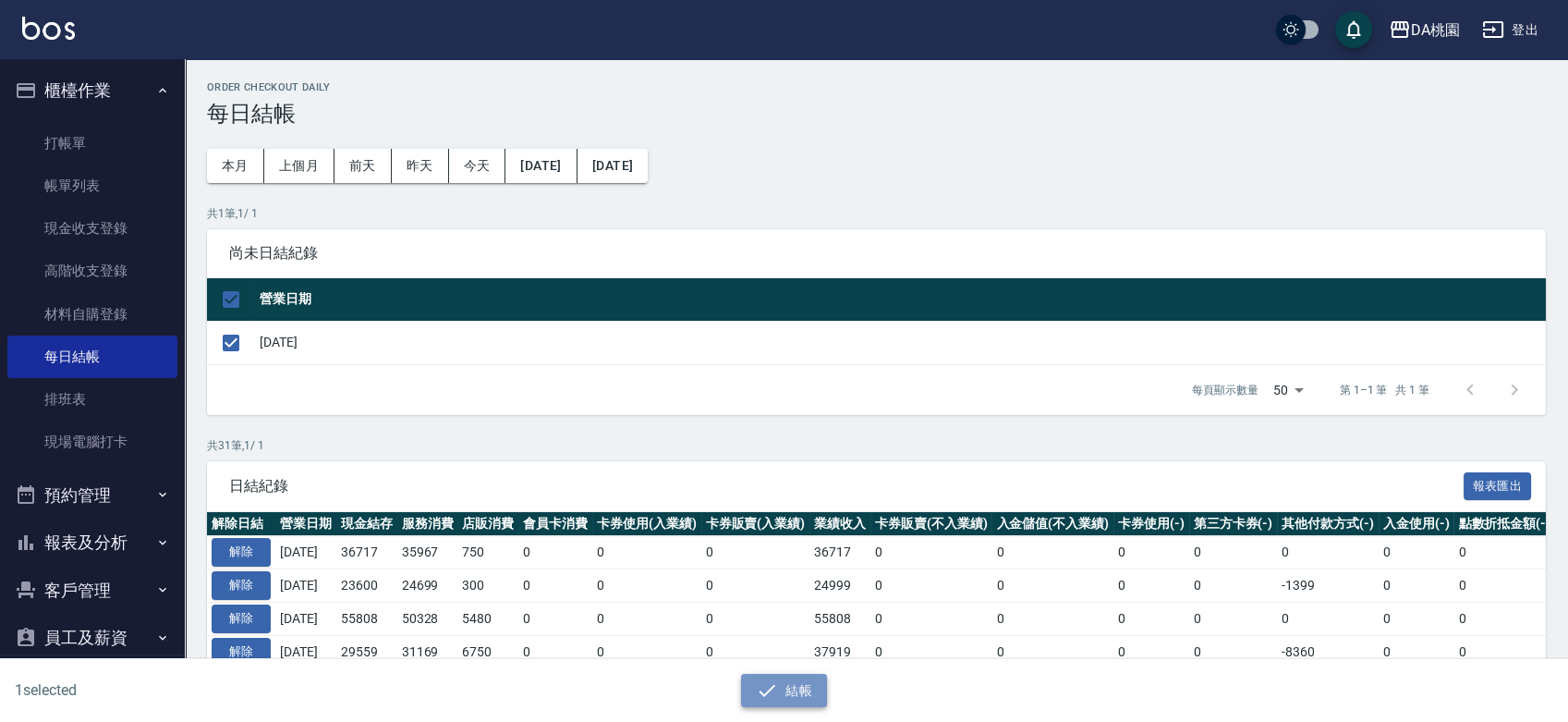
click at [769, 694] on icon "button" at bounding box center [767, 690] width 22 height 22
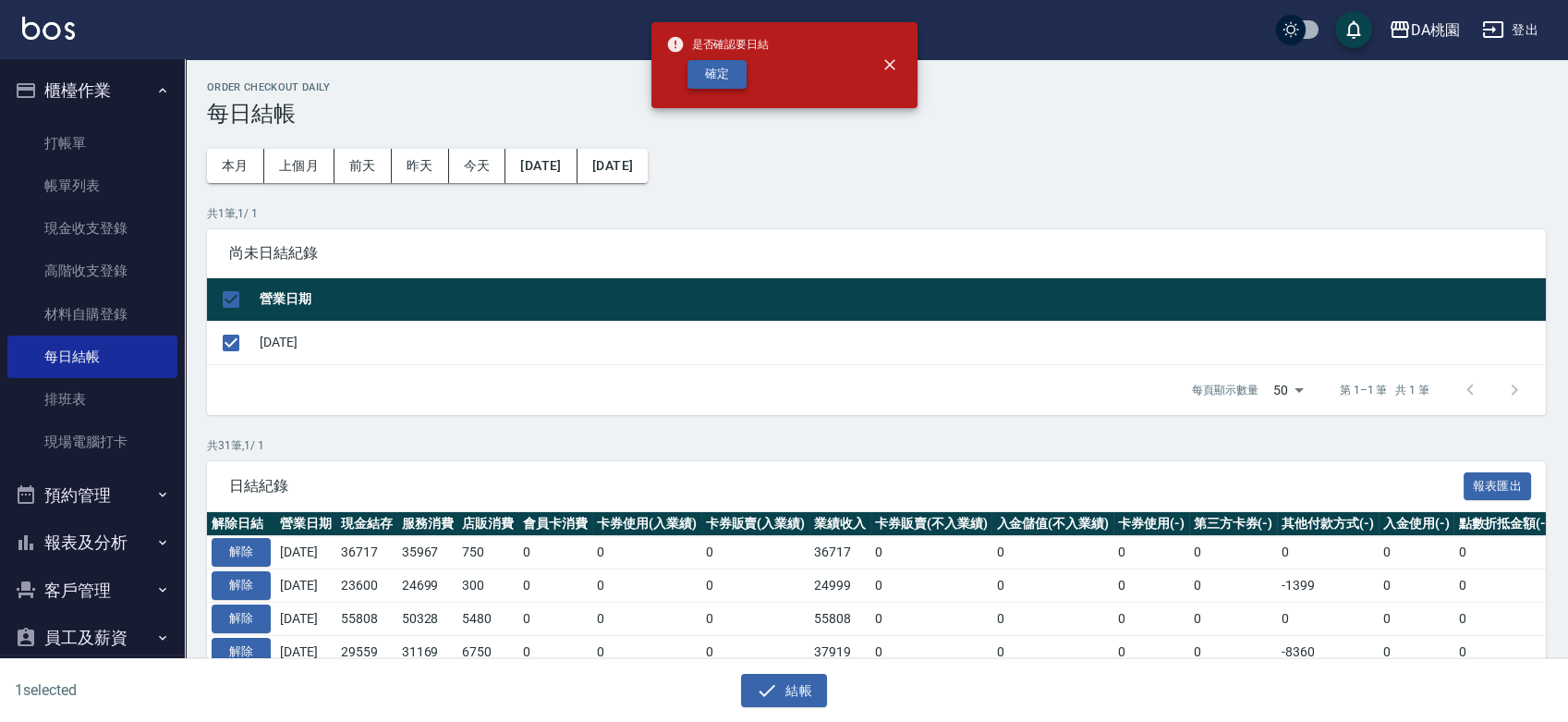
click at [730, 73] on button "確定" at bounding box center [717, 74] width 59 height 29
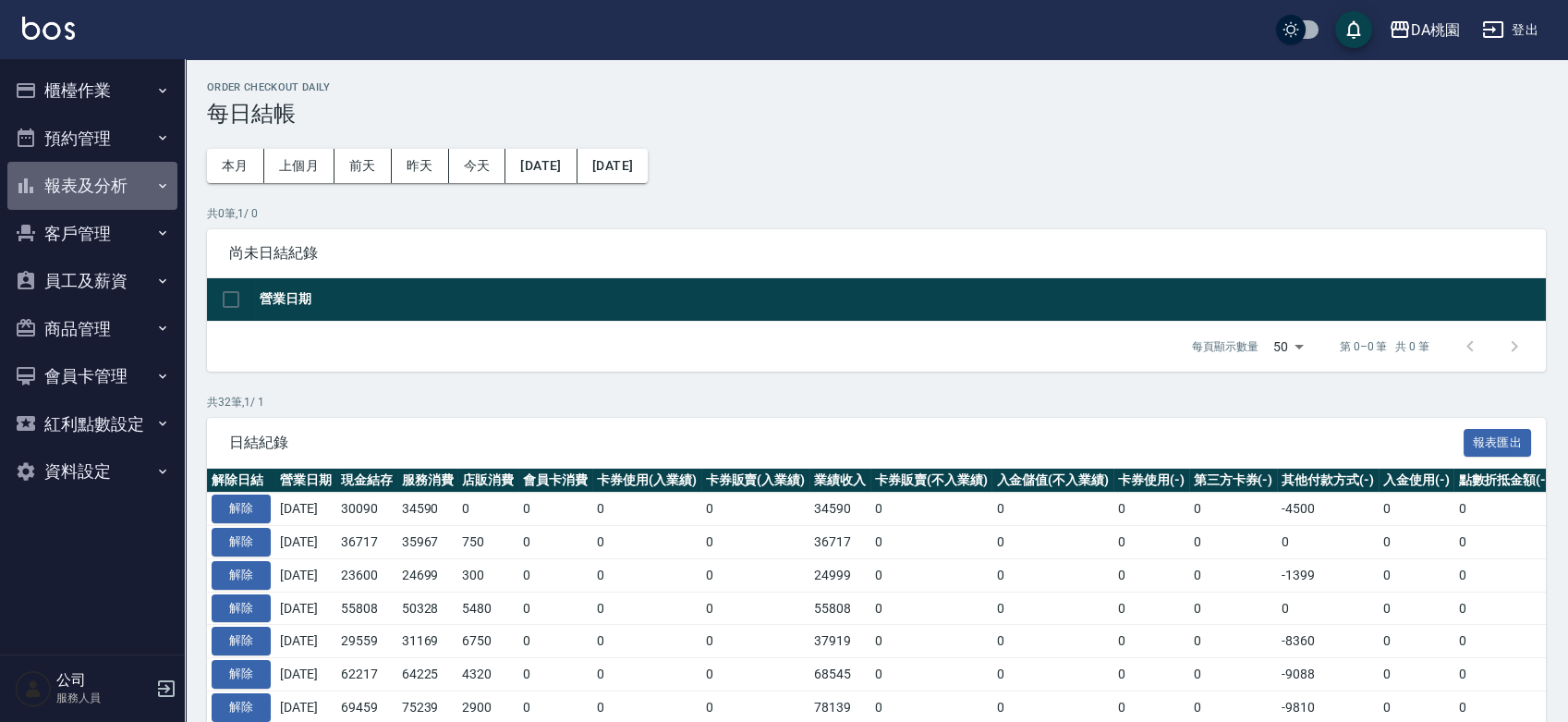
click at [66, 189] on button "報表及分析" at bounding box center [92, 185] width 170 height 48
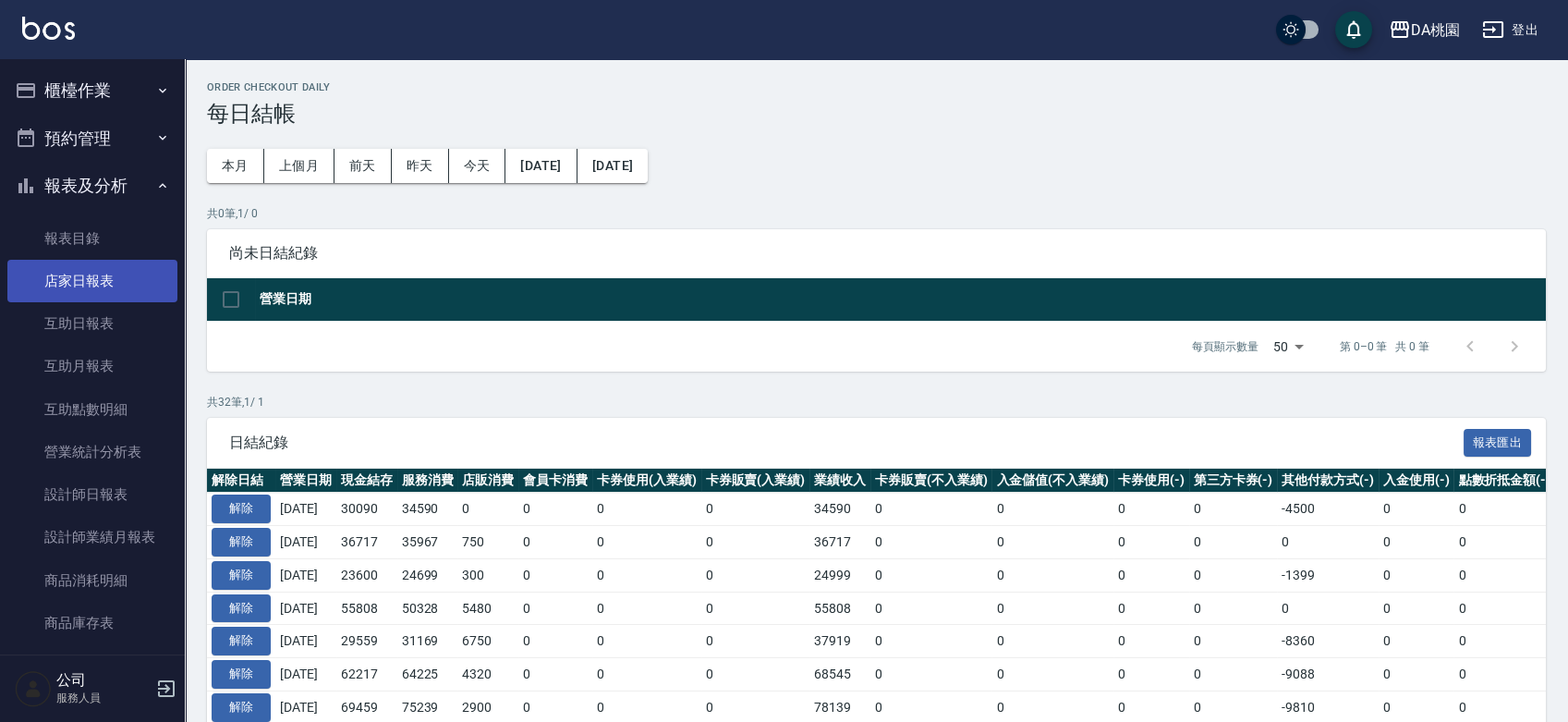
click at [53, 287] on link "店家日報表" at bounding box center [92, 281] width 170 height 43
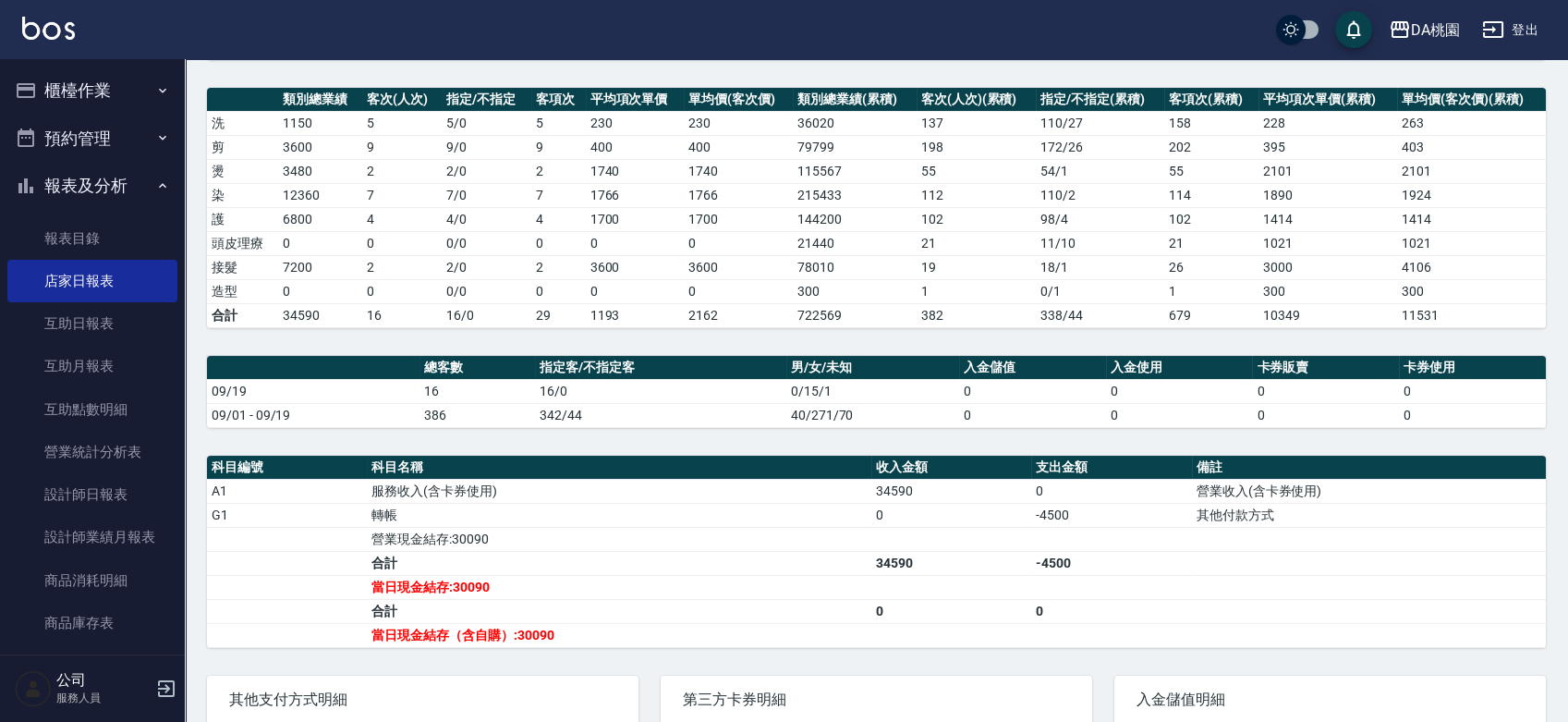
scroll to position [308, 0]
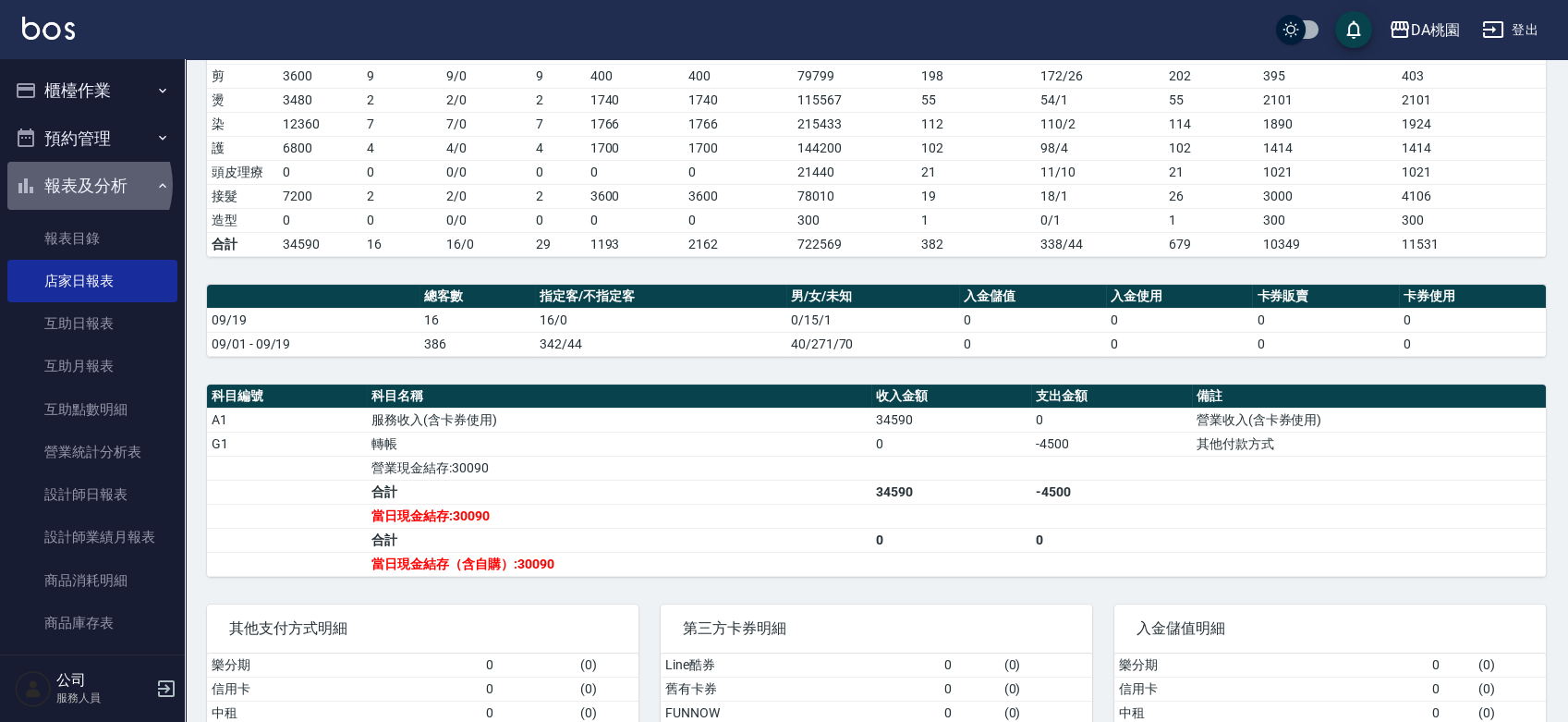
click at [84, 185] on button "報表及分析" at bounding box center [92, 185] width 170 height 48
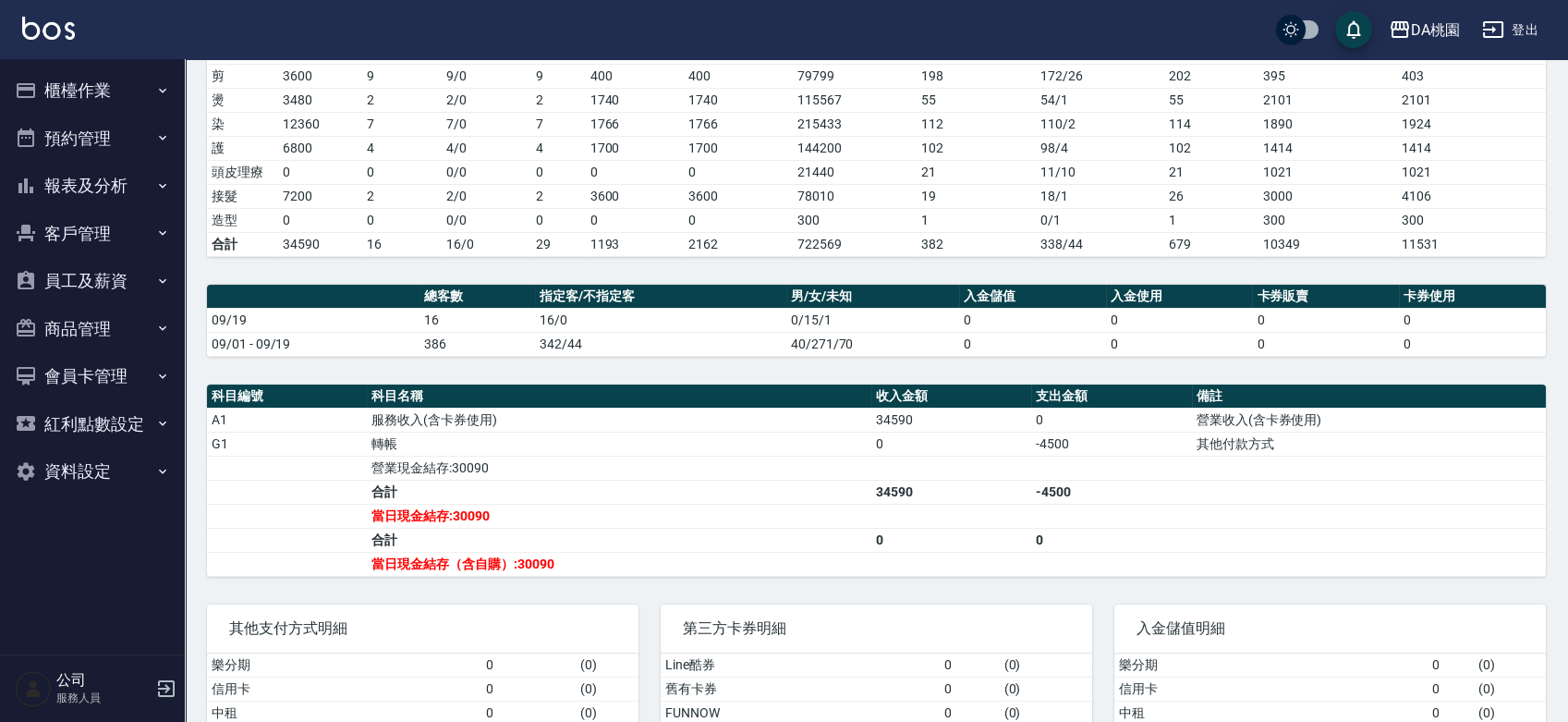
click at [74, 97] on button "櫃檯作業" at bounding box center [92, 91] width 170 height 48
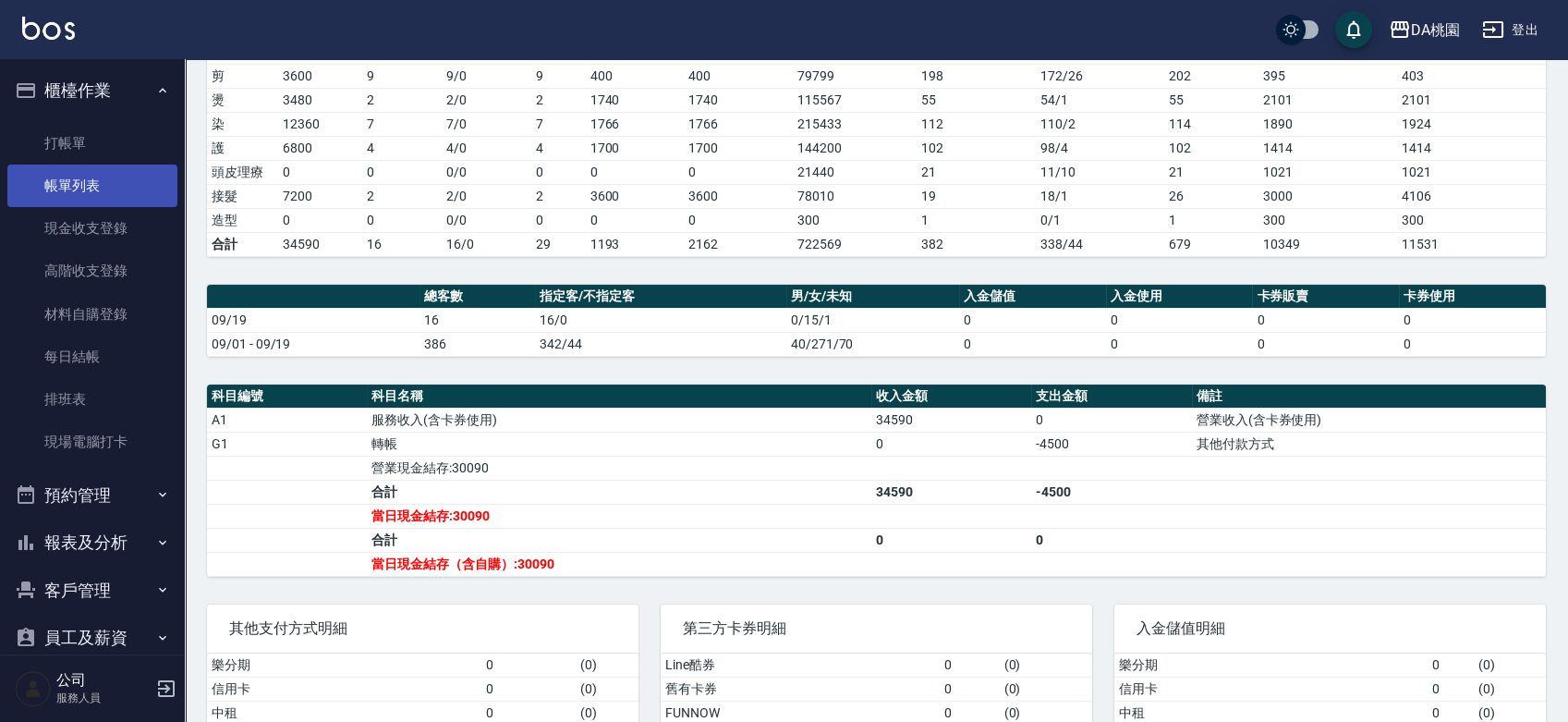
click at [75, 175] on link "帳單列表" at bounding box center [92, 185] width 170 height 43
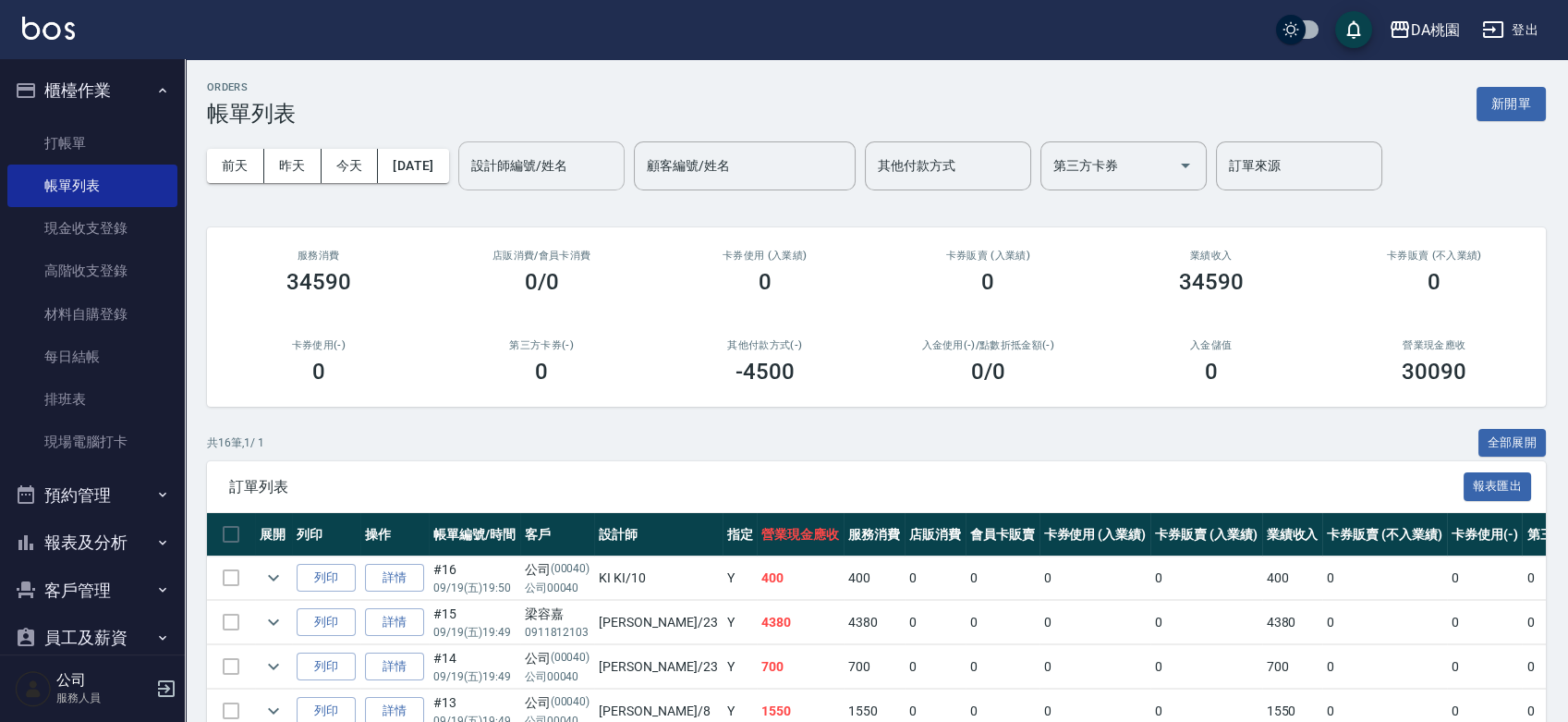
click at [503, 161] on div "設計師編號/姓名 設計師編號/姓名" at bounding box center [541, 165] width 166 height 49
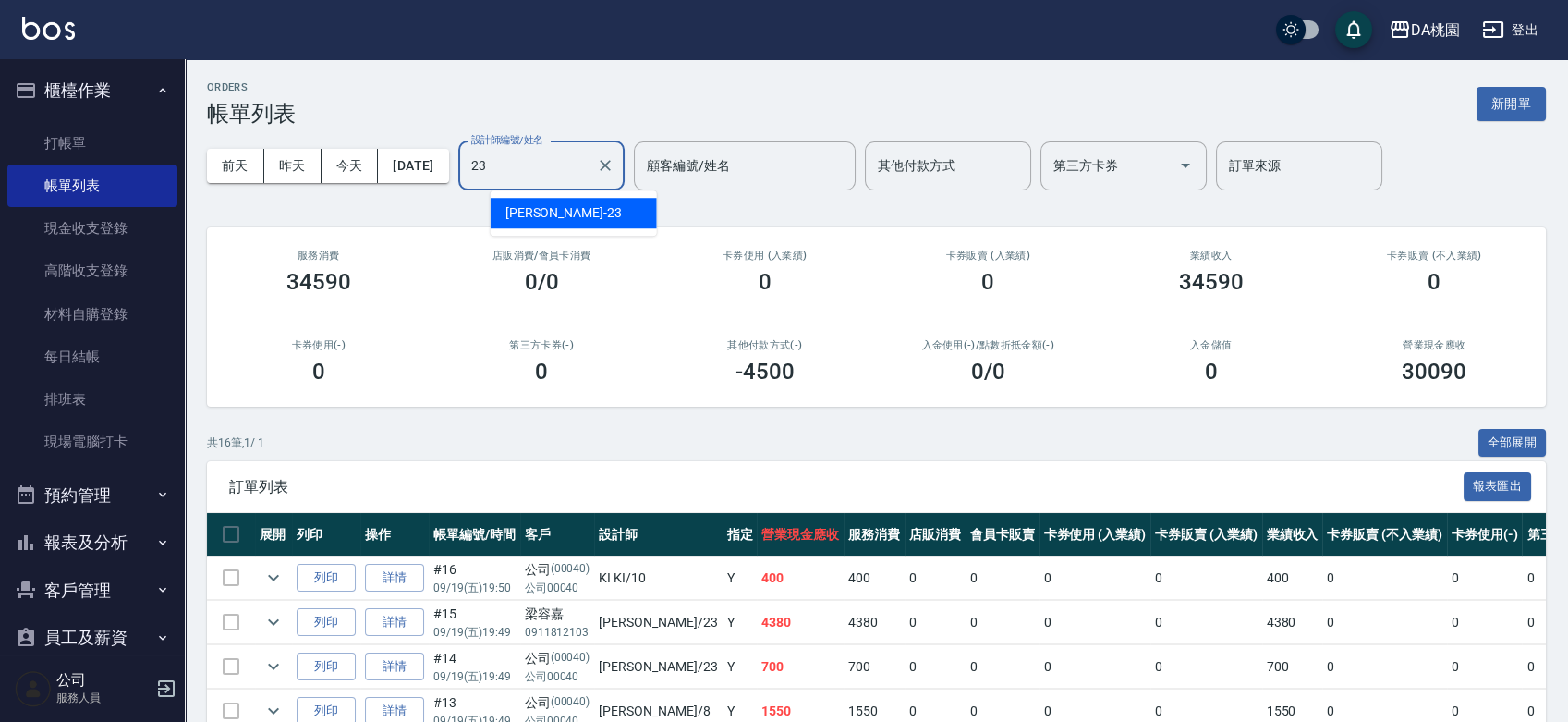
type input "亞瑟 -23"
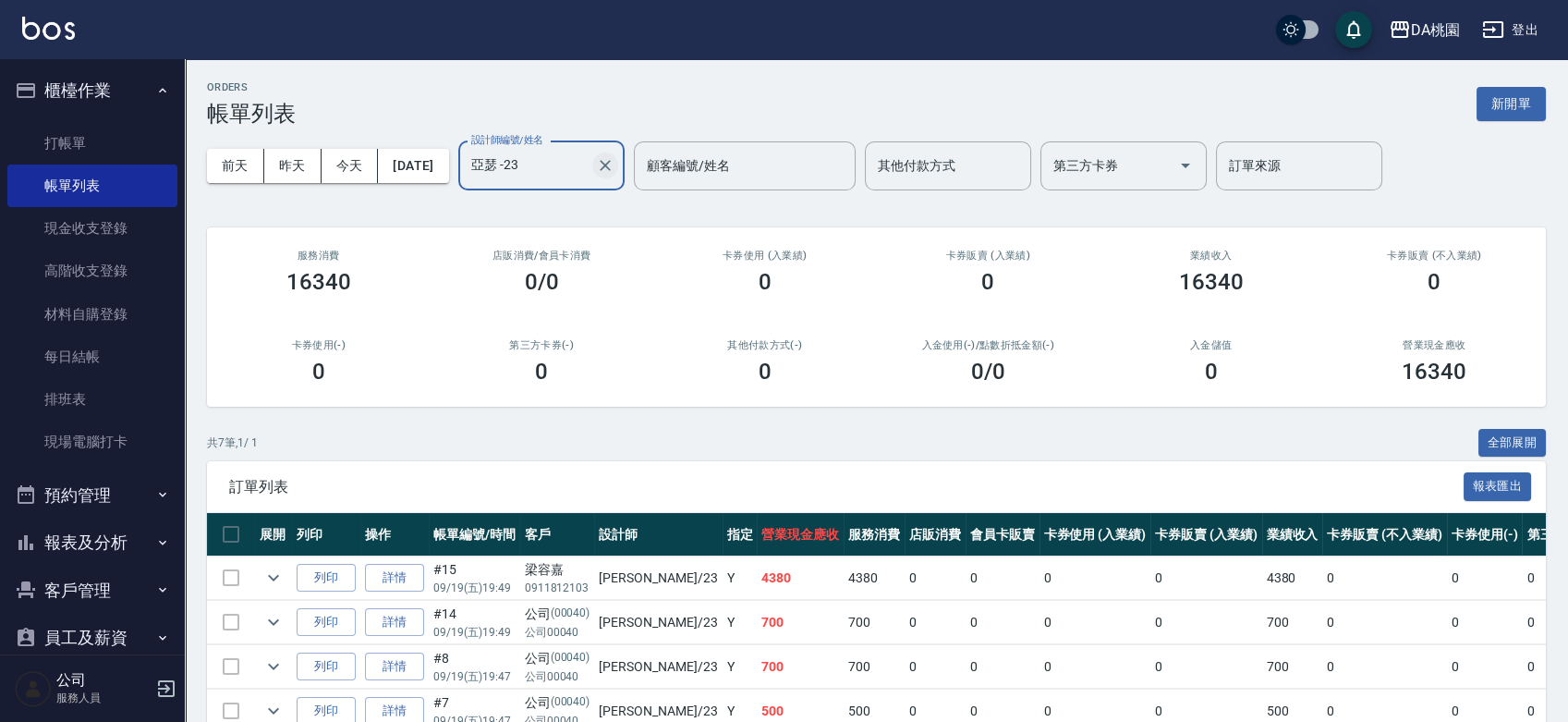
click at [614, 167] on icon "Clear" at bounding box center [605, 165] width 19 height 19
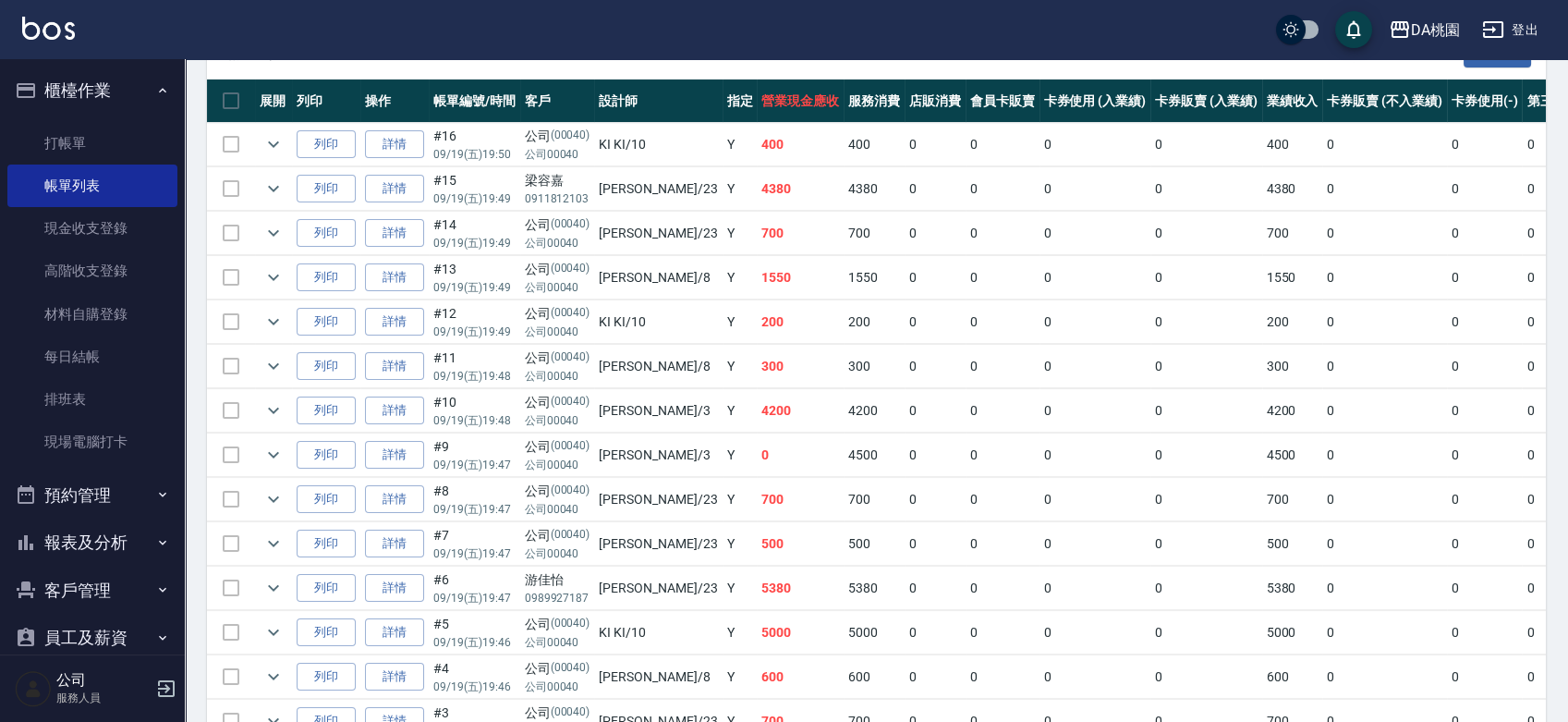
scroll to position [217, 0]
